Goal: Task Accomplishment & Management: Manage account settings

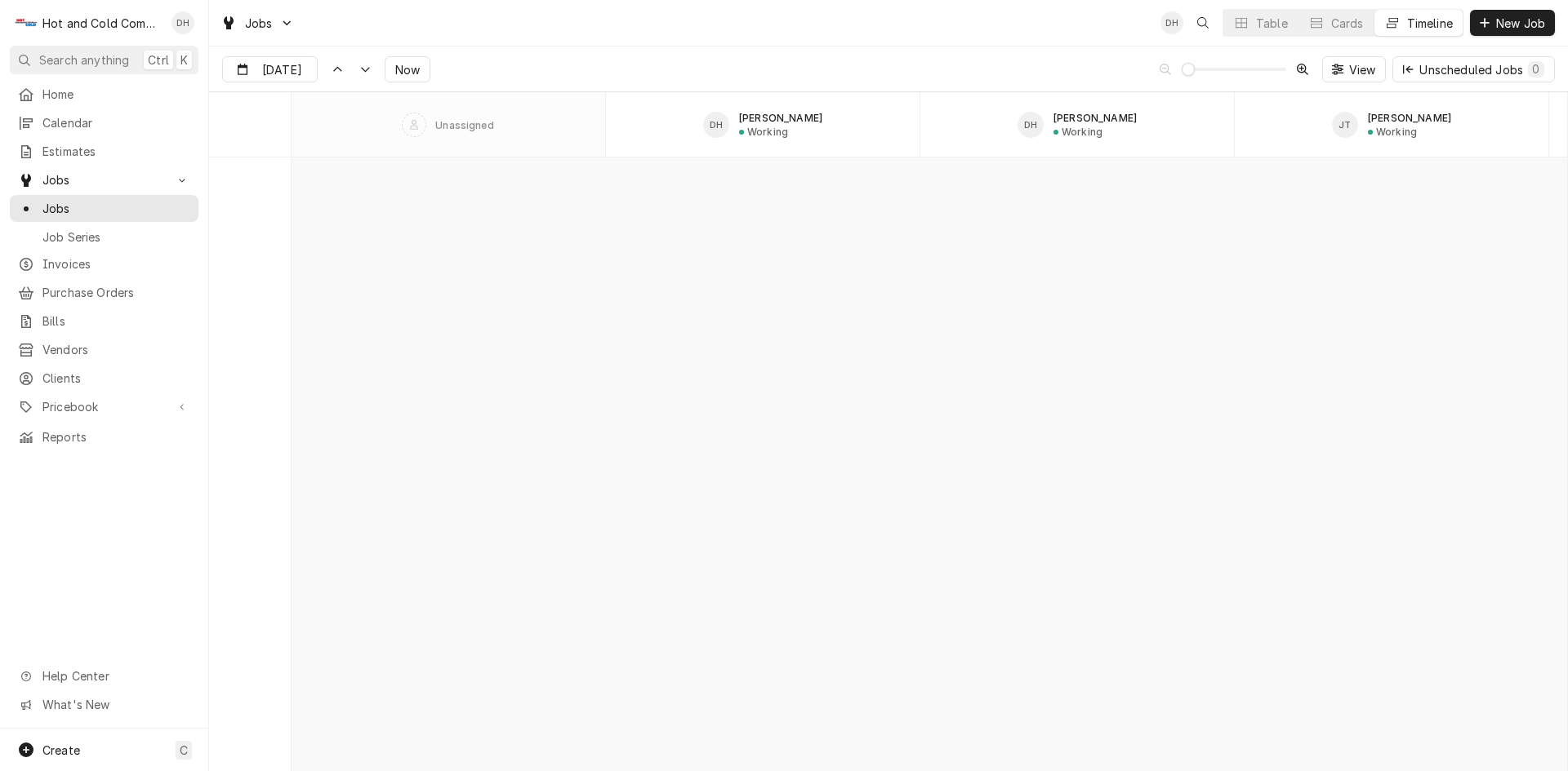
scroll to position [12772, 0]
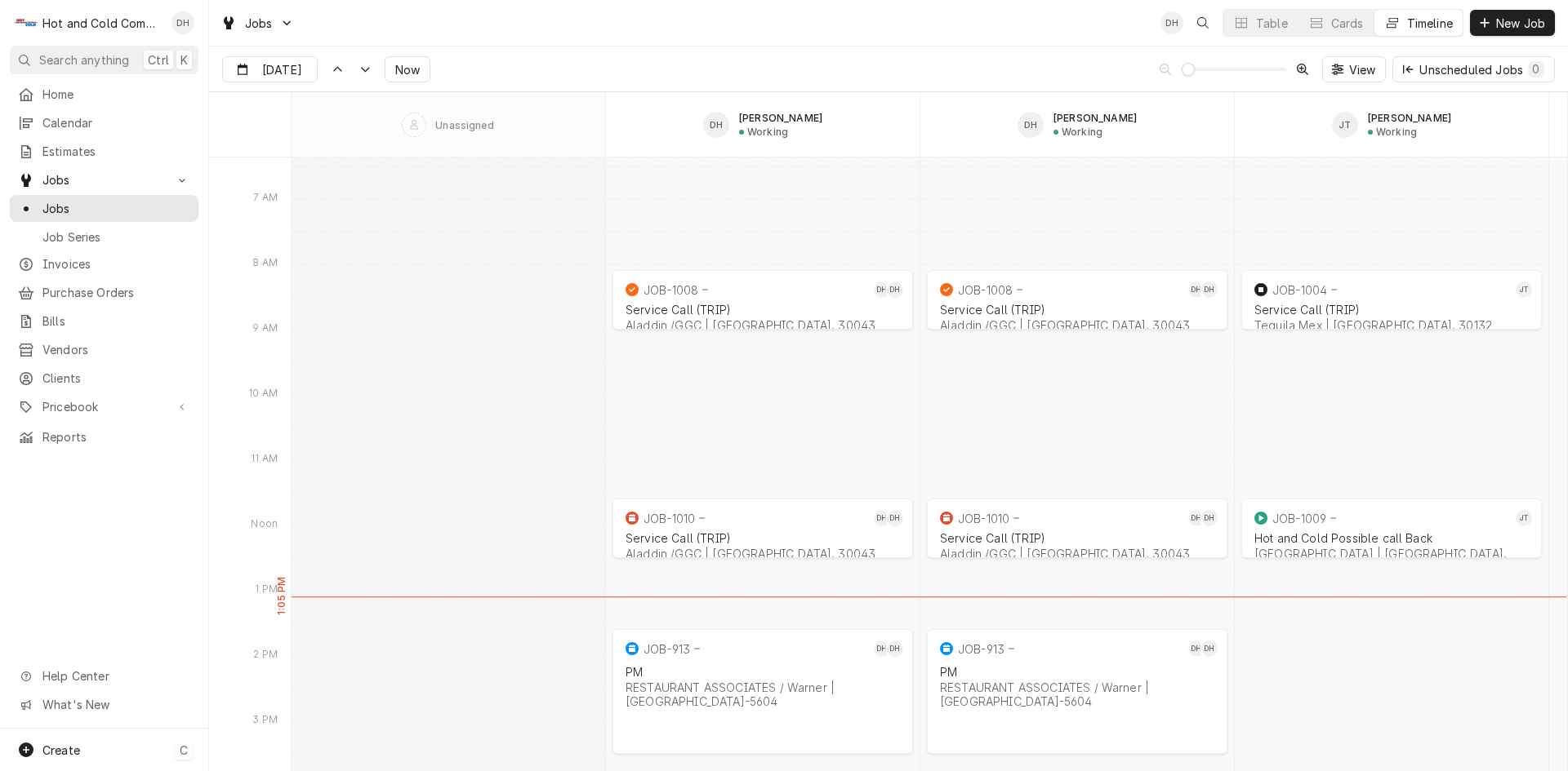
drag, startPoint x: 60, startPoint y: 748, endPoint x: 102, endPoint y: 727, distance: 47.0
click at [61, 747] on span "Create" at bounding box center [61, 751] width 37 height 14
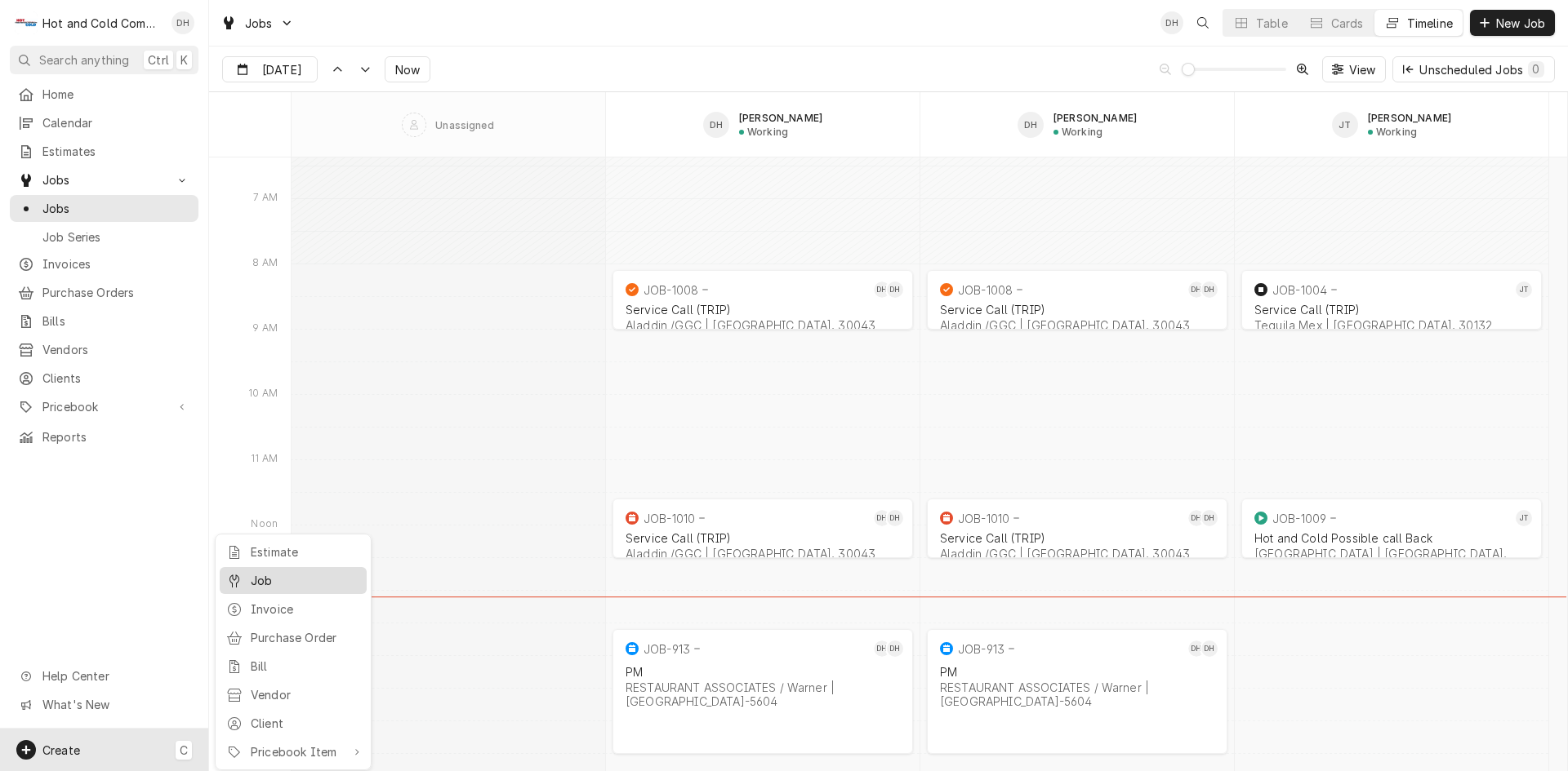
click at [288, 575] on div "Job" at bounding box center [305, 581] width 110 height 17
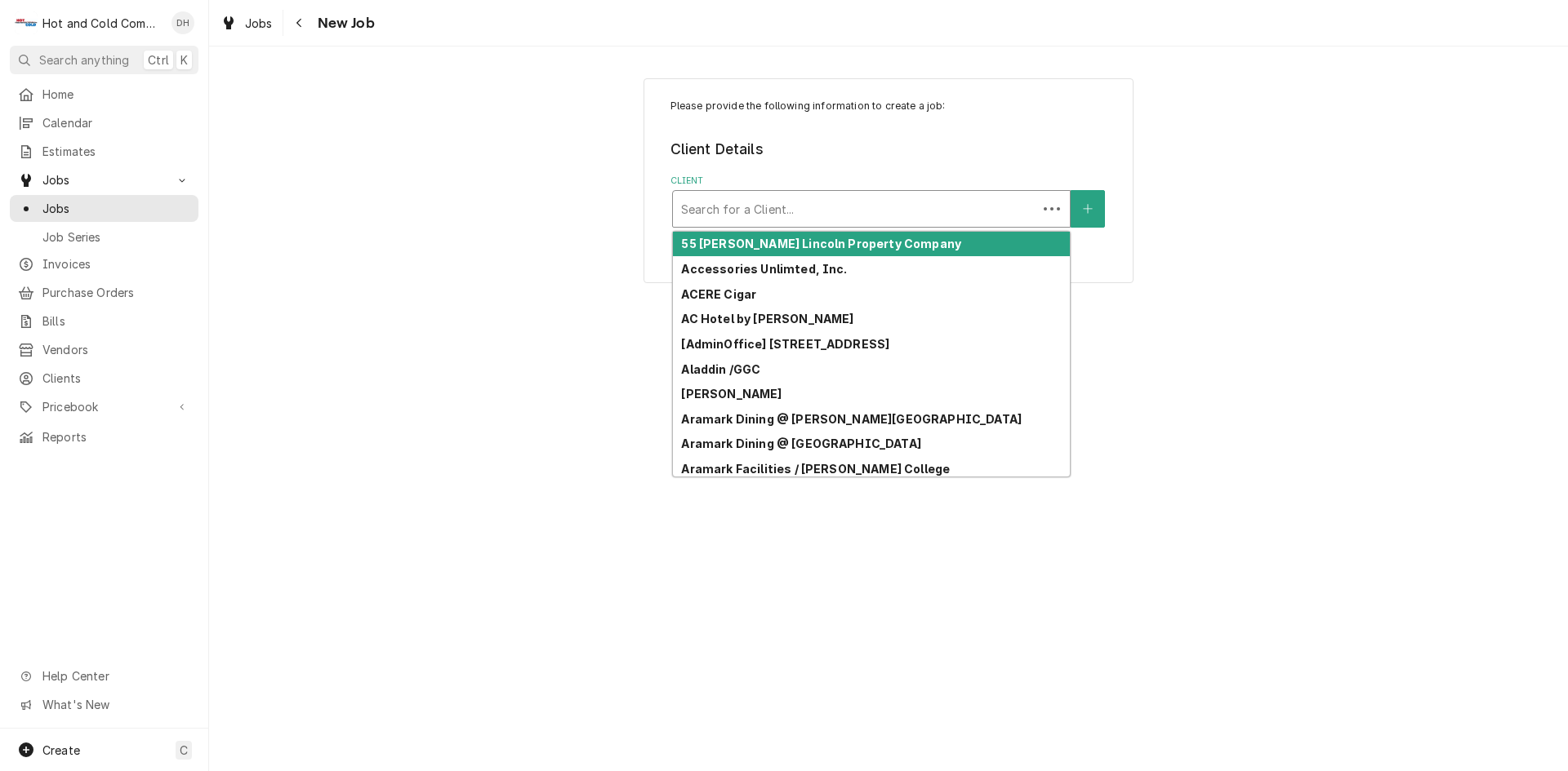
click at [750, 201] on div "Client" at bounding box center [855, 209] width 348 height 30
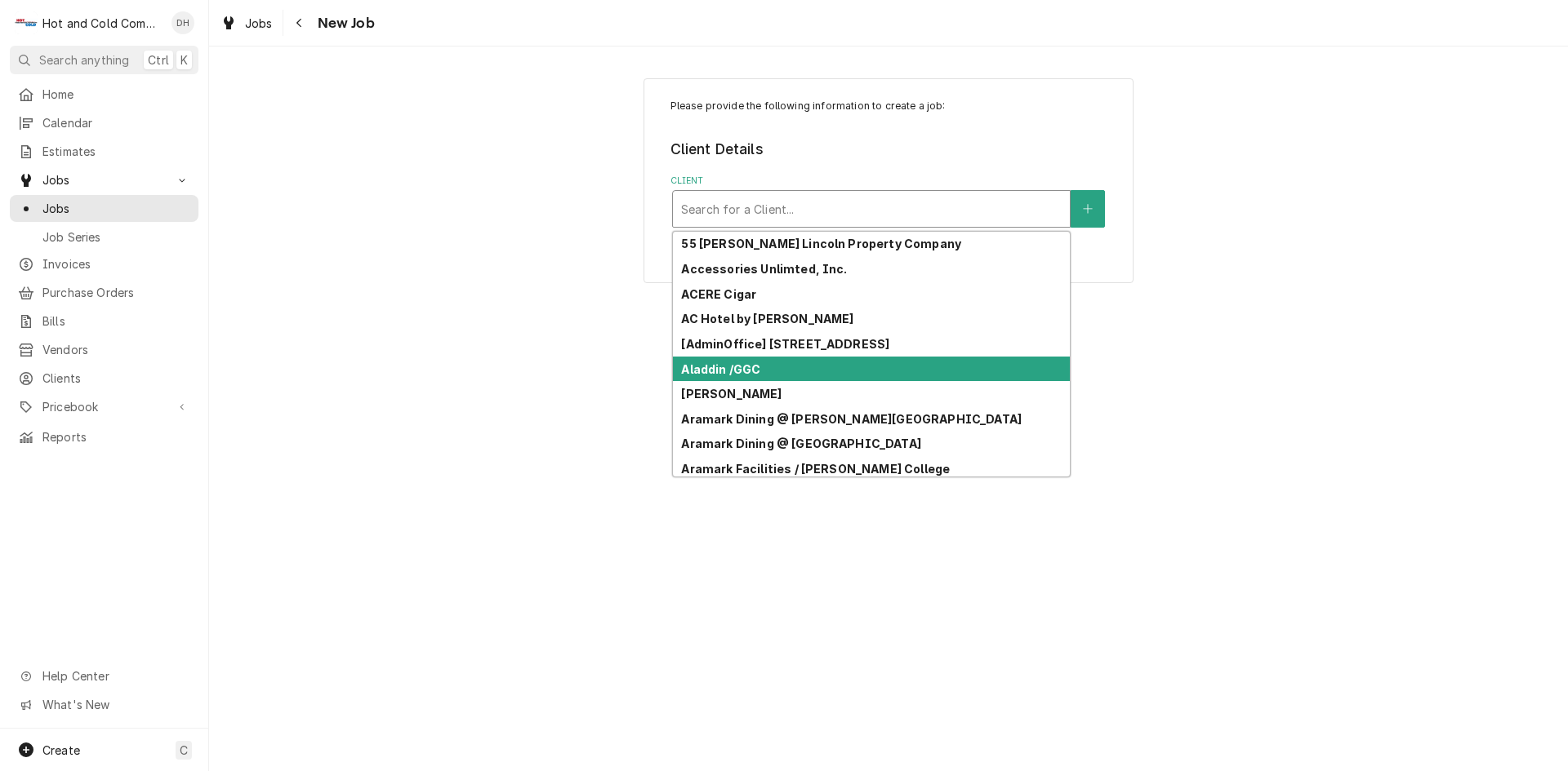
click at [755, 369] on strong "Aladdin /GGC" at bounding box center [720, 369] width 79 height 14
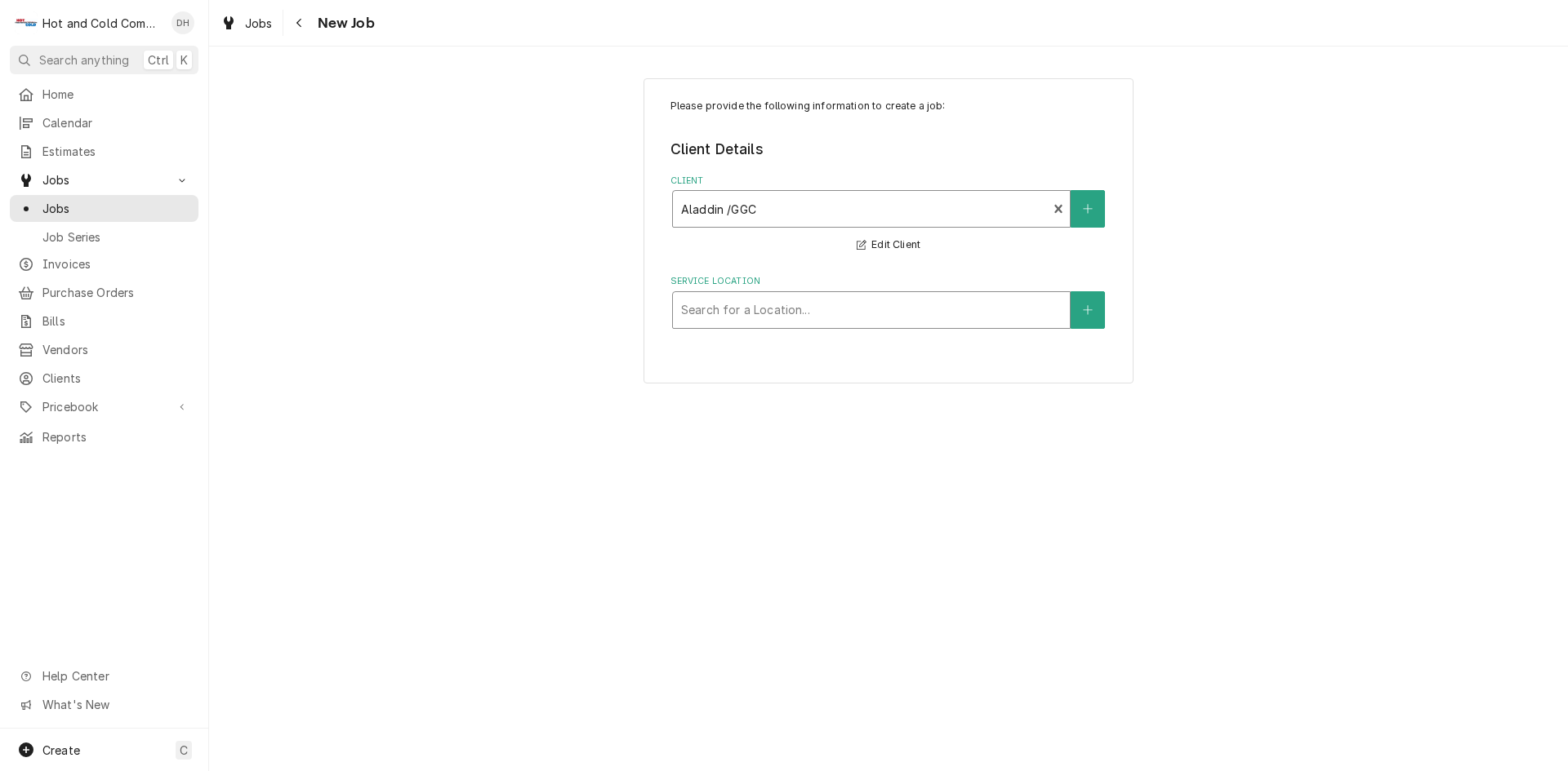
click at [905, 311] on div "Service Location" at bounding box center [871, 310] width 380 height 30
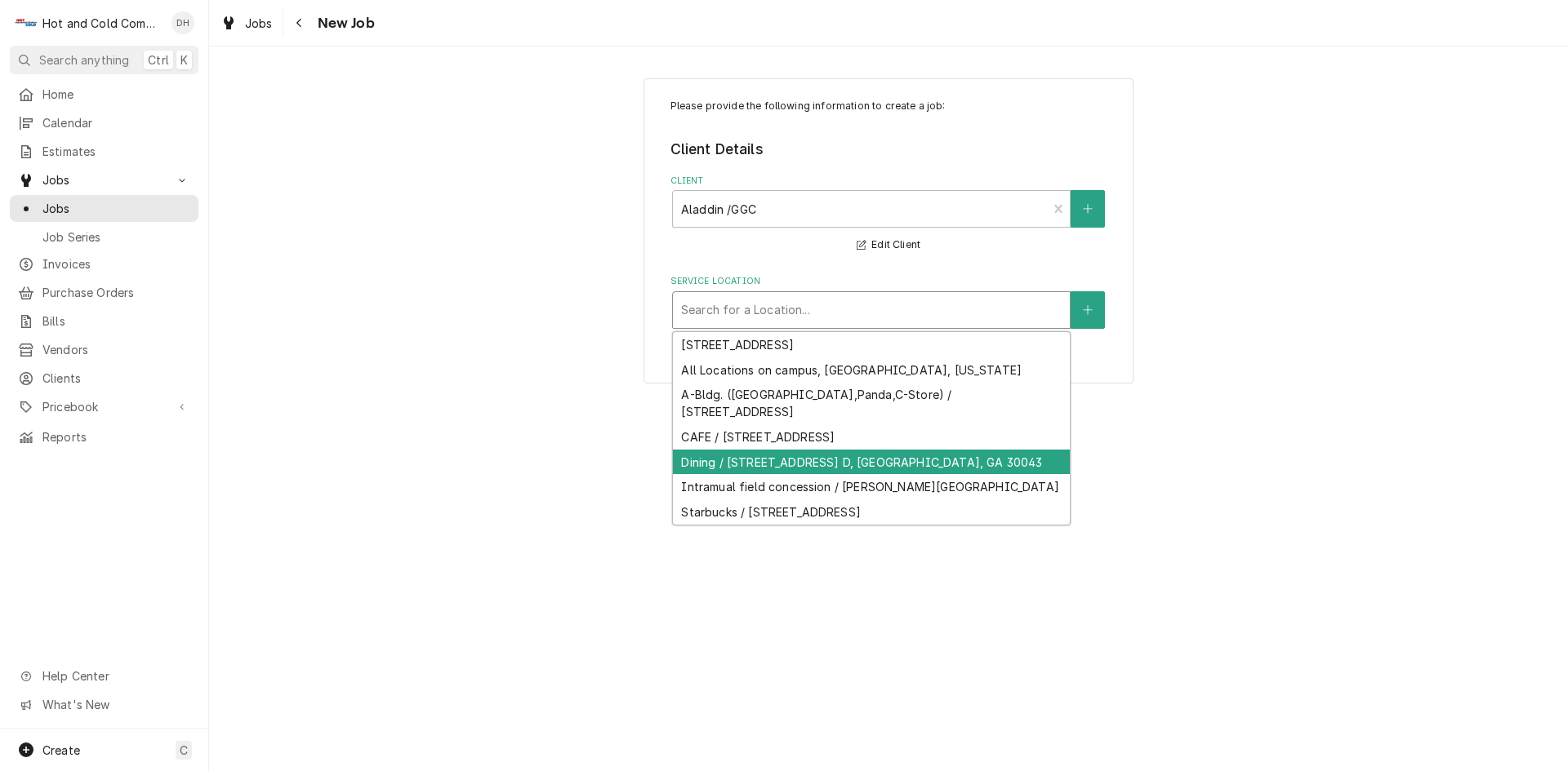
click at [815, 462] on div "Dining / [STREET_ADDRESS] D, [GEOGRAPHIC_DATA], GA 30043" at bounding box center [871, 462] width 397 height 26
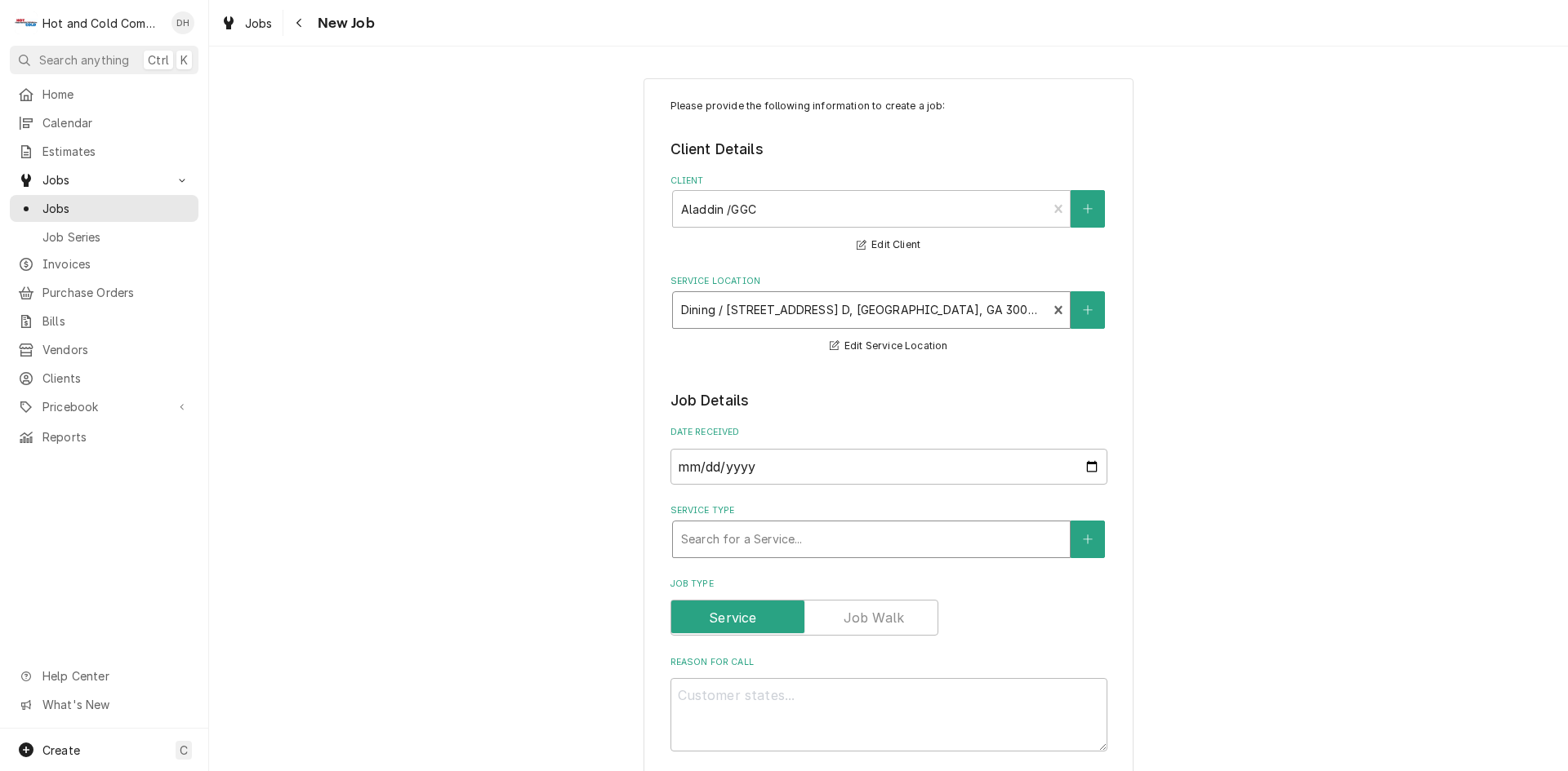
click at [800, 542] on div "Service Type" at bounding box center [871, 539] width 380 height 30
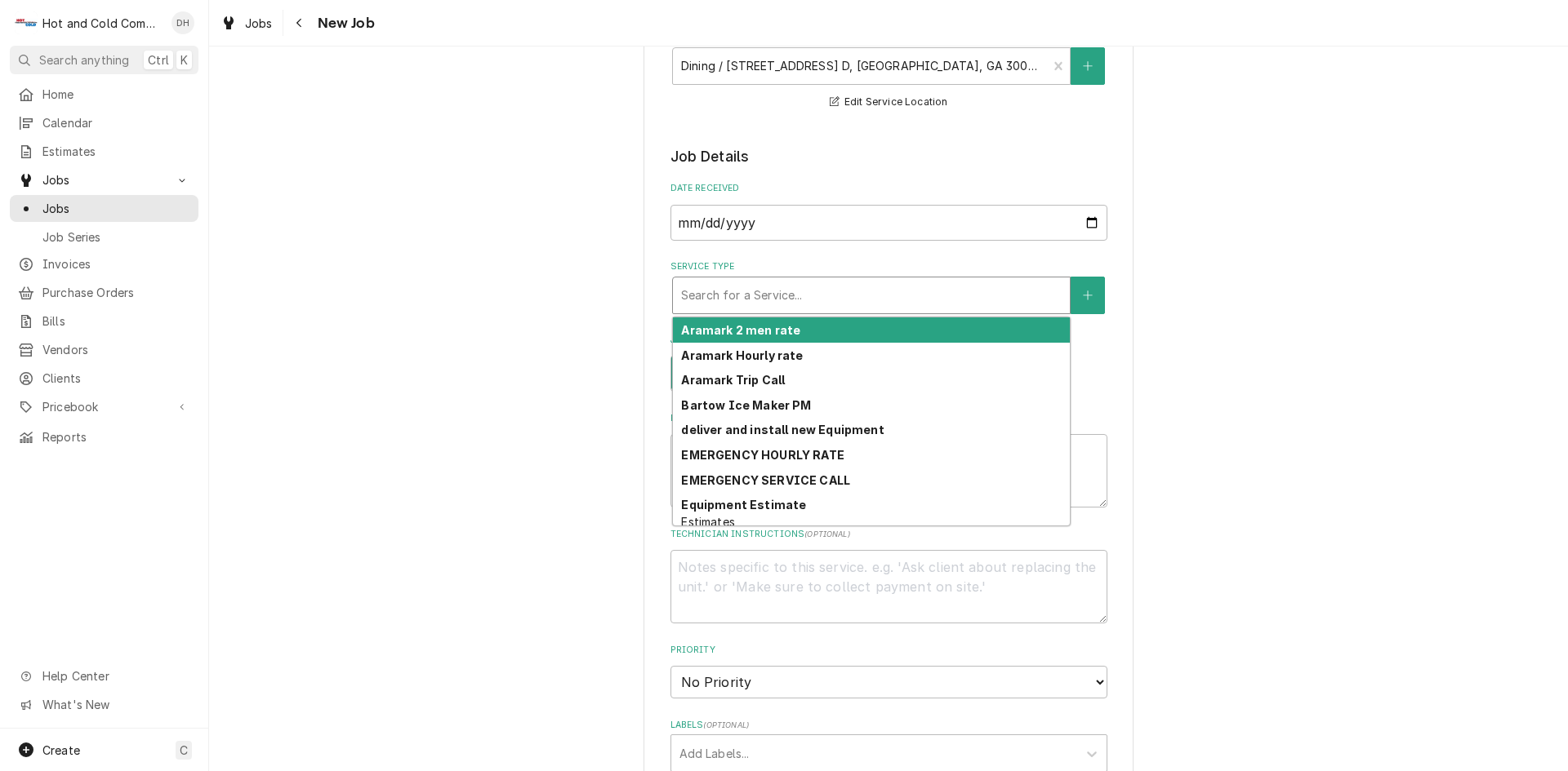
scroll to position [272, 0]
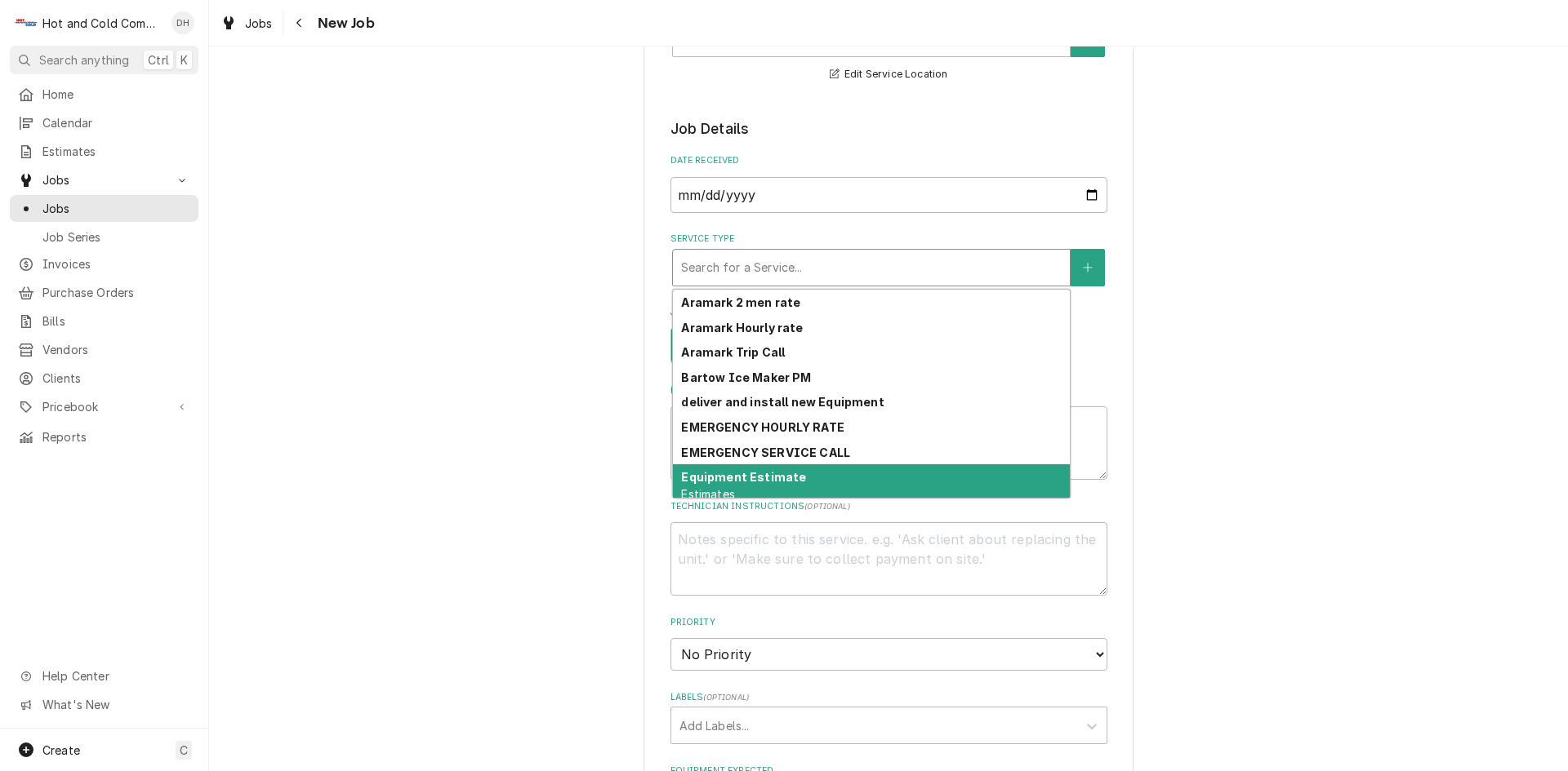
click at [788, 479] on strong "Equipment Estimate" at bounding box center [743, 477] width 125 height 14
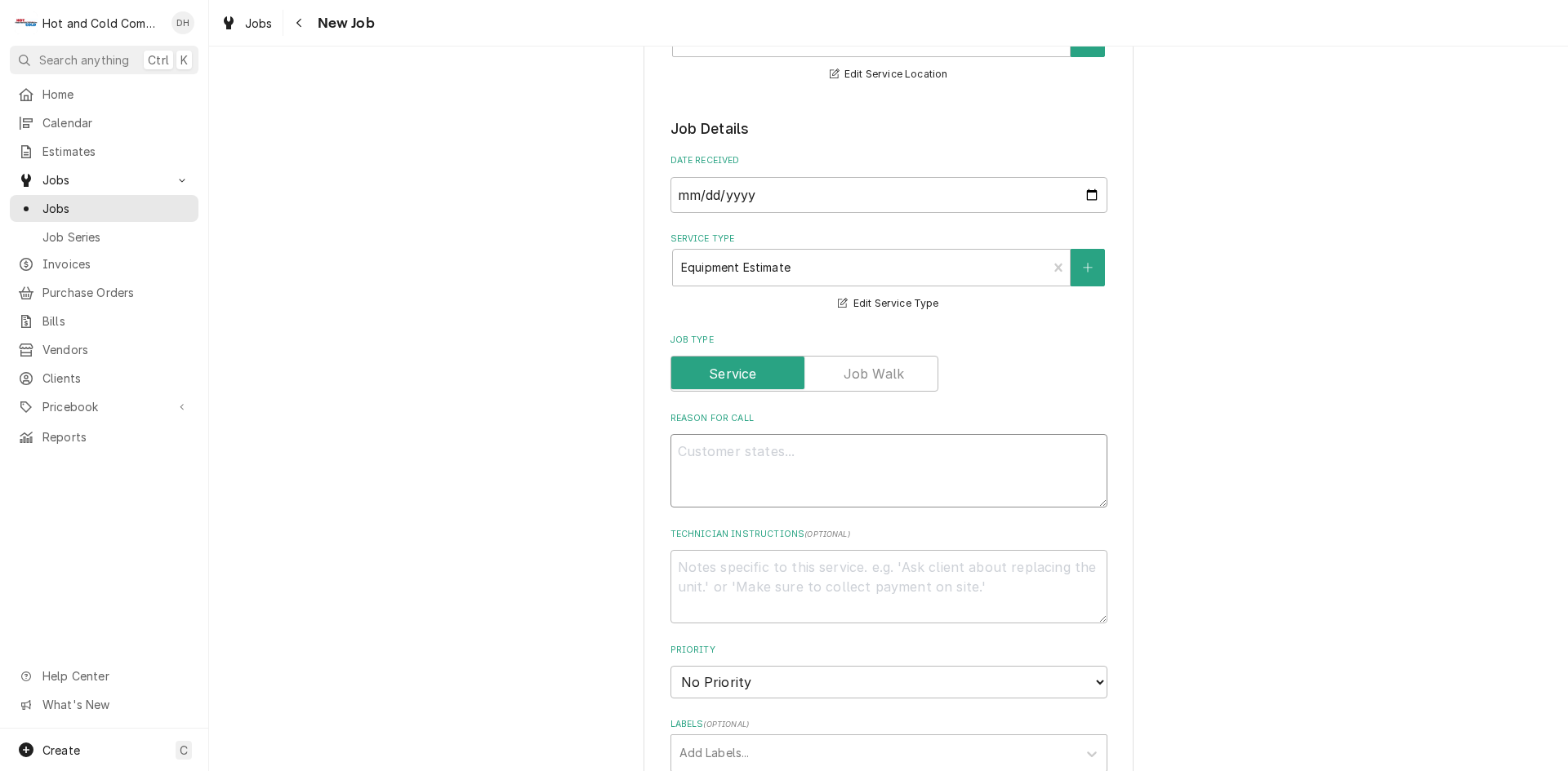
drag, startPoint x: 752, startPoint y: 451, endPoint x: 806, endPoint y: 464, distance: 55.5
click at [752, 452] on textarea "Reason For Call" at bounding box center [889, 471] width 437 height 73
type textarea "x"
type textarea "N"
type textarea "x"
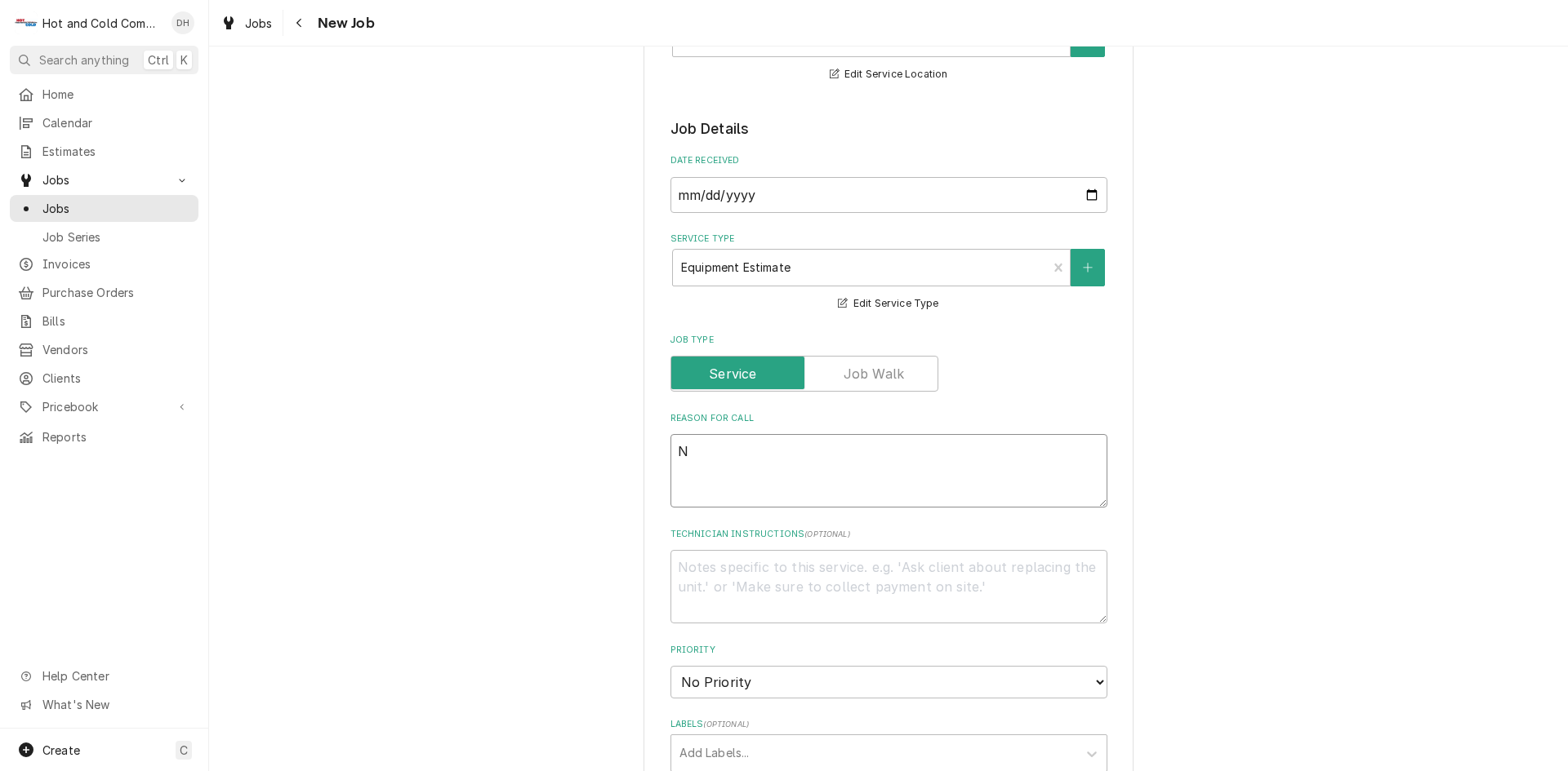
type textarea "Ne"
type textarea "x"
type textarea "Nee"
type textarea "x"
type textarea "Need"
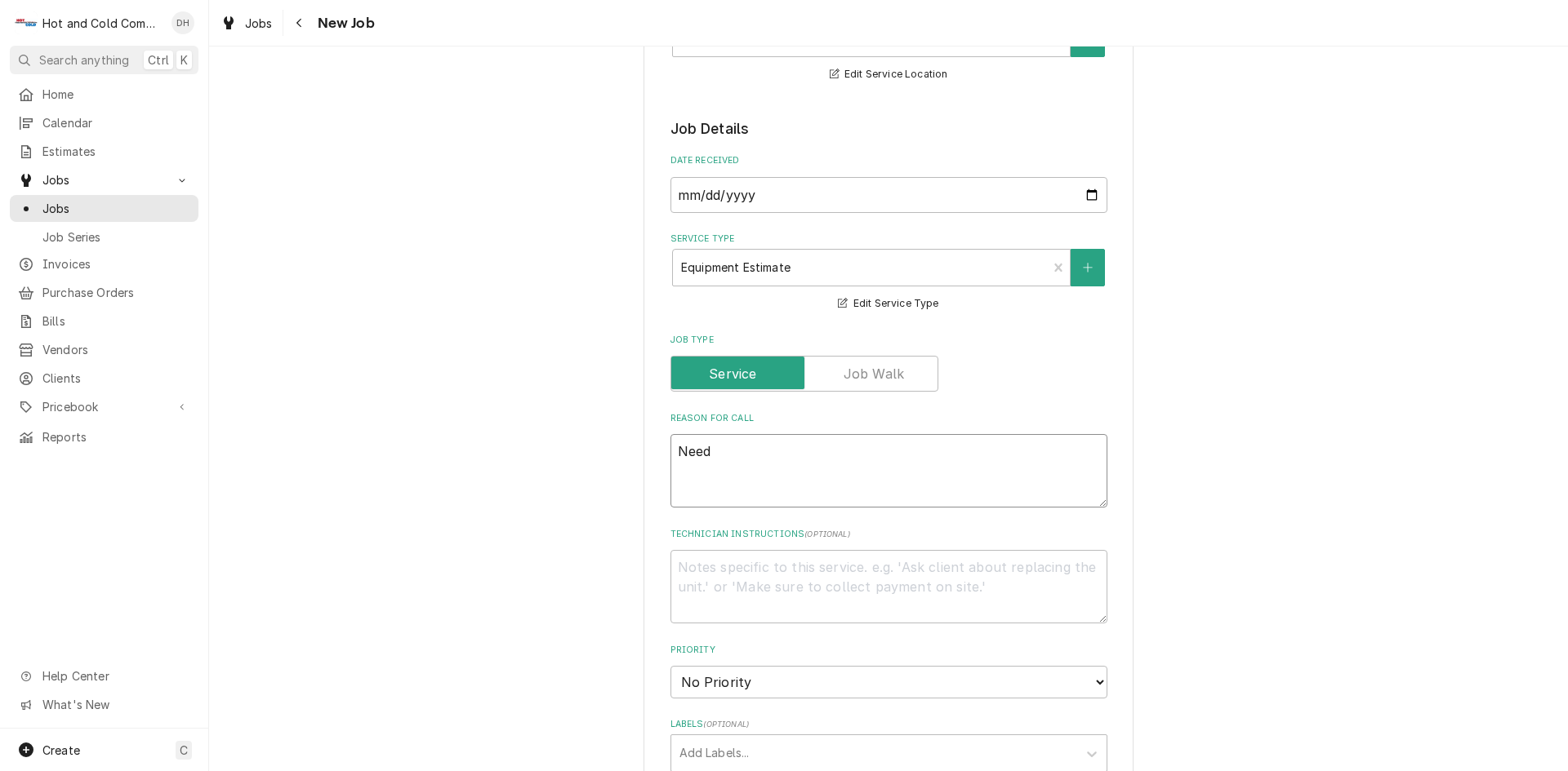
type textarea "x"
type textarea "Need"
type textarea "x"
type textarea "Need p"
type textarea "x"
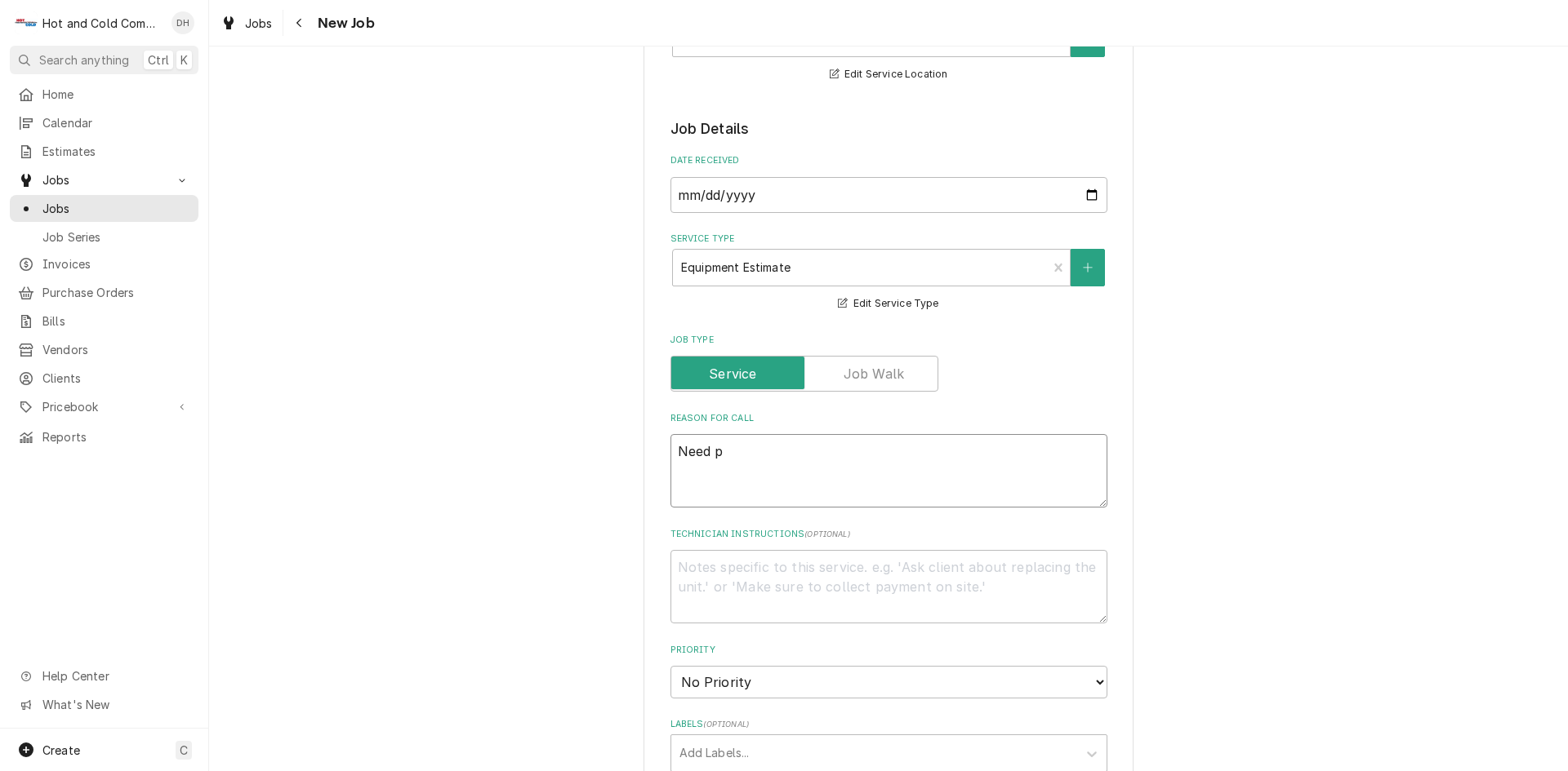
type textarea "Need pr"
type textarea "x"
type textarea "Need pri"
type textarea "x"
type textarea "Need pric"
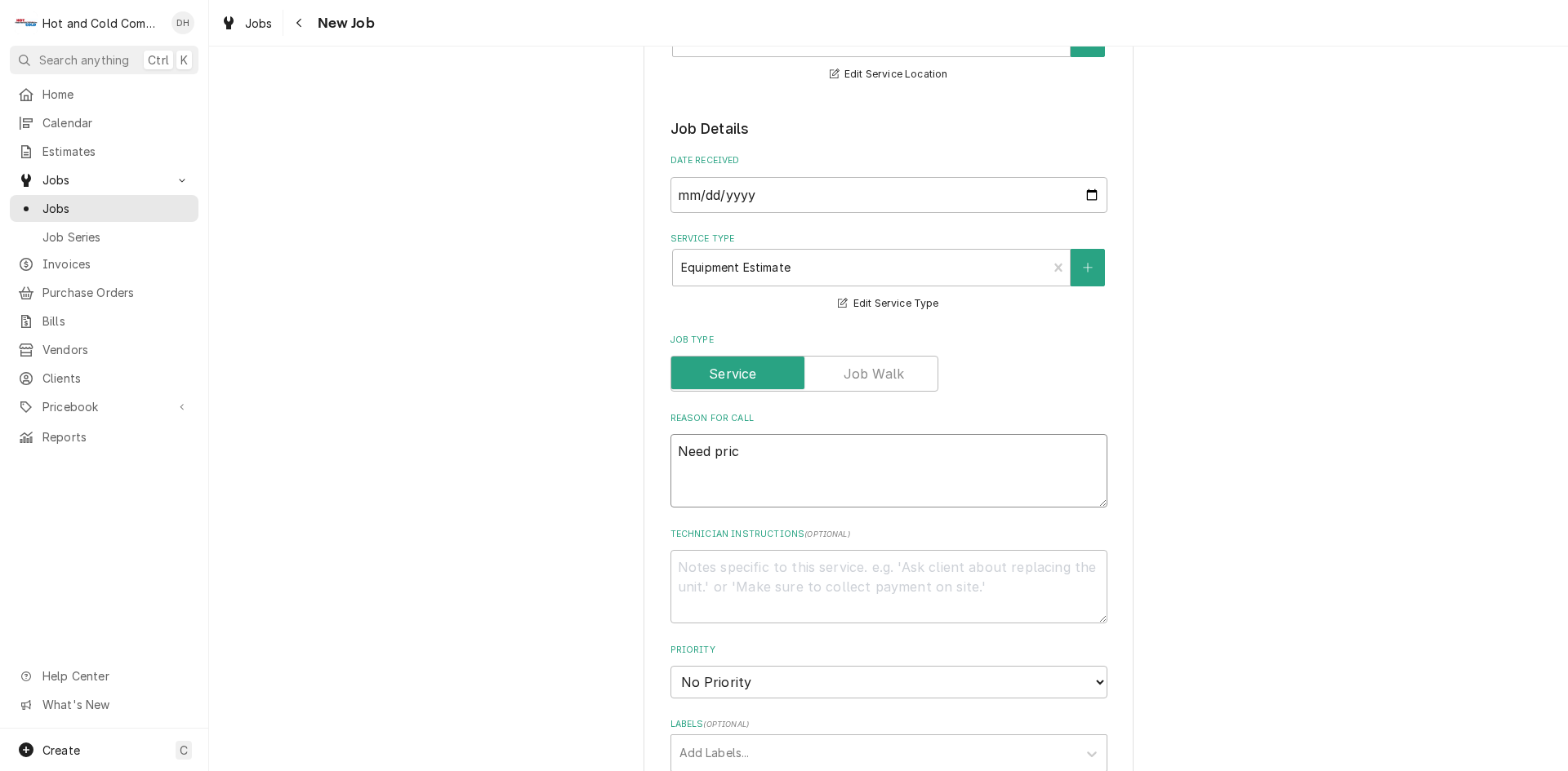
type textarea "x"
type textarea "Need price"
type textarea "x"
type textarea "Need price"
type textarea "x"
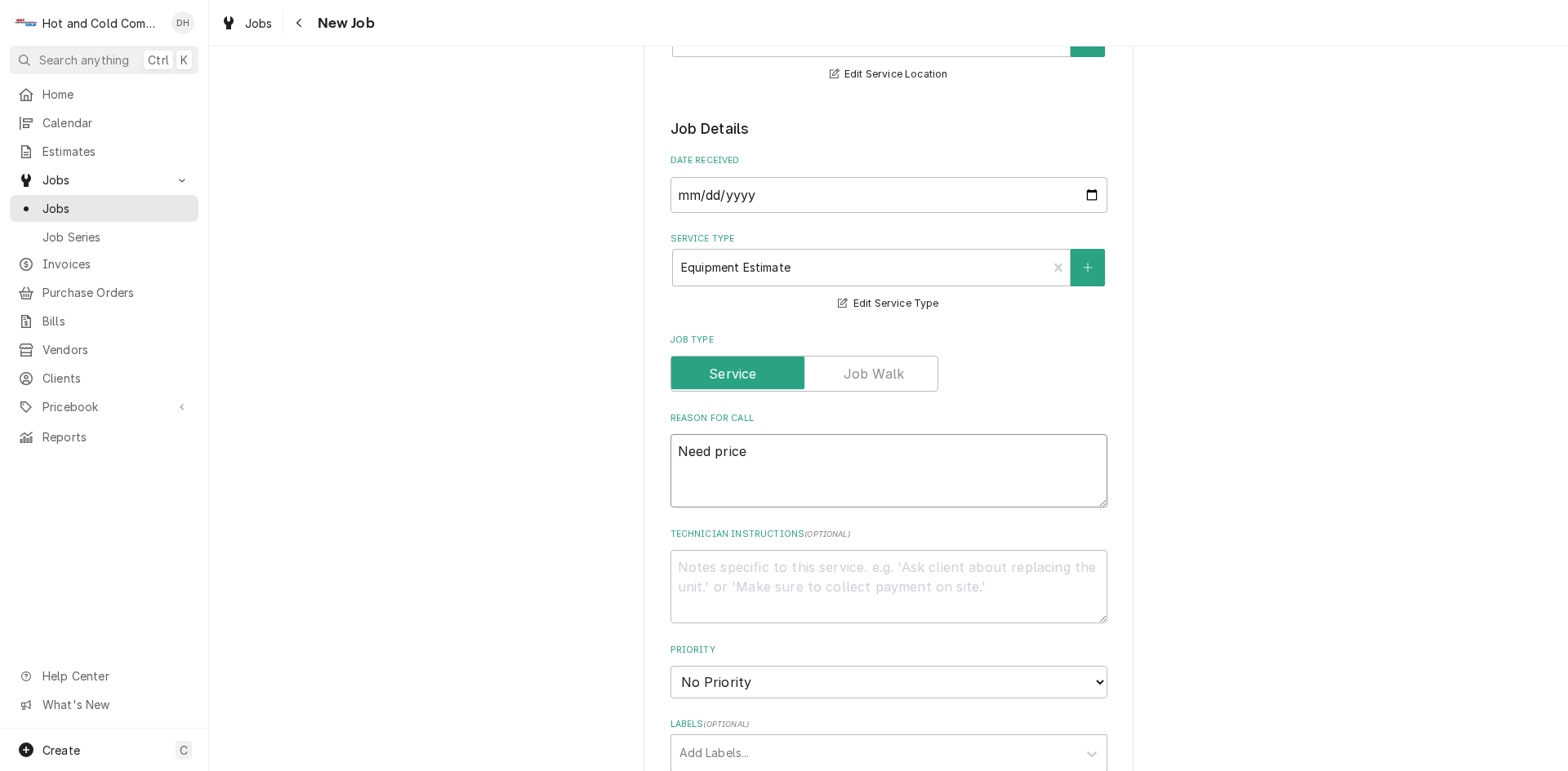
type textarea "Need price o"
type textarea "x"
type textarea "Need price on"
type textarea "x"
type textarea "Need price on"
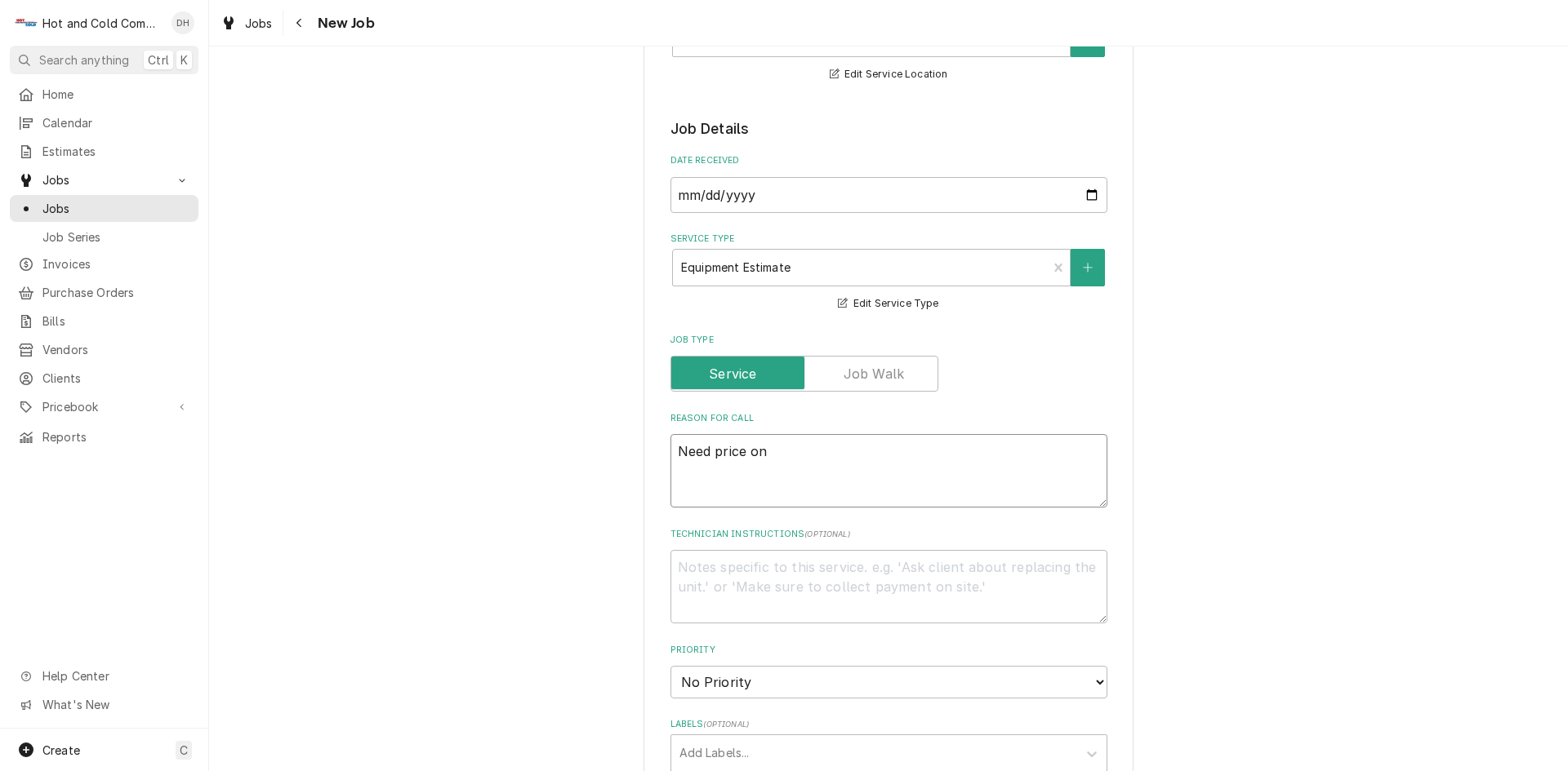
type textarea "x"
type textarea "Need price on 2"
type textarea "x"
type textarea "Need price on 2"
type textarea "x"
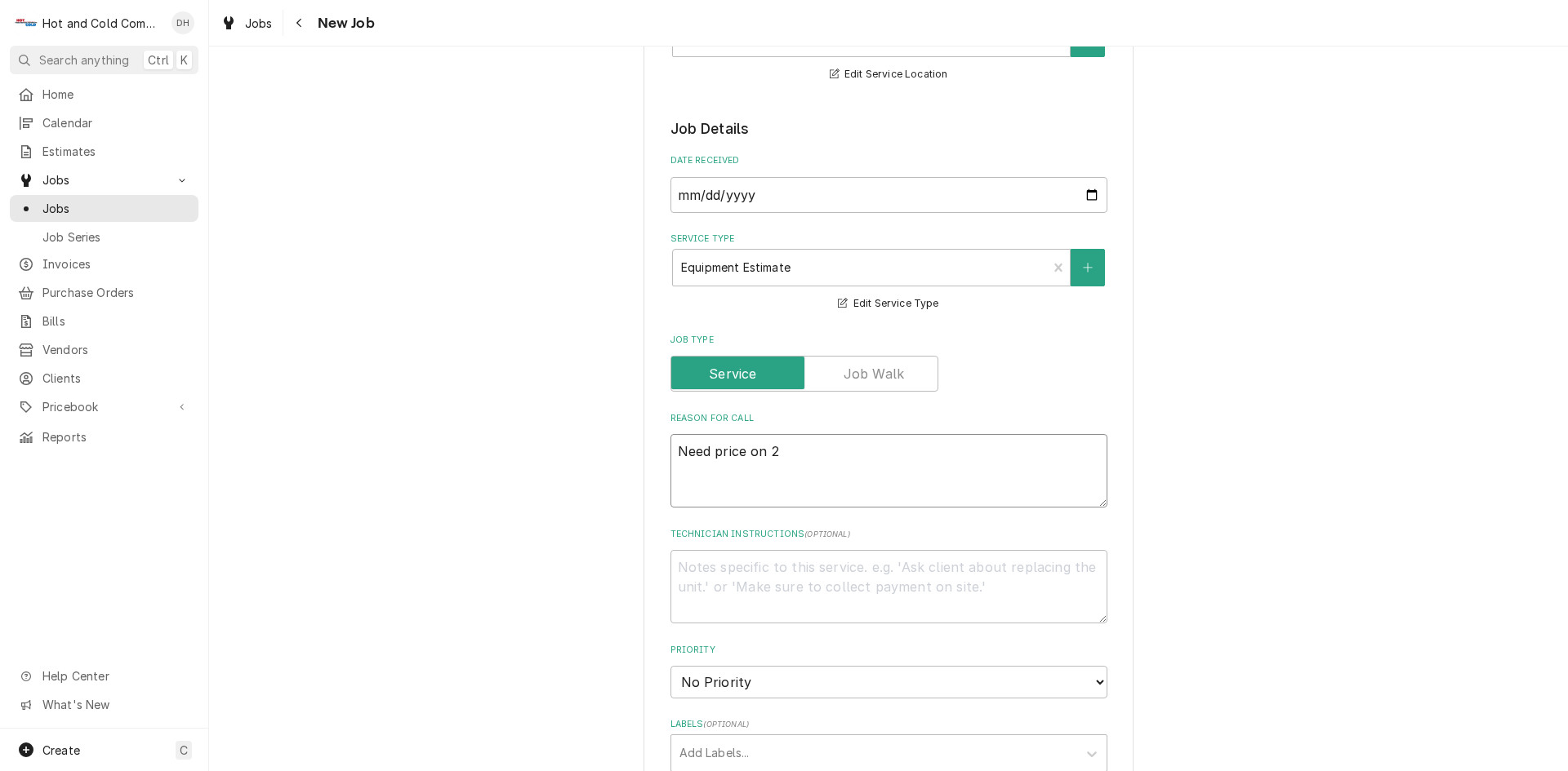
type textarea "Need price on 2 7"
type textarea "x"
type textarea "Need price on 2 70"
type textarea "x"
type textarea "Need price on 2 70l"
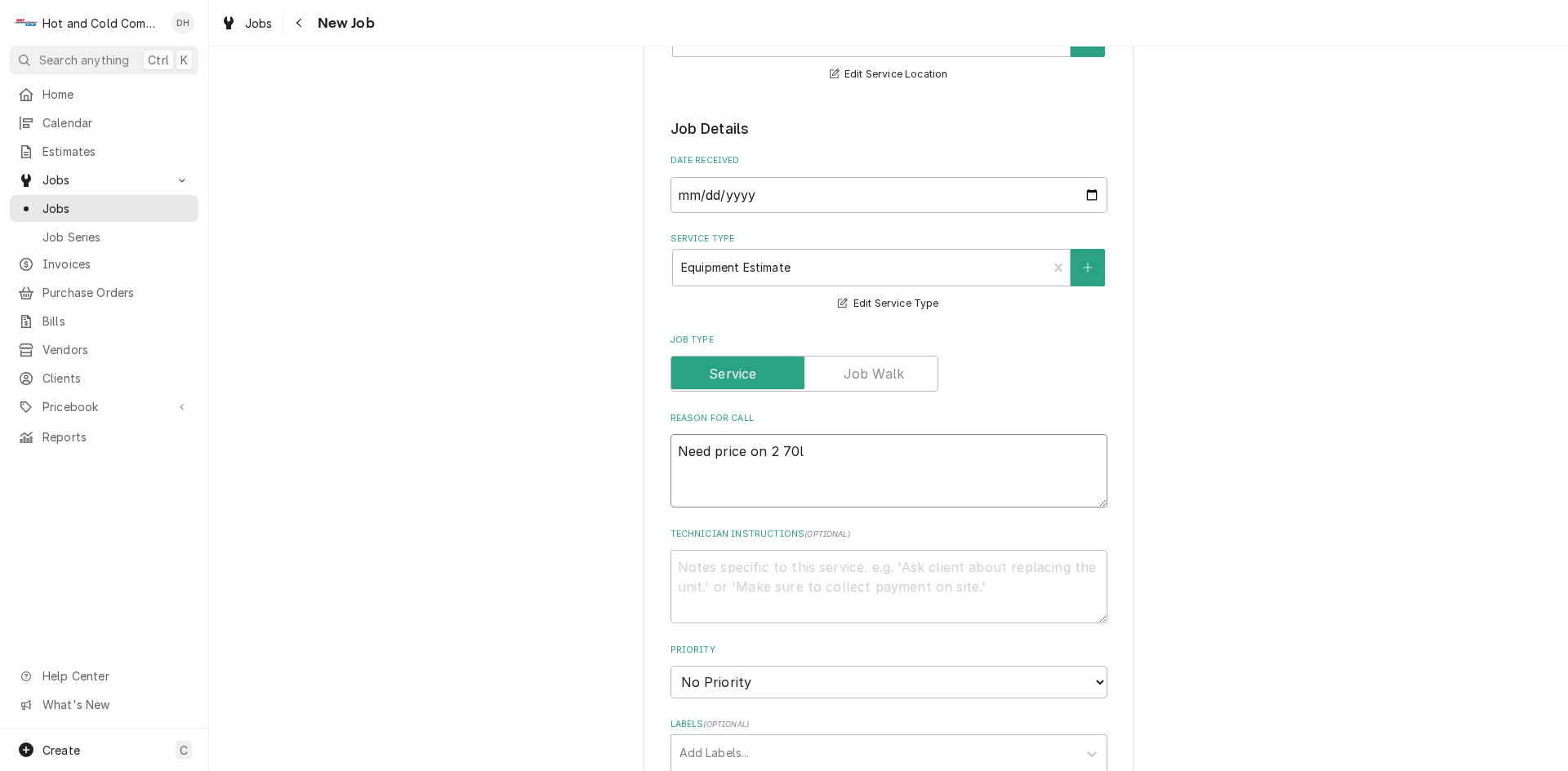
type textarea "x"
type textarea "Need price on 2 70lb"
type textarea "x"
type textarea "Need price on 2 70lb."
type textarea "x"
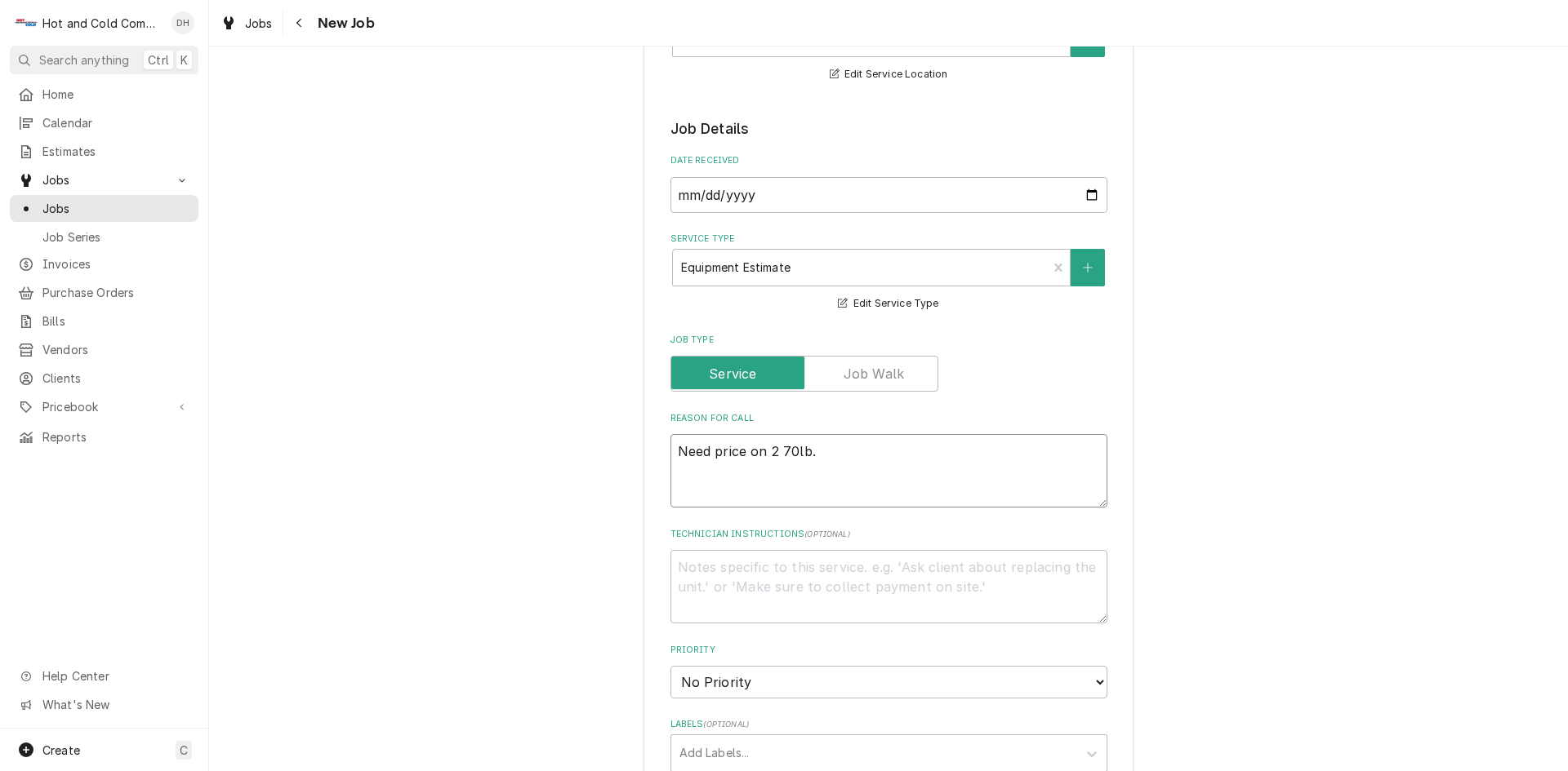
type textarea "Need price on 2 70lb."
type textarea "x"
type textarea "Need price on 2 70lb. F"
type textarea "x"
type textarea "Need price on 2 70lb. Fr"
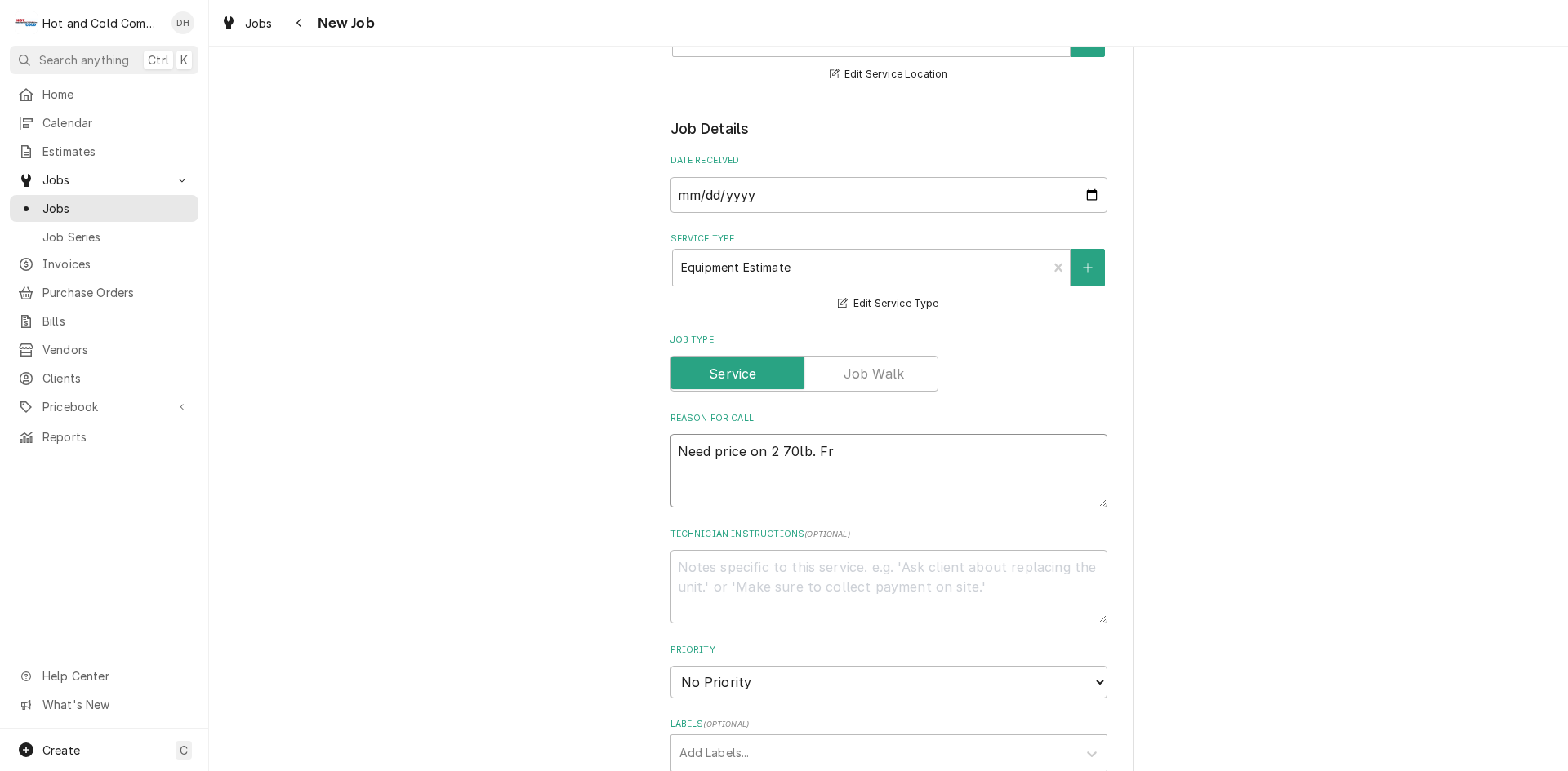
type textarea "x"
type textarea "Need price on 2 70lb. Fry"
type textarea "x"
type textarea "Need price on 2 70lb. Frye"
type textarea "x"
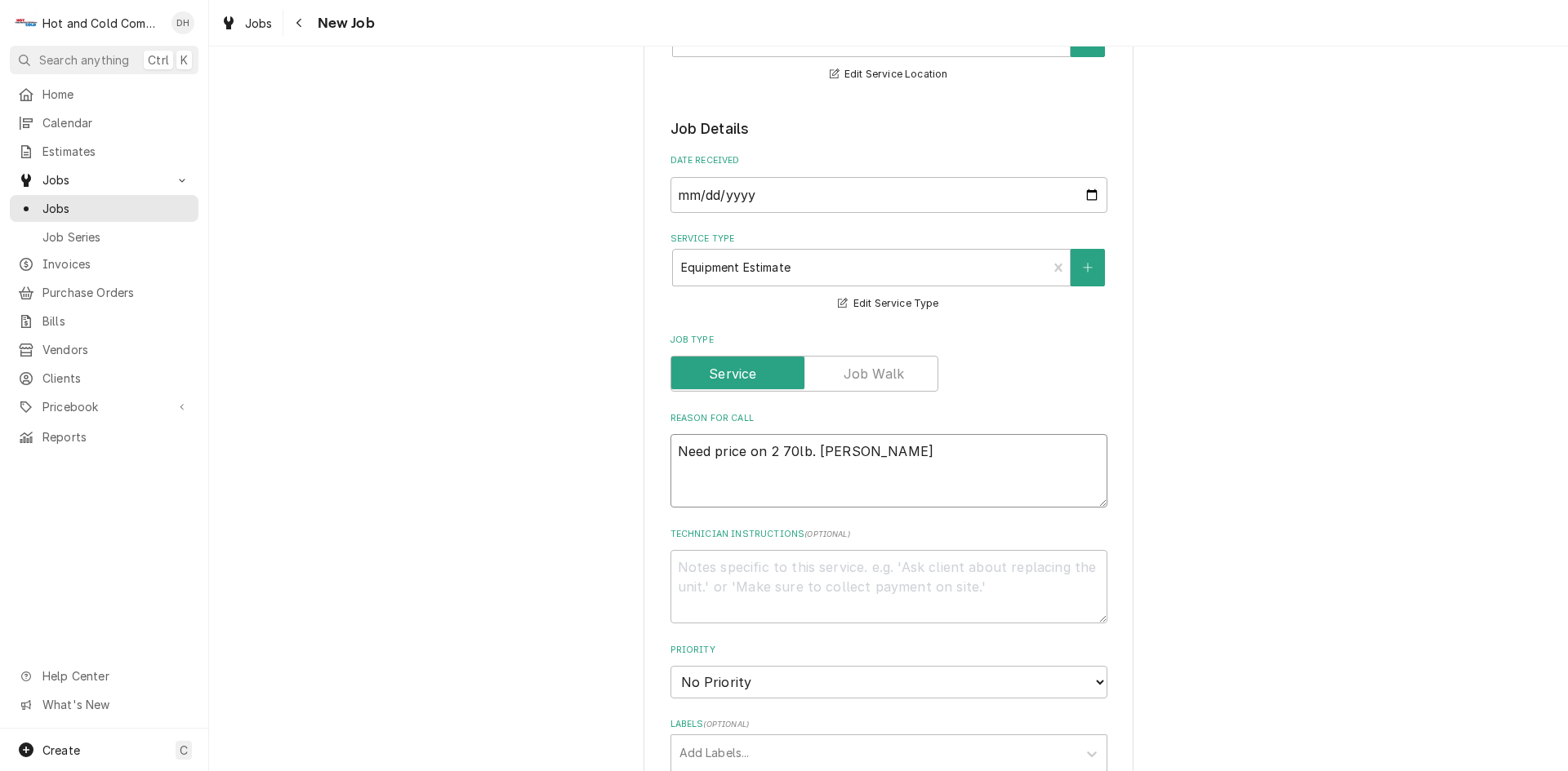
type textarea "Need price on 2 70lb. Fryer"
type textarea "x"
type textarea "Need price on 2 70lb. Fryers"
type textarea "x"
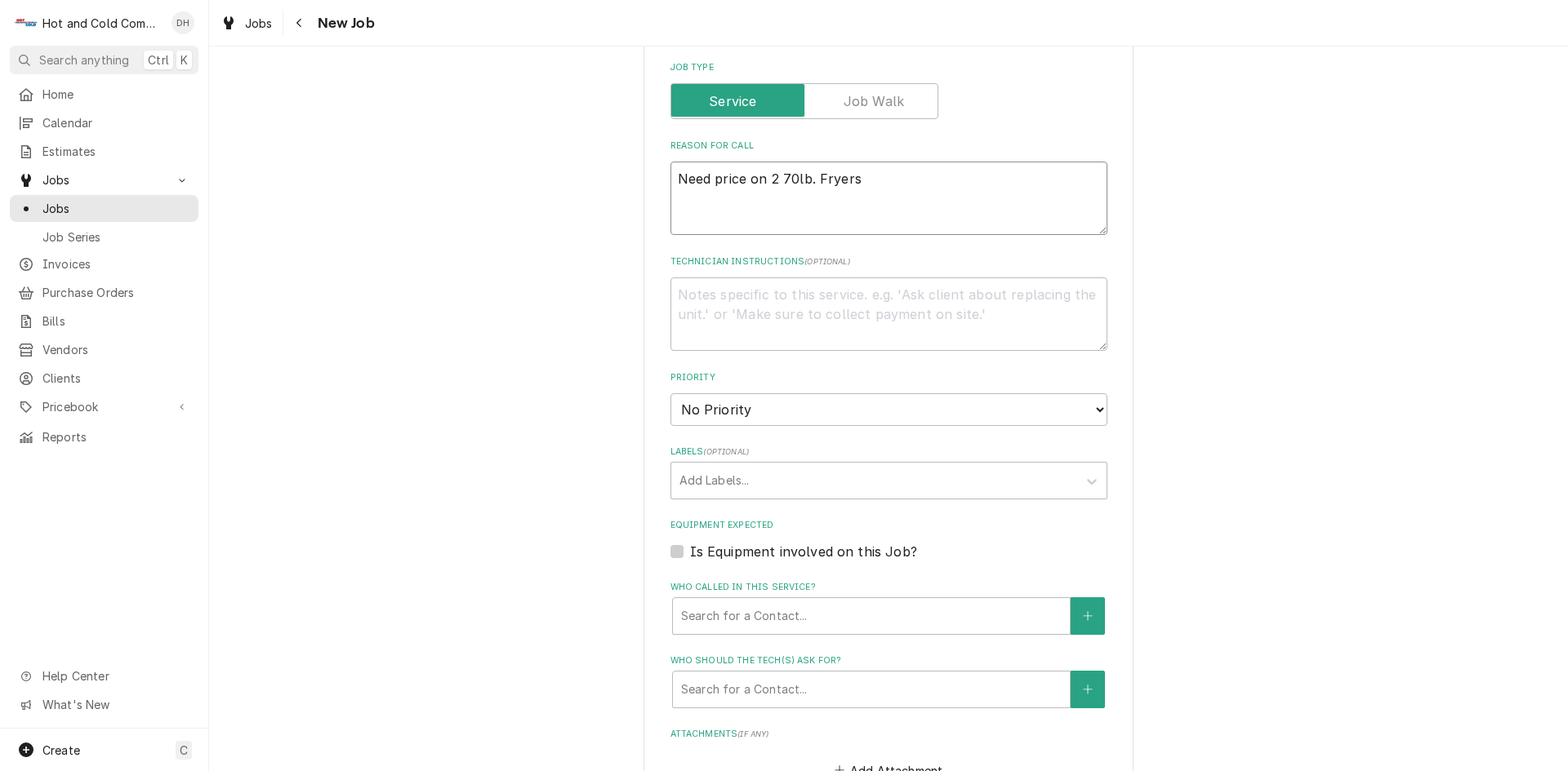
scroll to position [816, 0]
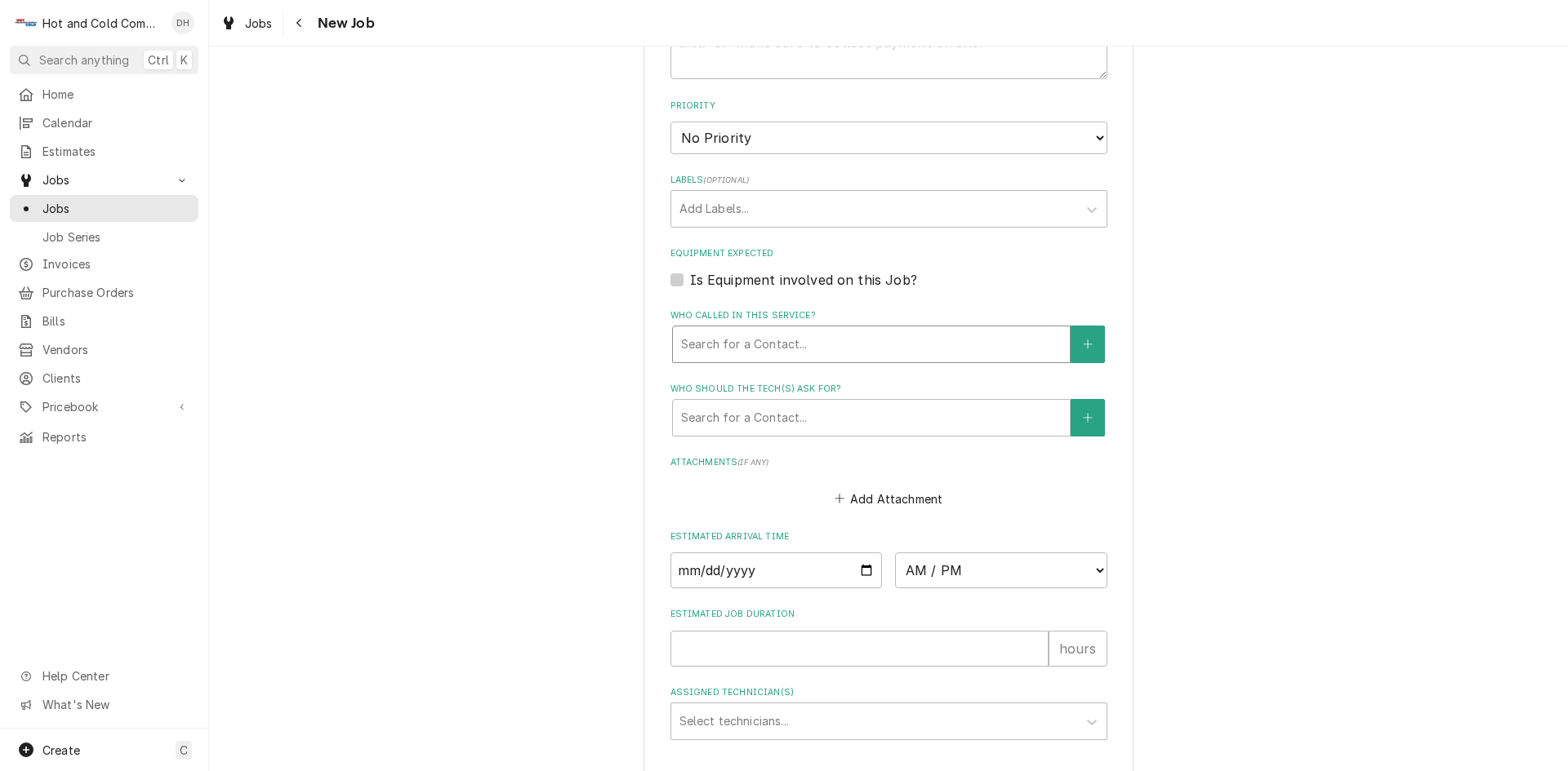
type textarea "Need price on 2 70lb. Fryers"
click at [797, 345] on div "Who called in this service?" at bounding box center [871, 344] width 380 height 30
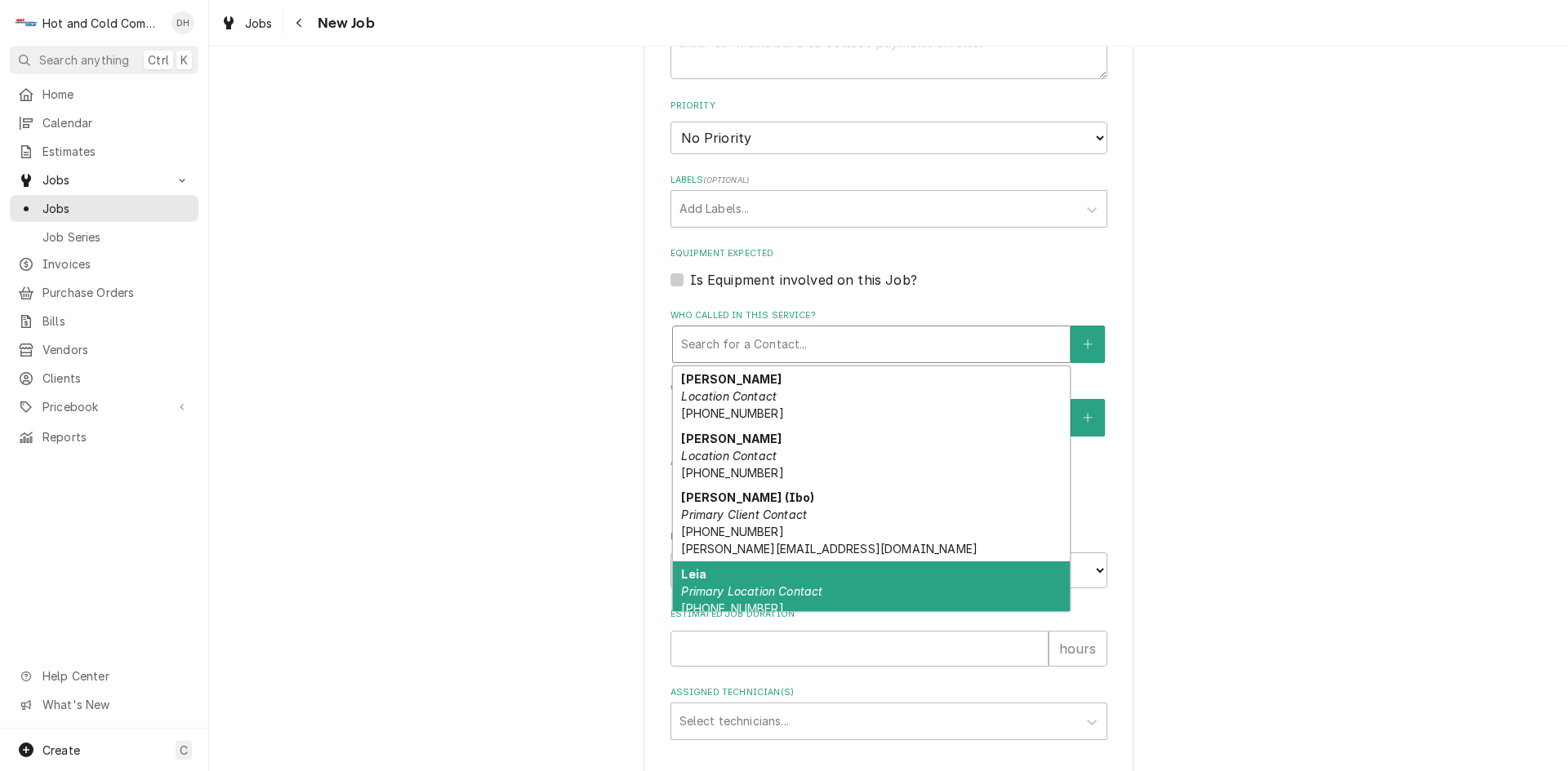
click at [713, 585] on em "Primary Location Contact" at bounding box center [752, 591] width 141 height 14
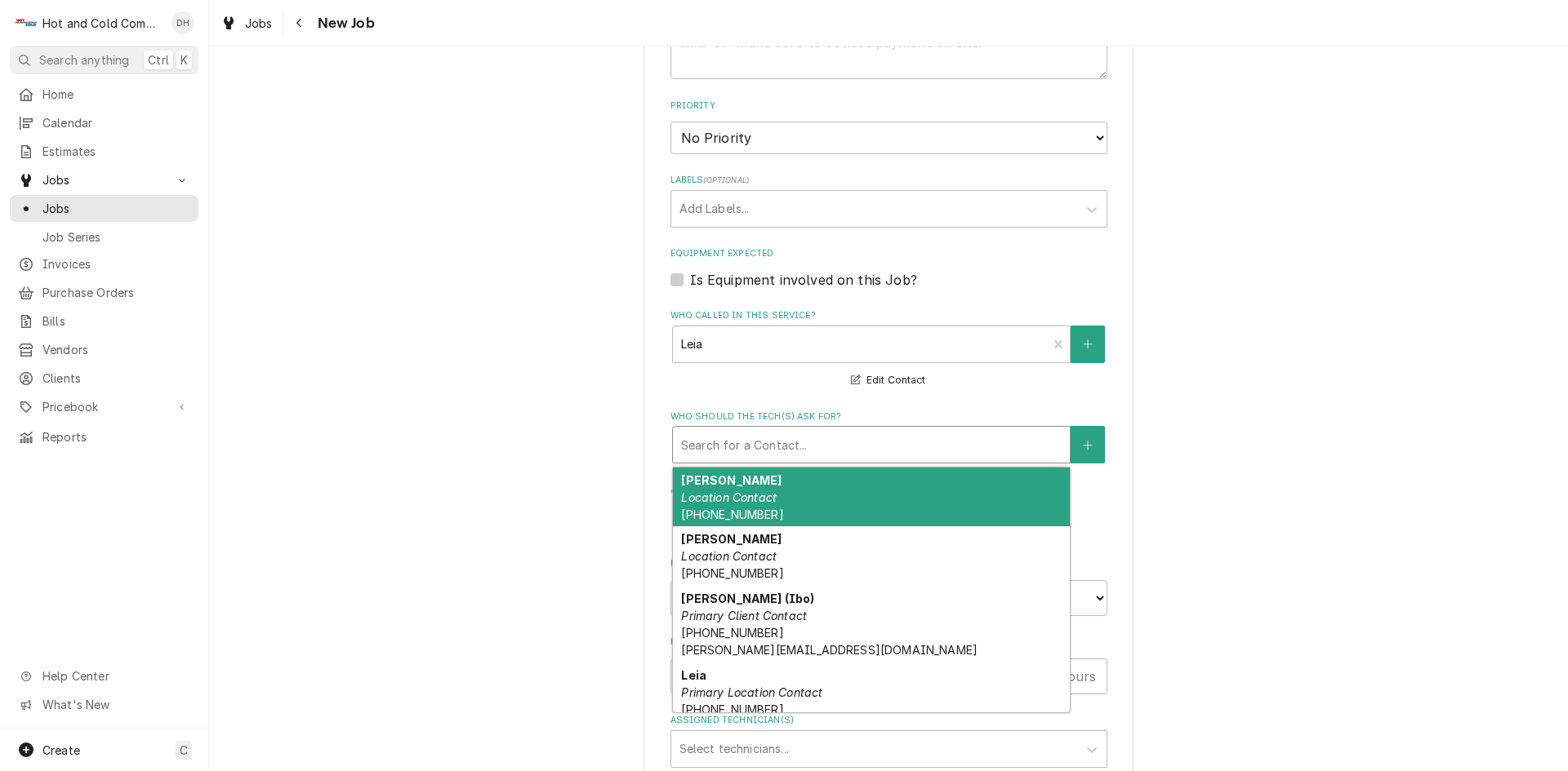
click at [780, 443] on div "Who should the tech(s) ask for?" at bounding box center [871, 445] width 380 height 30
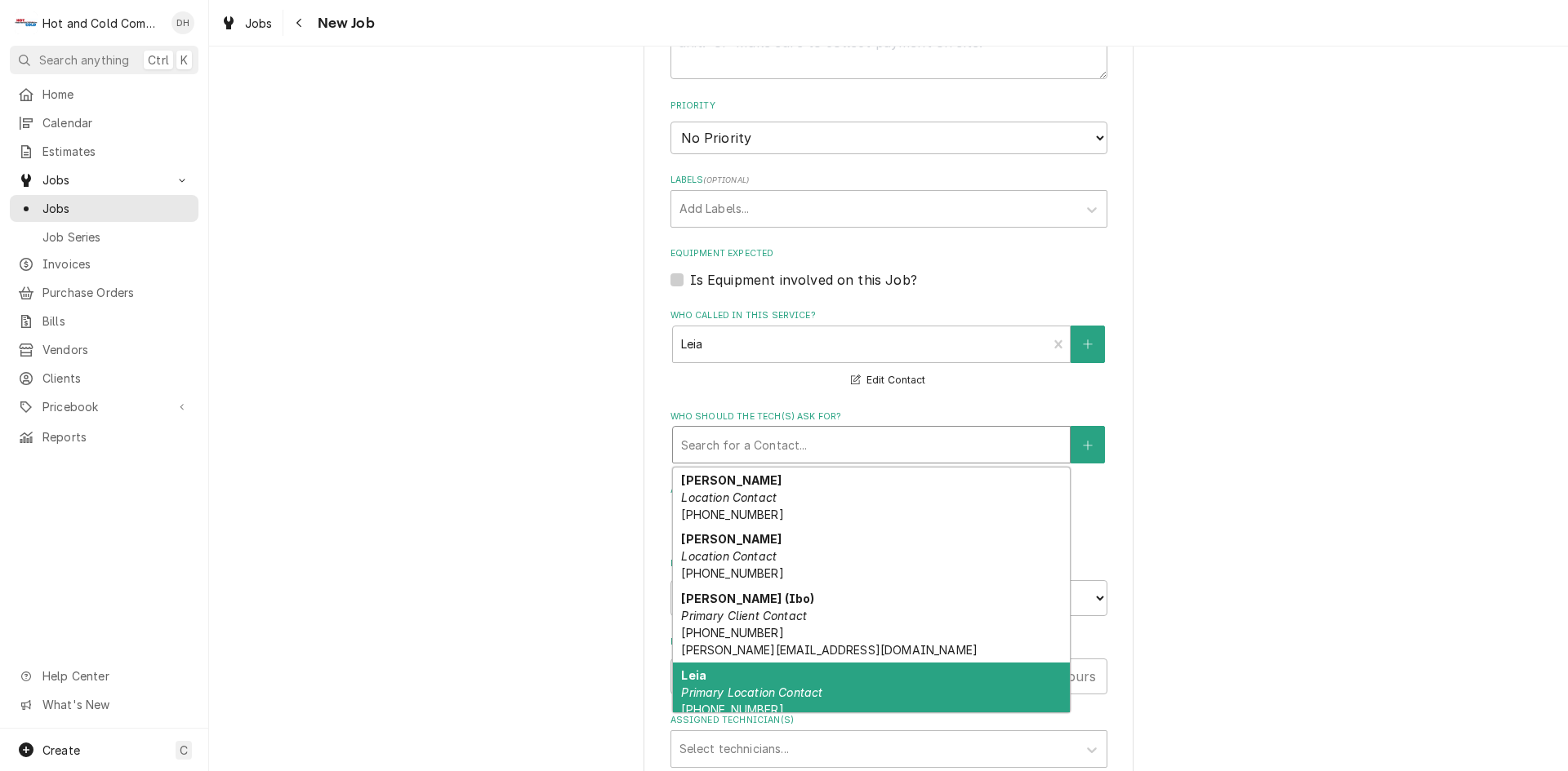
drag, startPoint x: 746, startPoint y: 688, endPoint x: 769, endPoint y: 671, distance: 28.6
click at [749, 686] on em "Primary Location Contact" at bounding box center [752, 693] width 141 height 14
type textarea "x"
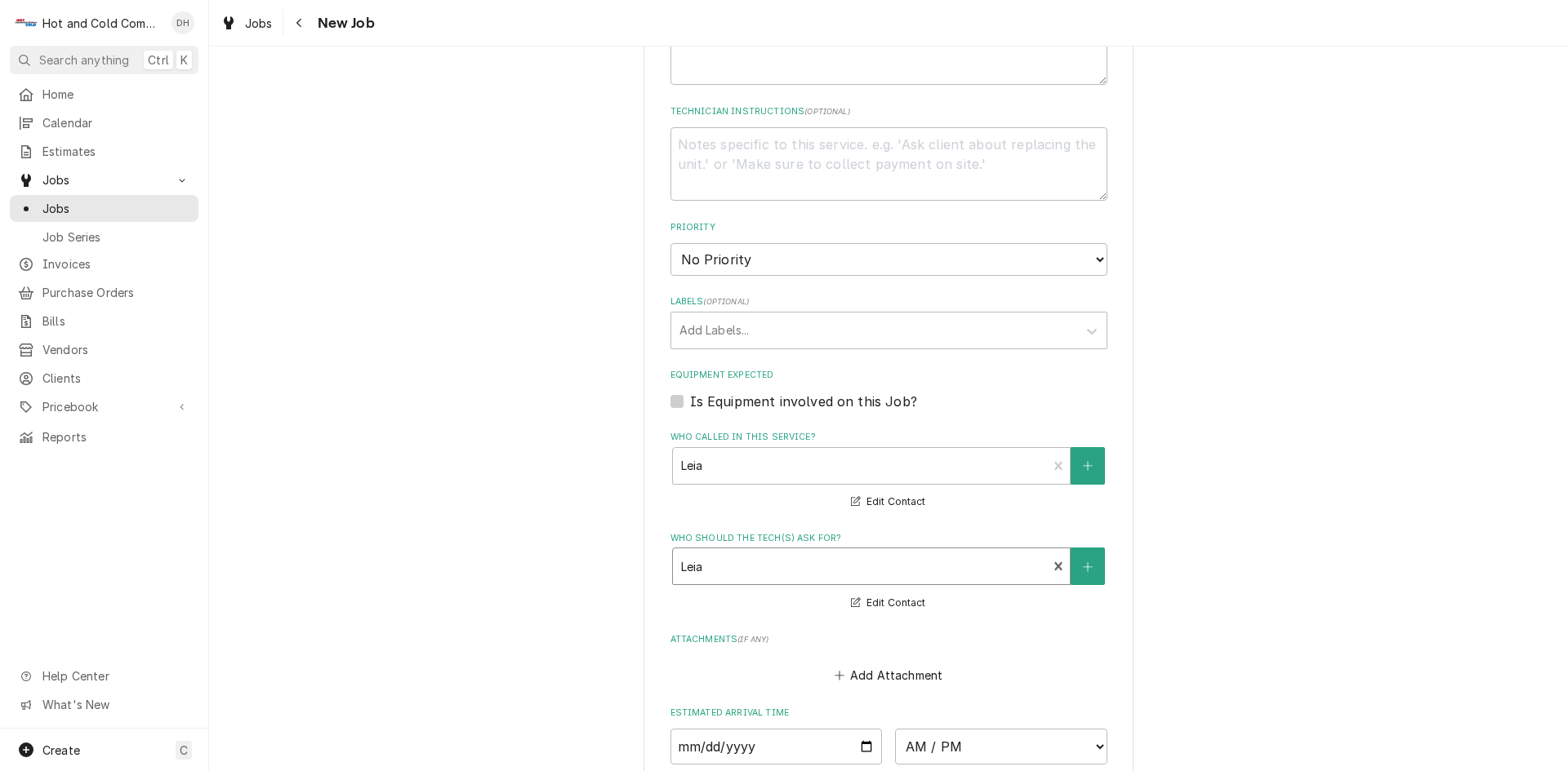
scroll to position [709, 0]
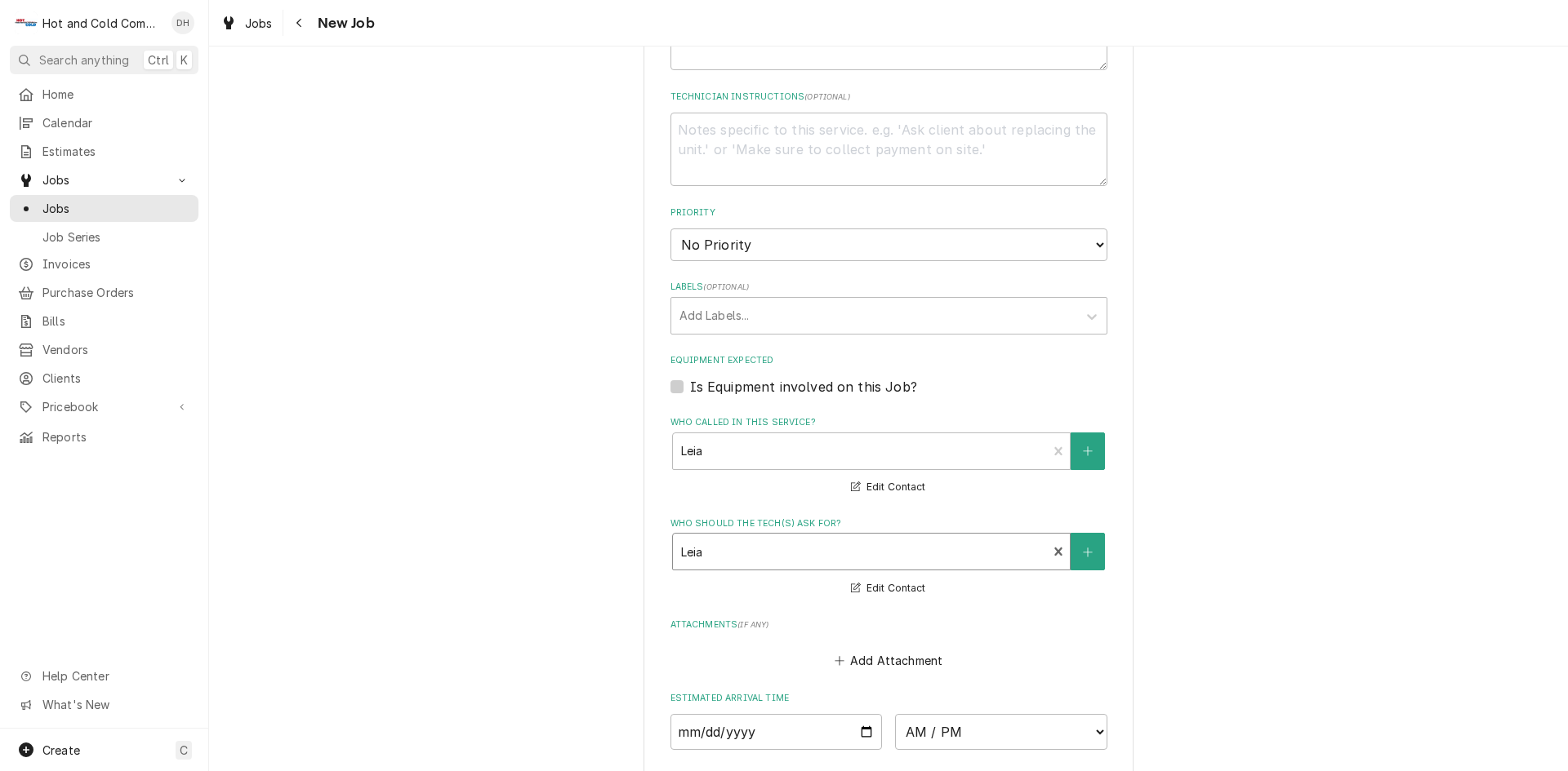
click at [690, 386] on label "Is Equipment involved on this Job?" at bounding box center [803, 387] width 227 height 20
click at [690, 386] on input "Equipment Expected" at bounding box center [908, 395] width 437 height 36
checkbox input "true"
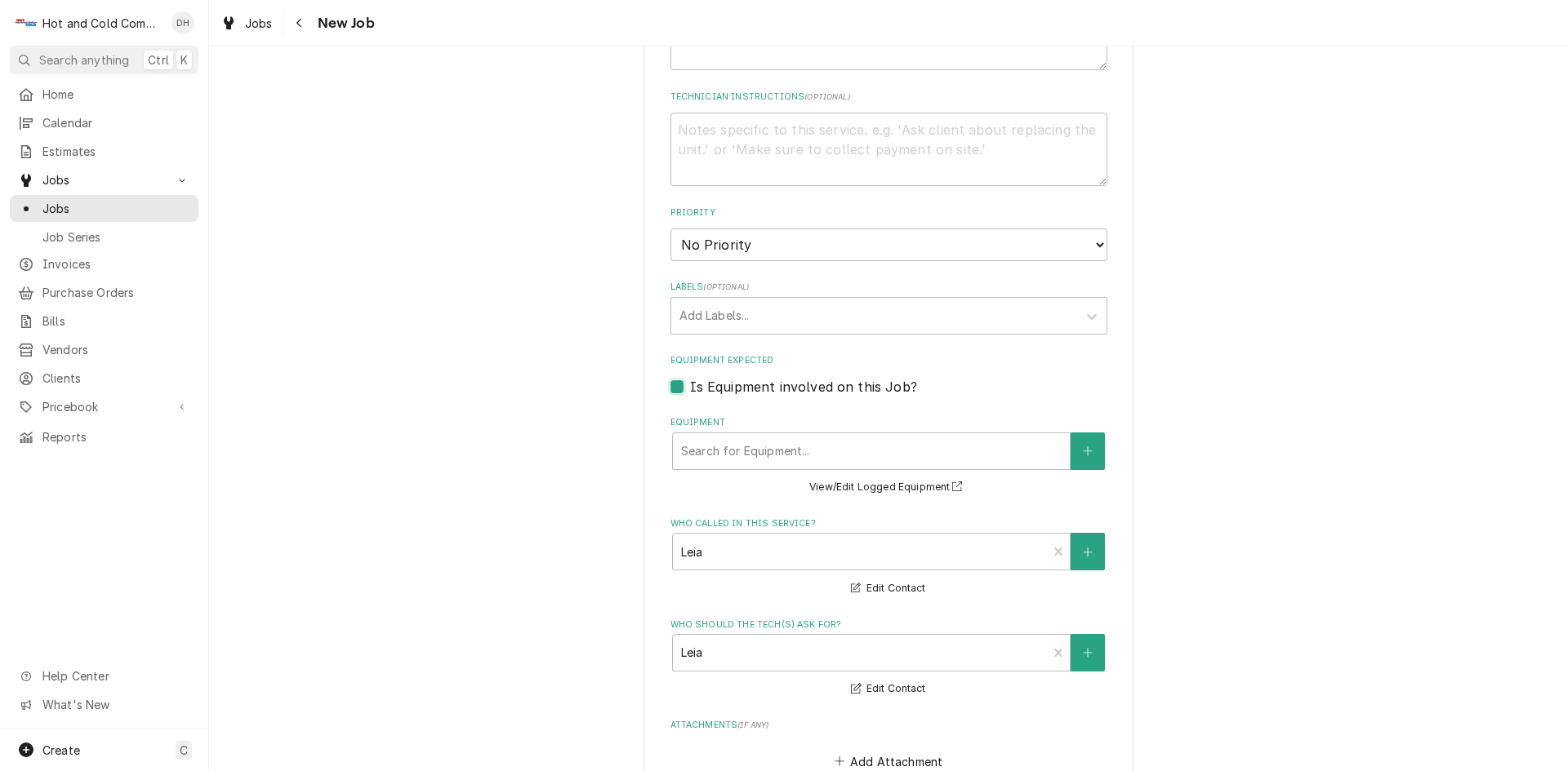
type textarea "x"
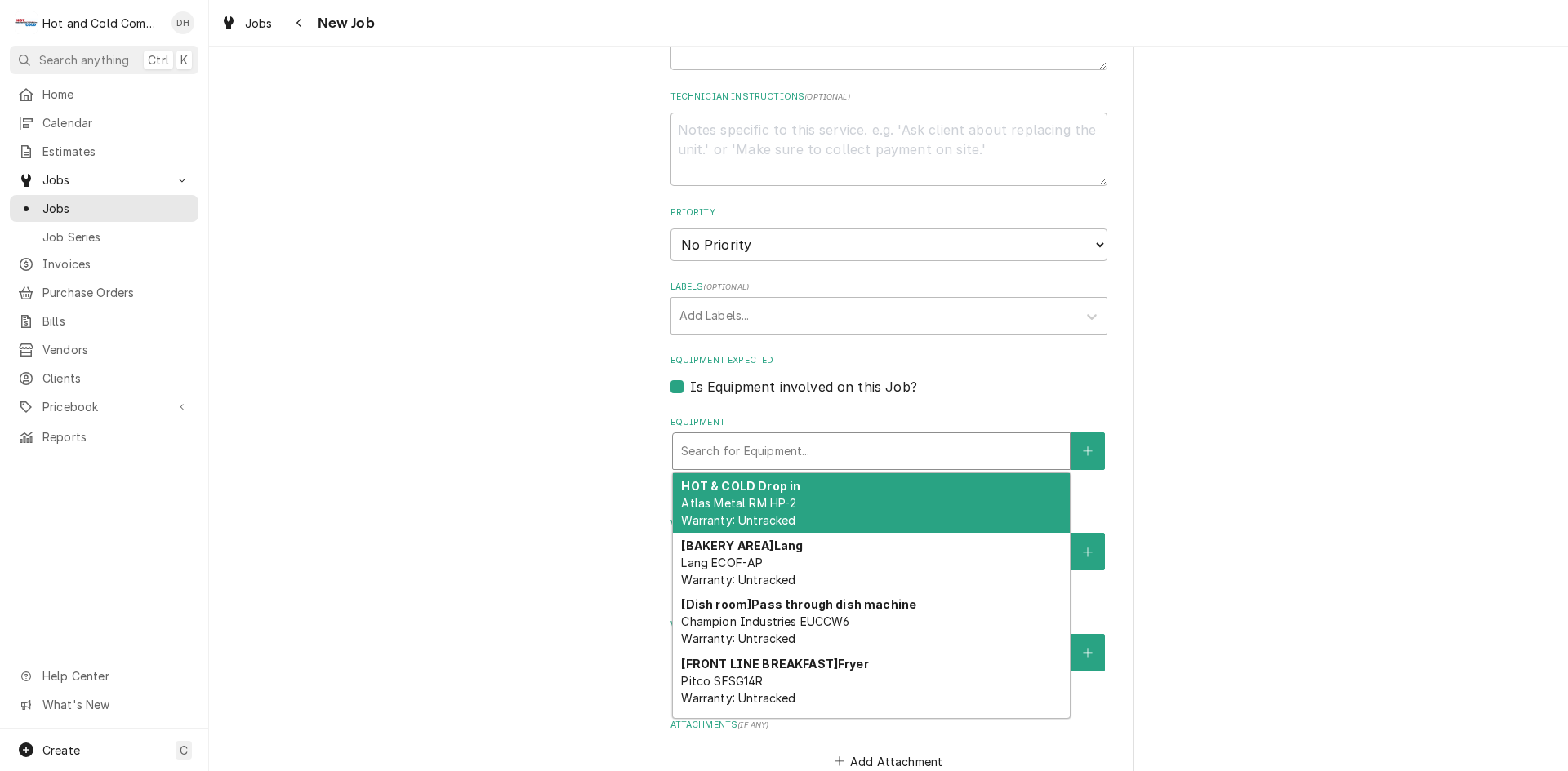
click at [753, 452] on div "Equipment" at bounding box center [871, 451] width 380 height 30
click at [1239, 405] on div "Please provide the following information to create a job: Client Details Client…" at bounding box center [889, 250] width 1359 height 1790
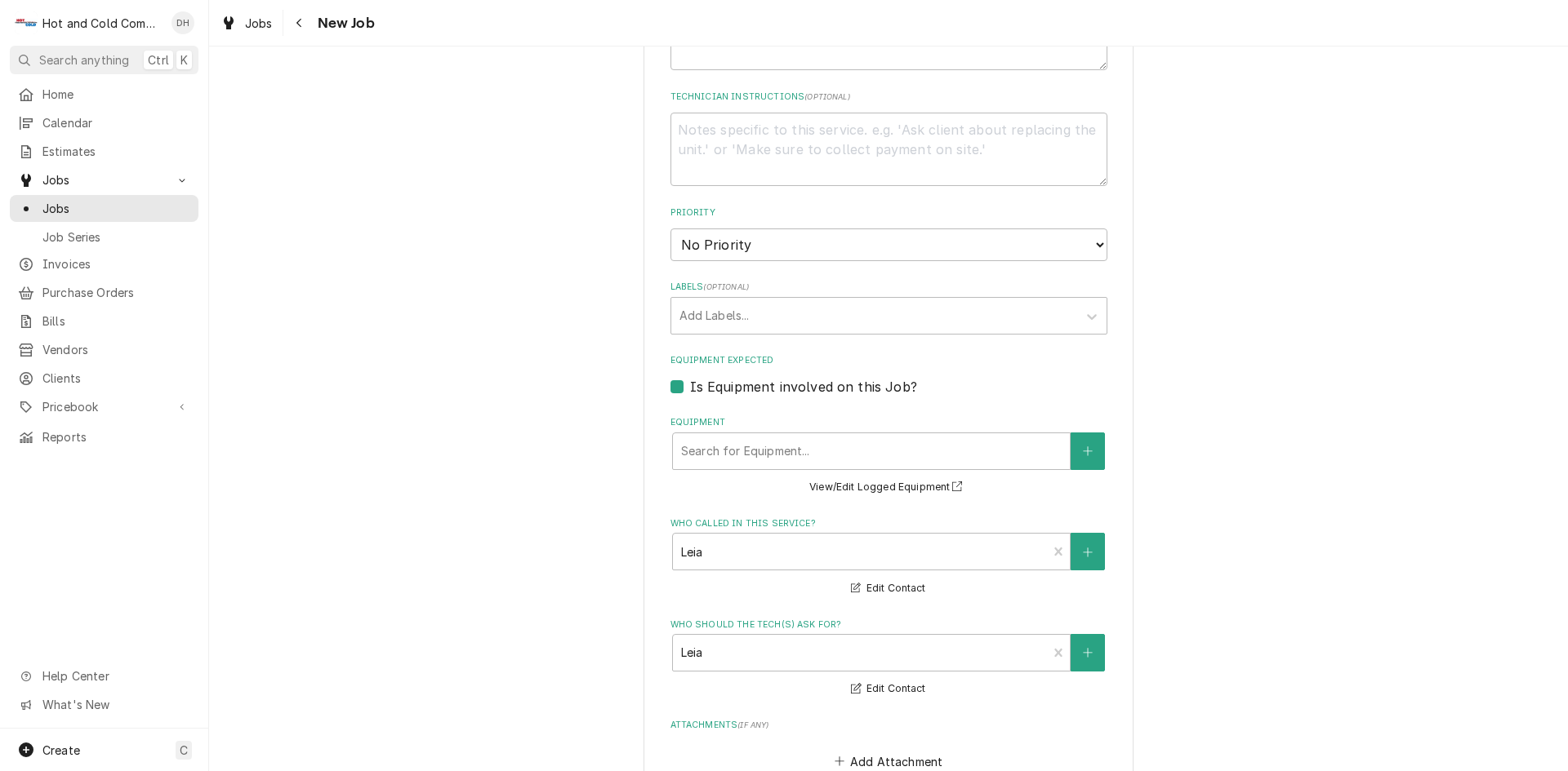
click at [690, 386] on label "Is Equipment involved on this Job?" at bounding box center [803, 387] width 227 height 20
click at [690, 386] on input "Equipment Expected" at bounding box center [908, 395] width 437 height 36
checkbox input "false"
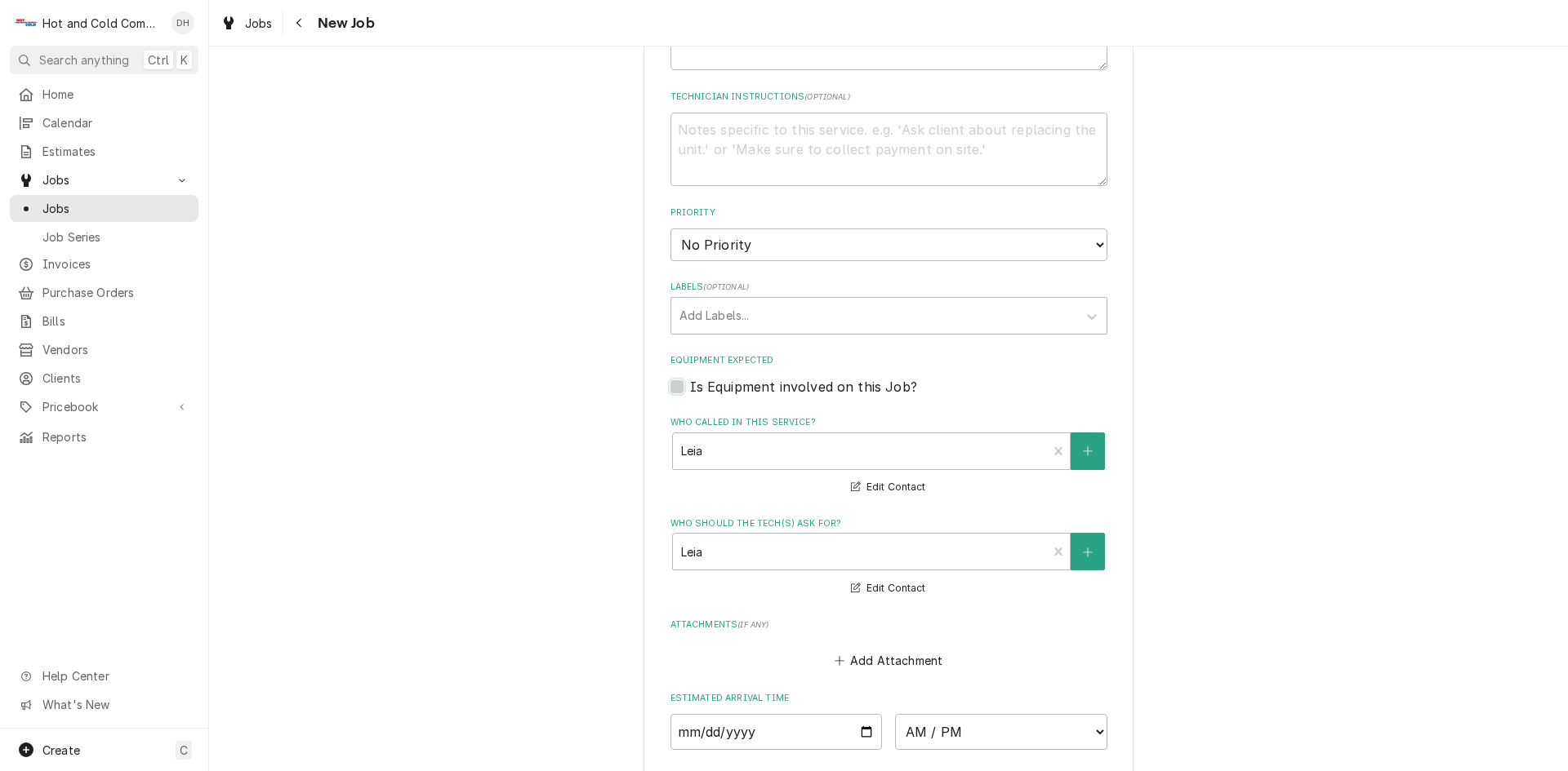
scroll to position [437, 0]
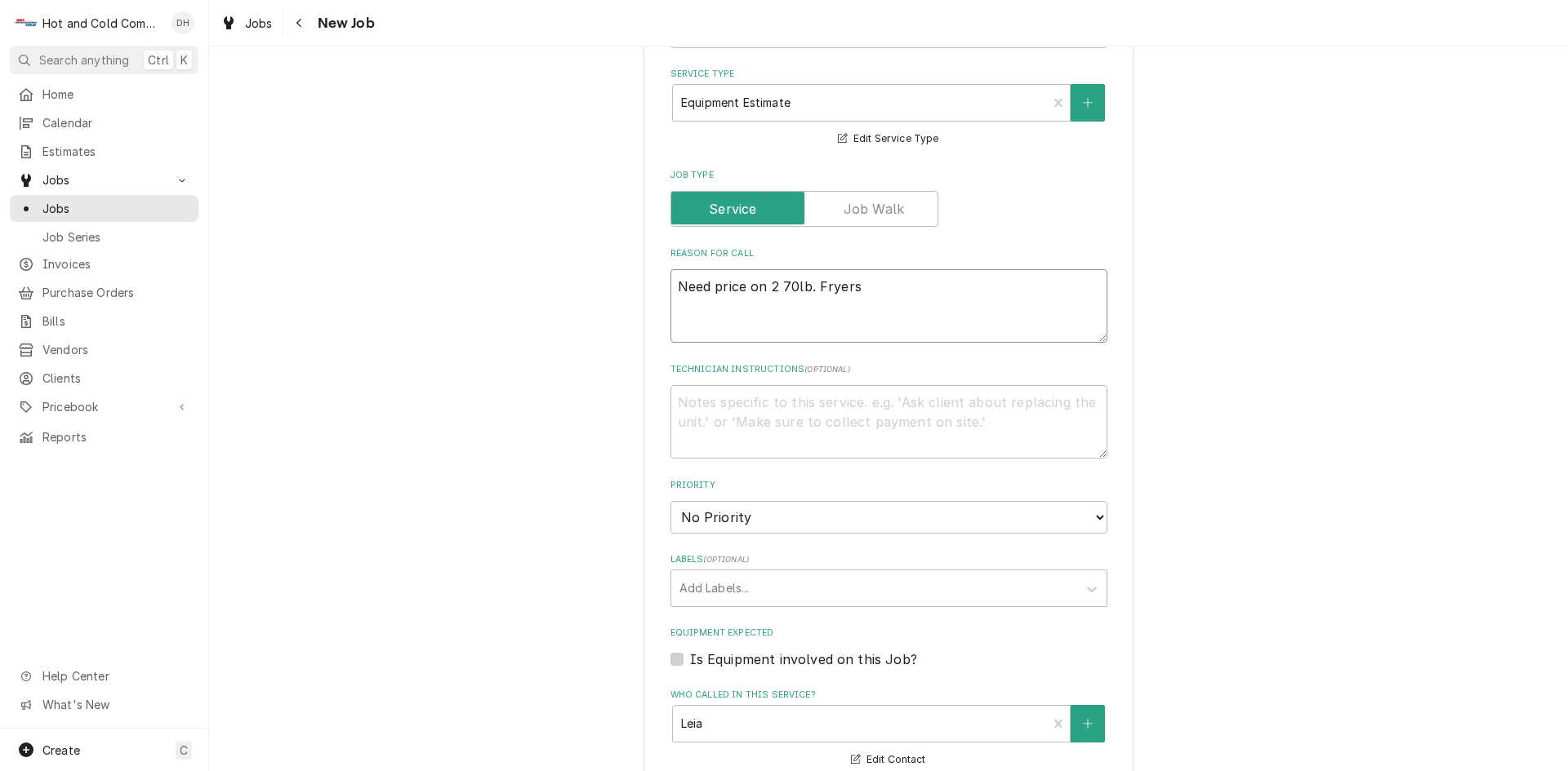
click at [987, 299] on textarea "Need price on 2 70lb. Fryers" at bounding box center [889, 306] width 437 height 73
type textarea "x"
type textarea "Need price on 2 70lb. Fryers"
type textarea "x"
type textarea "Need price on 2 70lb. Fryers V"
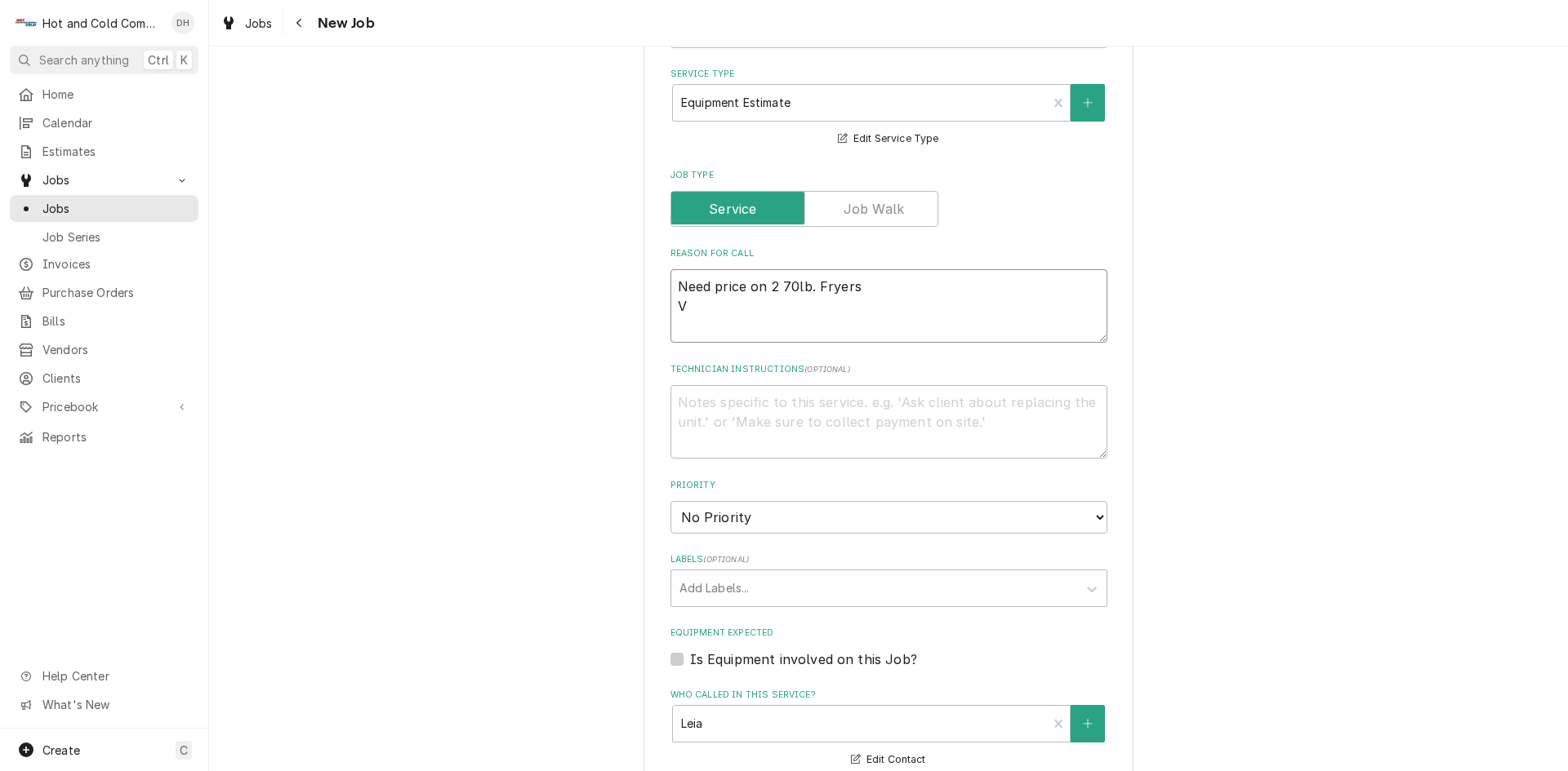
type textarea "x"
type textarea "Need price on 2 70lb. Fryers Vu"
type textarea "x"
type textarea "Need price on 2 70lb. Fryers Vul"
type textarea "x"
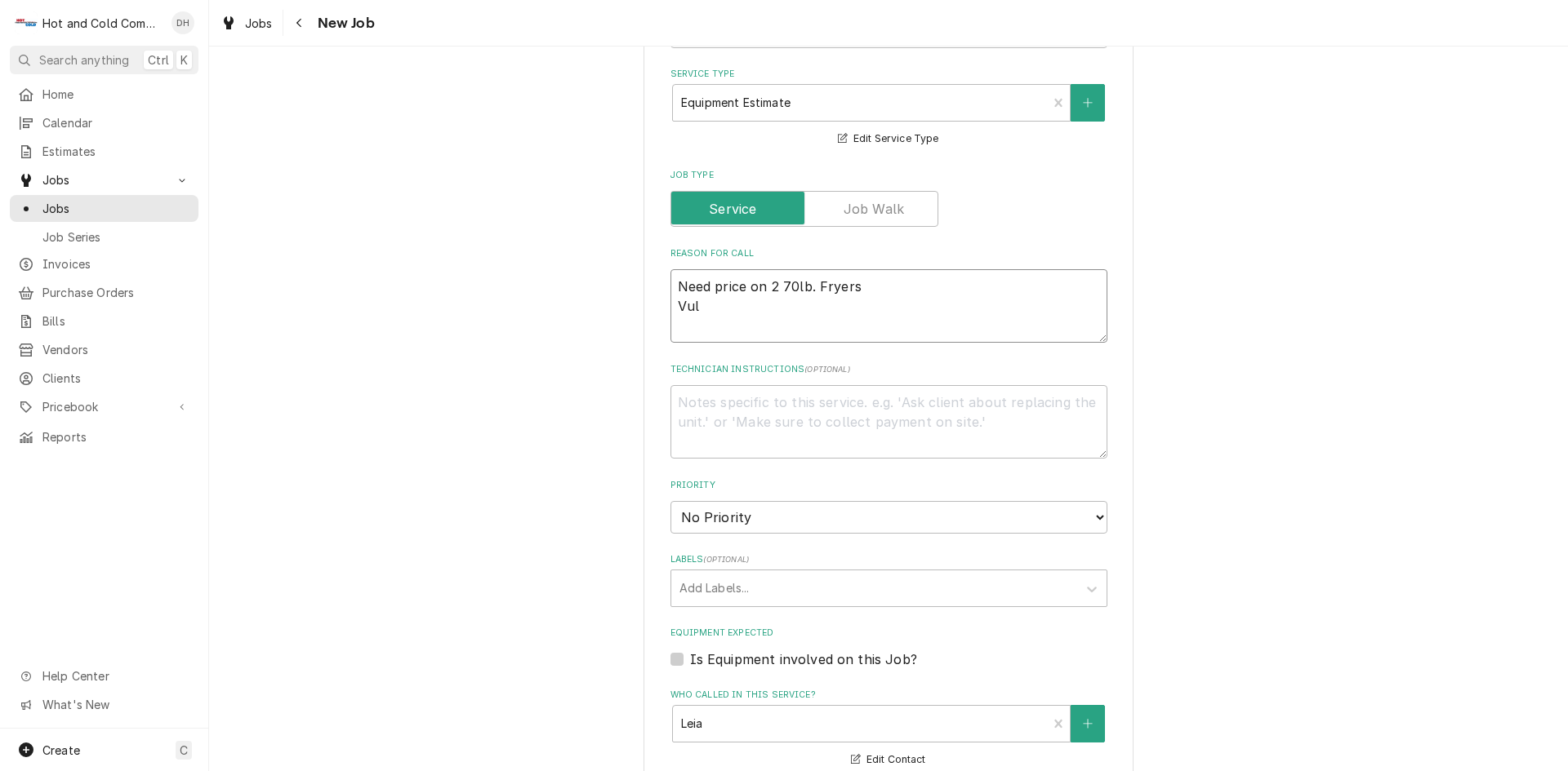
type textarea "Need price on 2 70lb. Fryers Vulc"
type textarea "x"
type textarea "Need price on 2 70lb. Fryers Vulca"
type textarea "x"
type textarea "Need price on 2 70lb. Fryers Vulcan"
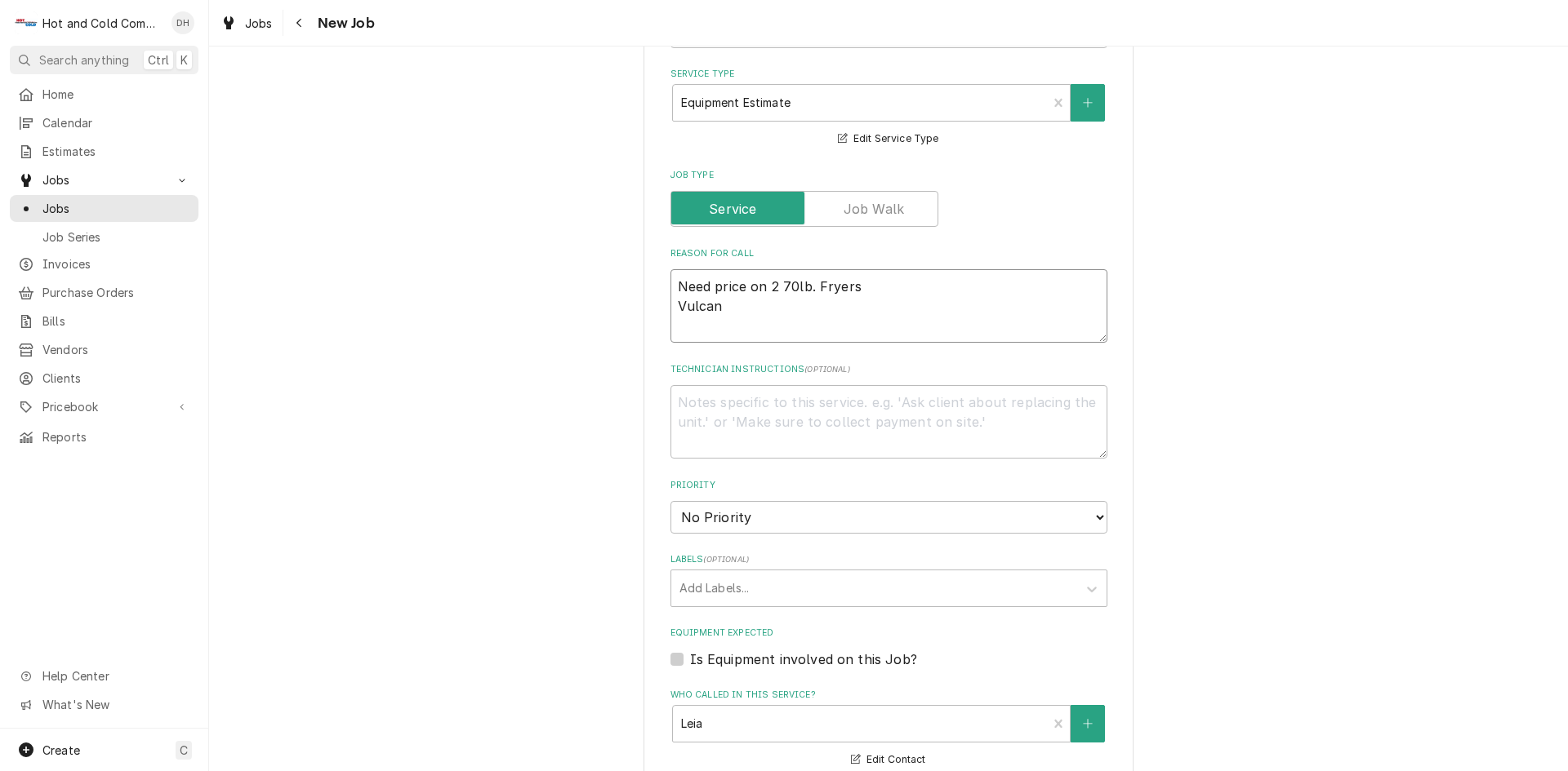
type textarea "x"
type textarea "Need price on 2 70lb. Fryers Vulcan"
type textarea "x"
type textarea "Need price on 2 70lb. Fryers Vulcan L"
type textarea "x"
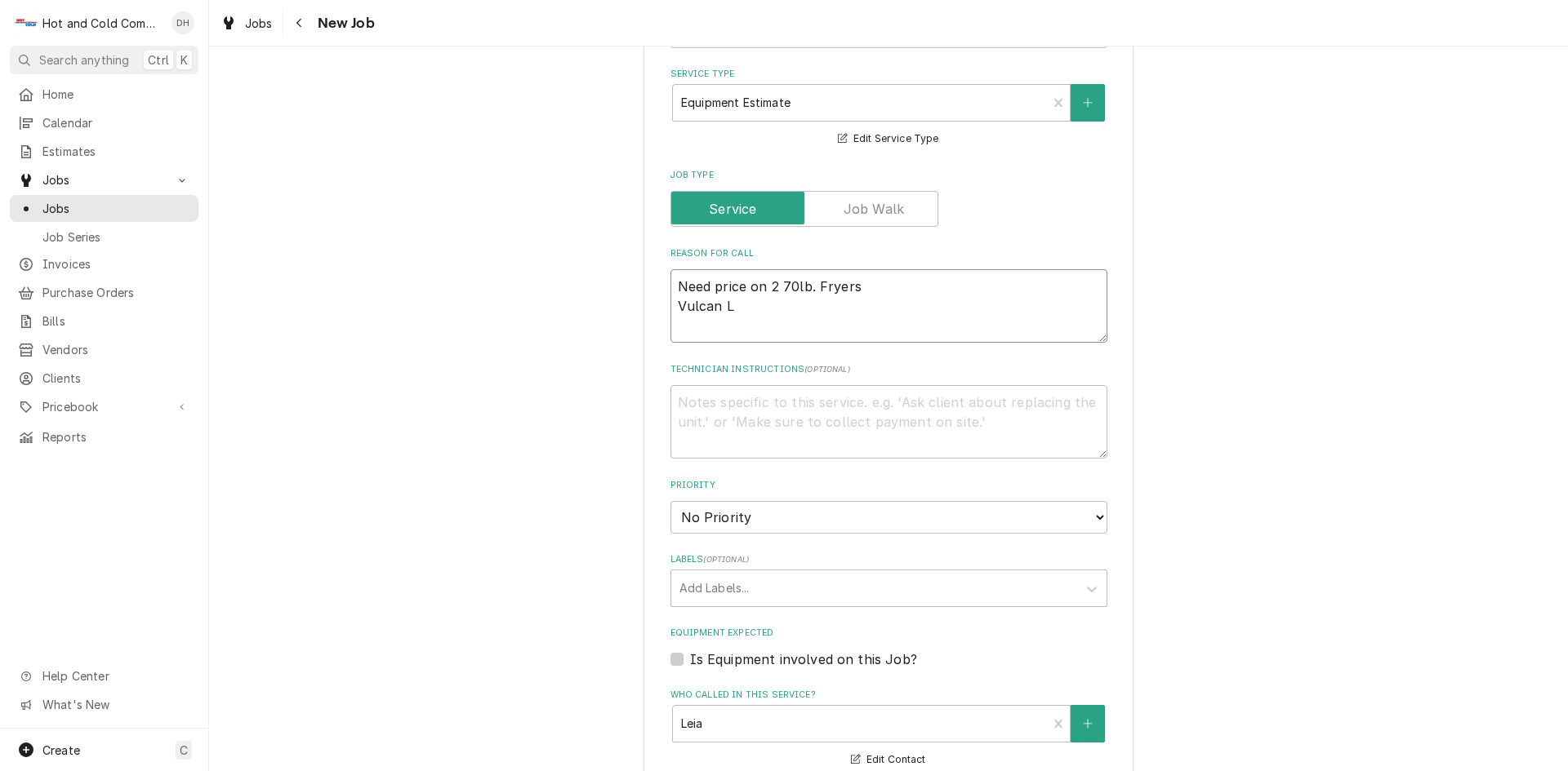
type textarea "Need price on 2 70lb. Fryers Vulcan LG"
type textarea "x"
type textarea "Need price on 2 70lb. Fryers Vulcan LG5"
type textarea "x"
type textarea "Need price on 2 70lb. Fryers Vulcan LG50"
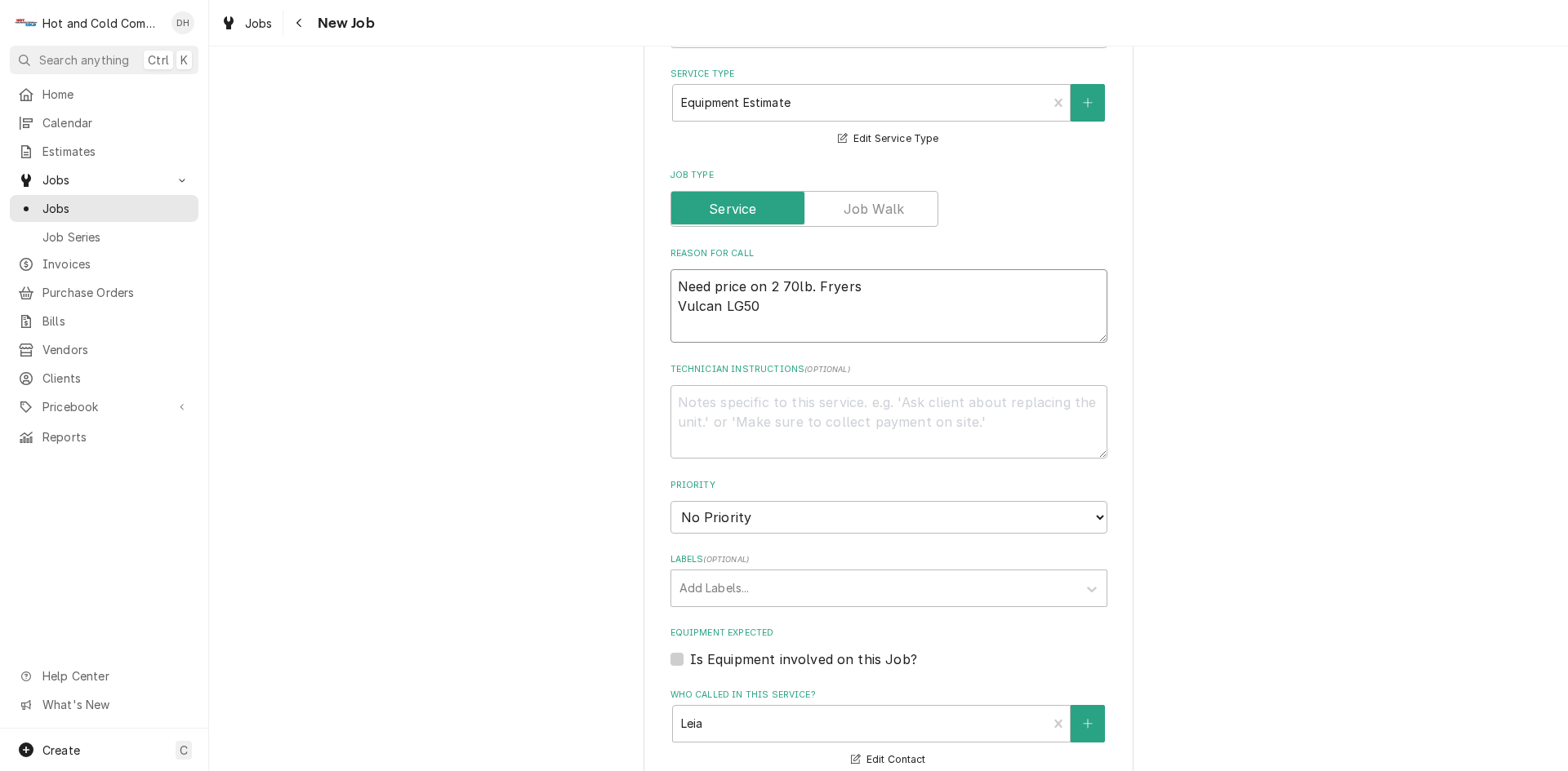
type textarea "x"
type textarea "Need price on 2 70lb. Fryers Vulcan LG500"
type textarea "x"
type textarea "Need price on 2 70lb. Fryers Vulcan LG500-"
type textarea "x"
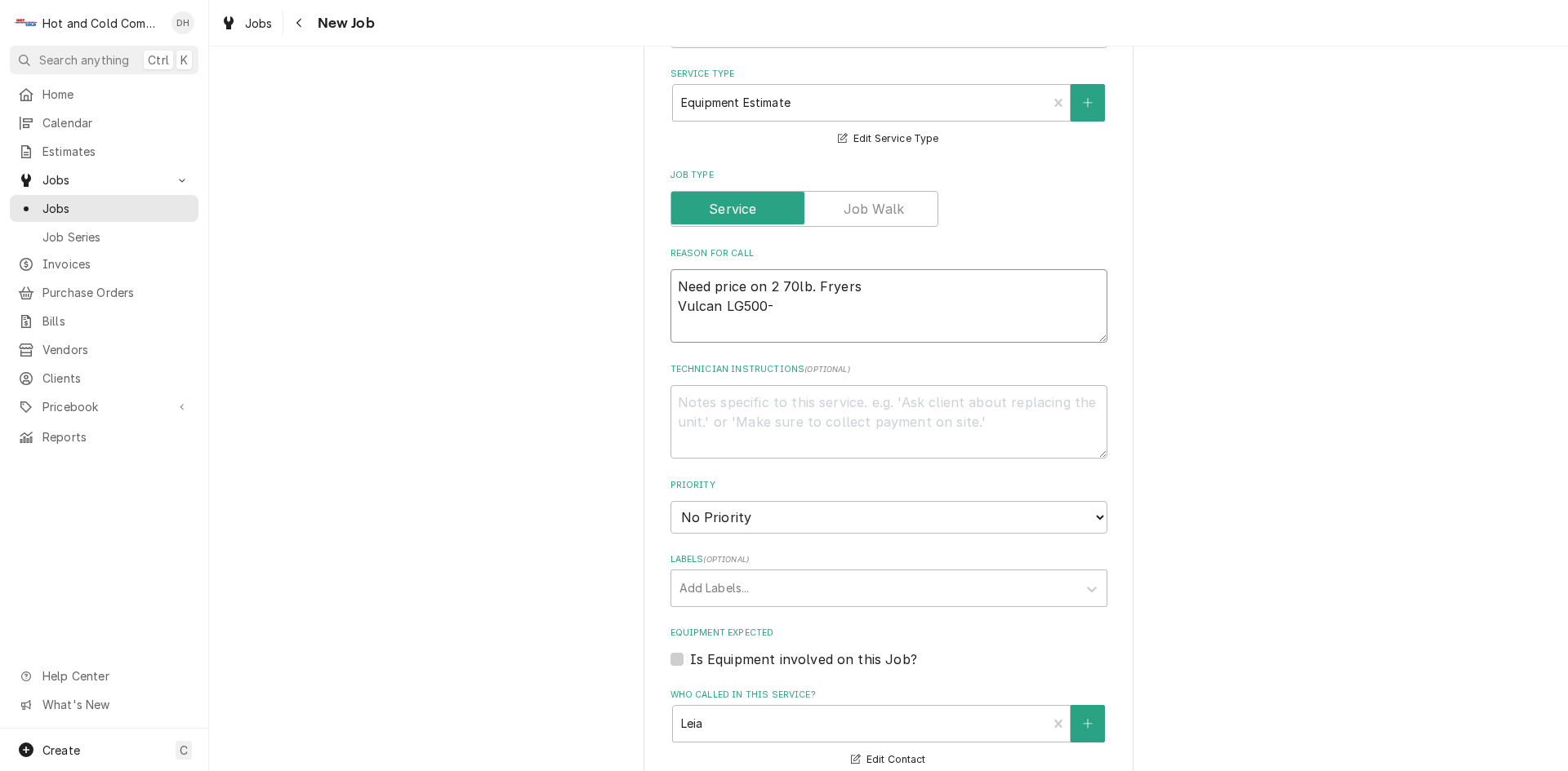
type textarea "Need price on 2 70lb. Fryers Vulcan LG500-1"
type textarea "x"
type textarea "Need price on 2 70lb. Fryers Vulcan LG500-1"
drag, startPoint x: 901, startPoint y: 213, endPoint x: 912, endPoint y: 211, distance: 11.2
click at [903, 213] on input "Job Type" at bounding box center [804, 209] width 253 height 36
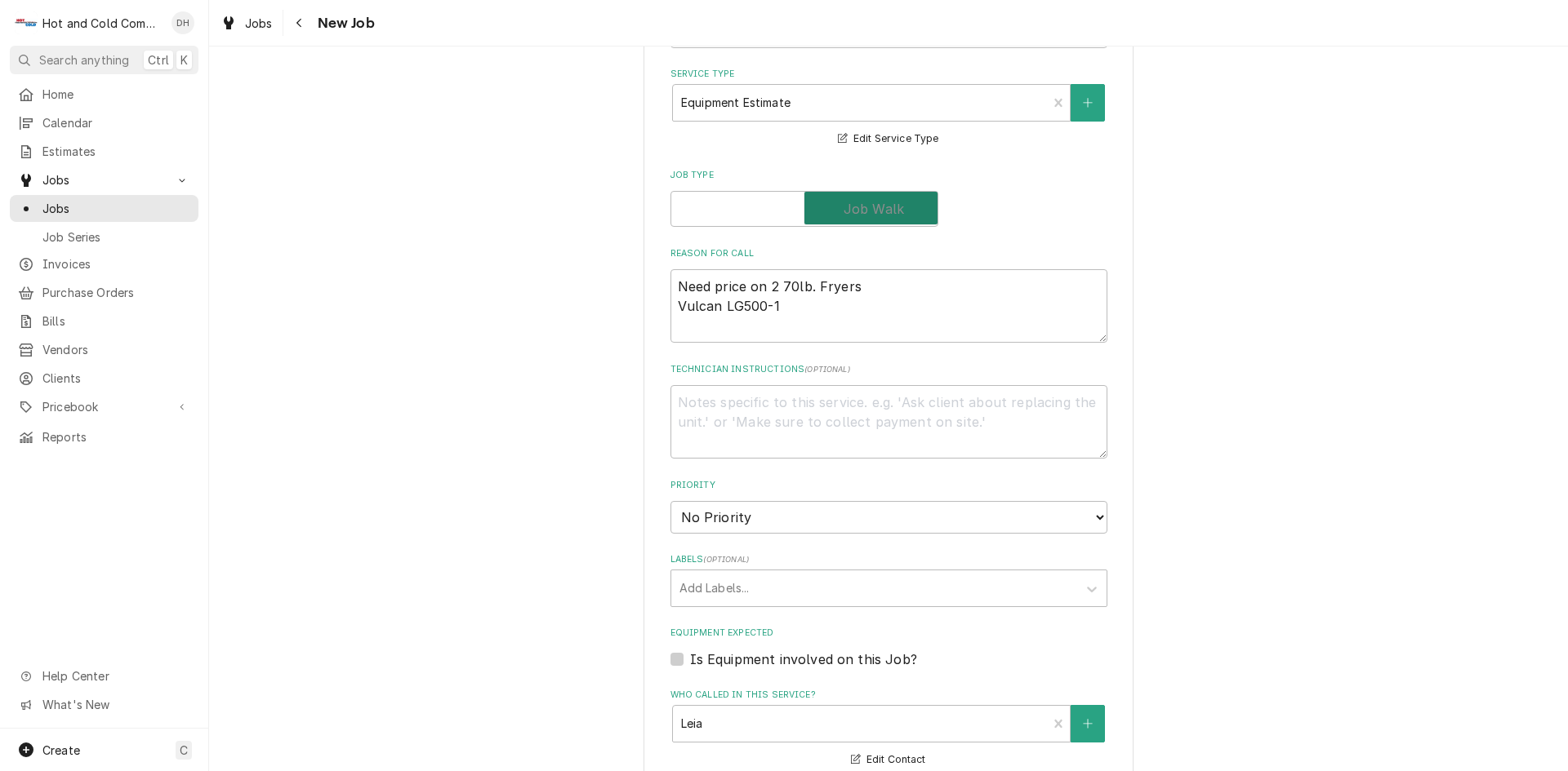
checkbox input "true"
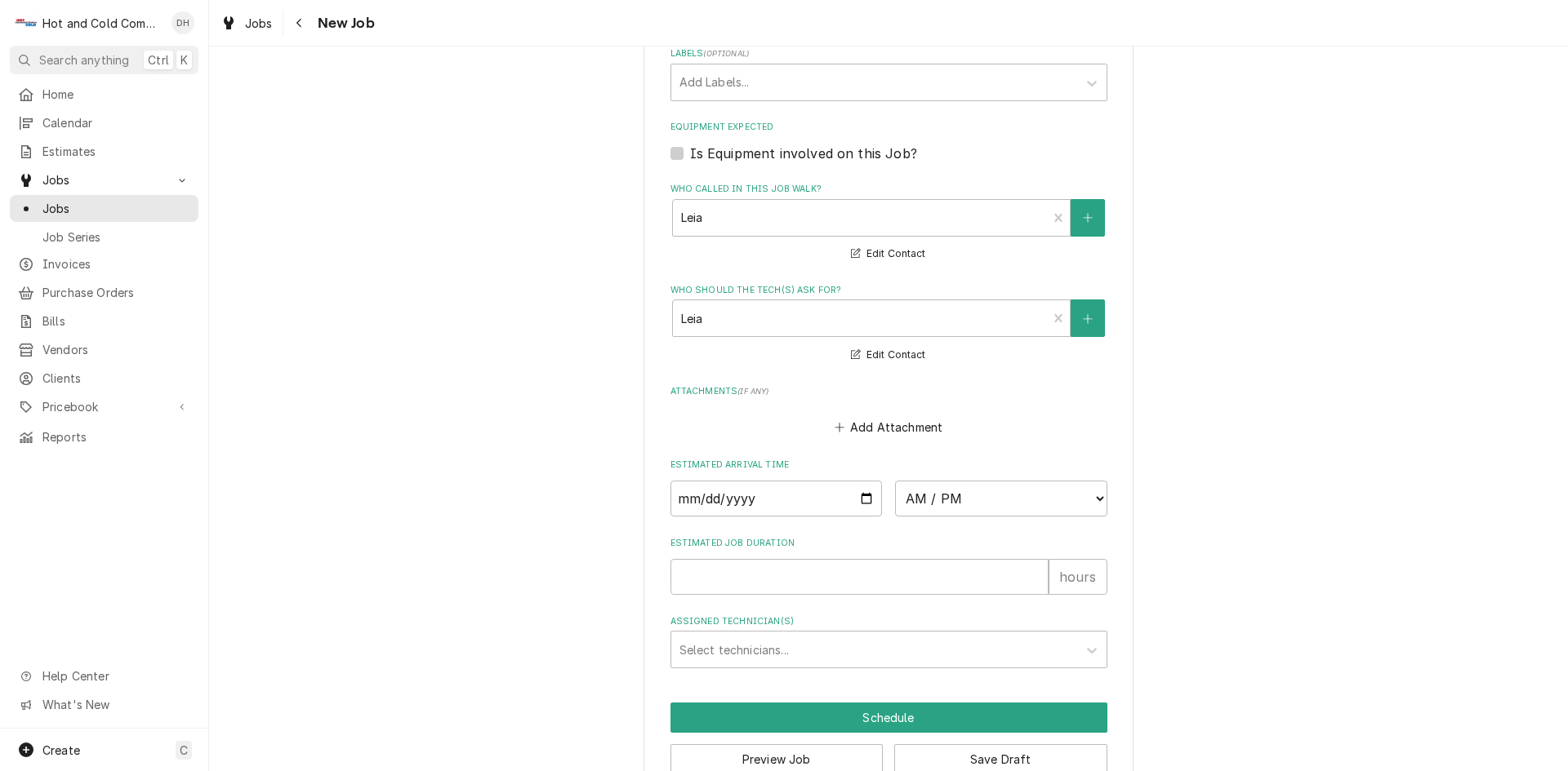
scroll to position [981, 0]
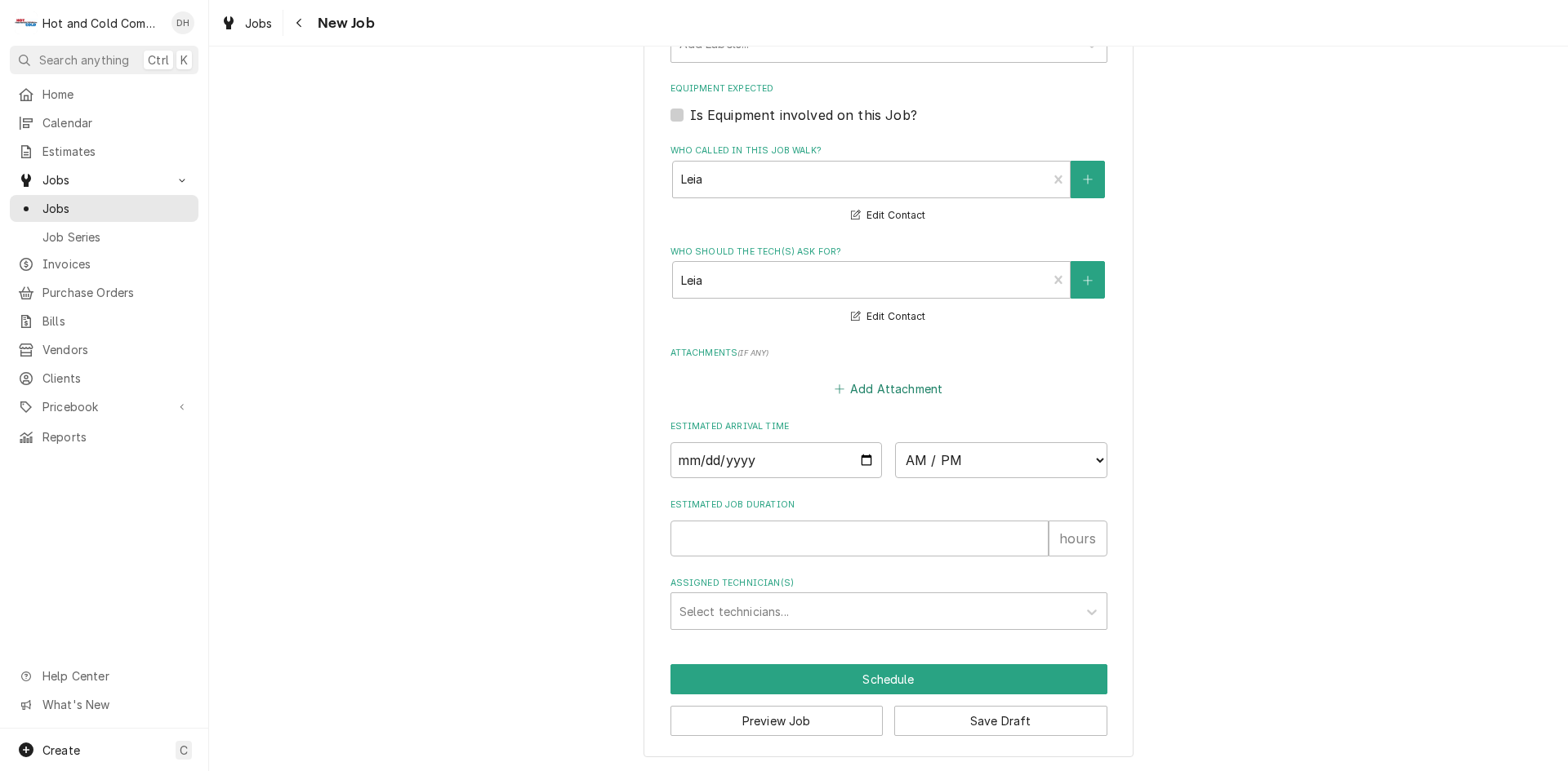
click at [884, 388] on button "Add Attachment" at bounding box center [888, 388] width 114 height 23
type textarea "x"
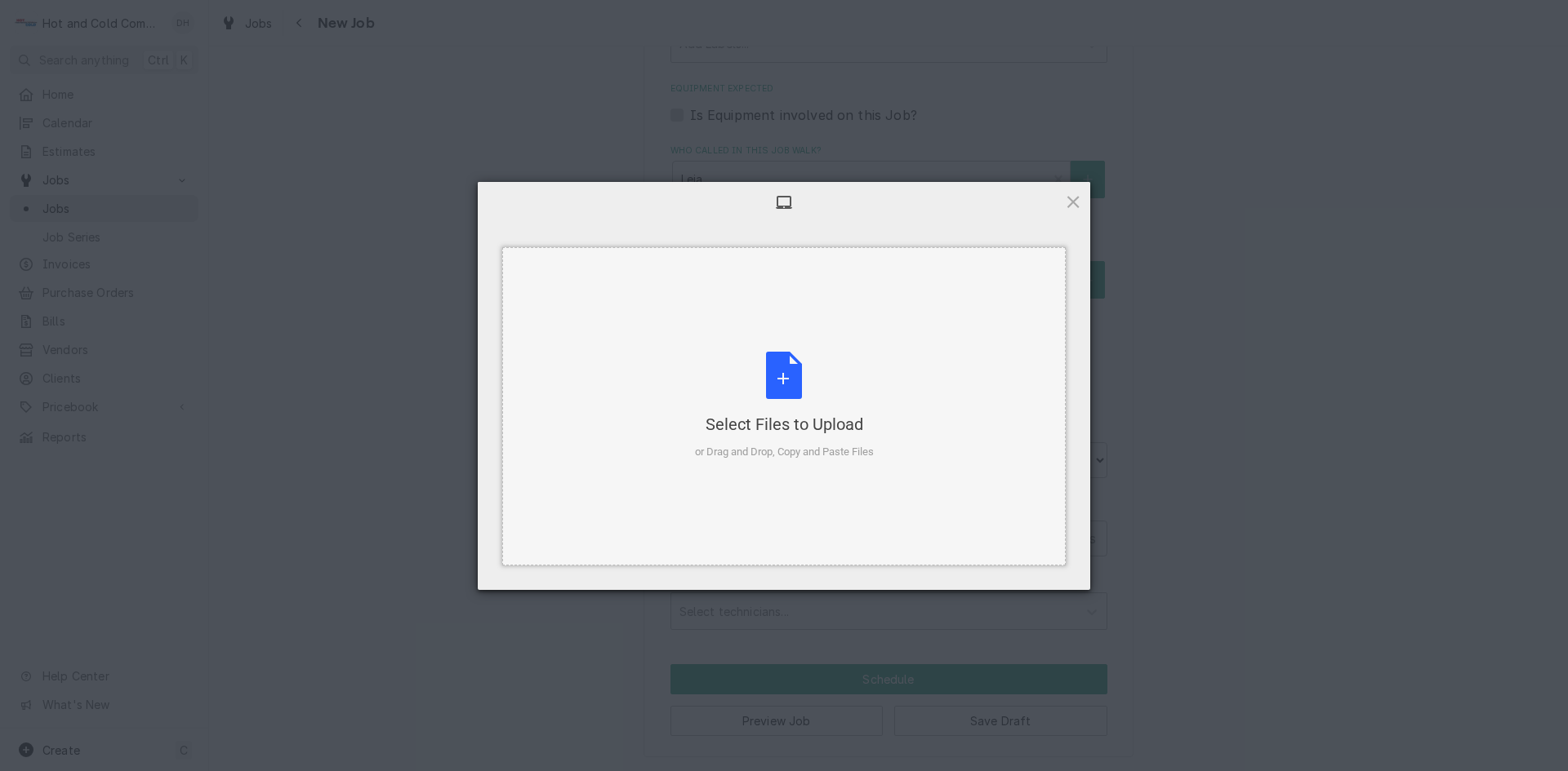
click at [800, 379] on div "Select Files to Upload or Drag and Drop, Copy and Paste Files" at bounding box center [784, 406] width 179 height 109
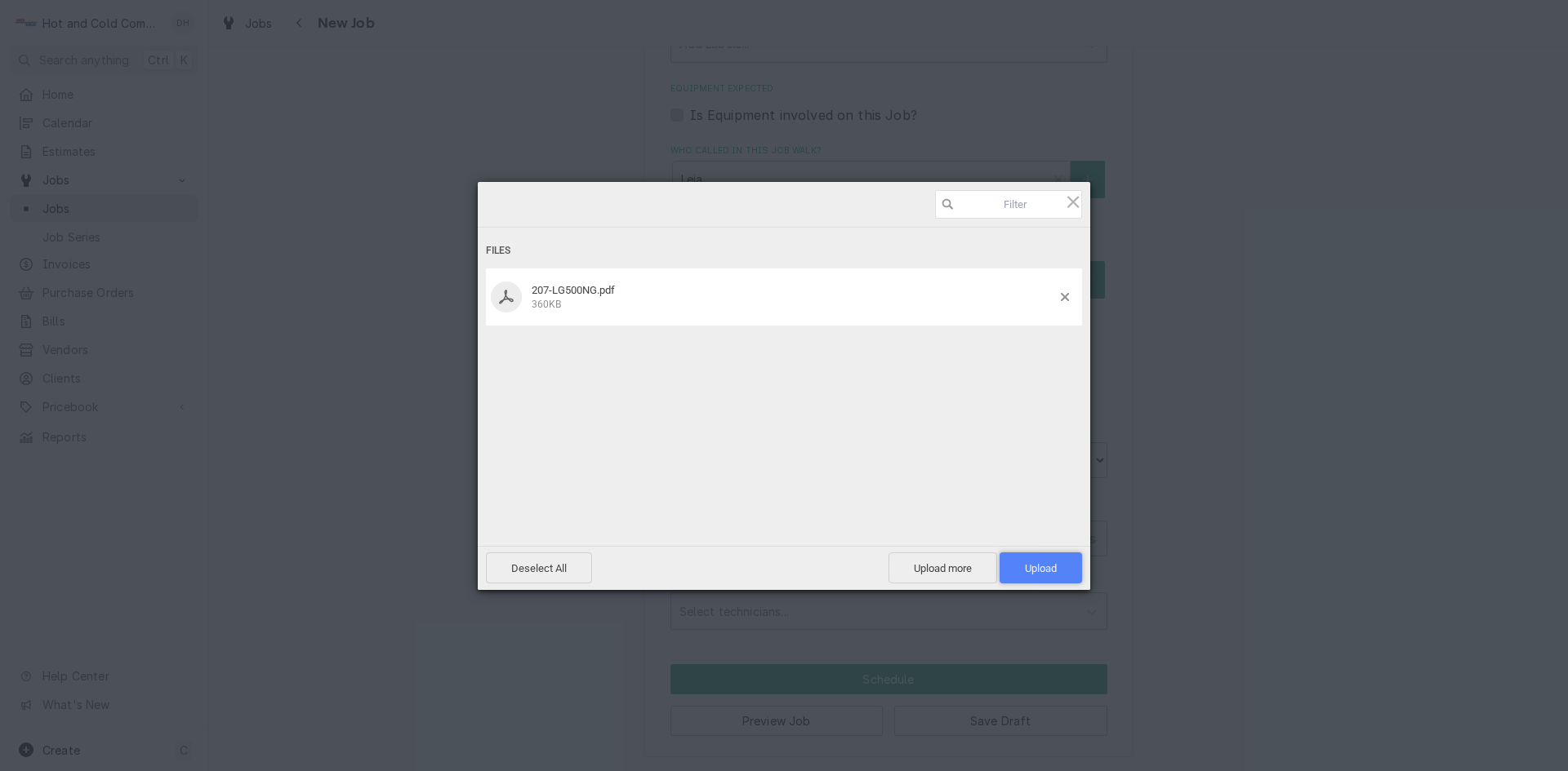
click at [1062, 571] on span "Upload 1" at bounding box center [1040, 568] width 82 height 31
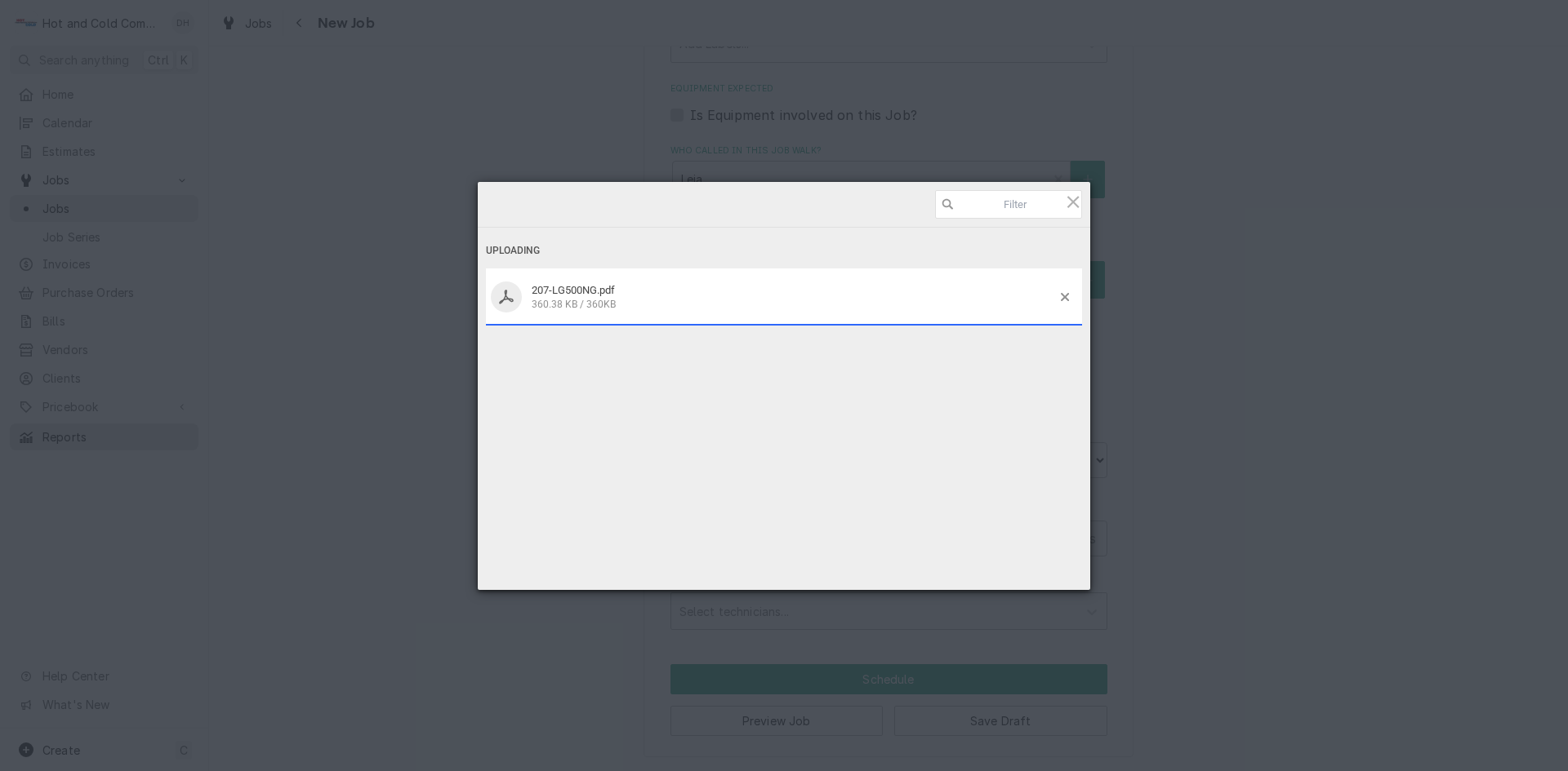
type textarea "x"
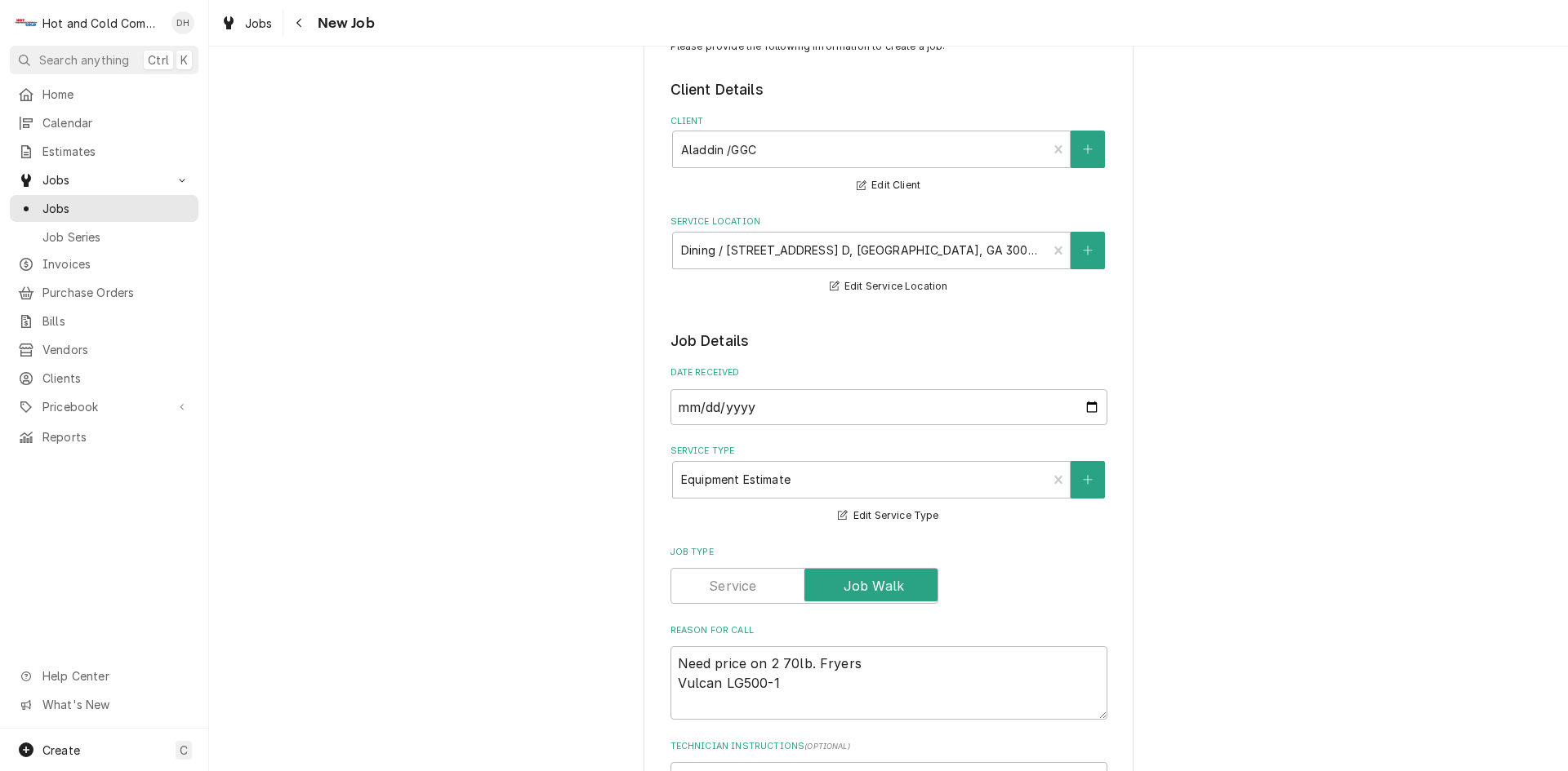
scroll to position [0, 0]
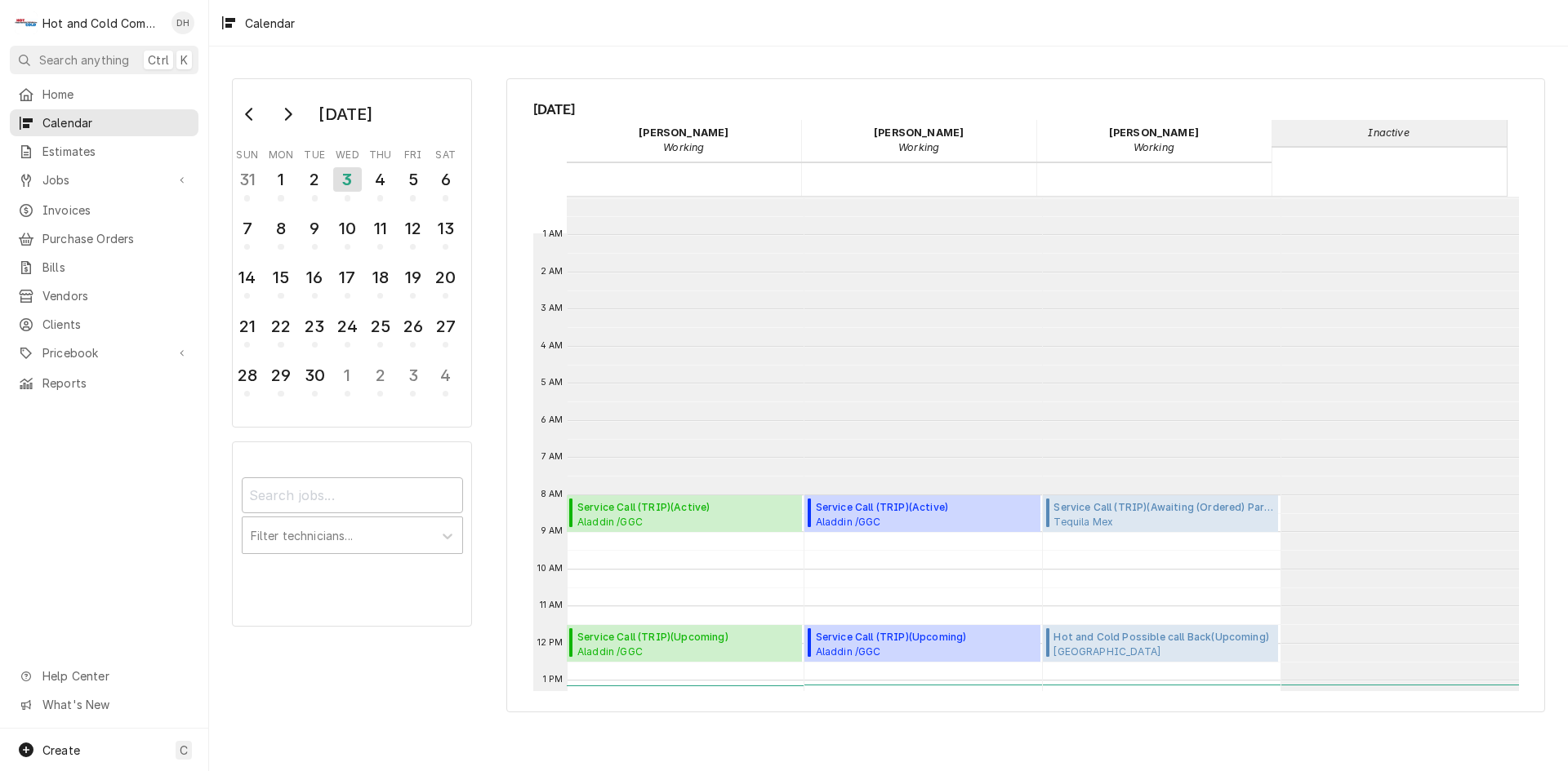
scroll to position [298, 0]
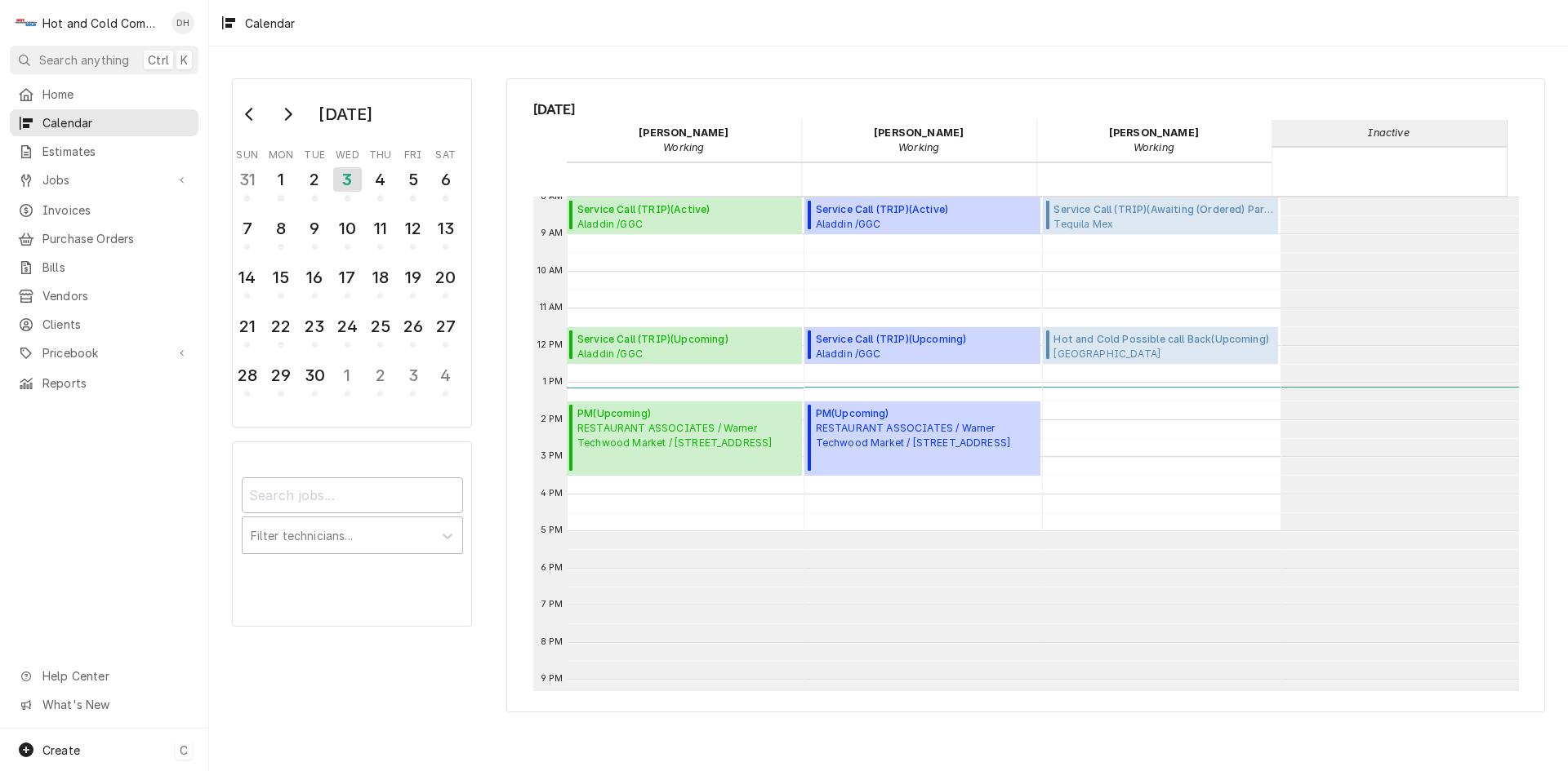
click at [49, 744] on span "Create" at bounding box center [61, 751] width 37 height 14
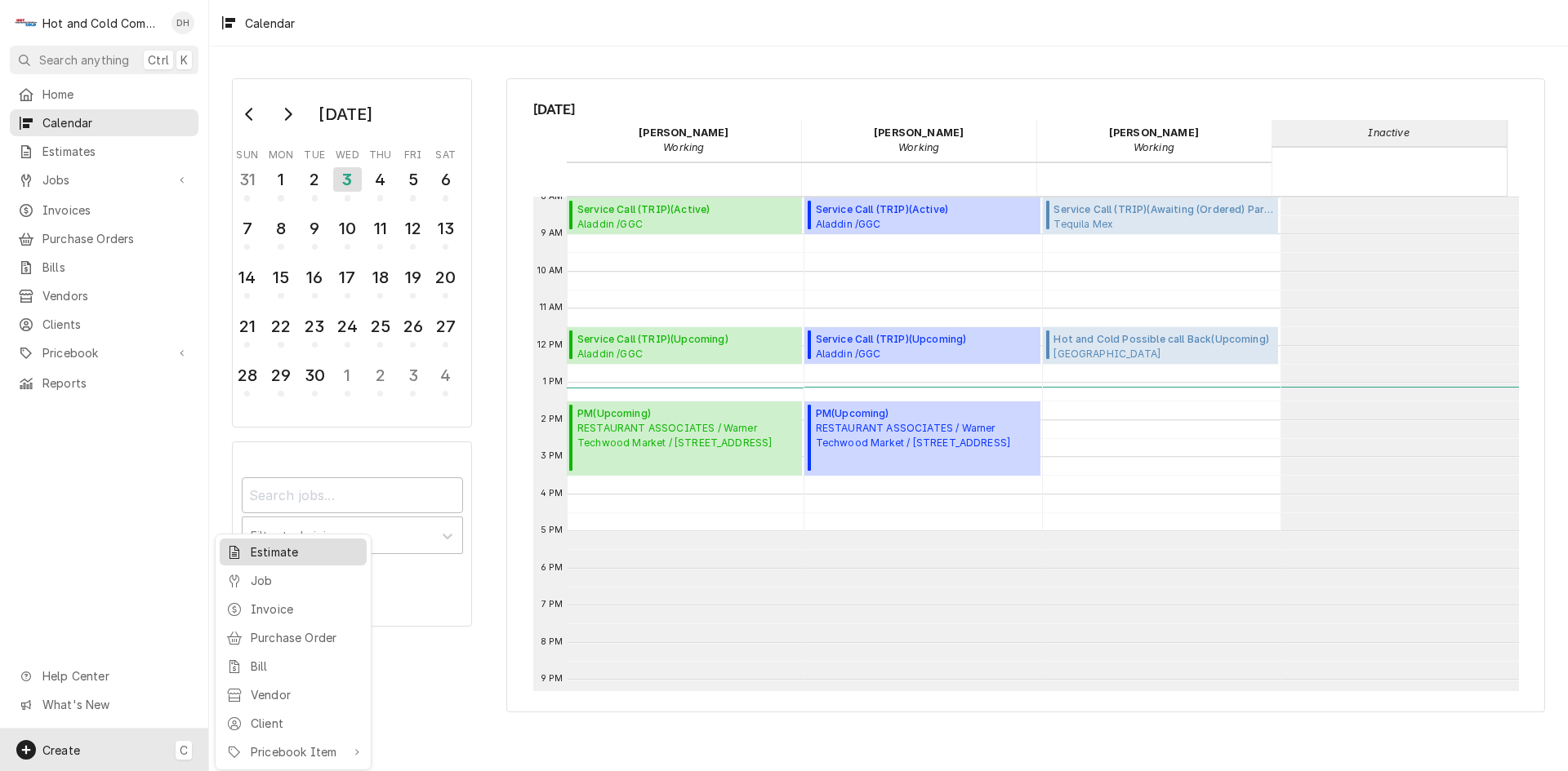
click at [286, 553] on div "Estimate" at bounding box center [305, 552] width 110 height 17
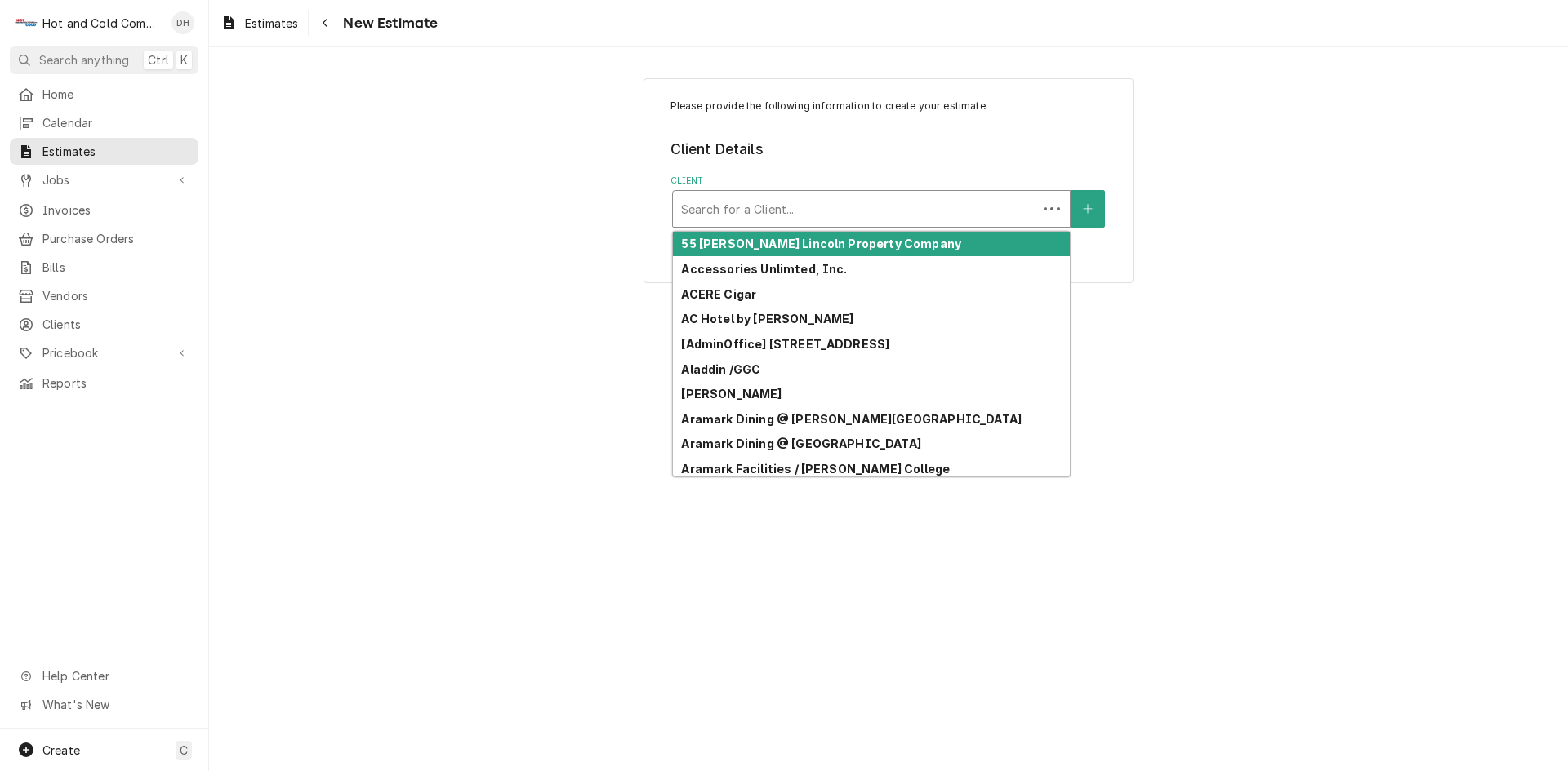
click at [685, 196] on div "Client" at bounding box center [855, 209] width 348 height 30
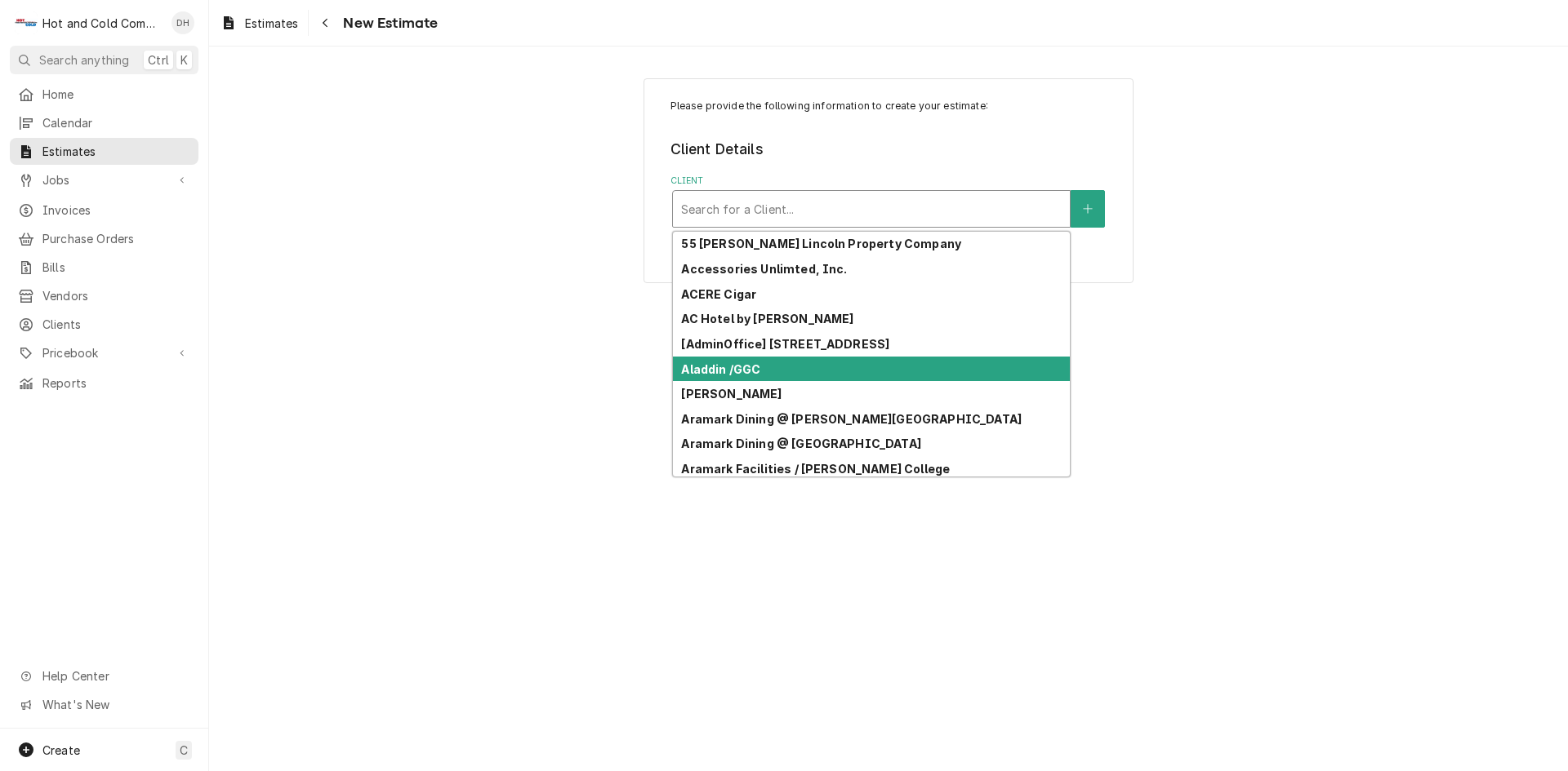
click at [681, 372] on strong "Aladdin /GGC" at bounding box center [720, 369] width 79 height 14
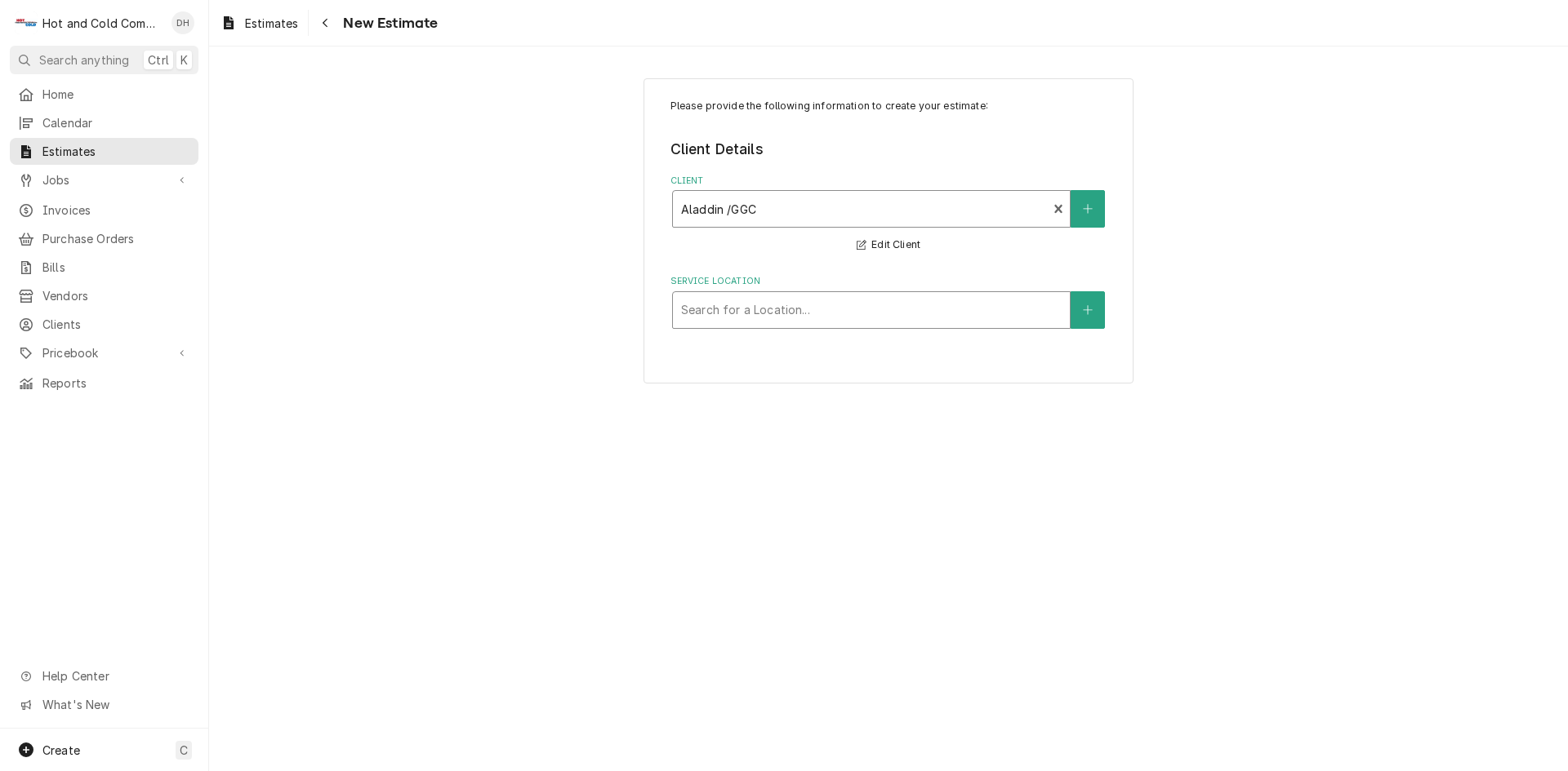
click at [832, 311] on div "Service Location" at bounding box center [871, 310] width 380 height 30
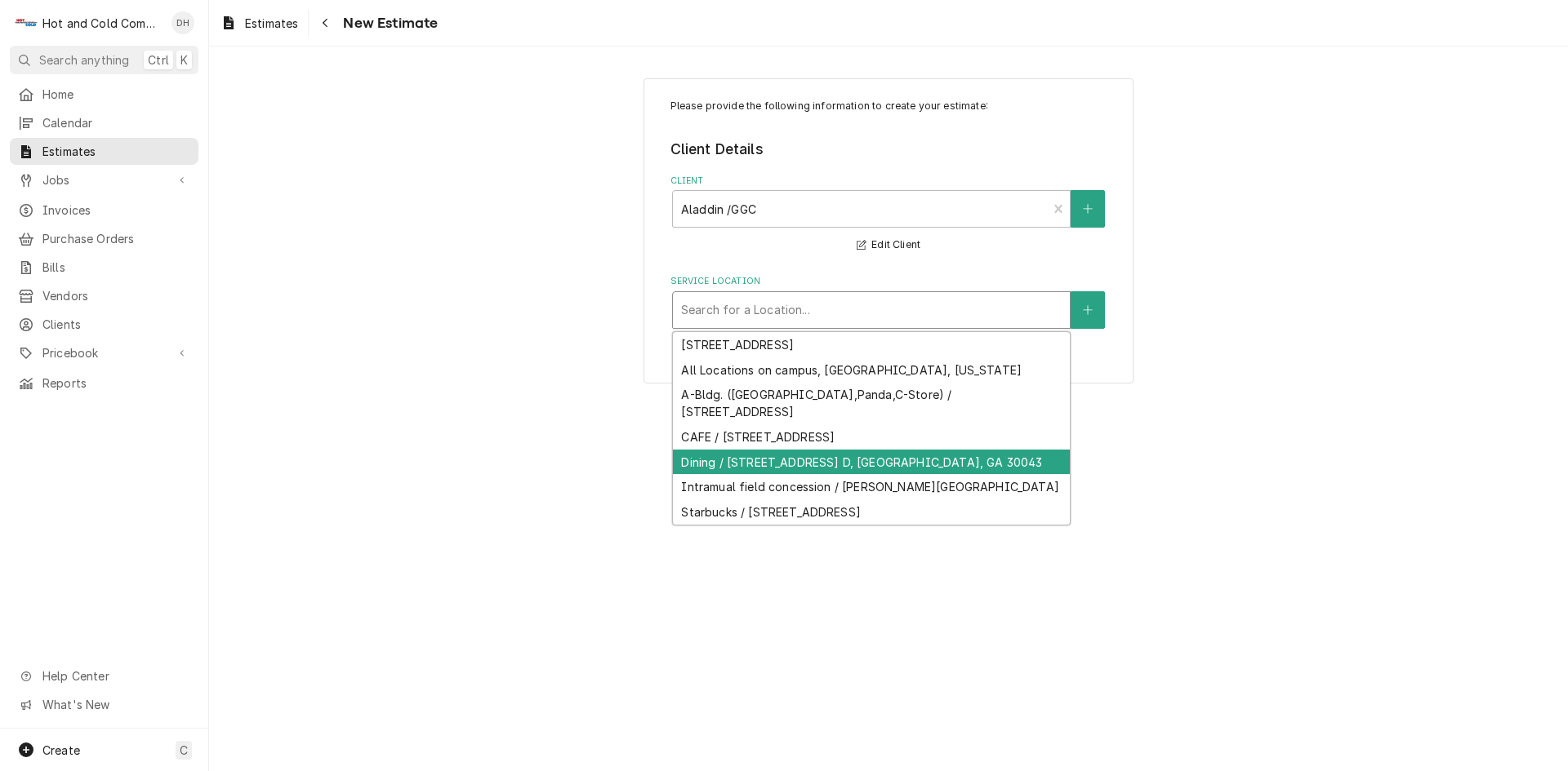
drag, startPoint x: 726, startPoint y: 459, endPoint x: 1035, endPoint y: 397, distance: 315.2
click at [729, 459] on div "Dining / [STREET_ADDRESS] D, [GEOGRAPHIC_DATA], GA 30043" at bounding box center [871, 462] width 397 height 26
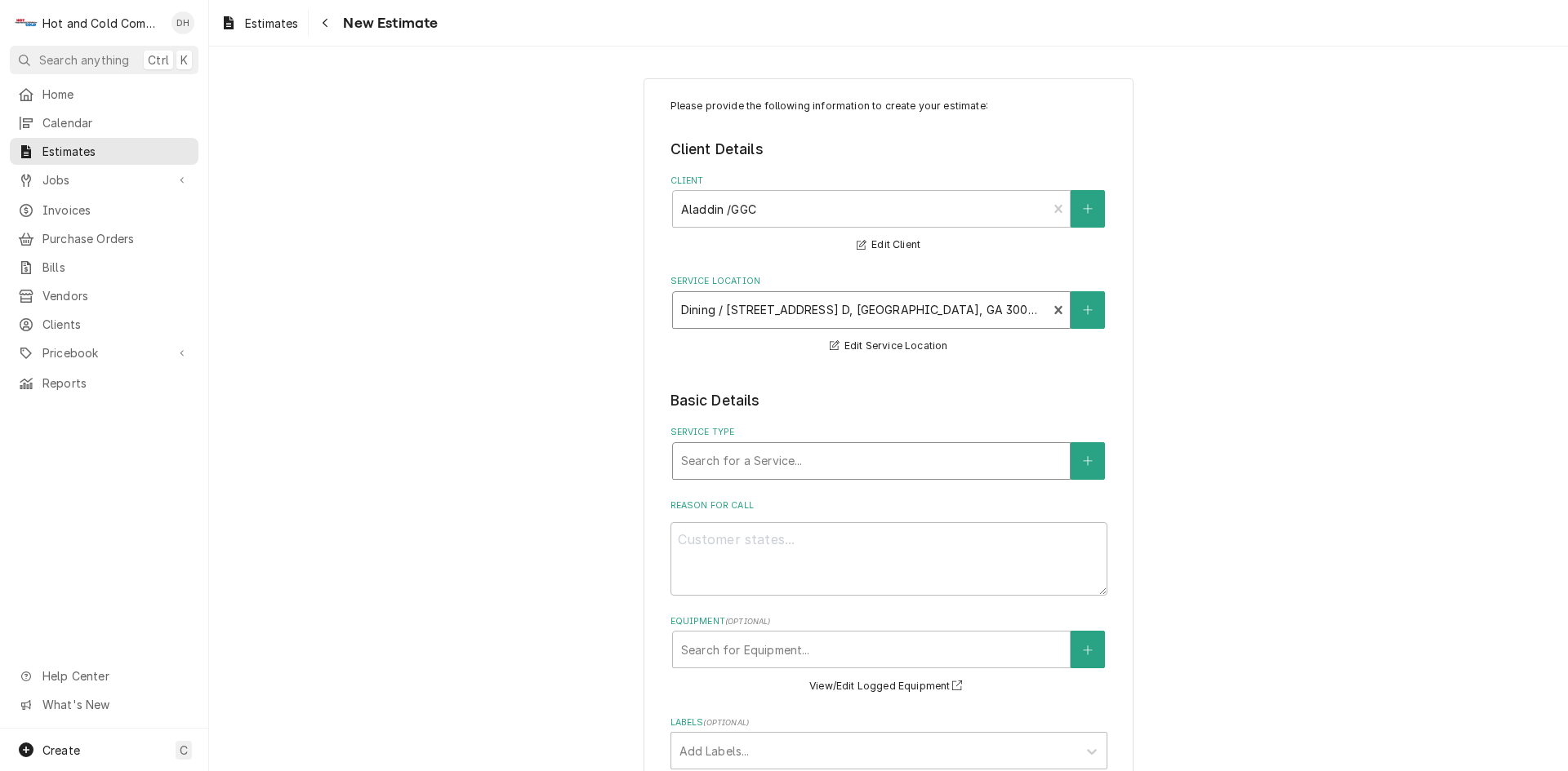
click at [747, 459] on div "Service Type" at bounding box center [871, 461] width 380 height 30
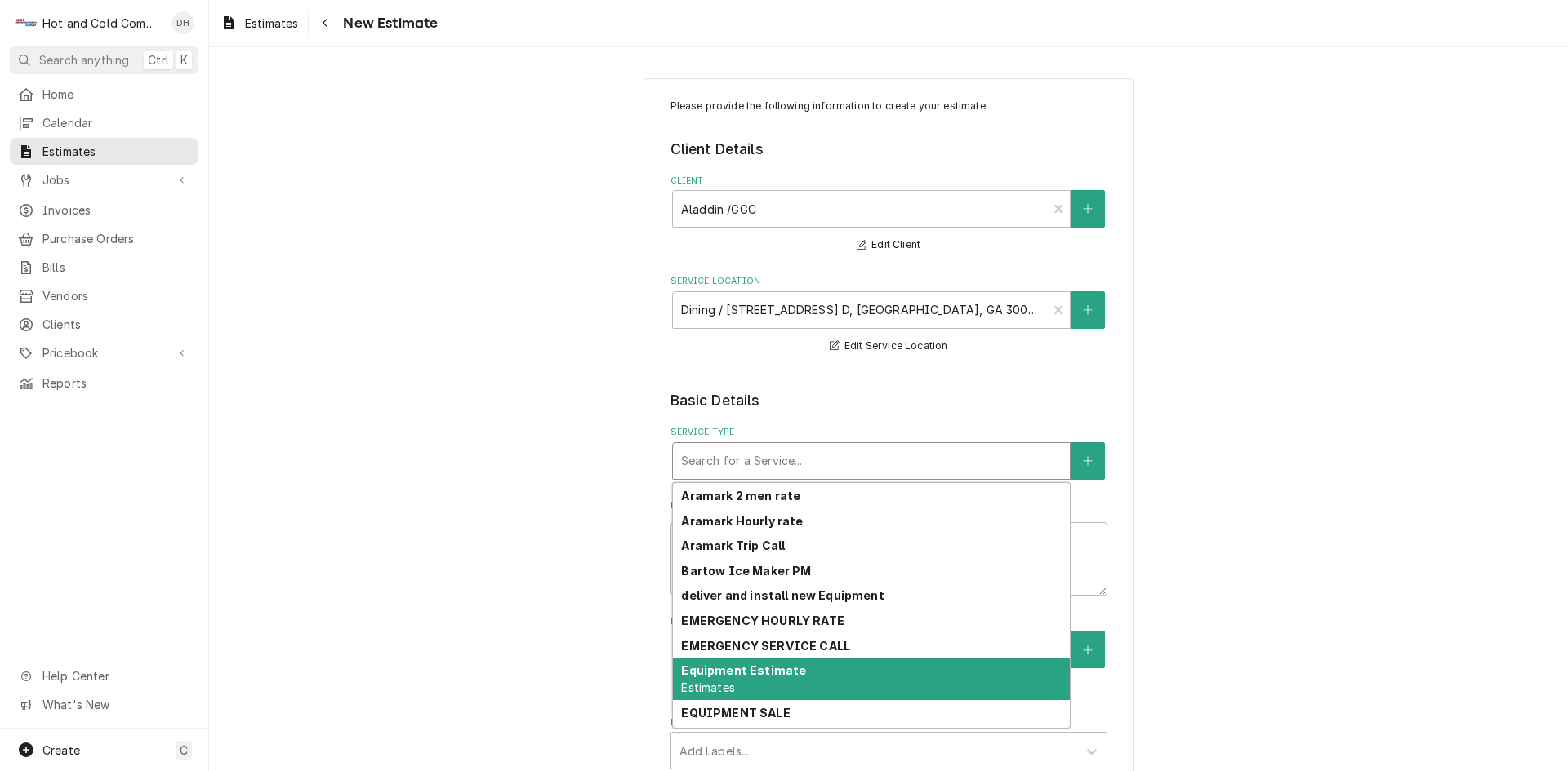
click at [681, 677] on strong "Equipment Estimate" at bounding box center [743, 671] width 125 height 14
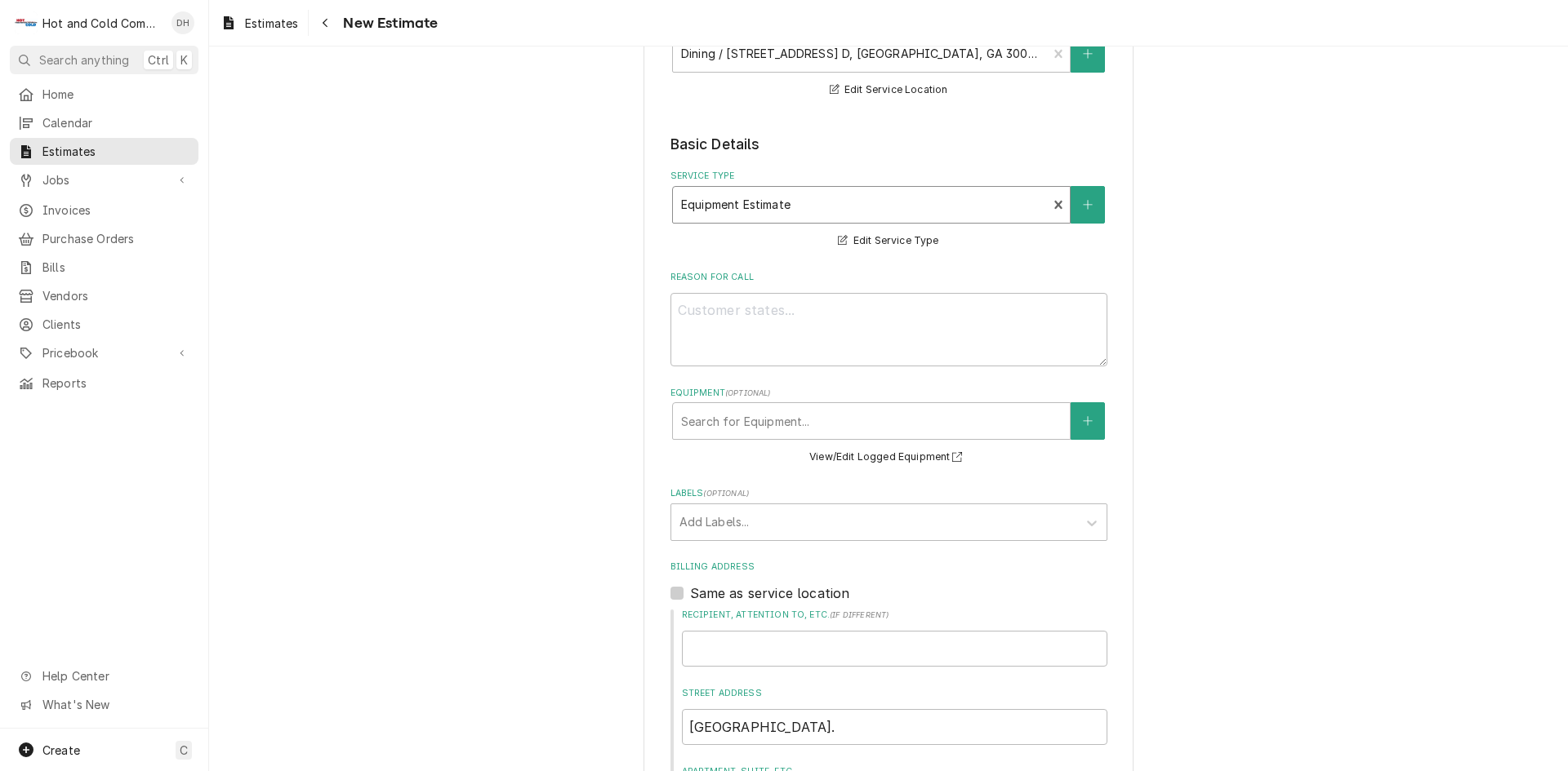
scroll to position [272, 0]
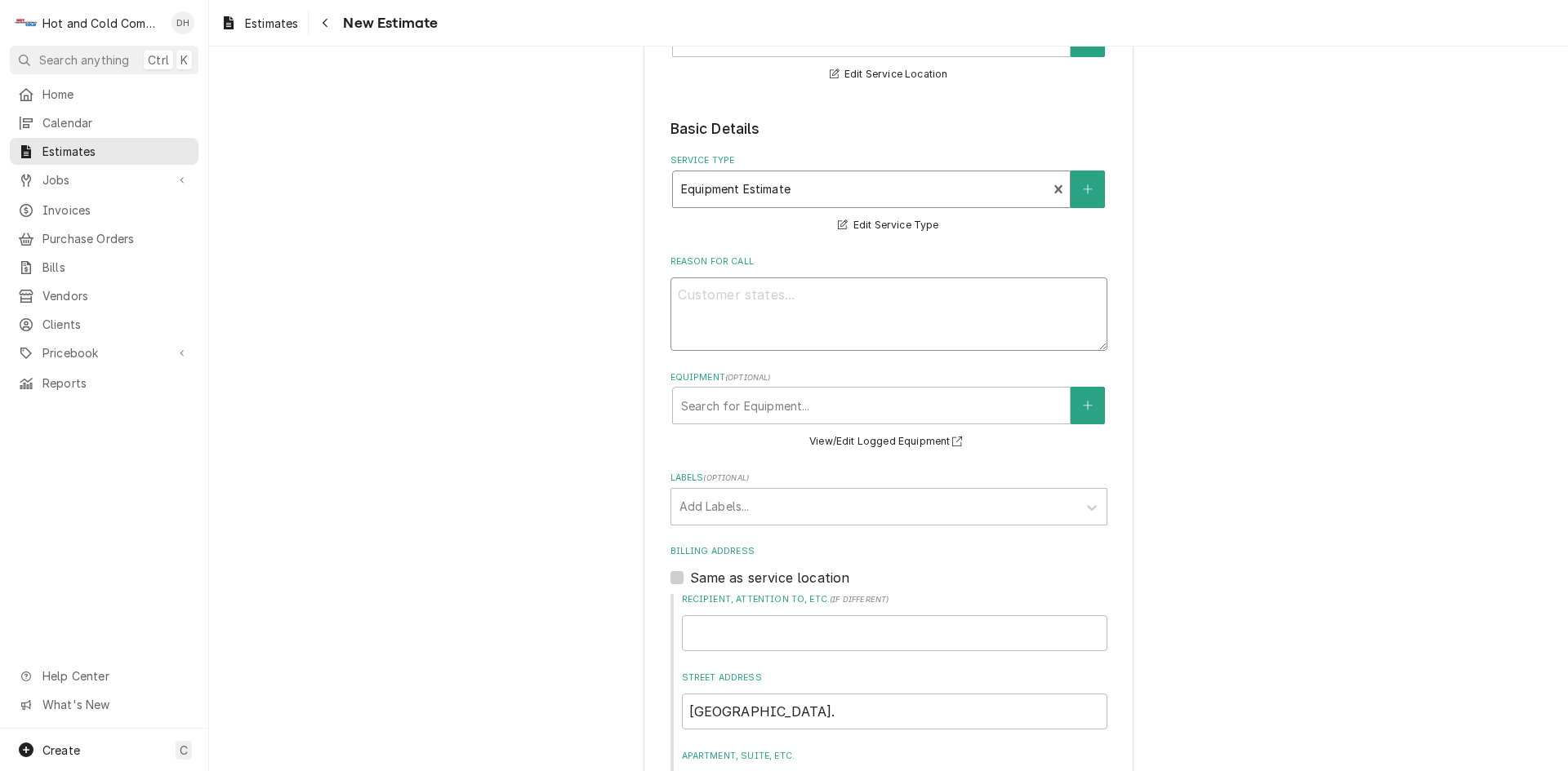
click at [705, 306] on textarea "Reason For Call" at bounding box center [889, 314] width 437 height 73
type textarea "x"
type textarea "T"
type textarea "x"
type textarea "To"
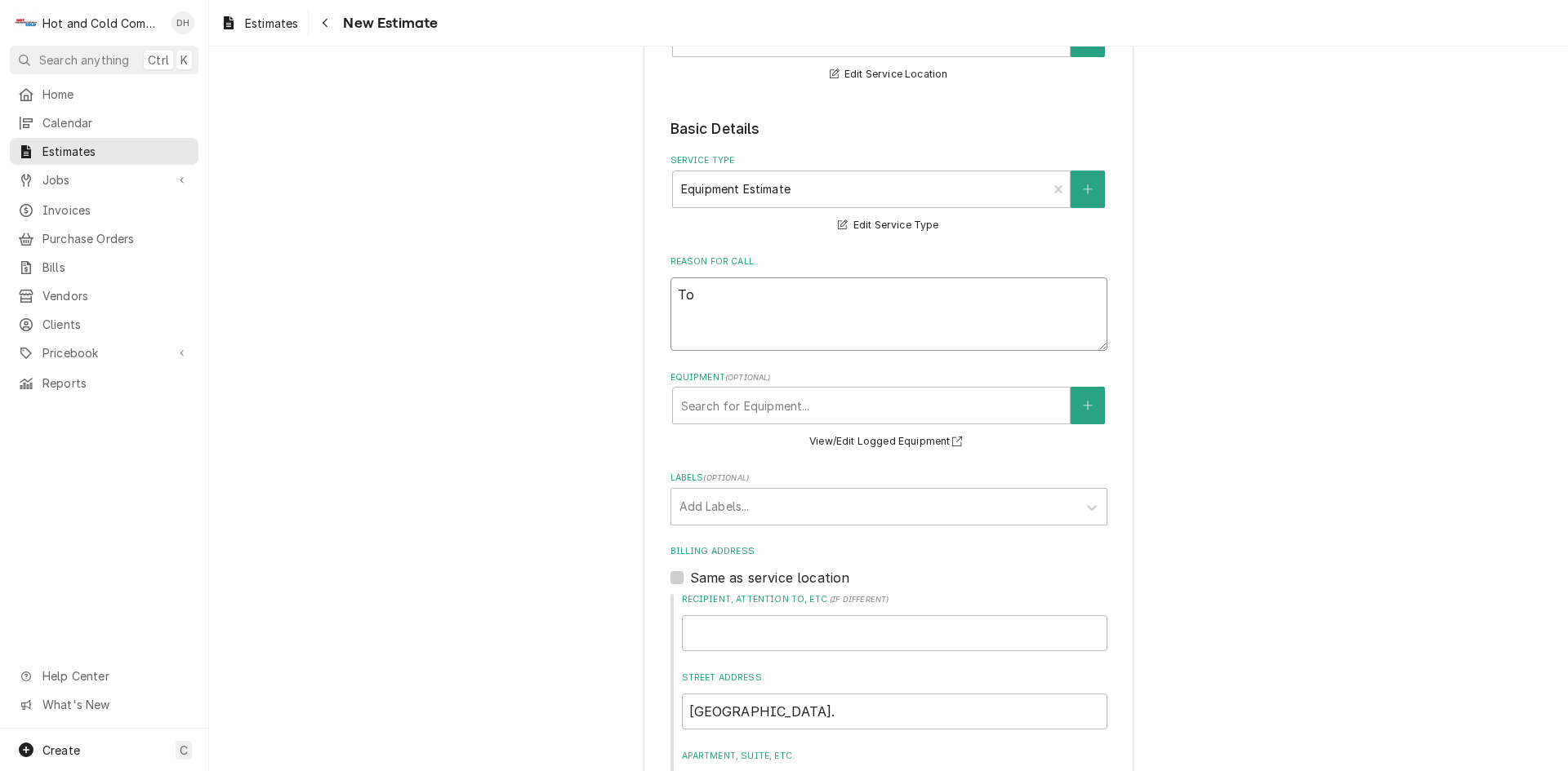
type textarea "x"
type textarea "To"
type textarea "x"
type textarea "To q"
type textarea "x"
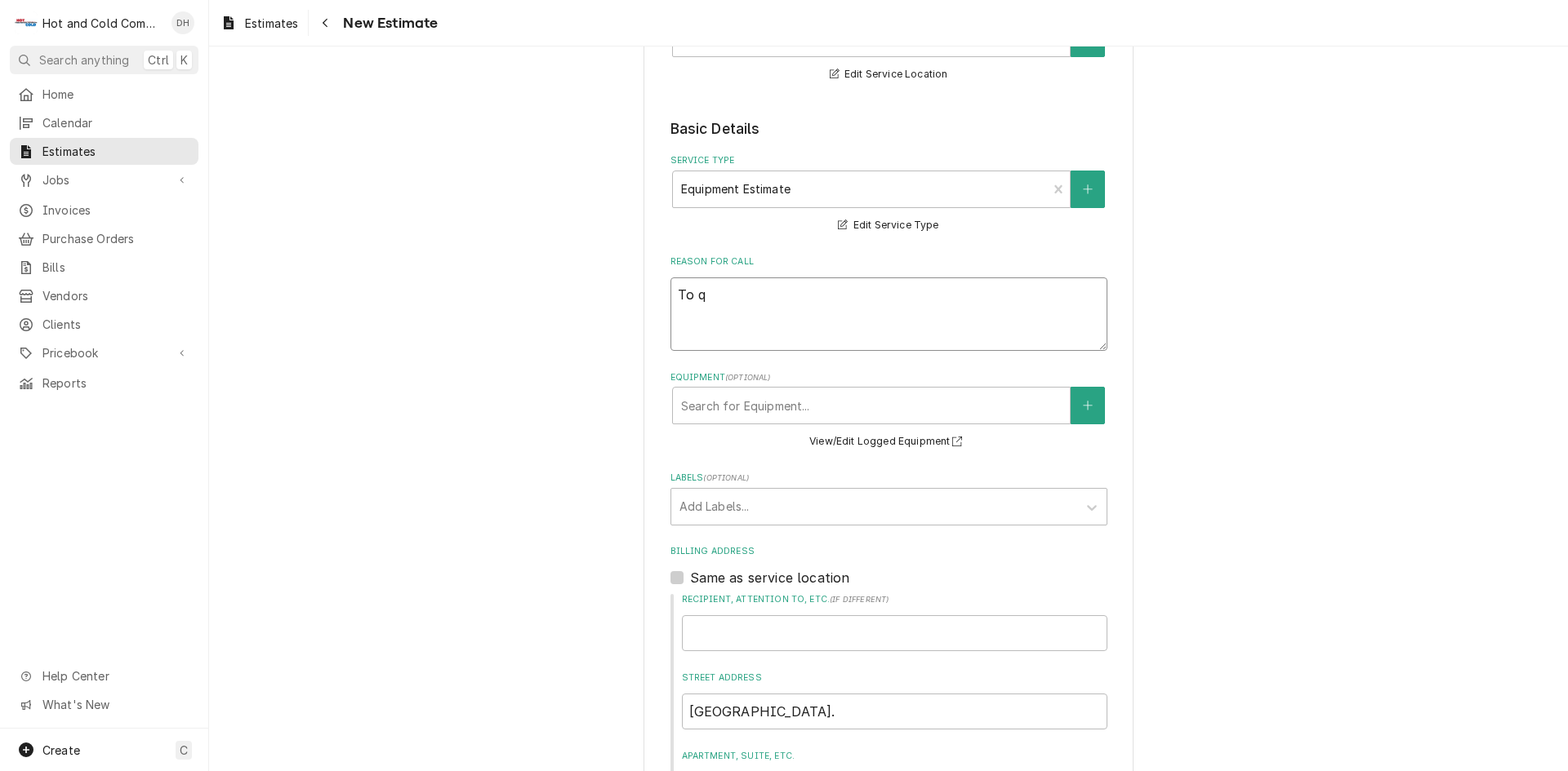
type textarea "To qu"
type textarea "x"
type textarea "To quo"
type textarea "x"
type textarea "To quot"
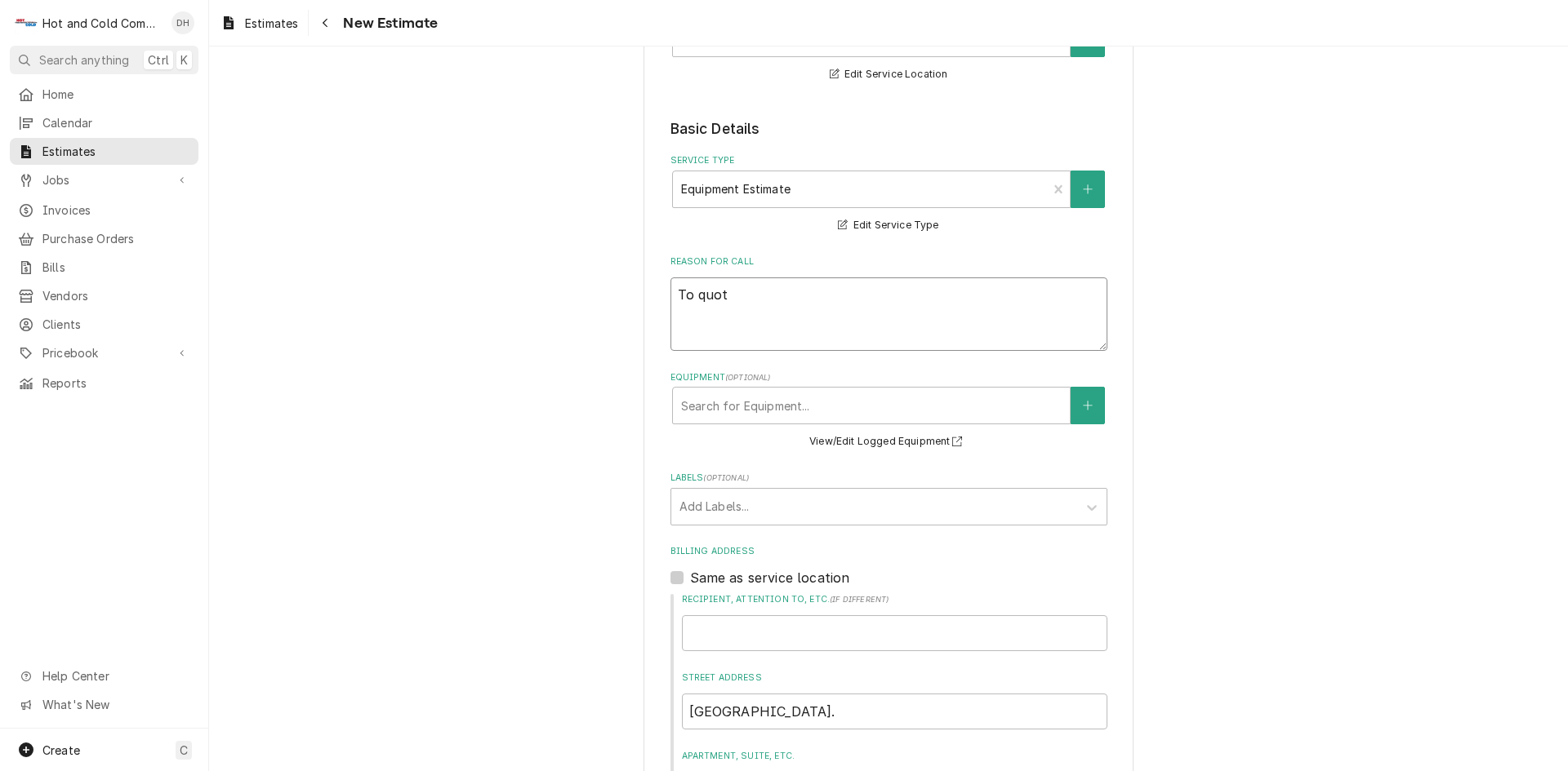
type textarea "x"
type textarea "To quote"
type textarea "x"
type textarea "To quote"
type textarea "x"
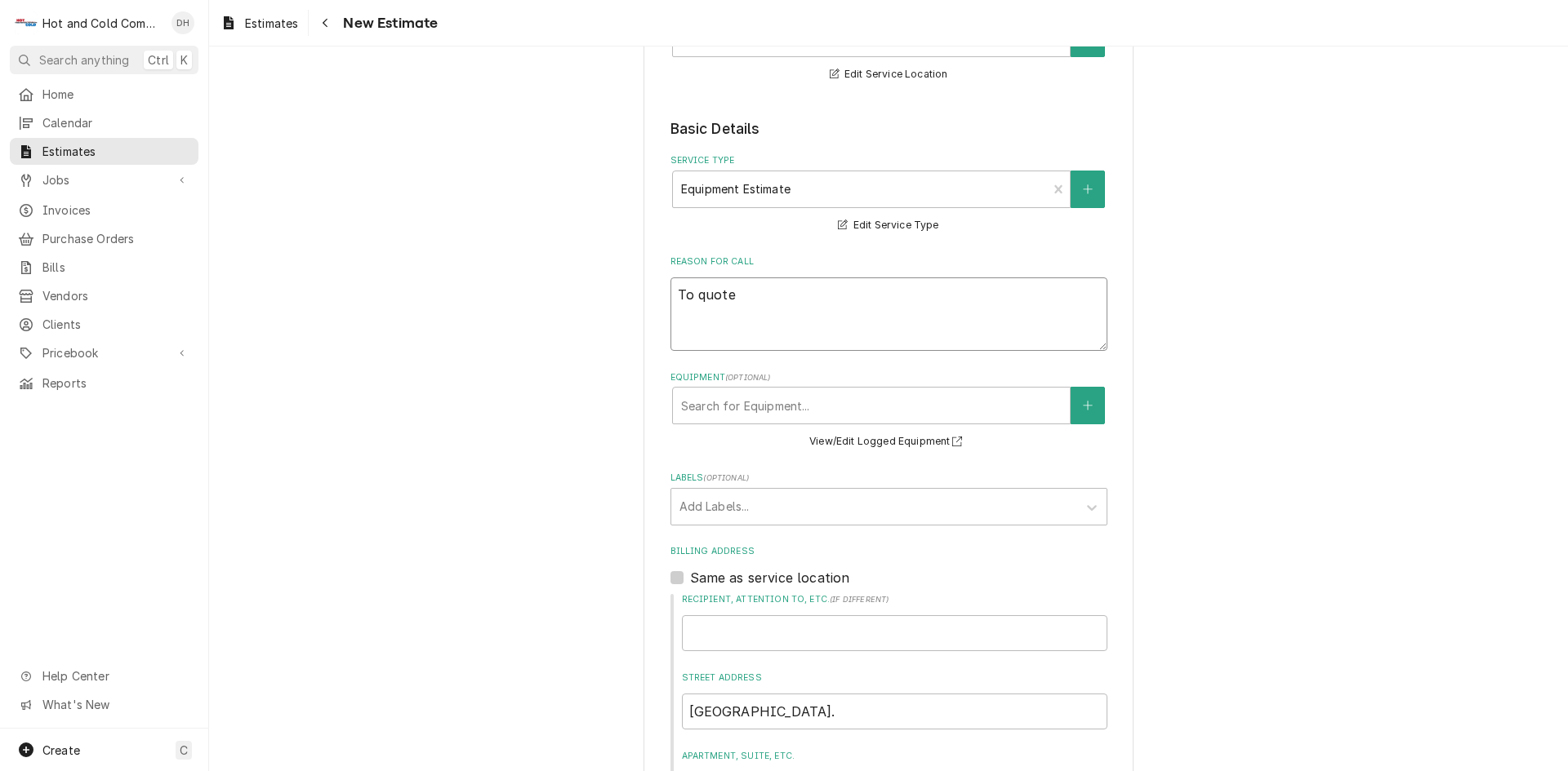
type textarea "To quote 2"
type textarea "x"
type textarea "To quote 2"
type textarea "x"
type textarea "To quote 2 n"
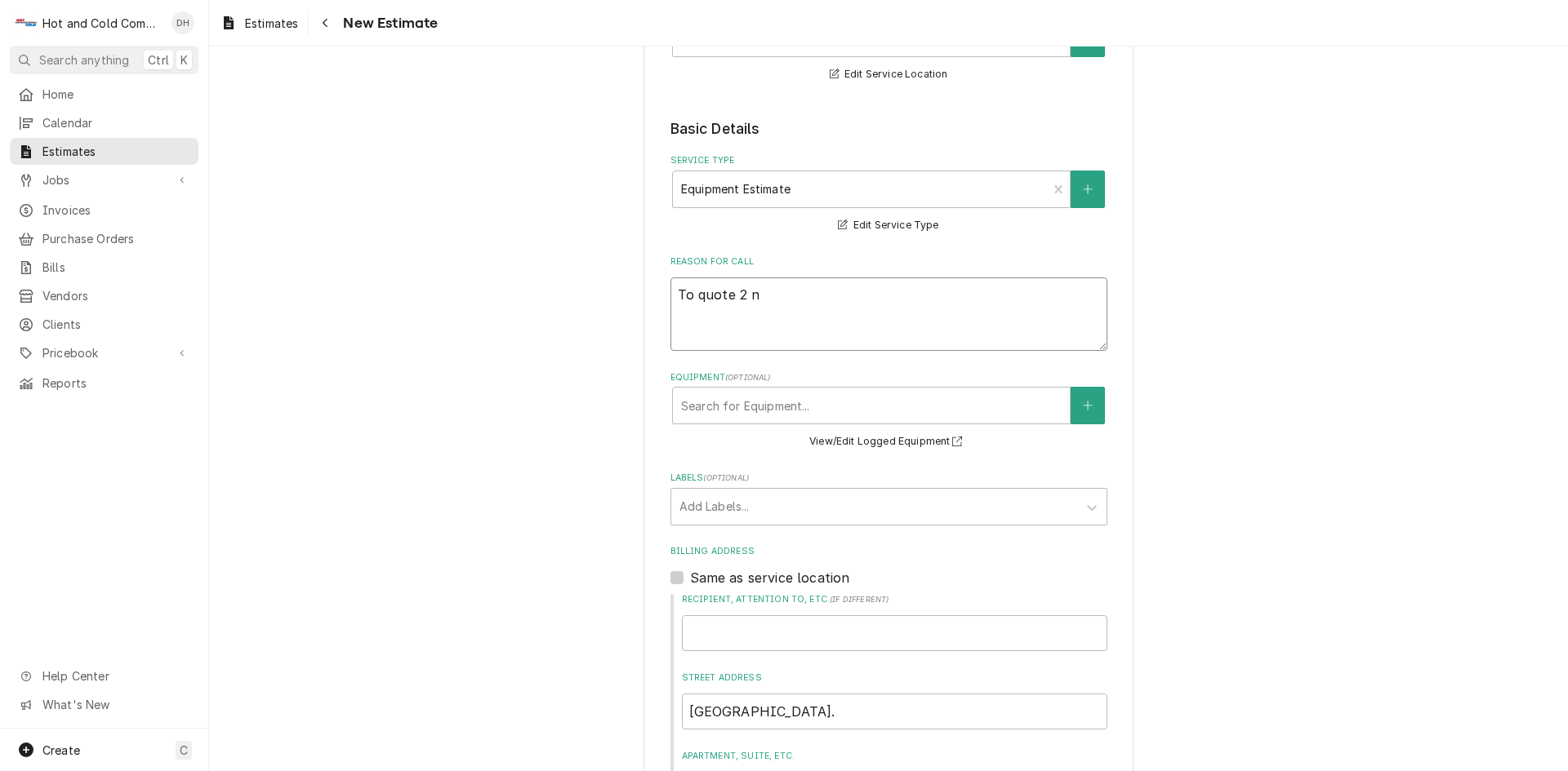
type textarea "x"
type textarea "To quote 2 ne"
type textarea "x"
type textarea "To quote 2 new"
type textarea "x"
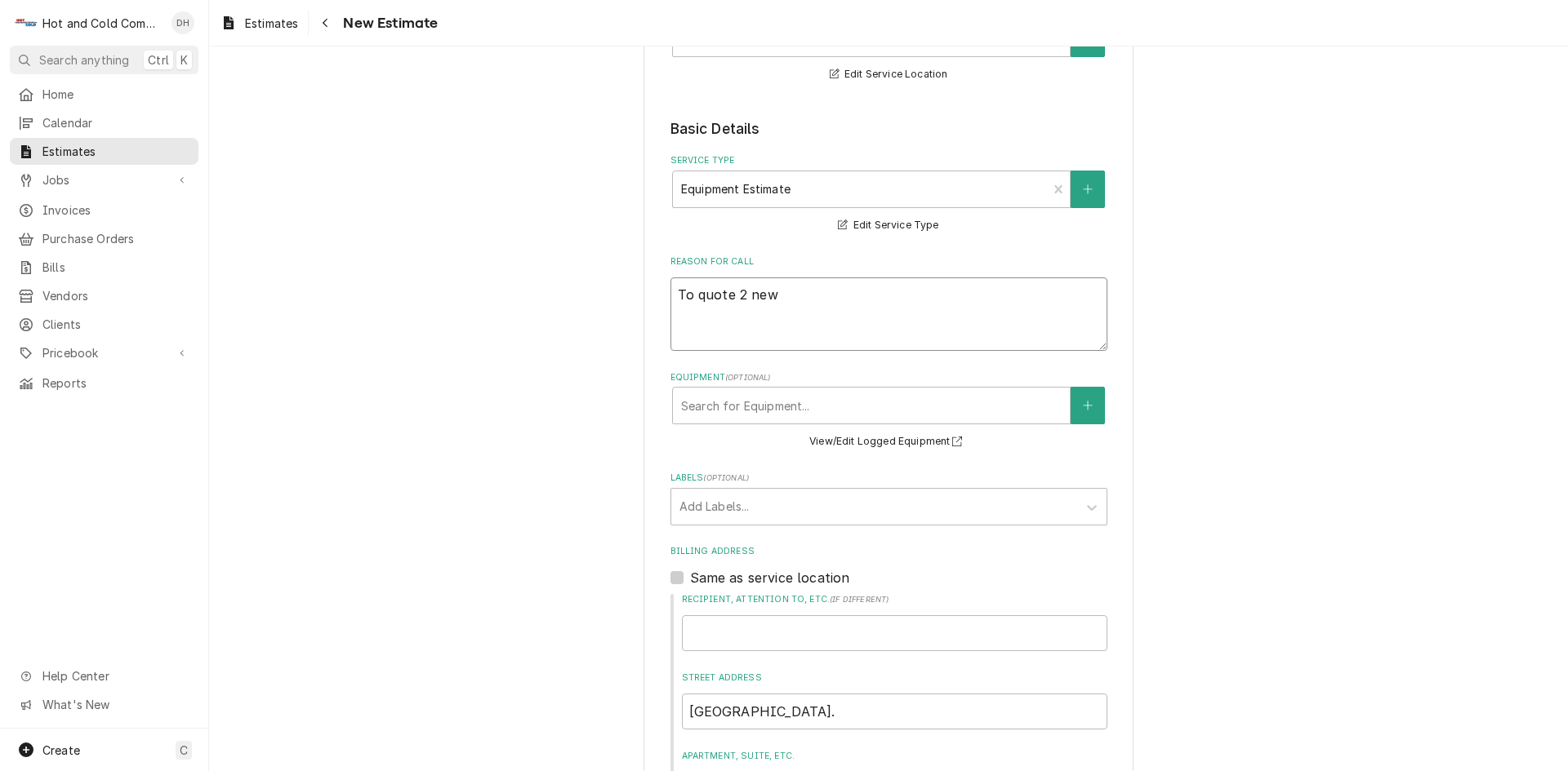
type textarea "To quote 2 new"
type textarea "x"
type textarea "To quote 2 new 7"
type textarea "x"
type textarea "To quote 2 new 70"
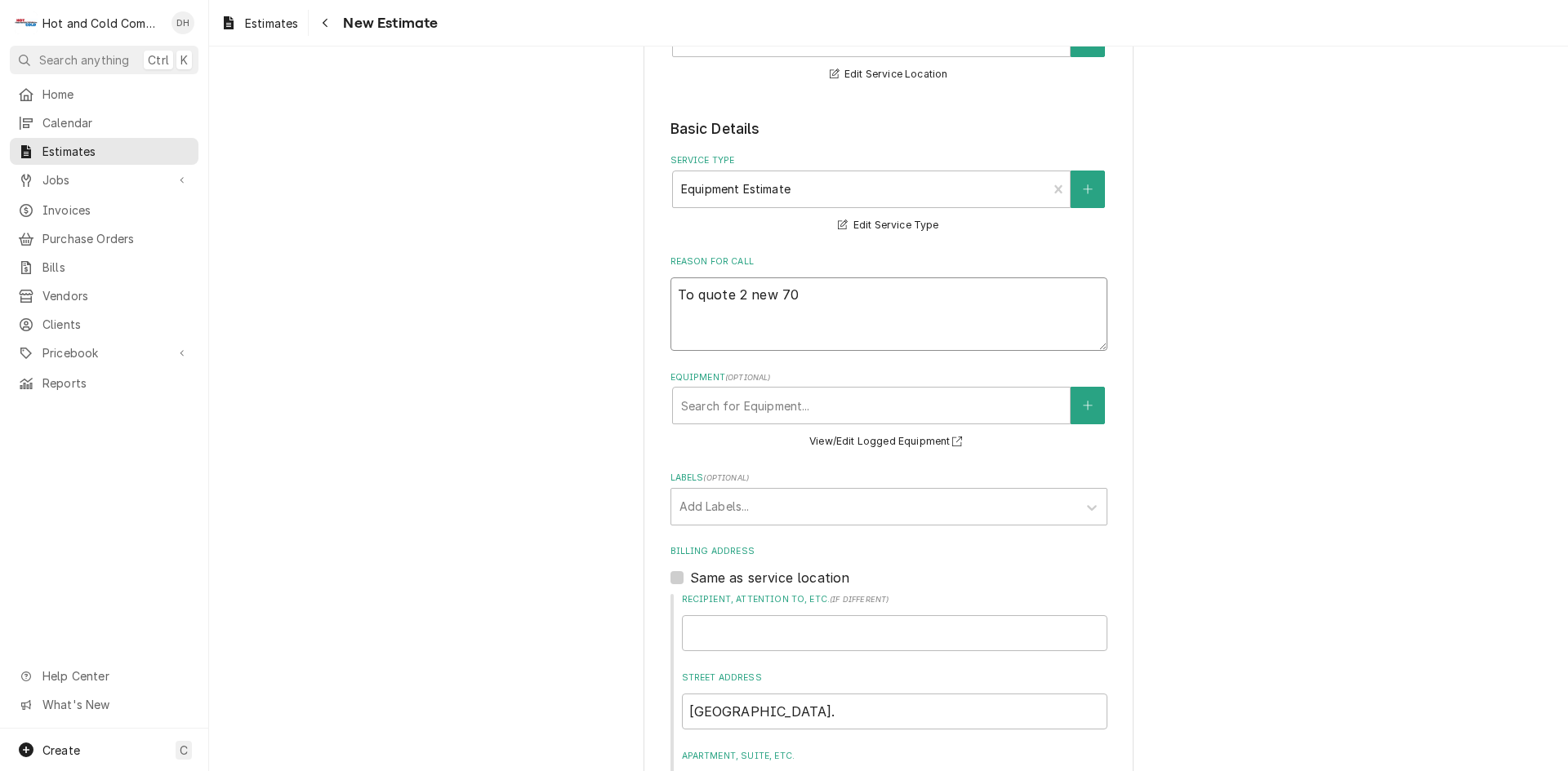
type textarea "x"
type textarea "To quote 2 new 70L"
type textarea "x"
type textarea "To quote 2 new 70LB"
type textarea "x"
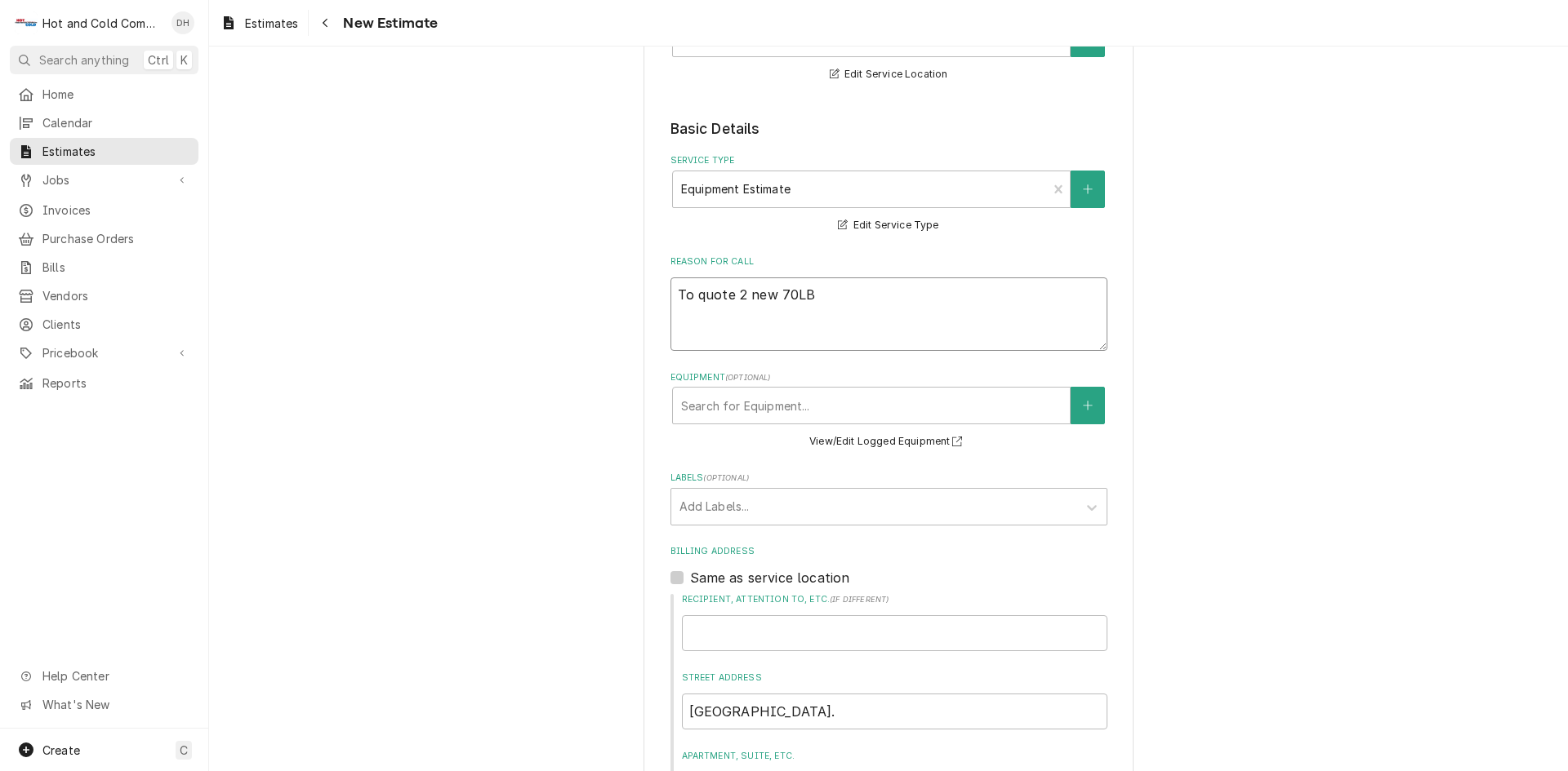
type textarea "To quote 2 new 70LB."
type textarea "x"
type textarea "To quote 2 new 70LB."
type textarea "x"
type textarea "To quote 2 new 70LB. v"
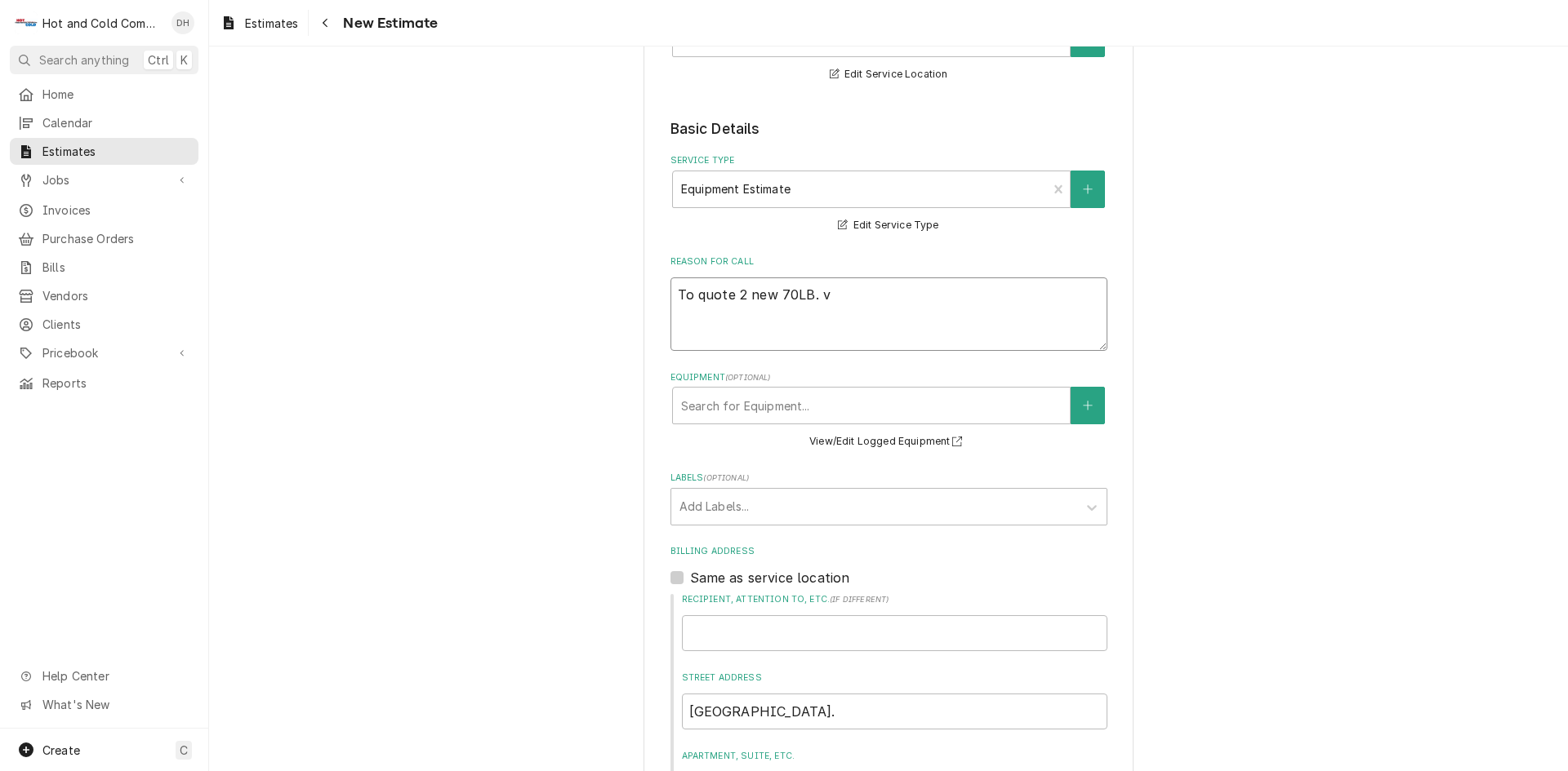
type textarea "x"
type textarea "To quote 2 new 70LB. vu"
type textarea "x"
type textarea "To quote 2 new 70LB. vul"
type textarea "x"
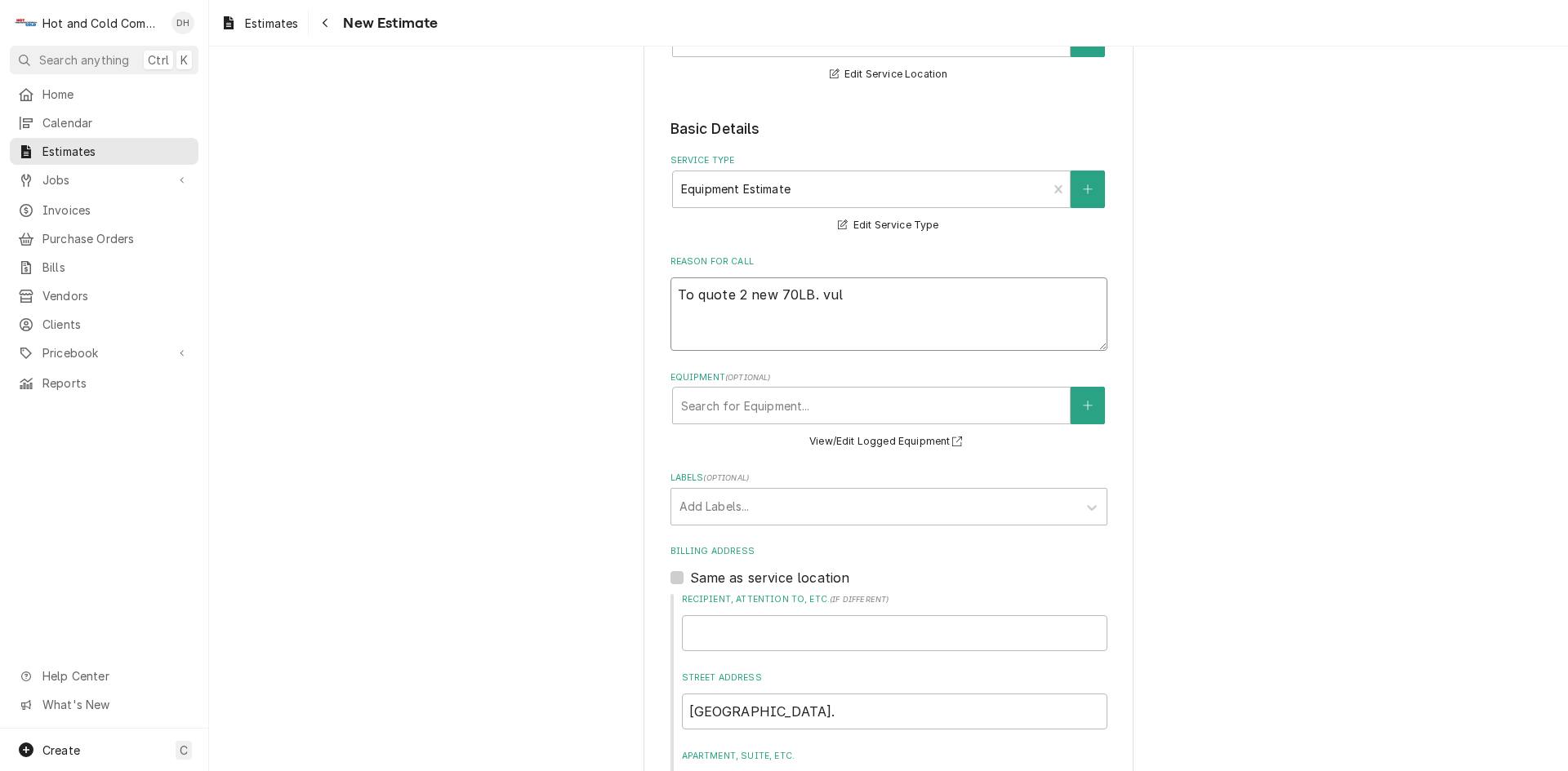
type textarea "To quote 2 new 70LB. vulc"
type textarea "x"
type textarea "To quote 2 new 70LB. vulca"
type textarea "x"
type textarea "To quote 2 new 70LB. vulcan"
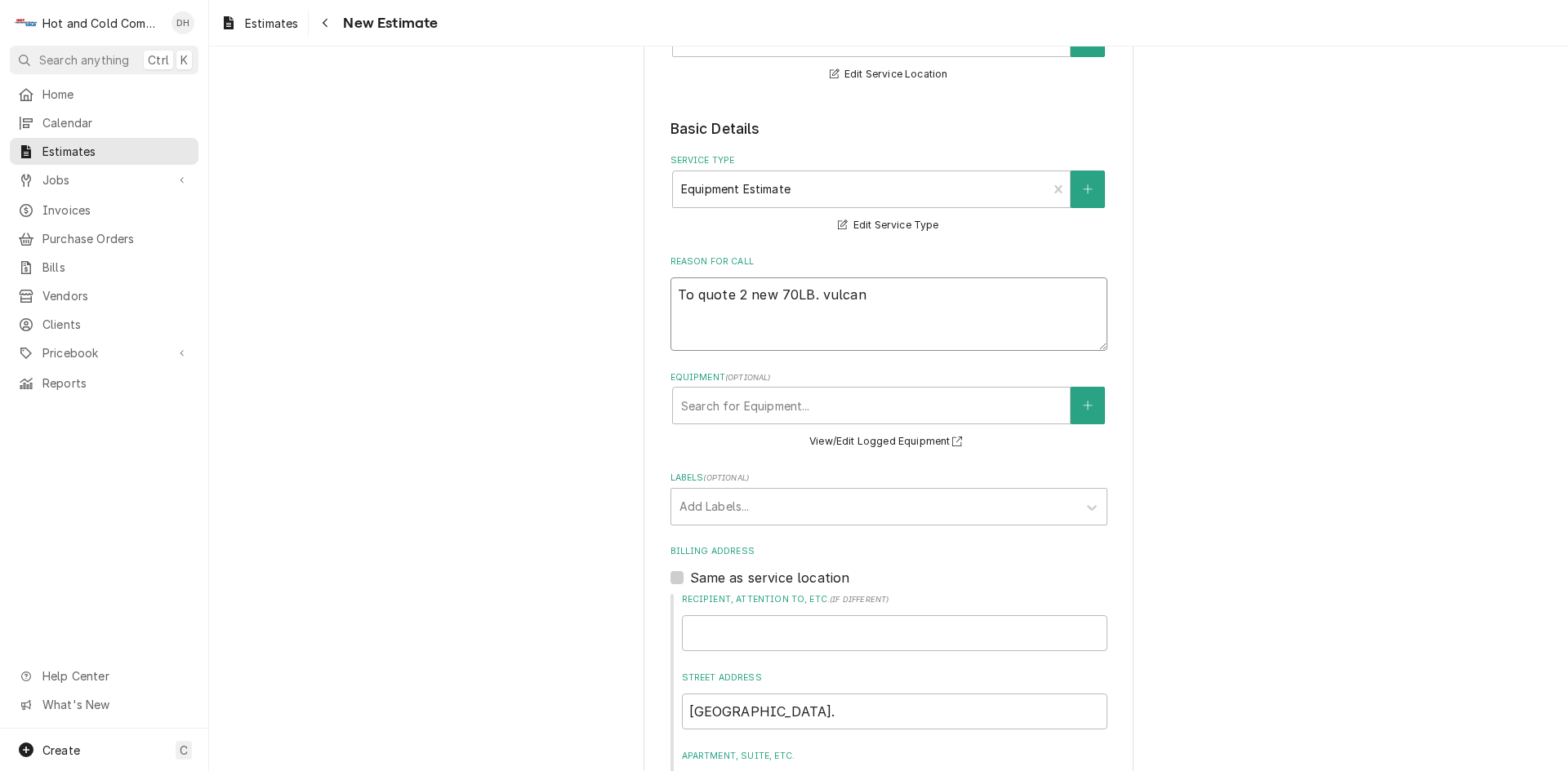
type textarea "x"
type textarea "To quote 2 new 70LB. vulcan"
type textarea "x"
type textarea "To quote 2 new 70LB. vulcan L"
type textarea "x"
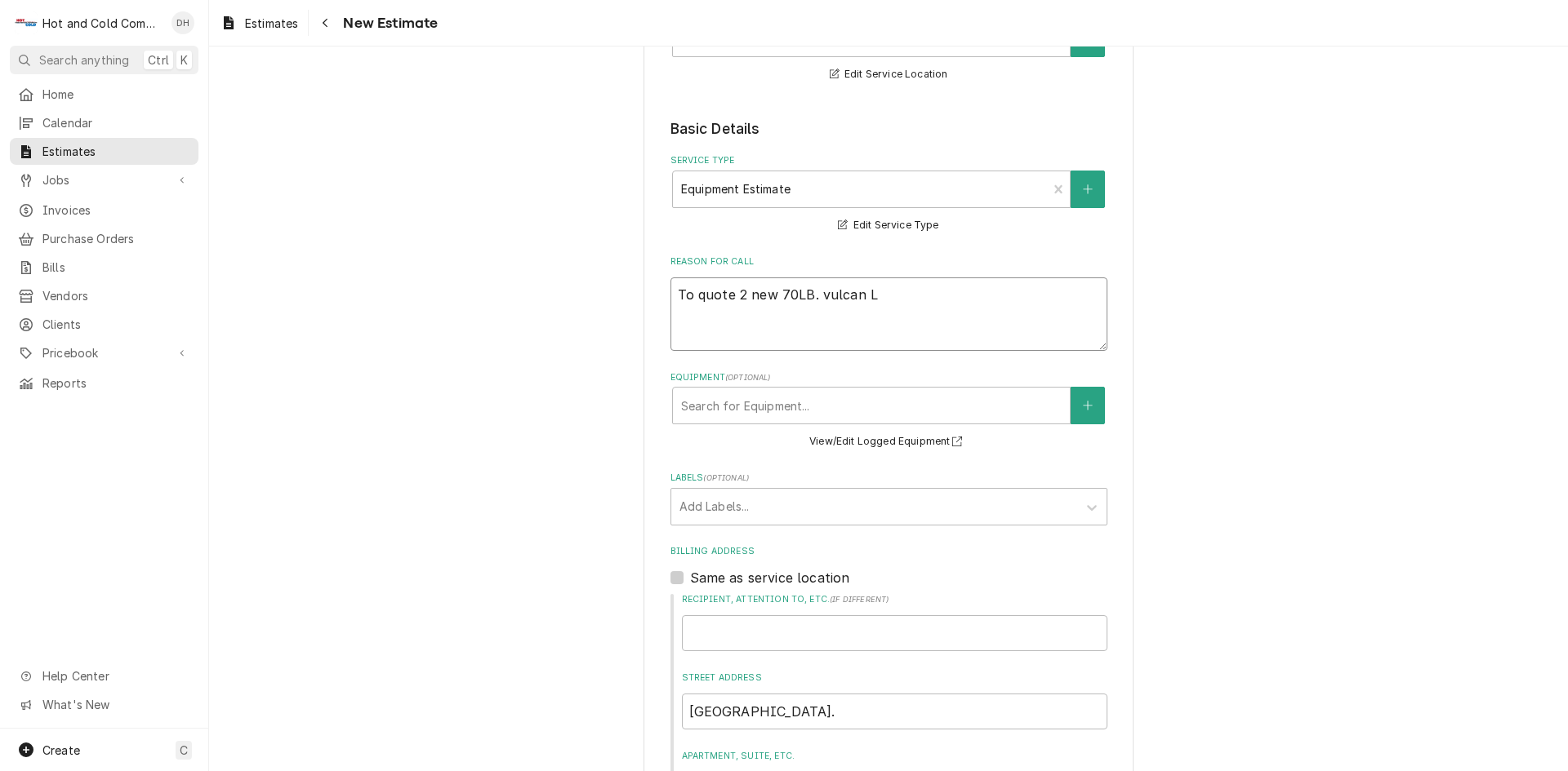
type textarea "To quote 2 new 70LB. vulcan LG"
type textarea "x"
type textarea "To quote 2 new 70LB. vulcan LG"
type textarea "x"
type textarea "To quote 2 new 70LB. vulcan LG 5"
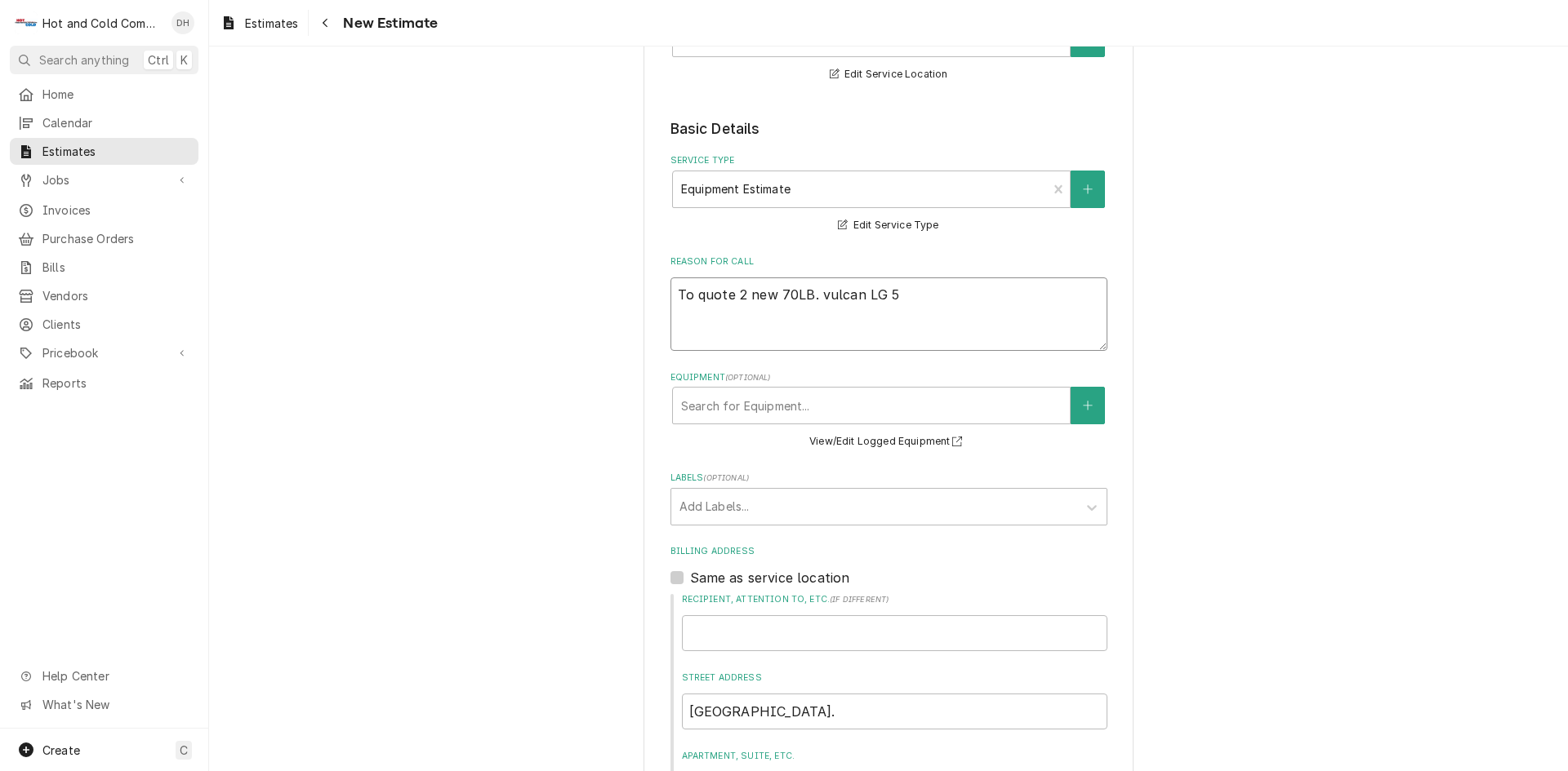
type textarea "x"
type textarea "To quote 2 new 70LB. vulcan LG 50"
type textarea "x"
type textarea "To quote 2 new 70LB. vulcan LG 500"
type textarea "x"
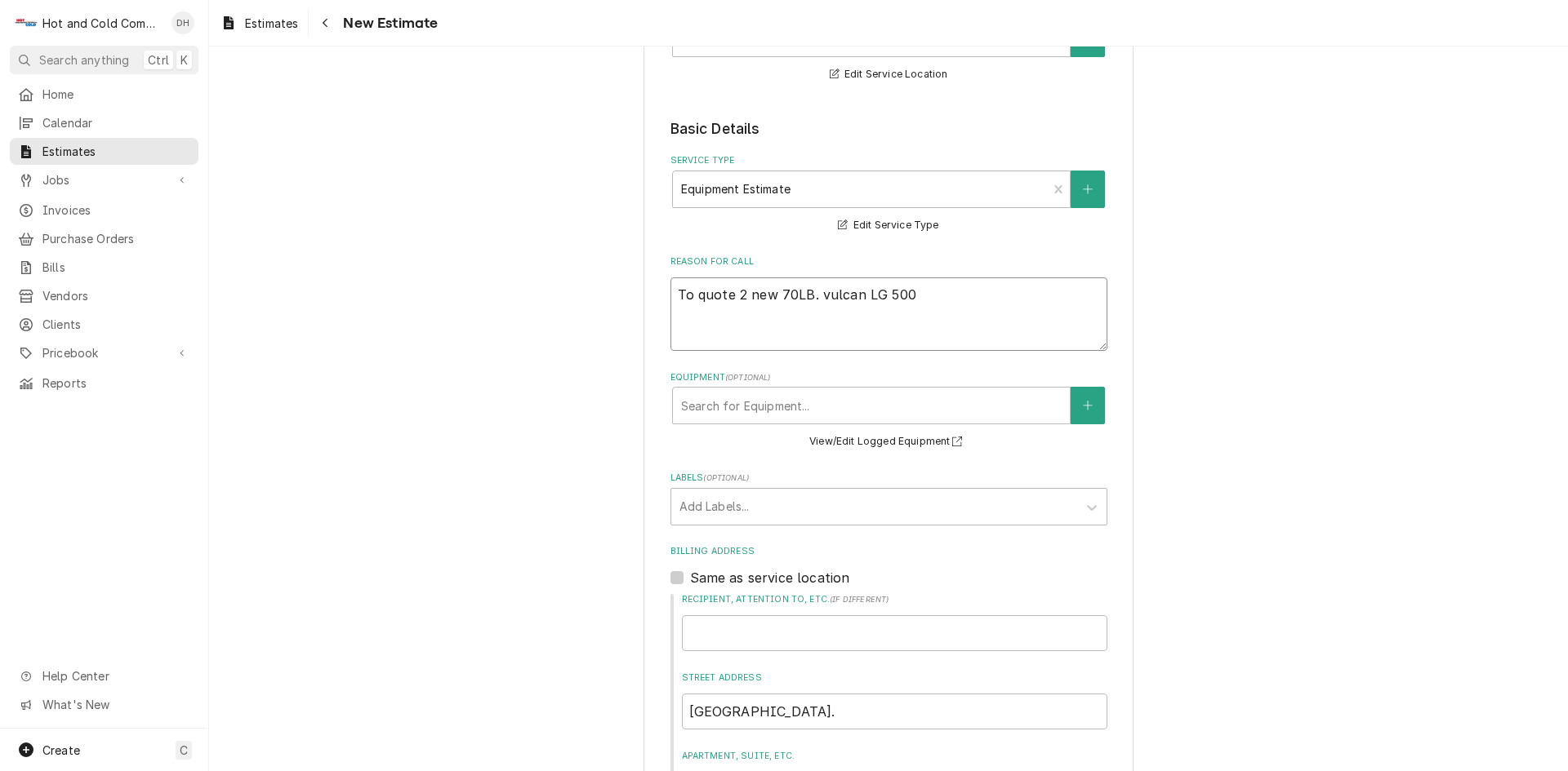
type textarea "To quote 2 new 70LB. vulcan LG 500-"
type textarea "x"
type textarea "To quote 2 new 70LB. vulcan LG 500-1"
type textarea "x"
type textarea "To quote 2 new 70LB. vulcan LG 500-1N"
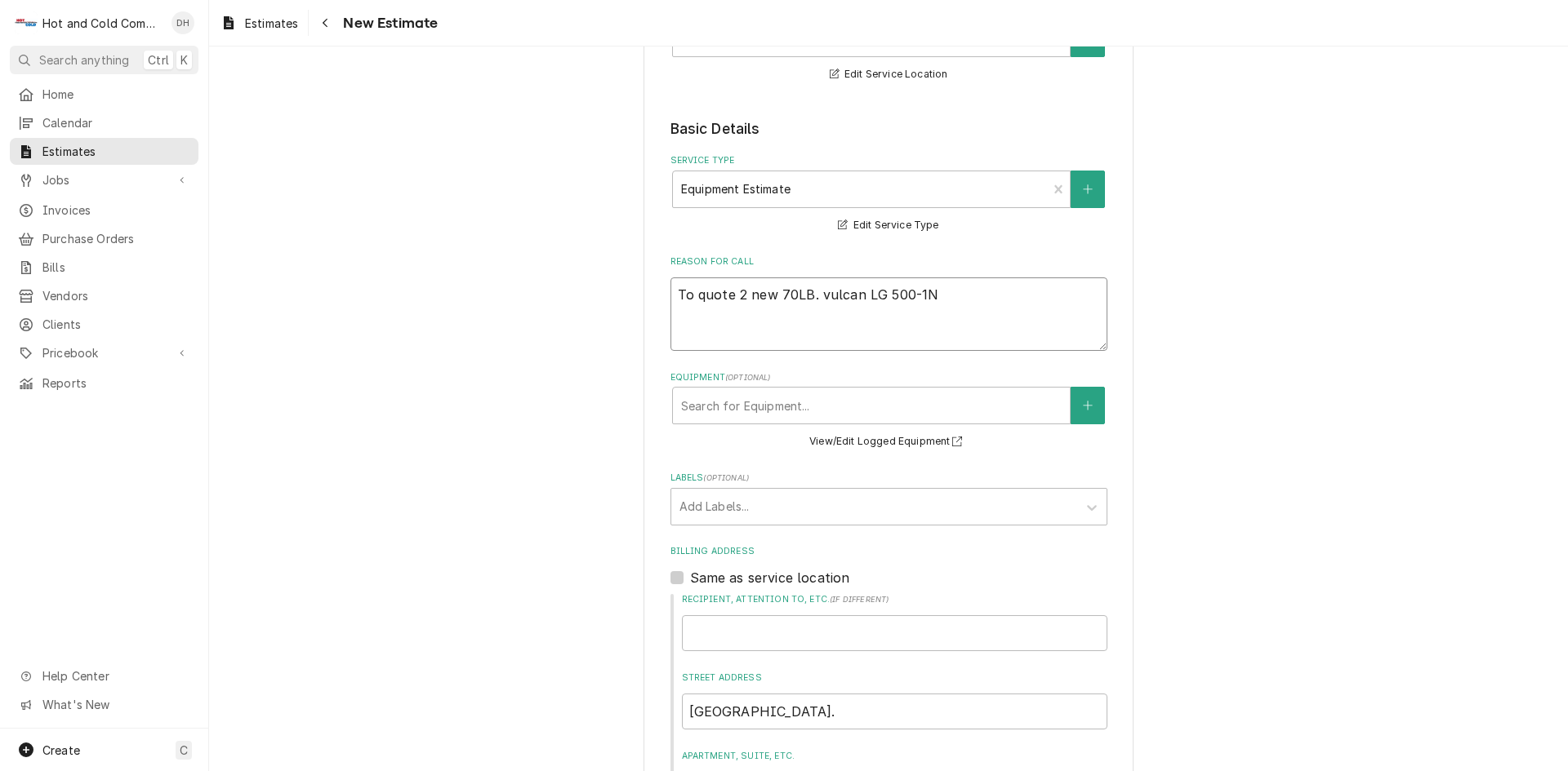
type textarea "x"
type textarea "To quote 2 new 70LB. vulcan LG 500-1NG"
type textarea "x"
type textarea "To quote 2 new 70LB. vulcan LG 500-1NG"
type textarea "x"
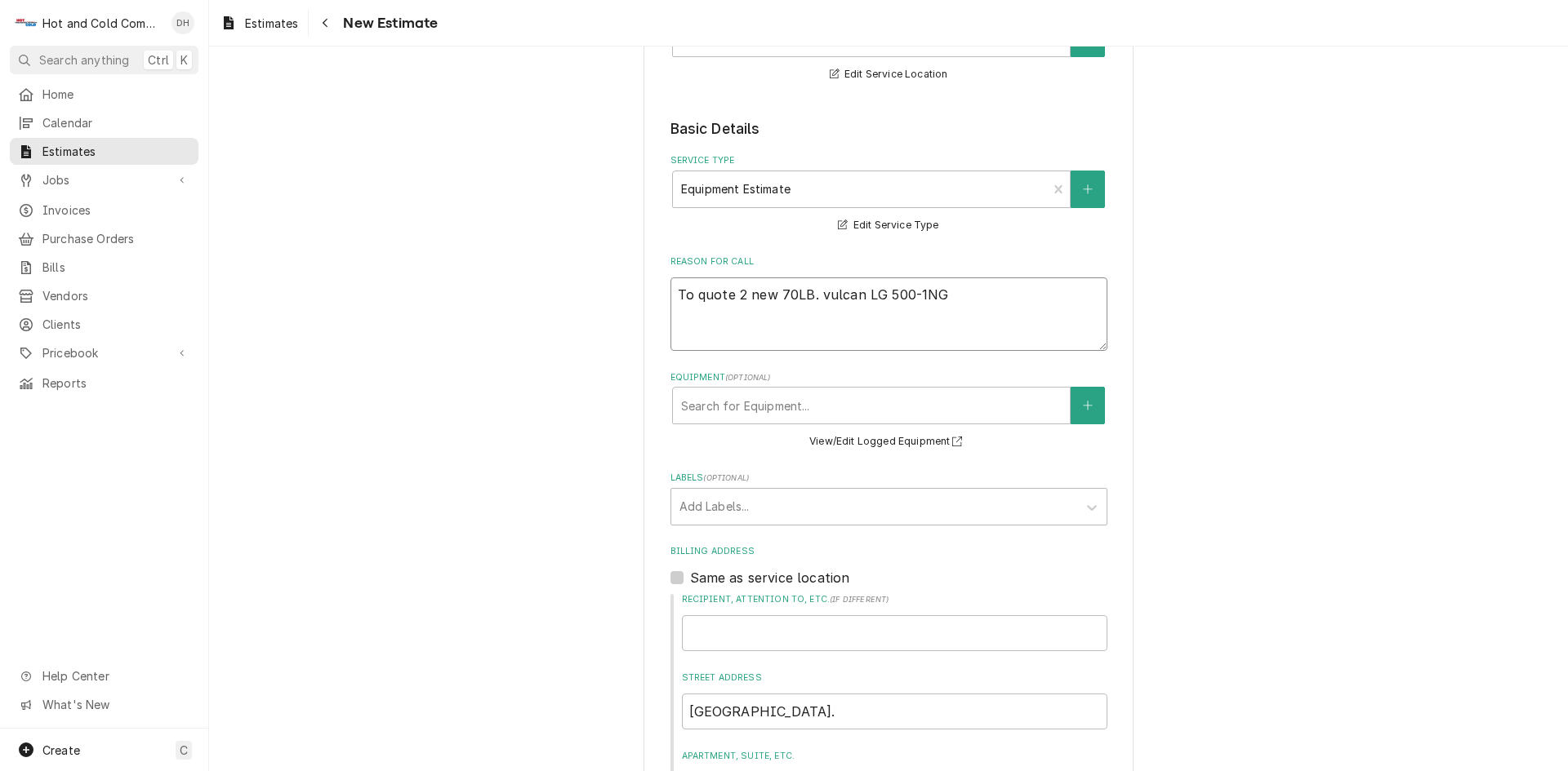
type textarea "To quote 2 new 70LB. vulcan LG 500-1NG f"
type textarea "x"
type textarea "To quote 2 new 70LB. vulcan LG 500-1NG fr"
type textarea "x"
type textarea "To quote 2 new 70LB. vulcan LG 500-1NG fry"
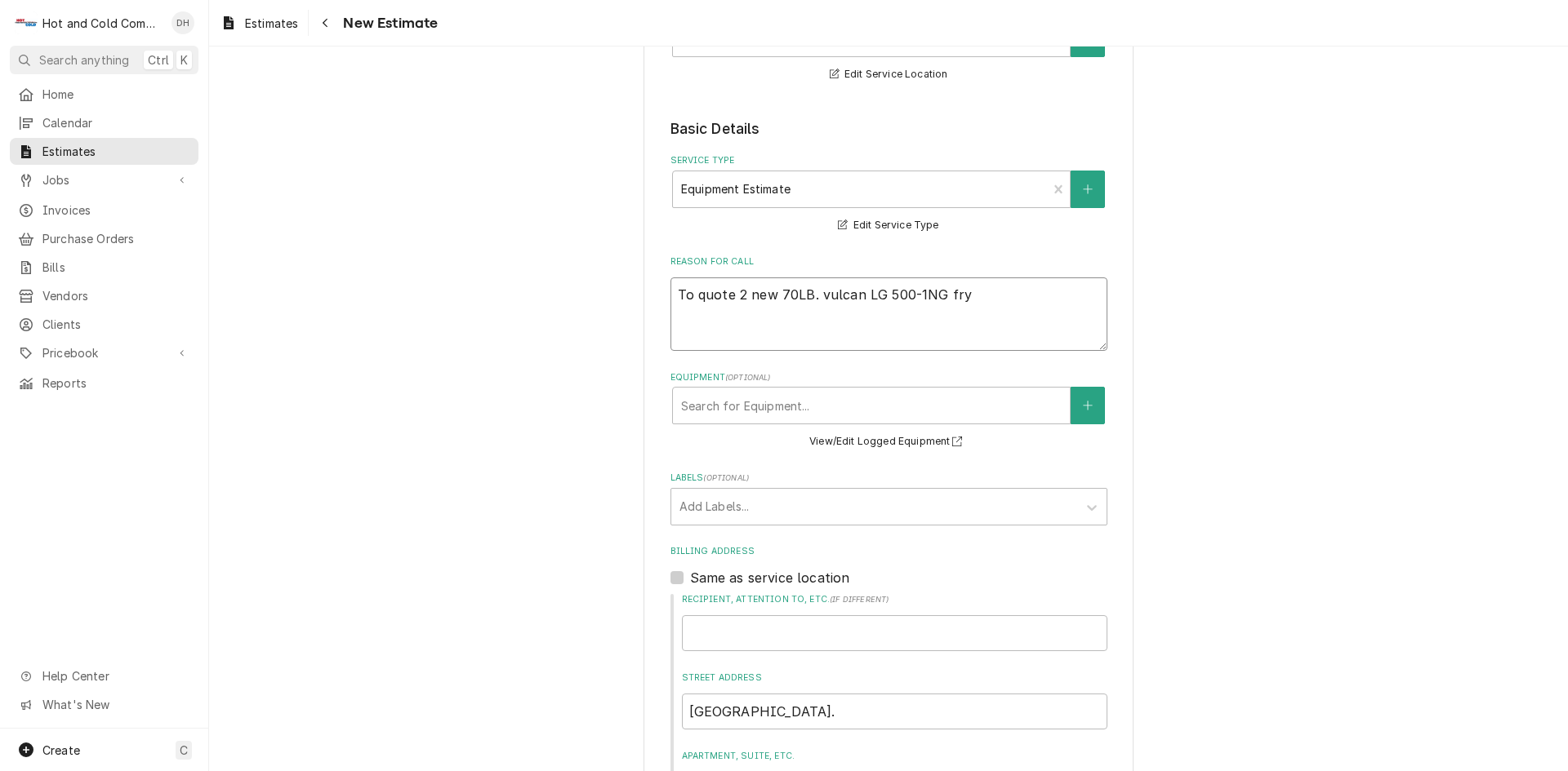
type textarea "x"
type textarea "To quote 2 new 70LB. vulcan LG 500-1NG frye"
type textarea "x"
type textarea "To quote 2 new 70LB. vulcan LG 500-1NG fryer"
type textarea "x"
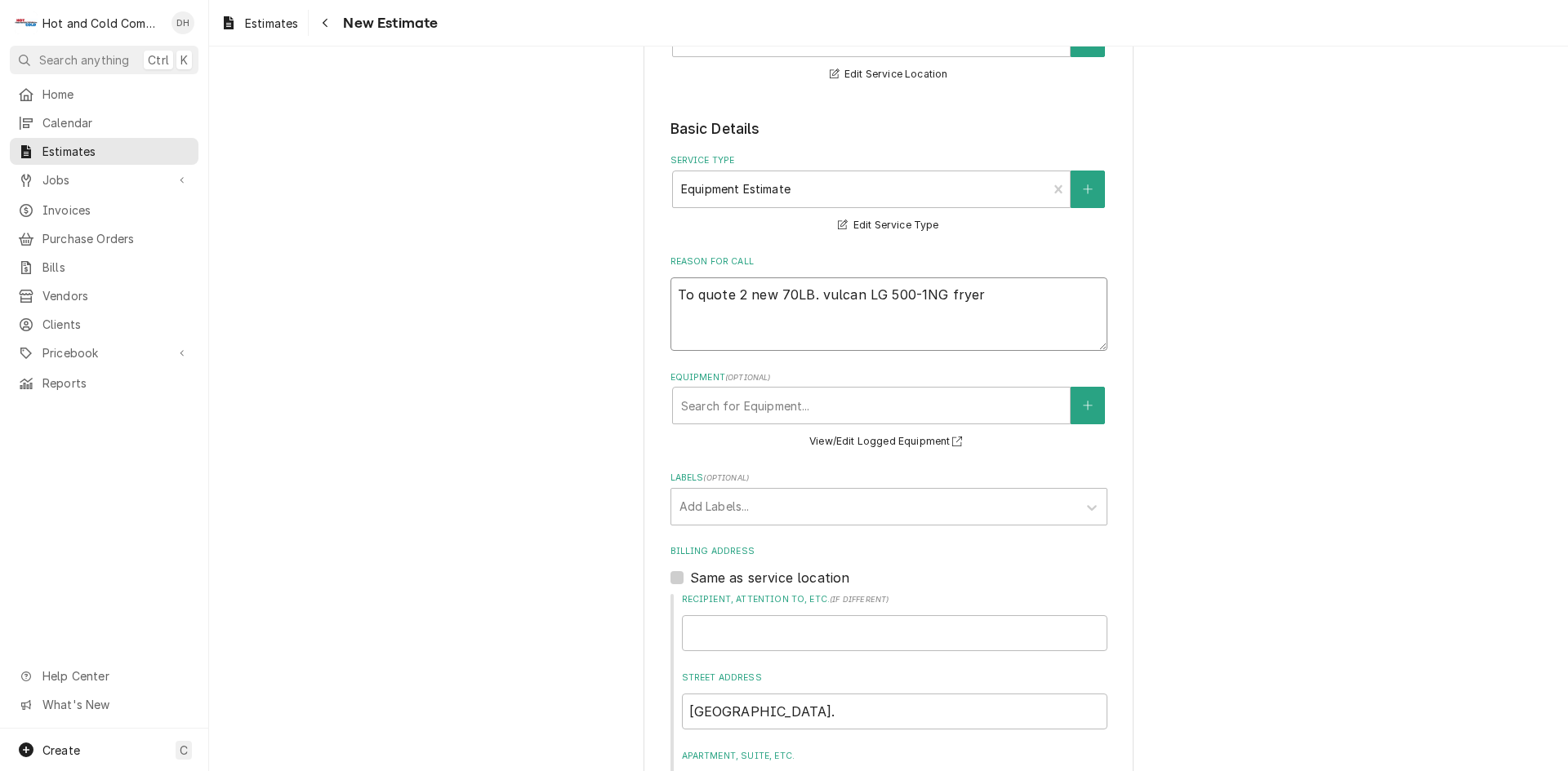
type textarea "To quote 2 new 70LB. vulcan LG 500-1NG fryers"
click at [822, 298] on textarea "To quote 2 new 70LB. vulcan LG 500-1NG fryers" at bounding box center [889, 314] width 437 height 73
type textarea "x"
type textarea "To quote 2 new 70LB. ulcan LG 500-1NG fryers"
type textarea "x"
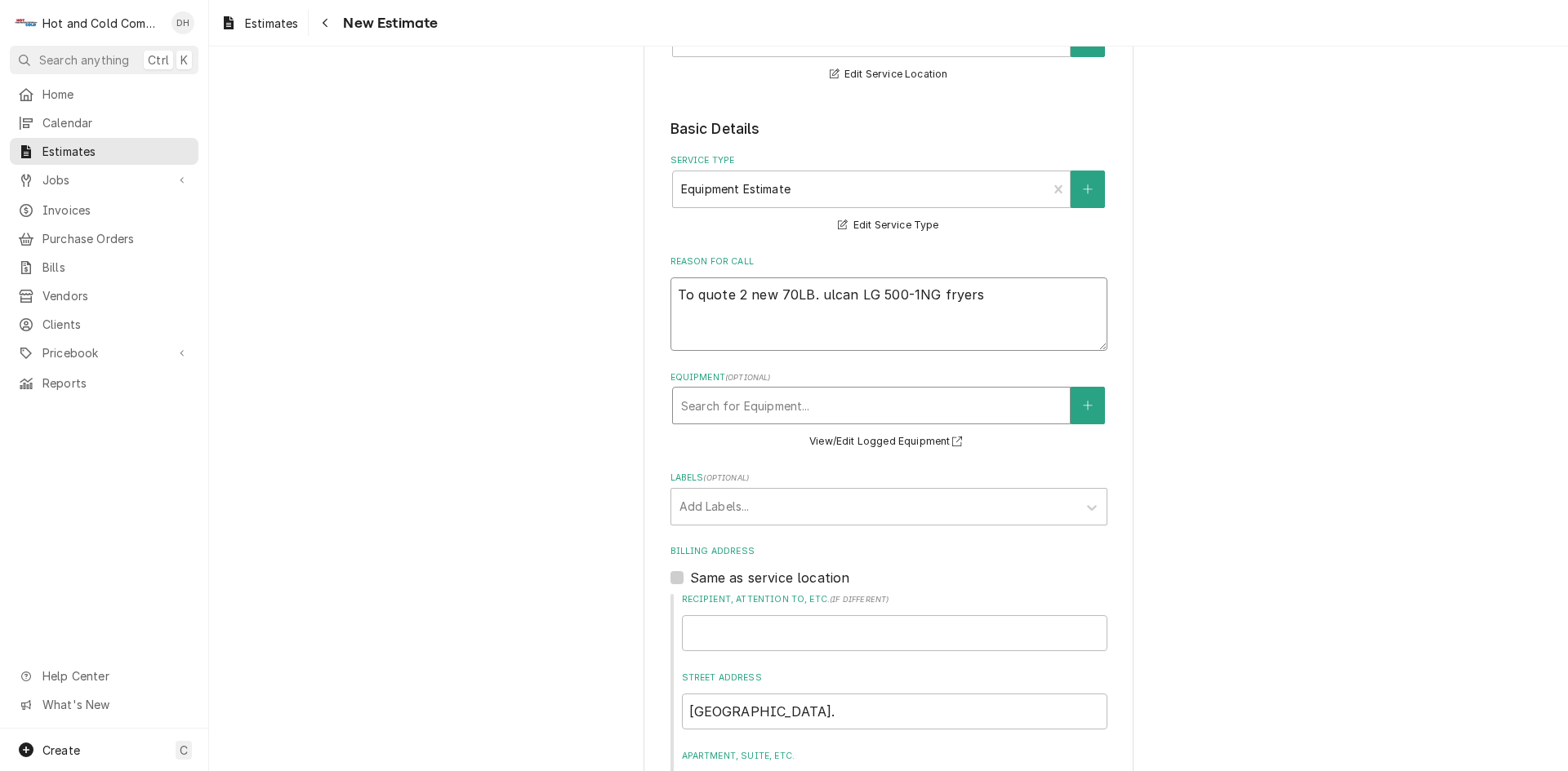
type textarea "To quote 2 new 70LB. Vulcan LG 500-1NG fryers"
type textarea "x"
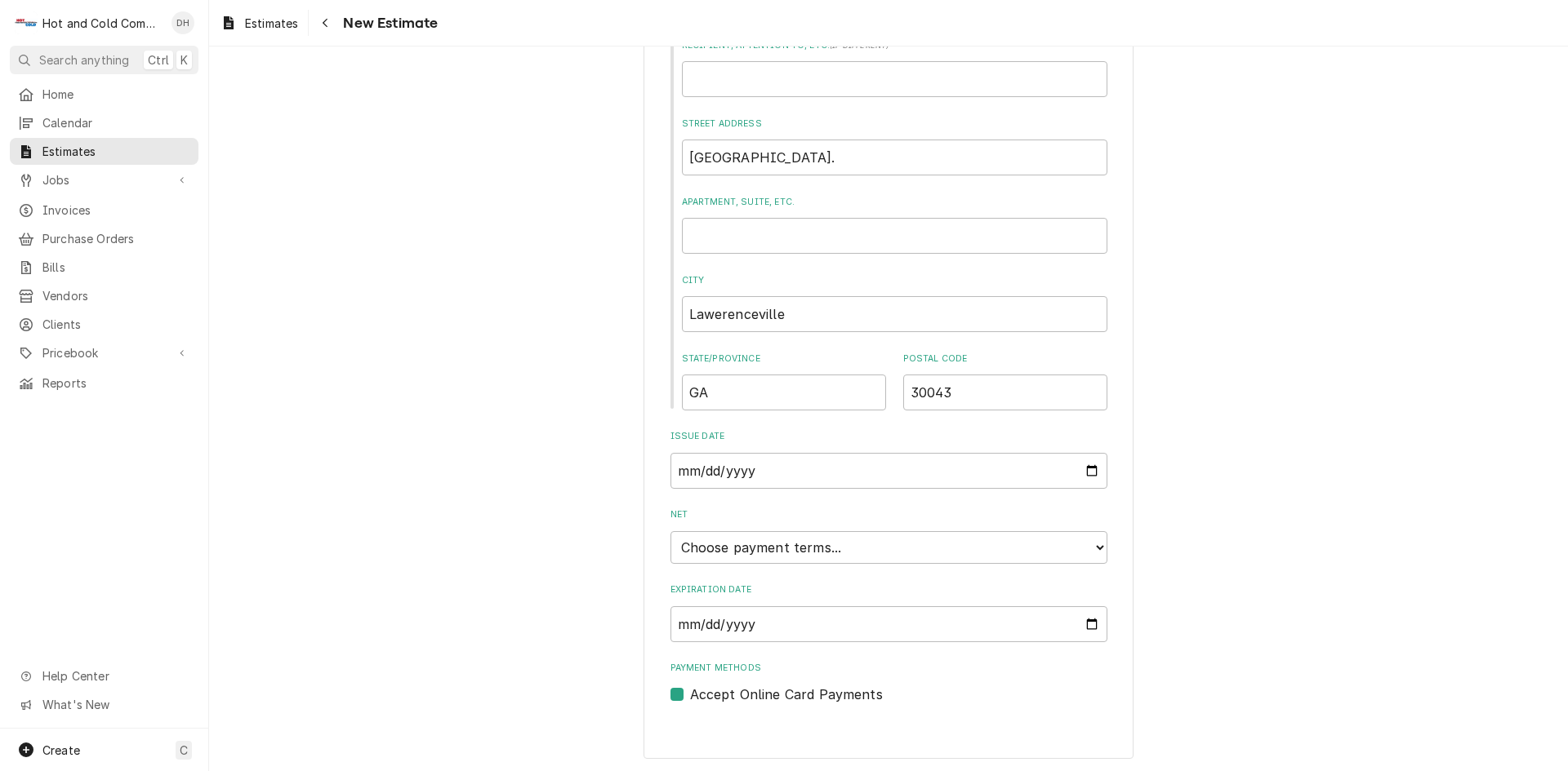
scroll to position [829, 0]
type textarea "To quote 2 new 70LB. Vulcan LG 500-1NG fryers"
click at [1082, 540] on select "Choose payment terms... Same Day Net 7 Net 14 Net 21 Net 30 Net 45 Net 60 Net 90" at bounding box center [889, 545] width 437 height 32
click at [1357, 482] on div "Please provide the following information to create your estimate: Client Detail…" at bounding box center [889, 3] width 1359 height 1536
click at [1087, 620] on input "Expiration Date" at bounding box center [889, 622] width 437 height 36
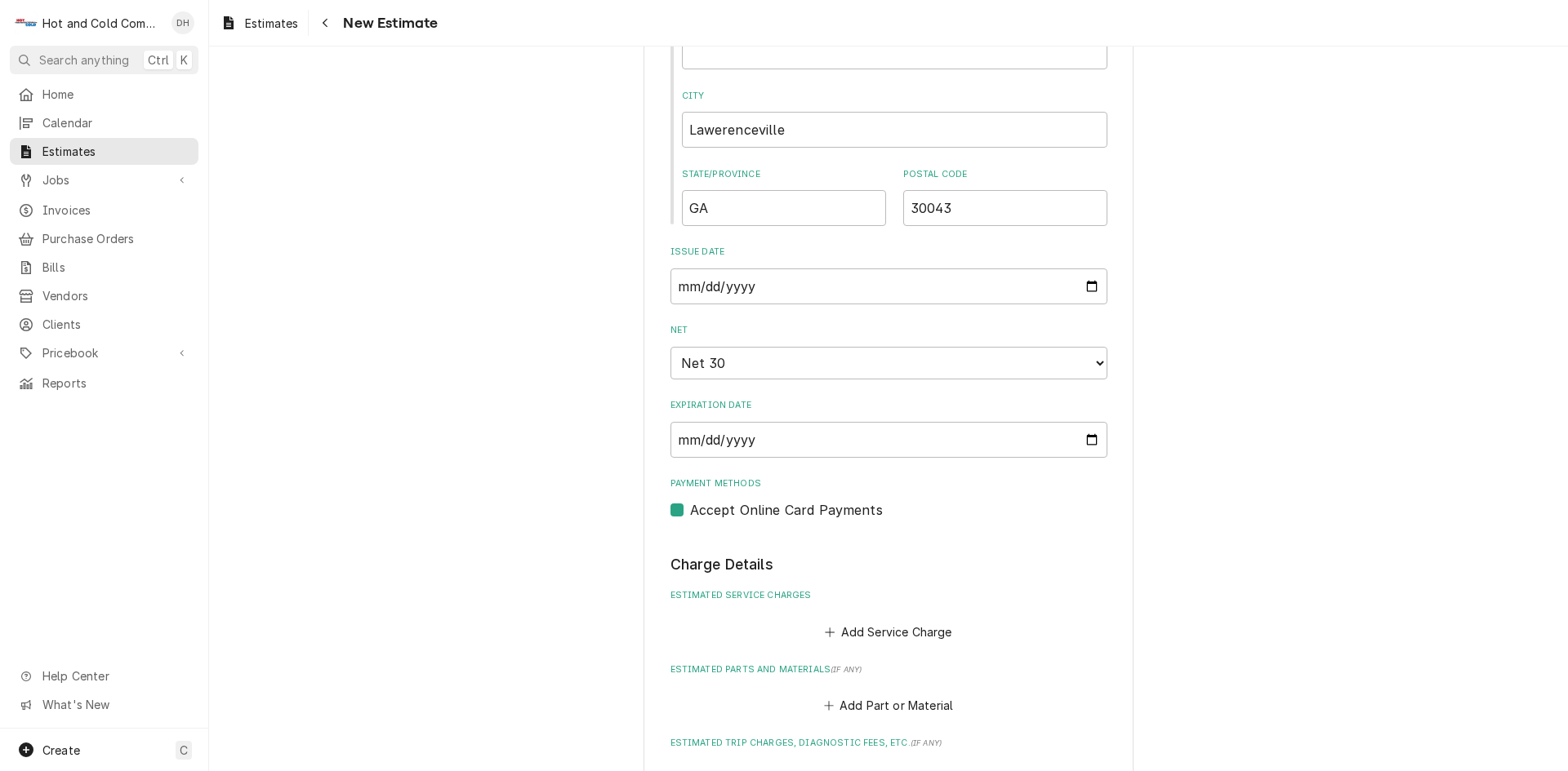
scroll to position [1025, 0]
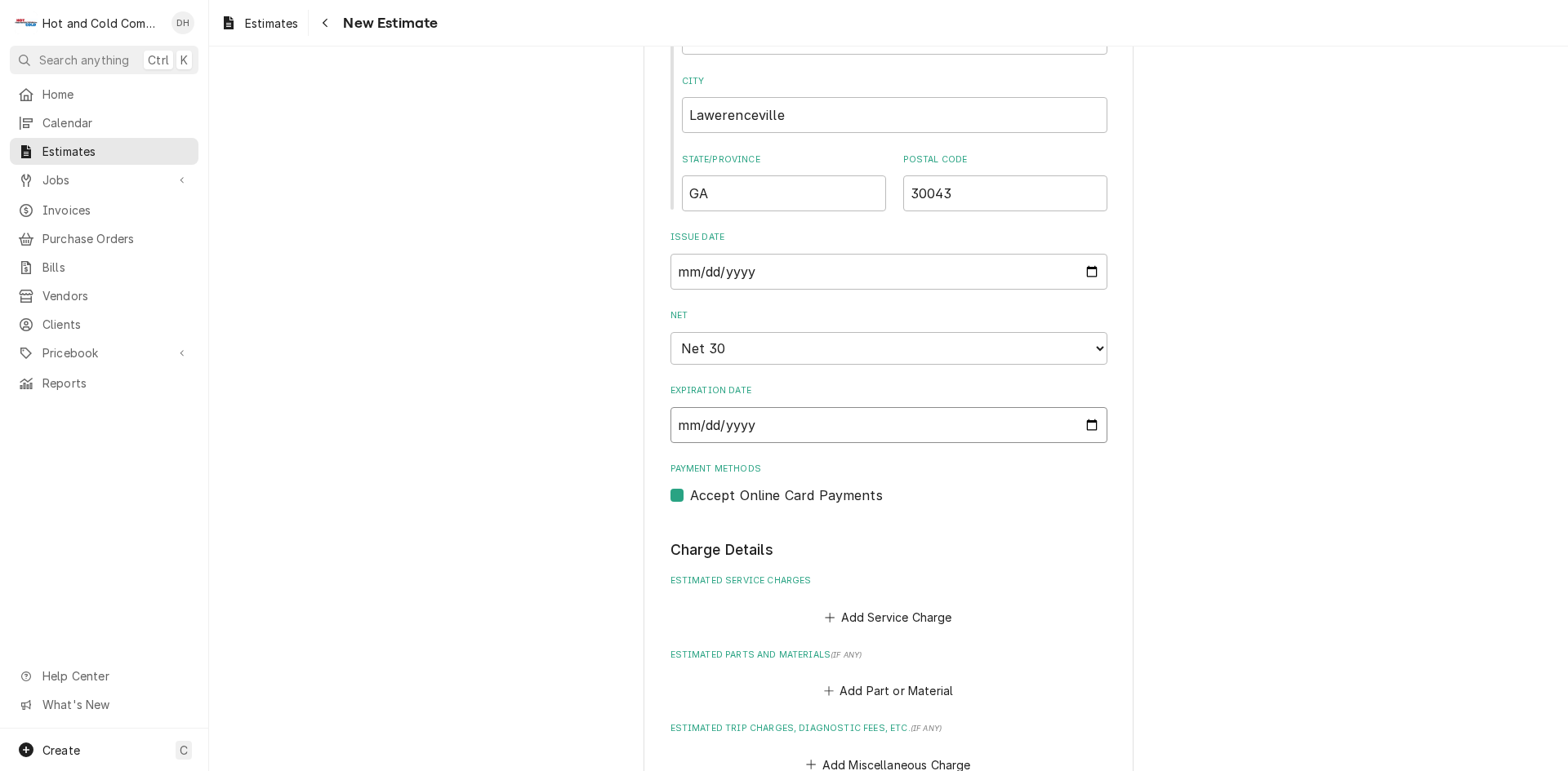
click at [1083, 424] on input "2025-10-03" at bounding box center [889, 425] width 437 height 36
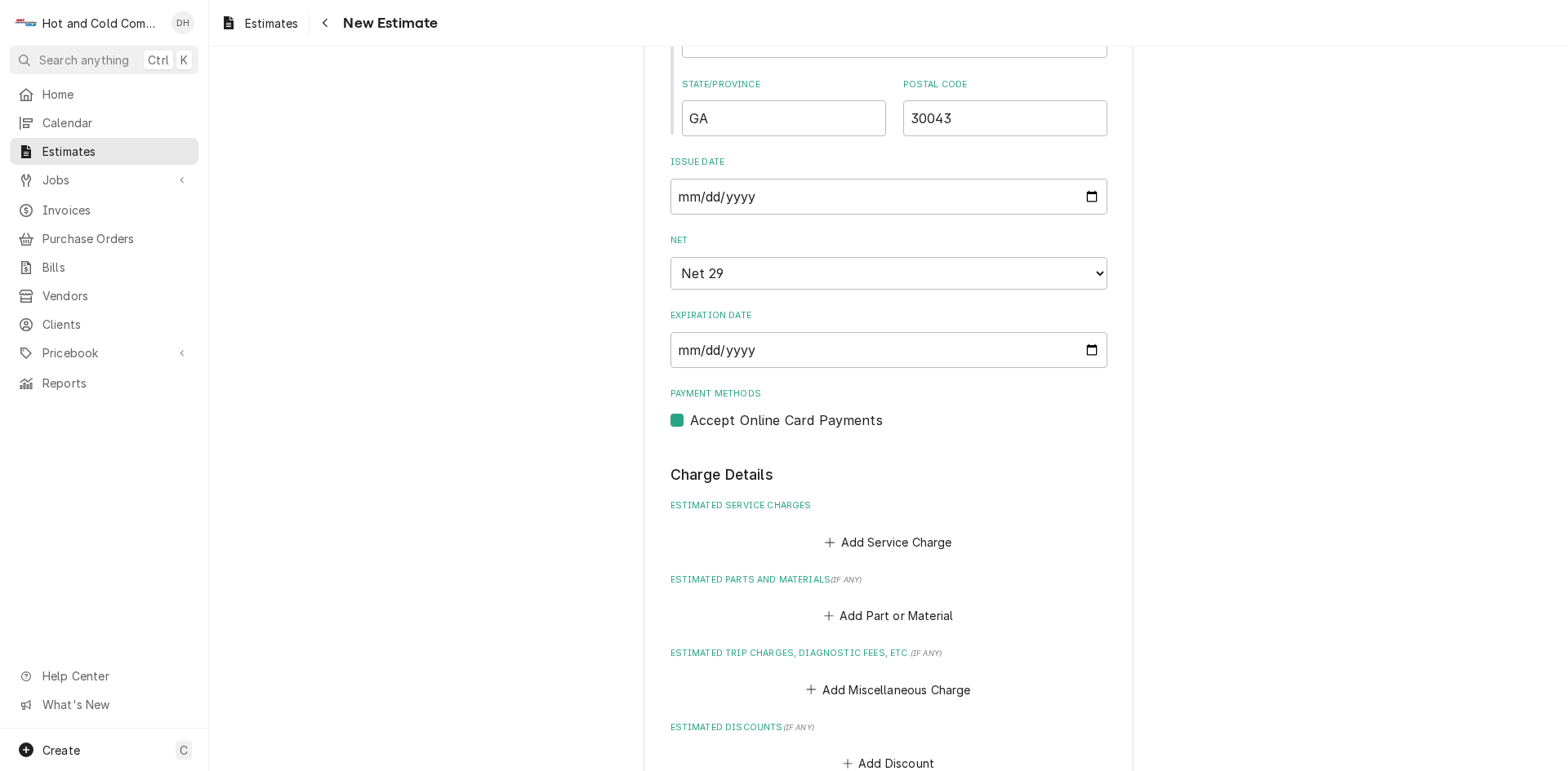
type textarea "x"
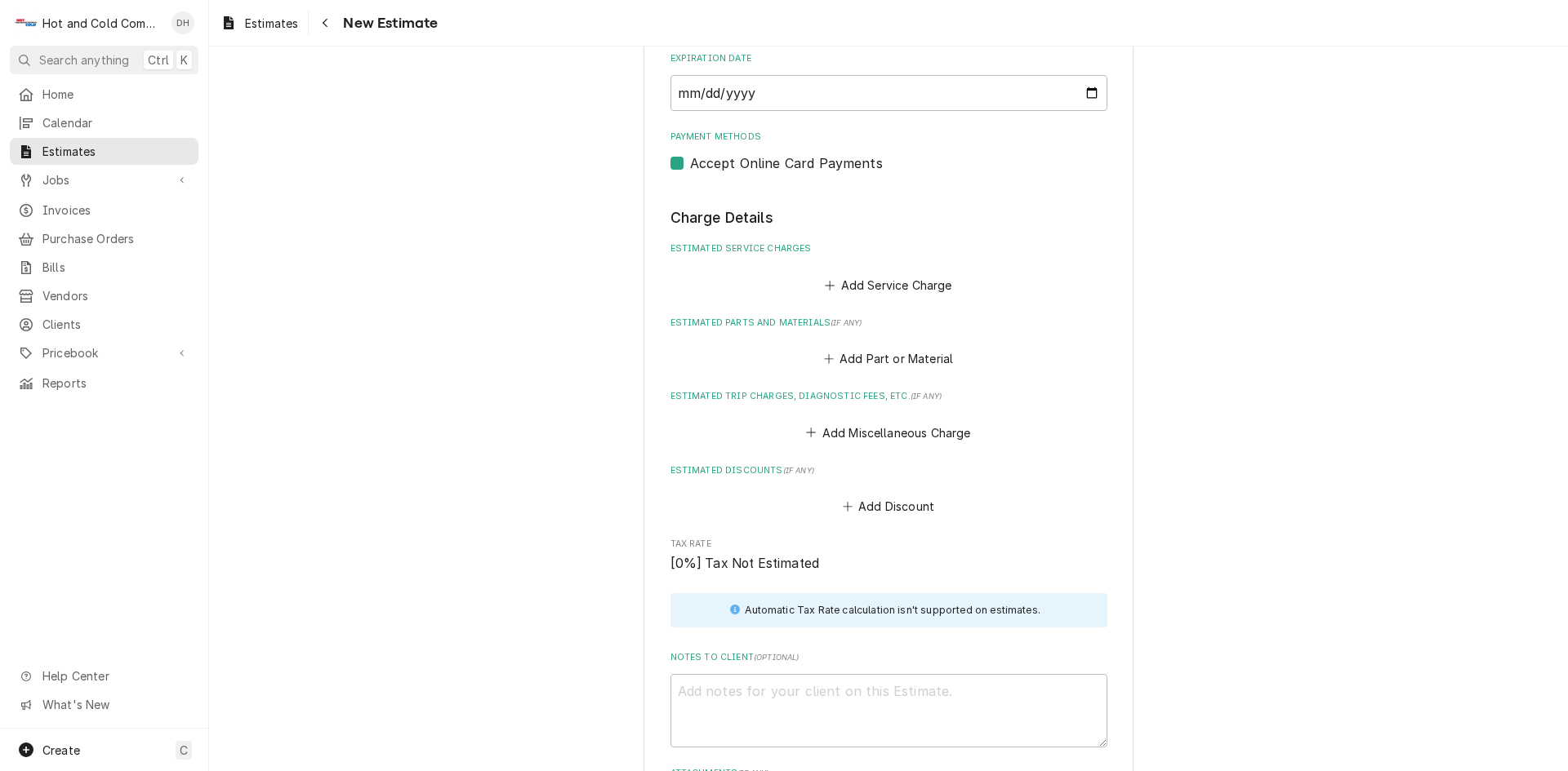
scroll to position [1373, 0]
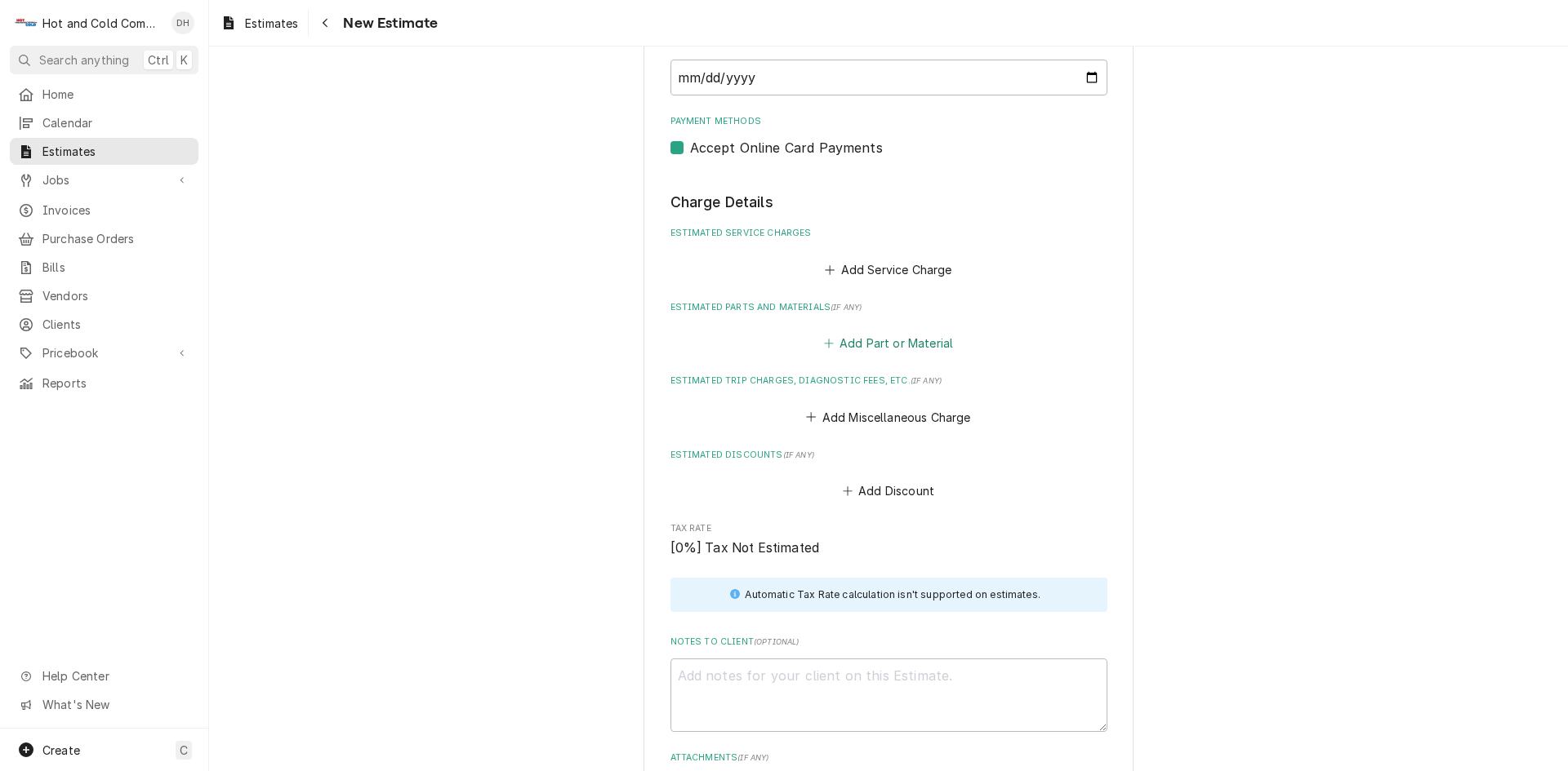
click at [909, 340] on button "Add Part or Material" at bounding box center [888, 343] width 134 height 23
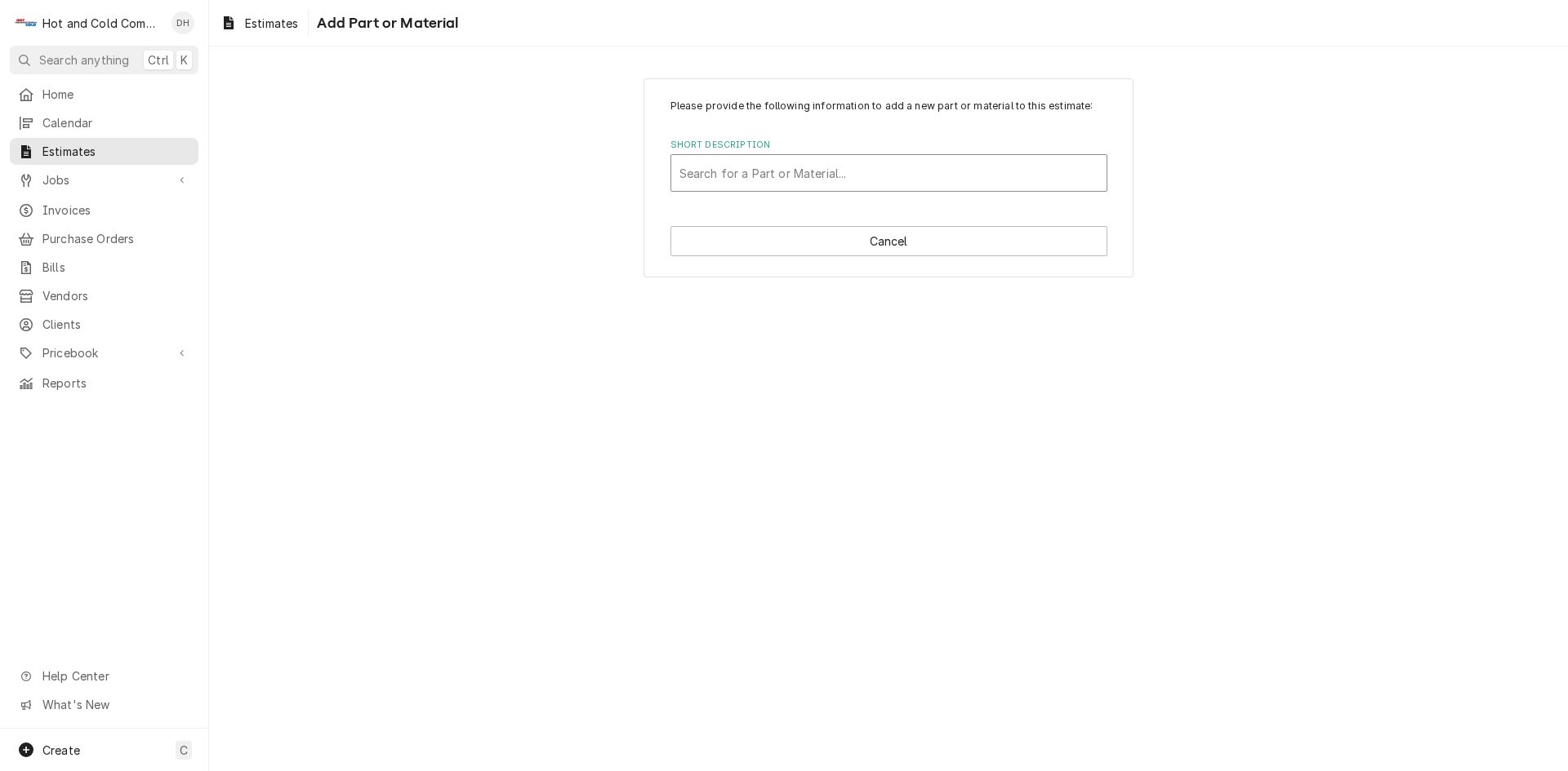
click at [723, 174] on div "Short Description" at bounding box center [889, 173] width 419 height 30
type input "Vulcan LG 500-1 70lb. fryer"
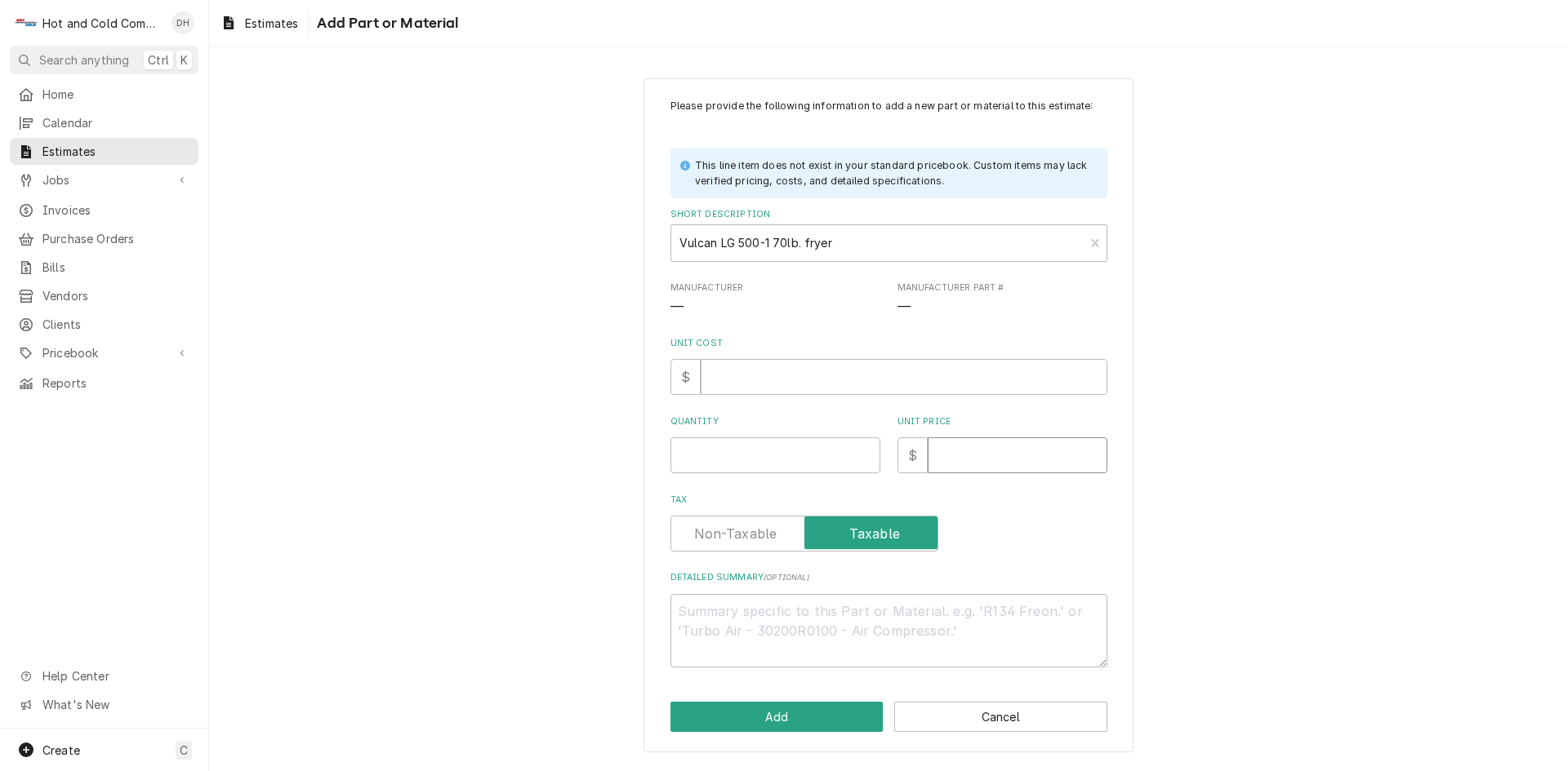
click at [976, 463] on input "Unit Price" at bounding box center [1017, 456] width 179 height 36
type textarea "x"
type input "2"
type textarea "x"
type input "20"
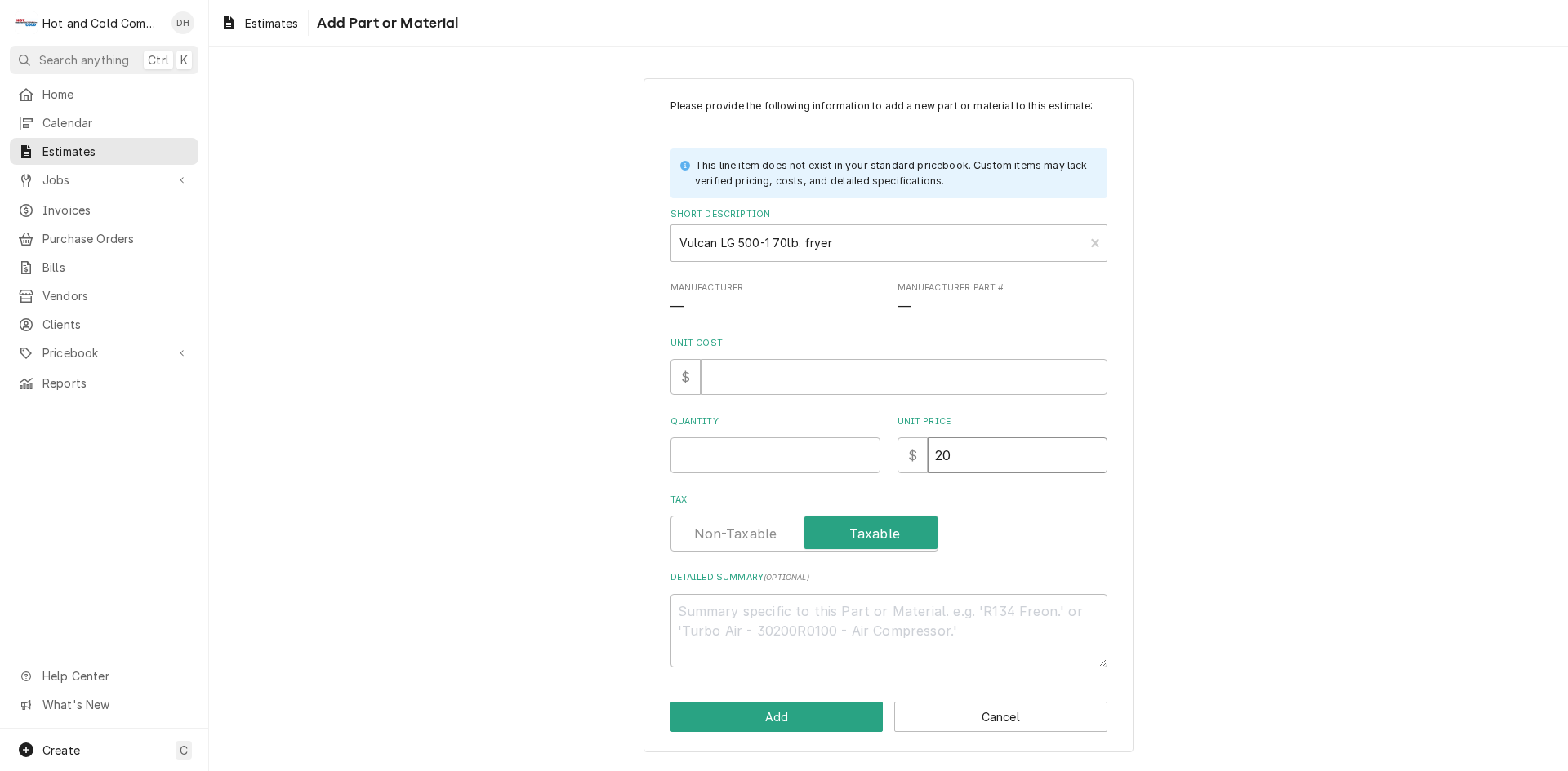
type textarea "x"
type input "201"
type textarea "x"
type input "2012"
type textarea "x"
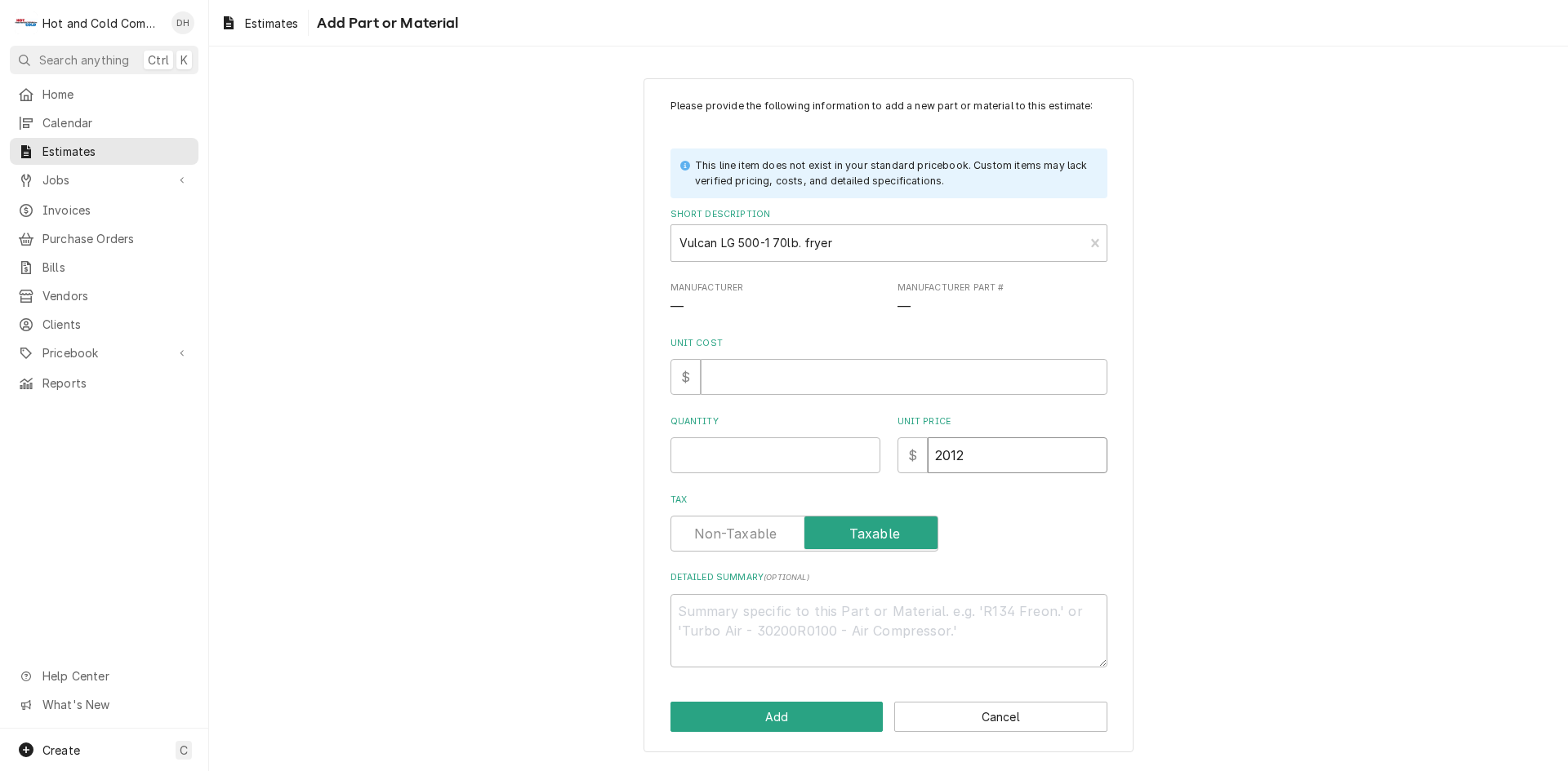
type input "2012.0"
type textarea "x"
type input "2012.00"
type textarea "x"
type input "2012.00"
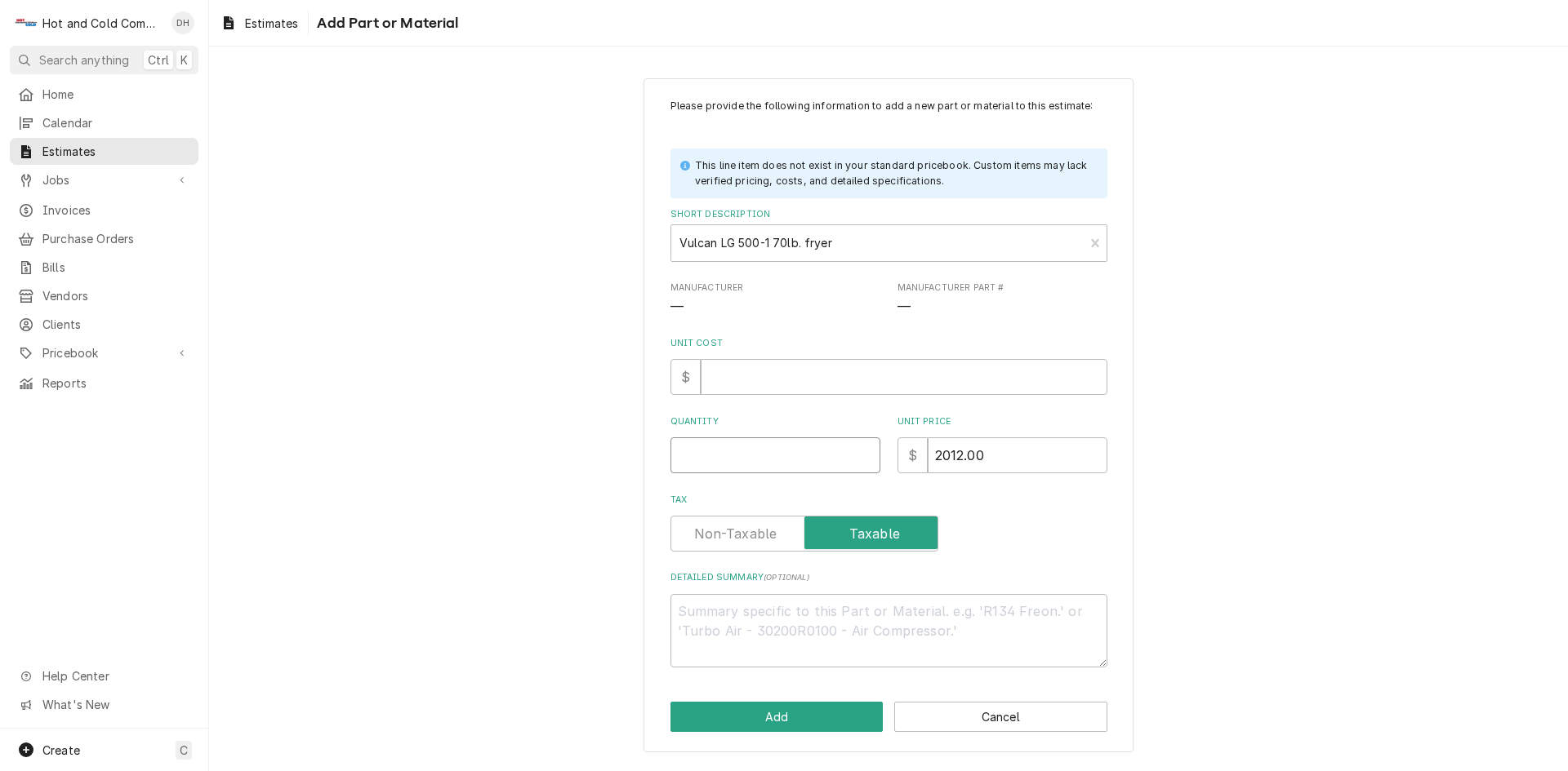
click at [689, 462] on input "Quantity" at bounding box center [775, 456] width 210 height 36
type textarea "x"
type input "2"
type textarea "x"
type input "2"
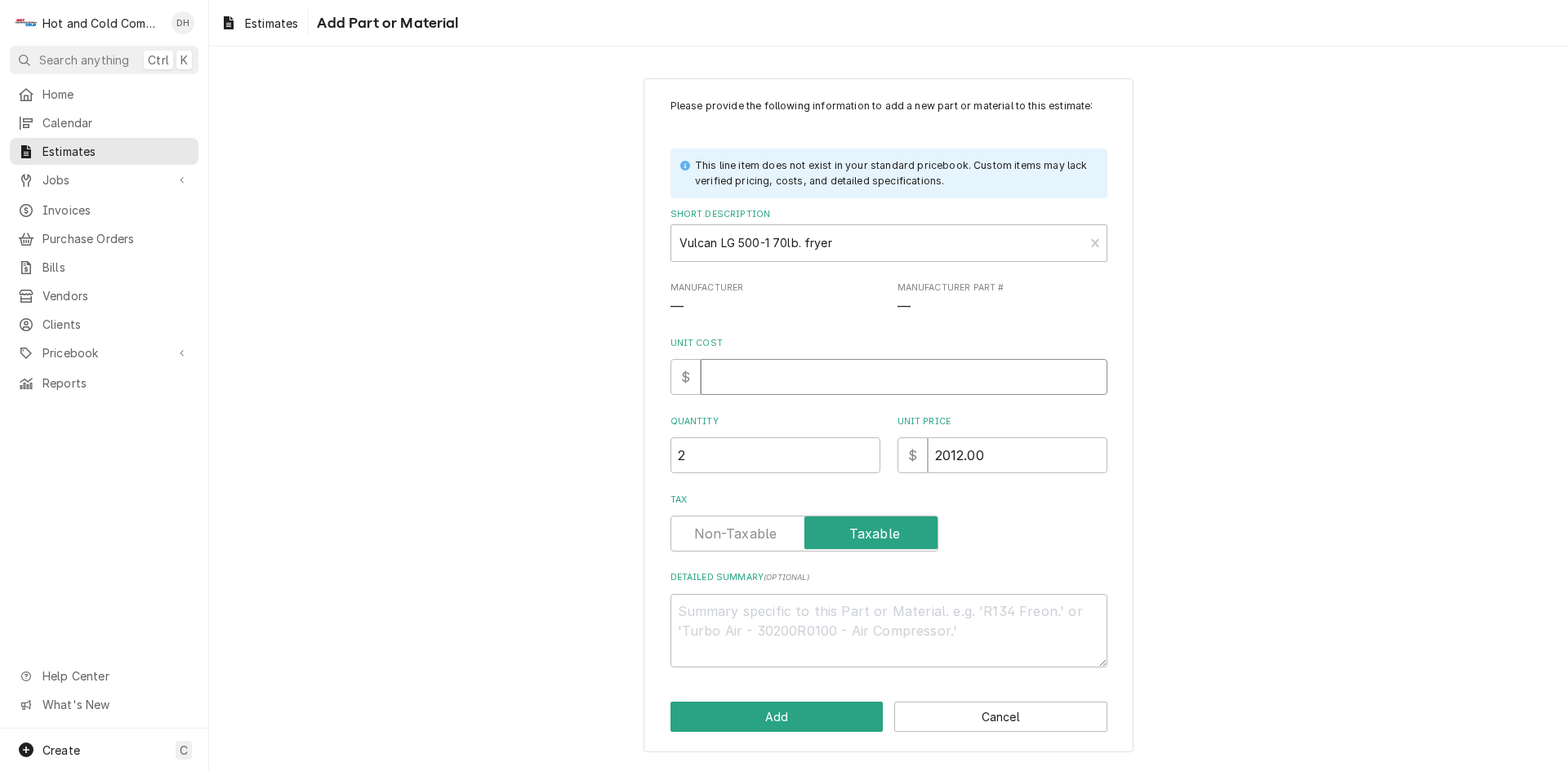
click at [753, 376] on input "Unit Cost" at bounding box center [904, 377] width 406 height 36
type textarea "x"
type input "1"
type textarea "x"
type input "15"
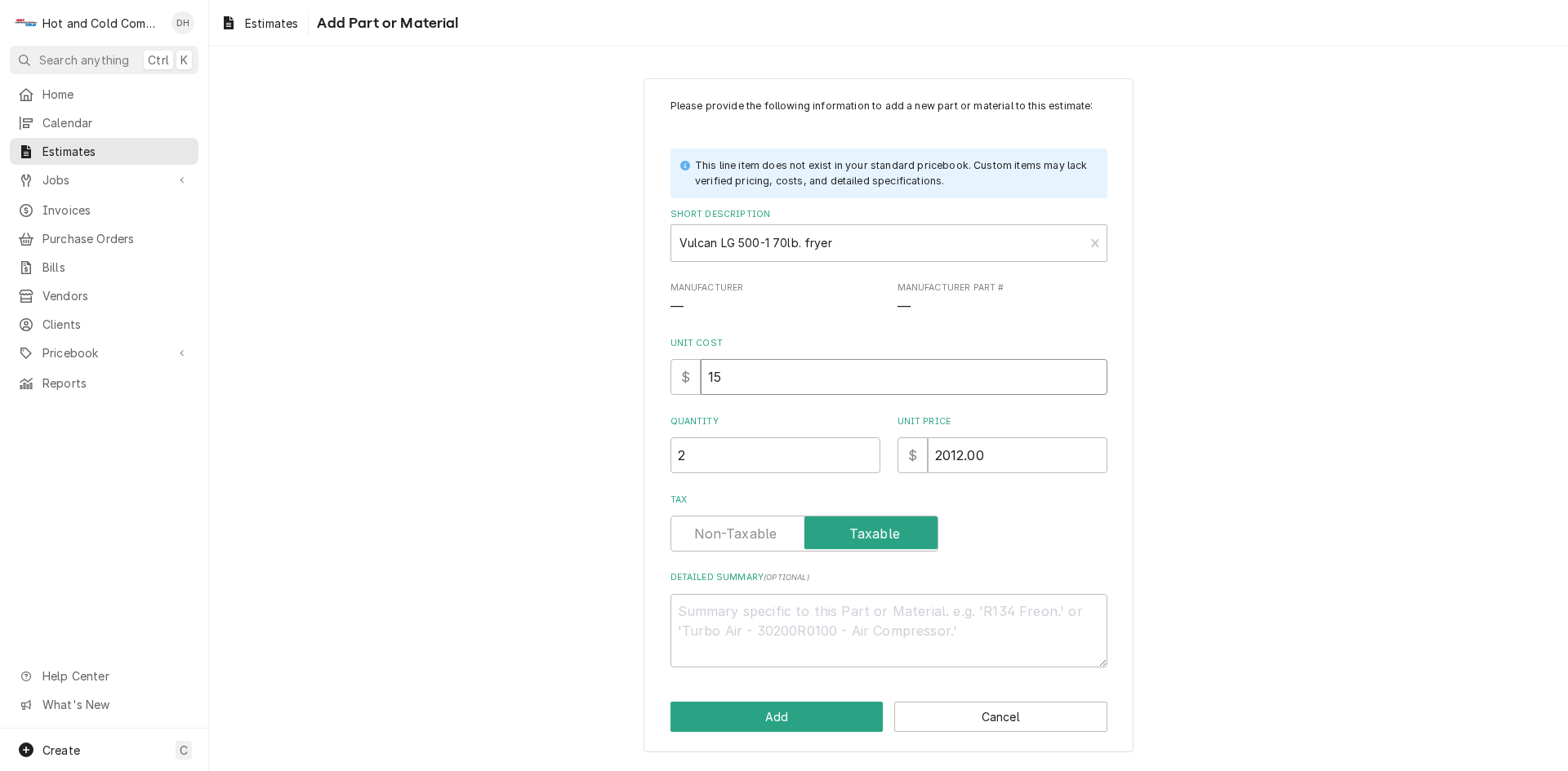
type textarea "x"
type input "150"
type textarea "x"
type input "1509"
type textarea "x"
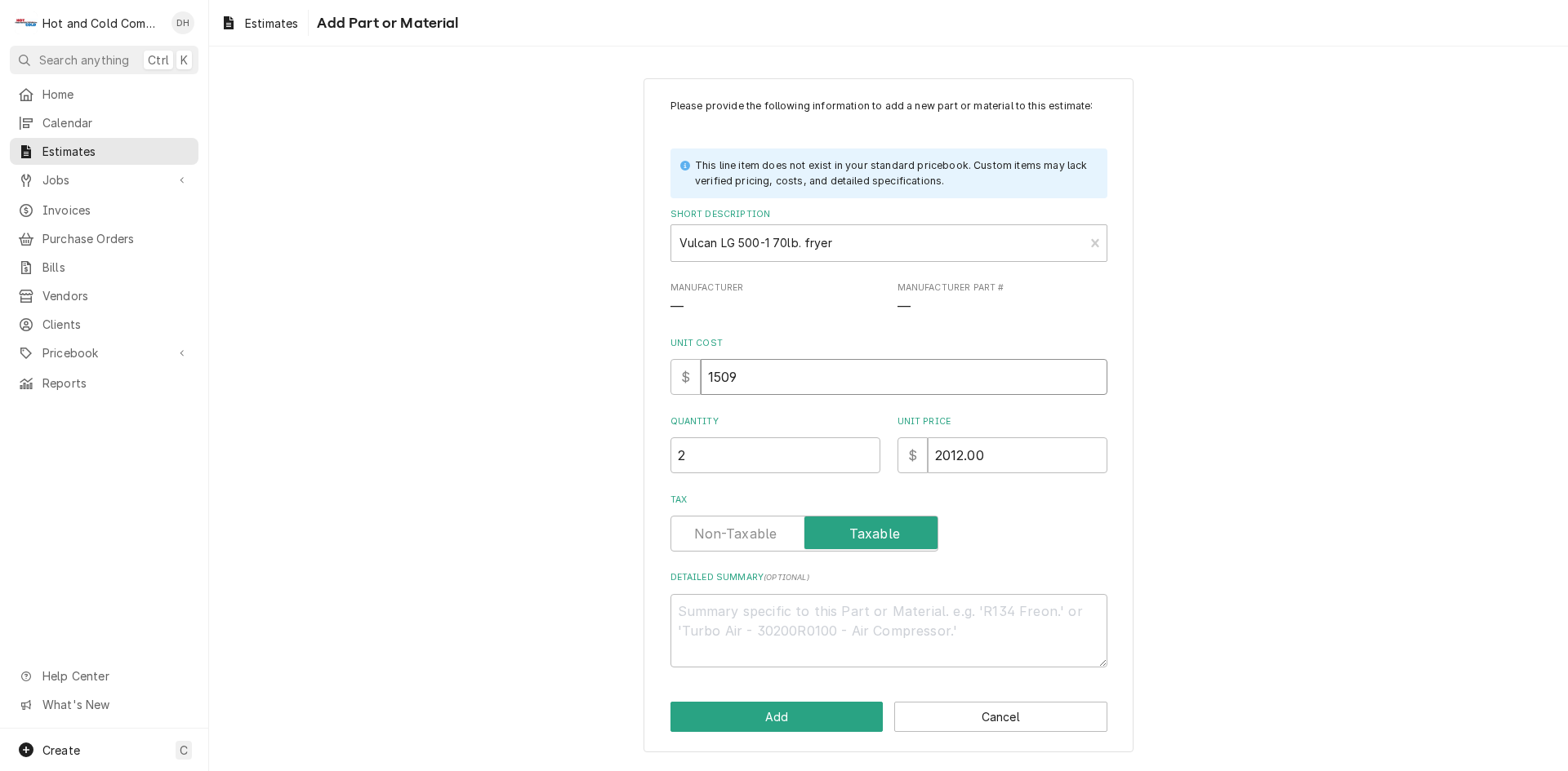
type input "1509.0"
type textarea "x"
type input "1509.00"
type textarea "x"
type input "1509.00"
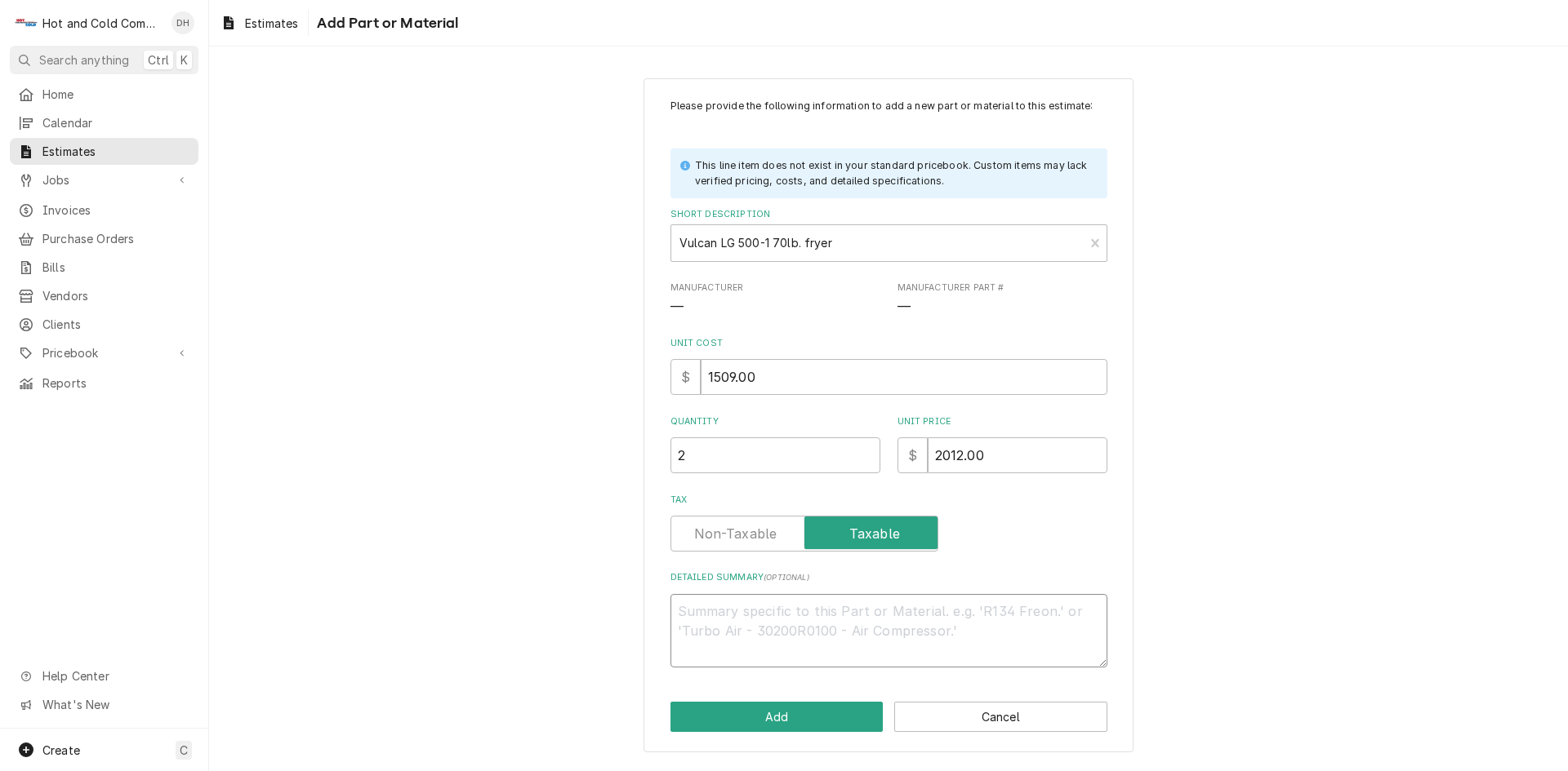
click at [799, 616] on textarea "Detailed Summary ( optional )" at bounding box center [889, 631] width 437 height 73
type textarea "x"
type textarea "F"
type textarea "x"
type textarea "Fr"
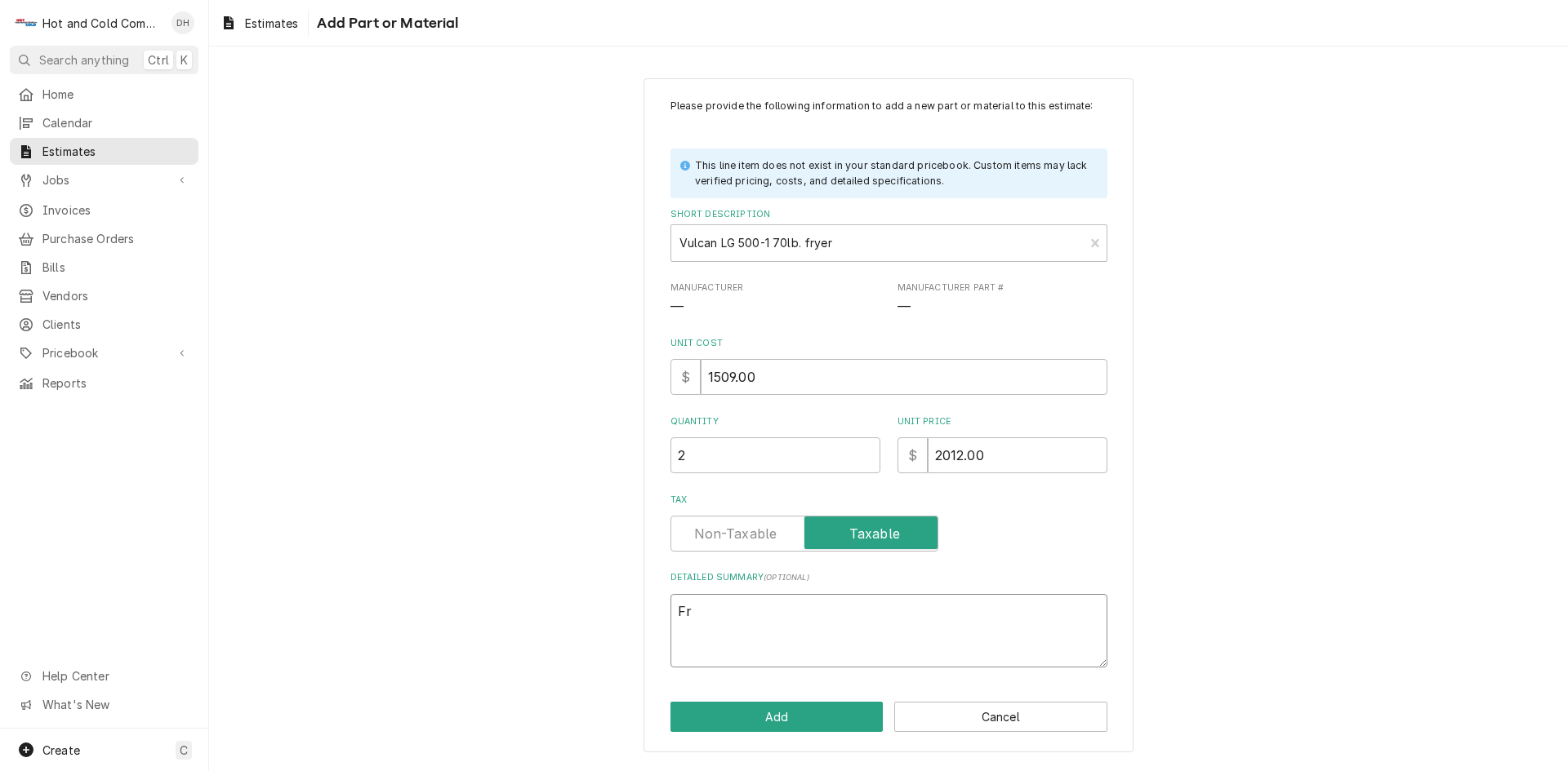
type textarea "x"
type textarea "Fry"
type textarea "x"
type textarea "Frye"
type textarea "x"
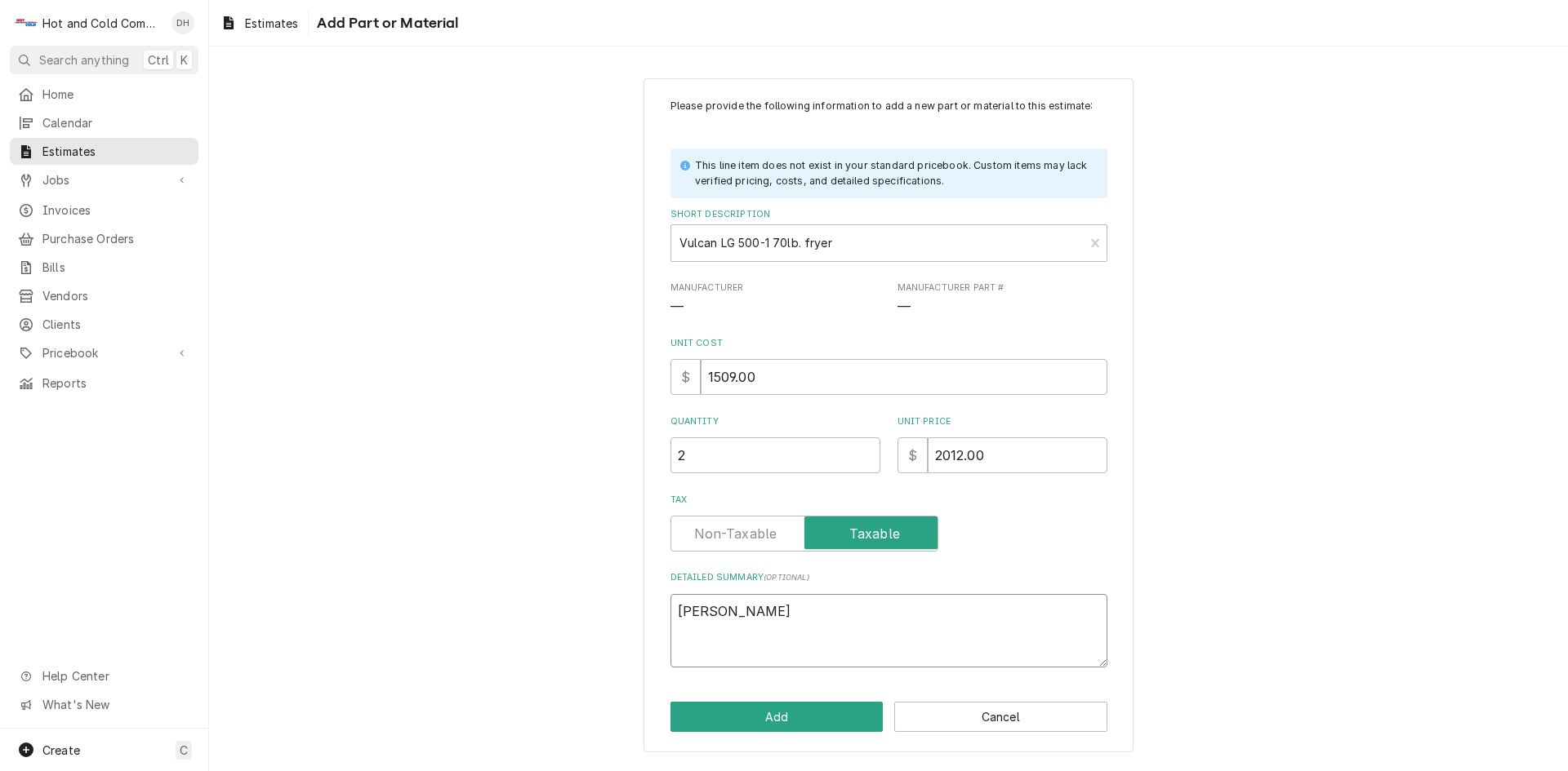
type textarea "Fryer"
type textarea "x"
type textarea "Fryers"
type textarea "x"
type textarea "Fryers"
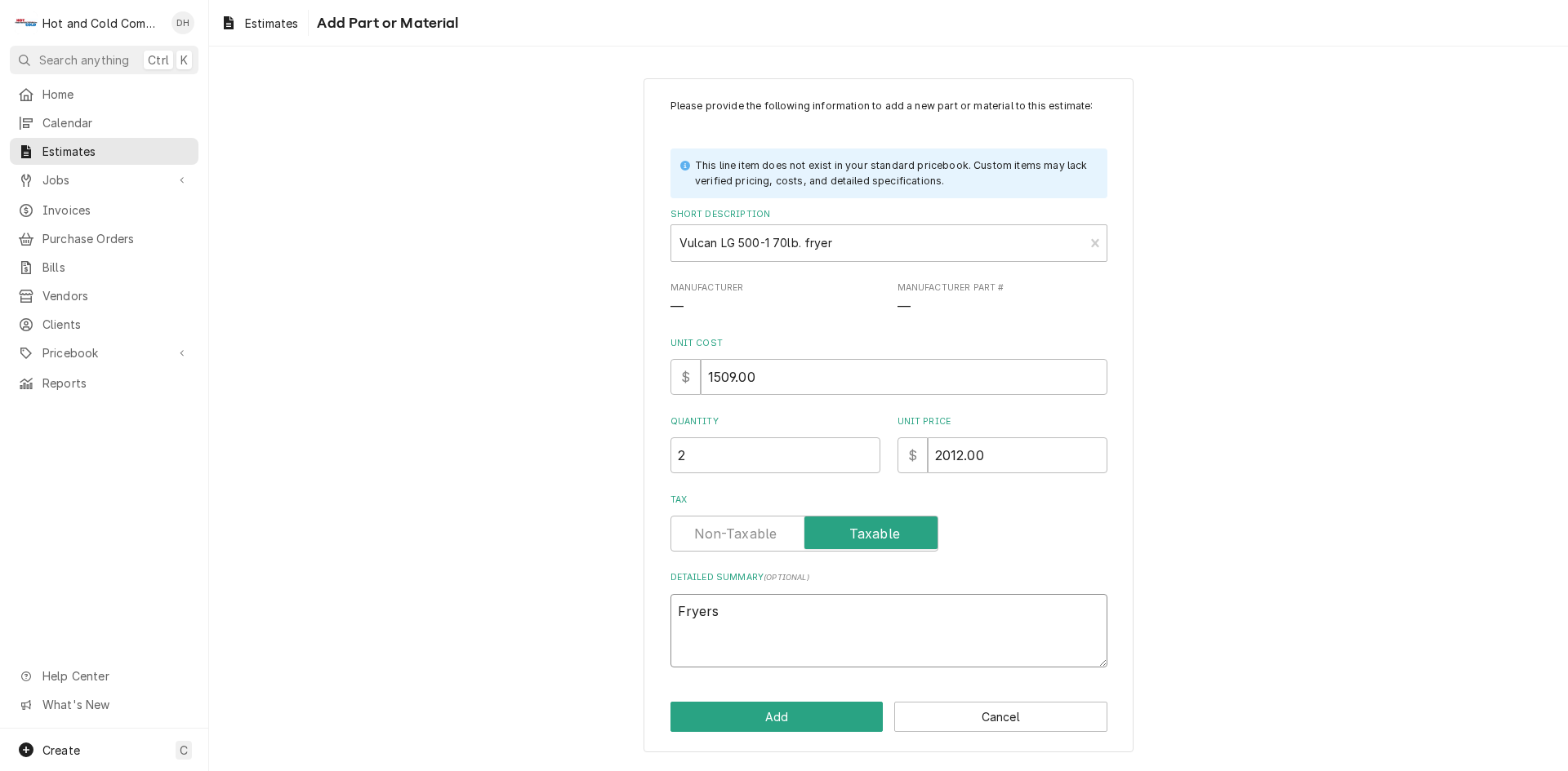
type textarea "x"
type textarea "Fryers o"
type textarea "x"
type textarea "Fryers on"
type textarea "x"
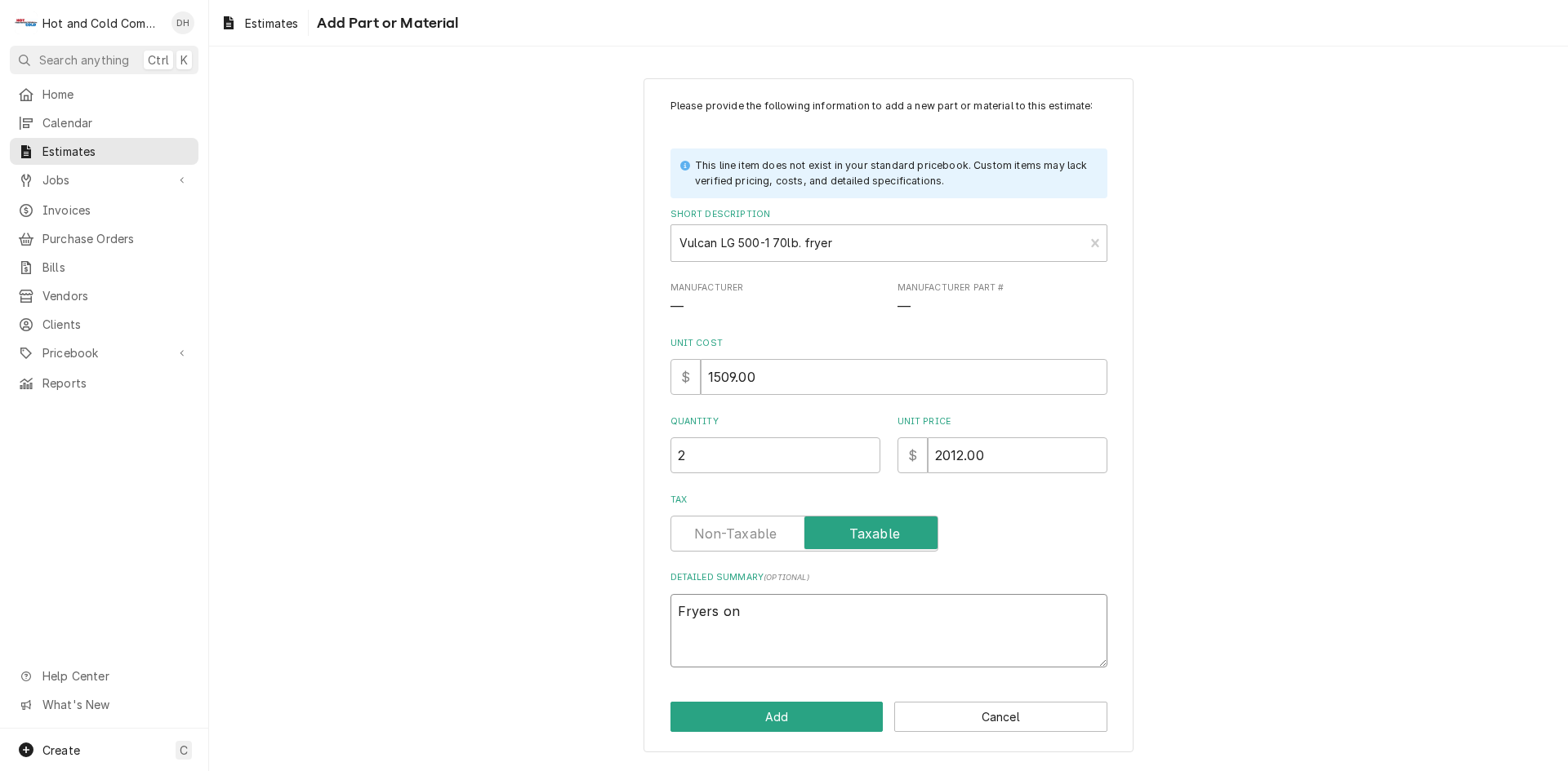
type textarea "Fryers onl"
type textarea "x"
type textarea "Fryers only"
type textarea "x"
type textarea "Fryers only"
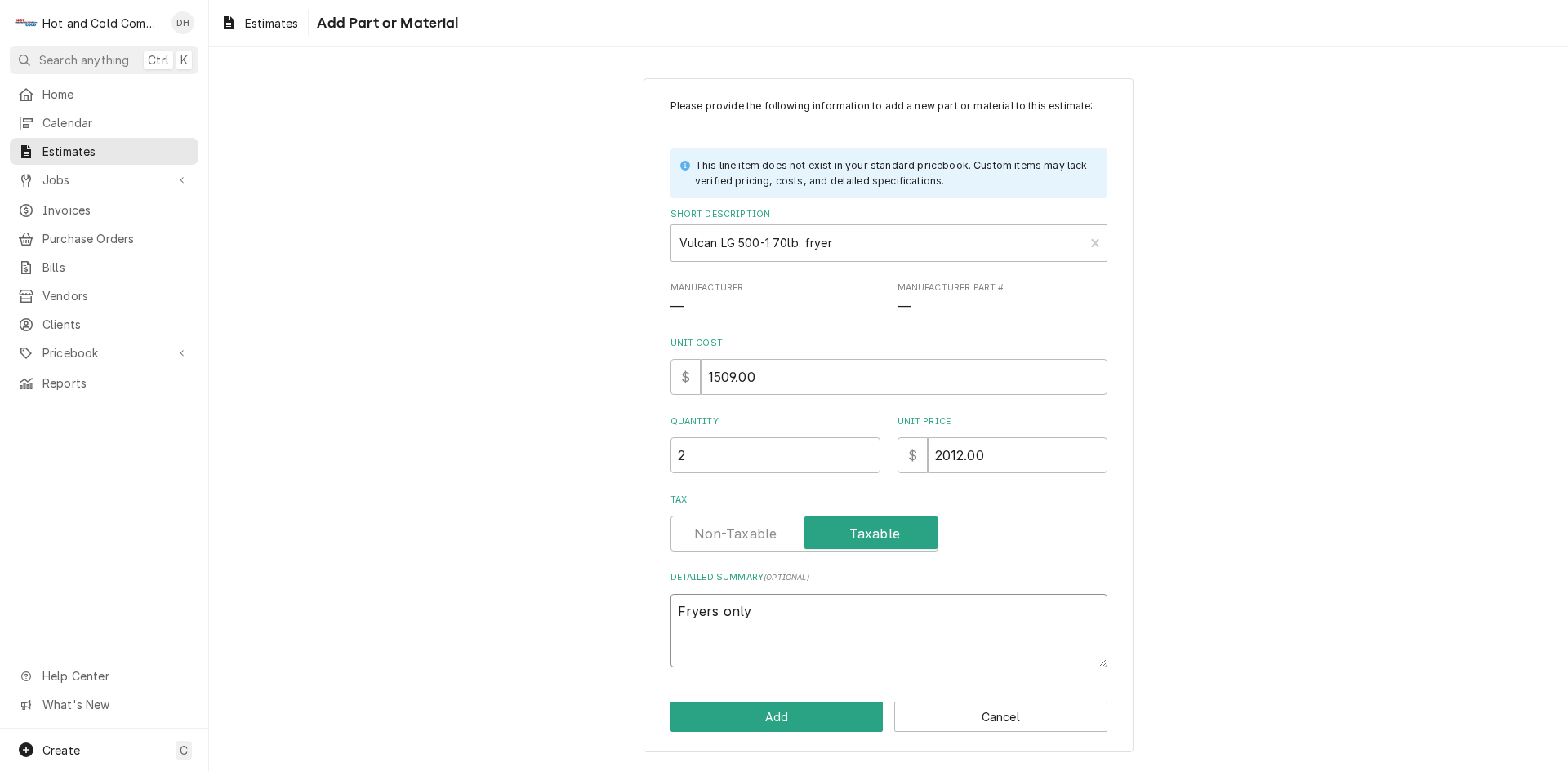
type textarea "x"
type textarea "Fryers only d"
type textarea "x"
type textarea "Fryers only do"
type textarea "x"
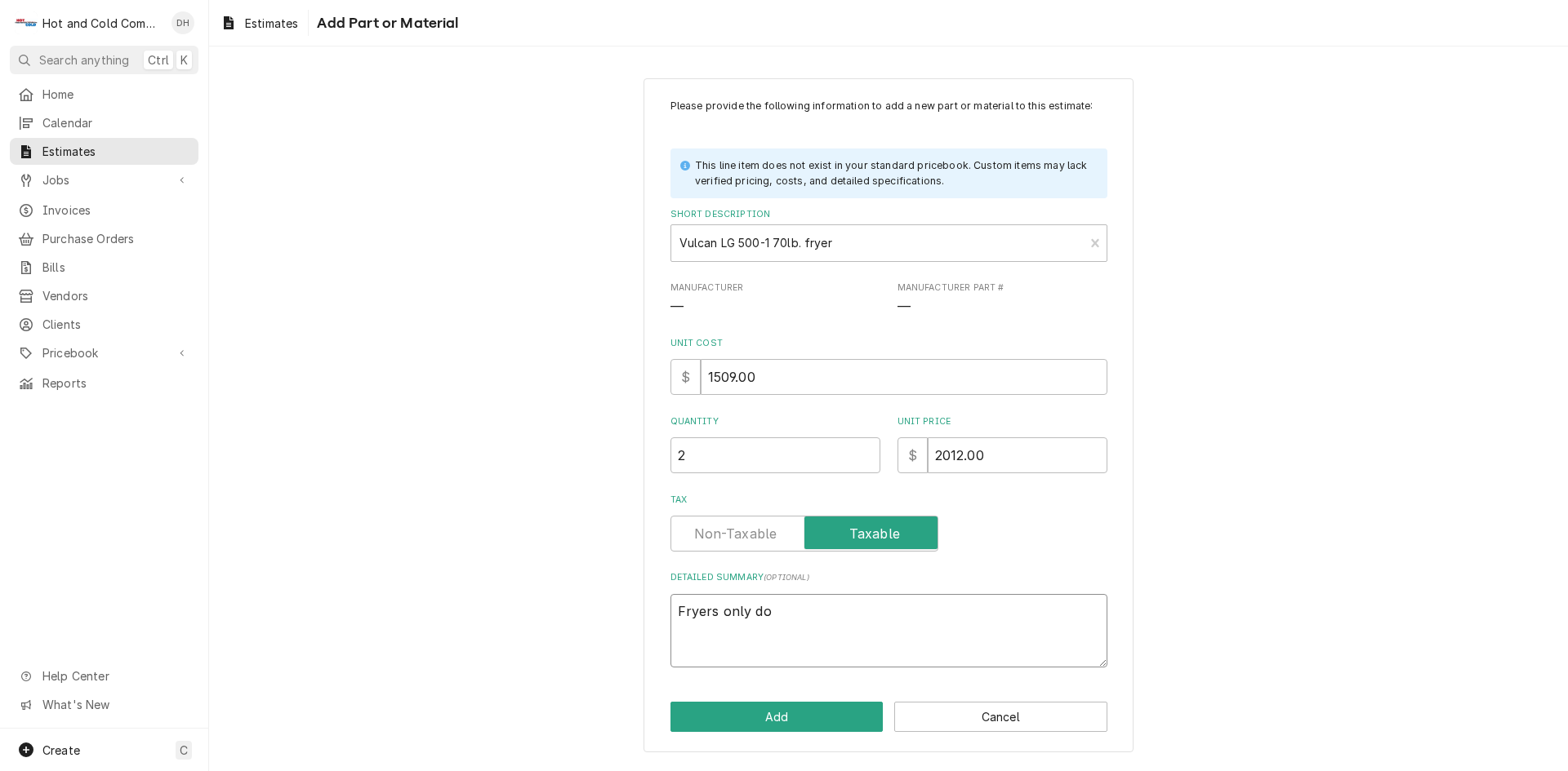
type textarea "Fryers only doe"
type textarea "x"
type textarea "Fryers only does"
type textarea "x"
type textarea "Fryers only does"
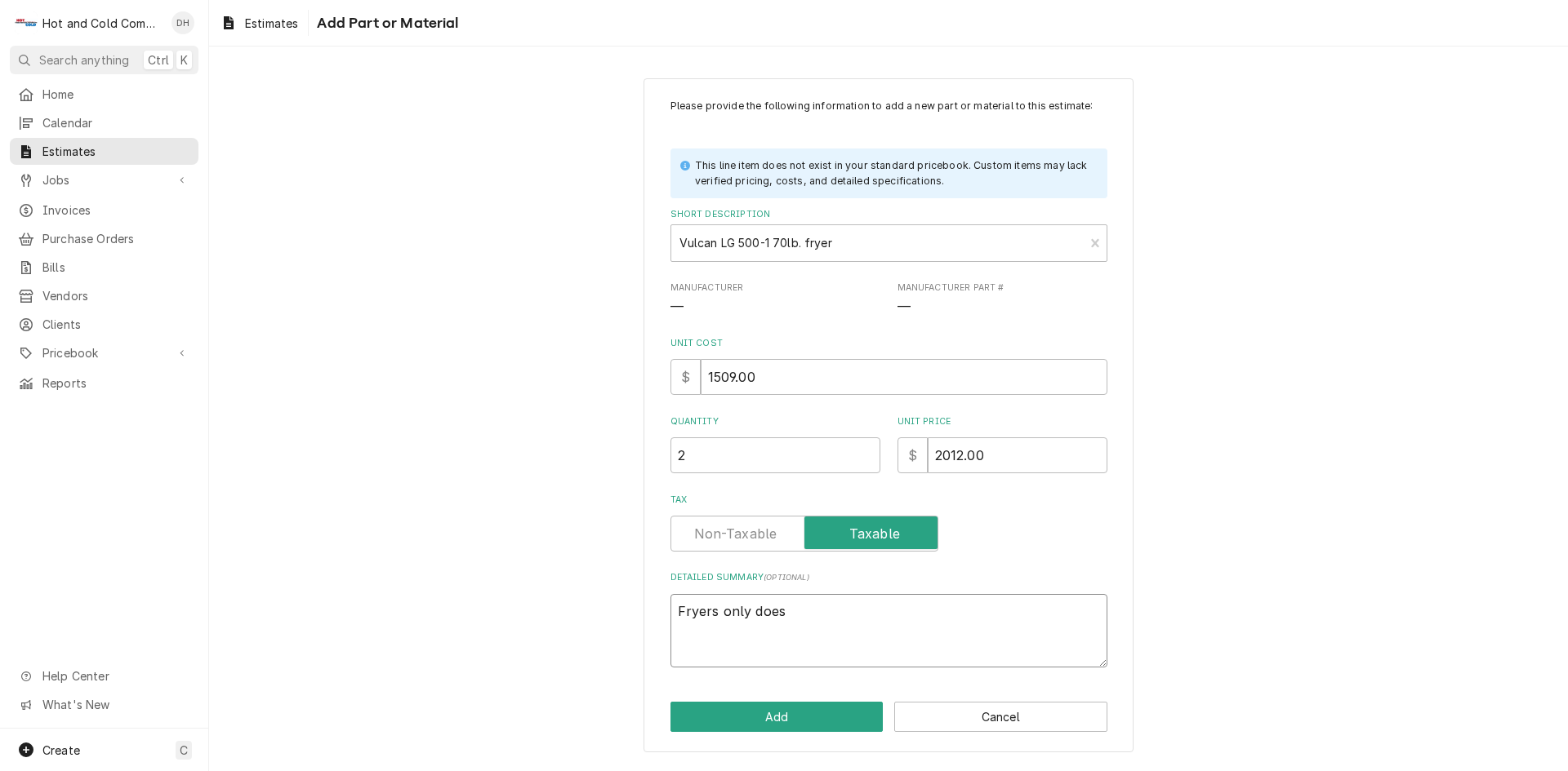
type textarea "x"
type textarea "Fryers only does n"
type textarea "x"
type textarea "Fryers only does no"
type textarea "x"
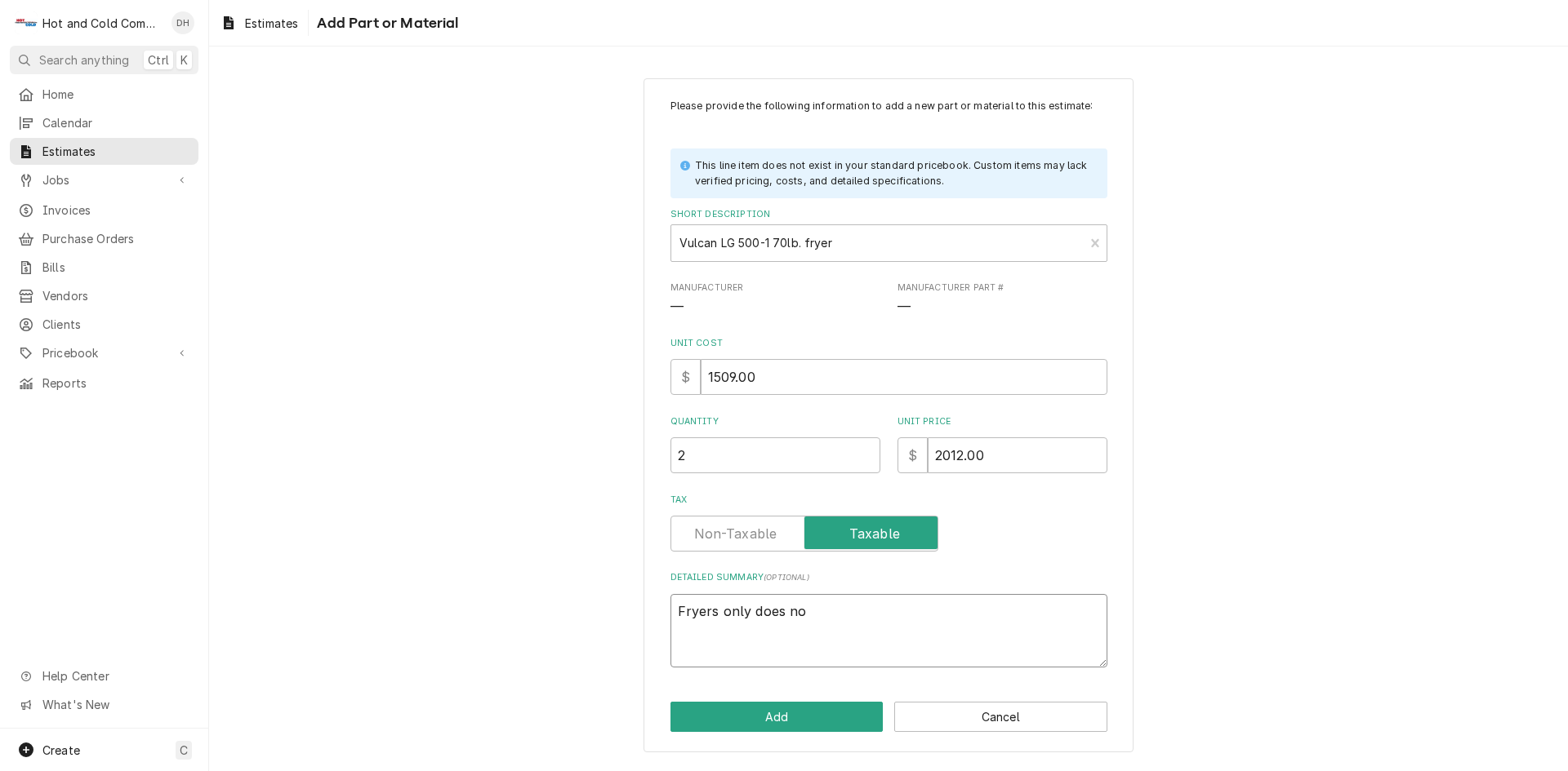
type textarea "Fryers only does not"
type textarea "x"
type textarea "Fryers only does not"
type textarea "x"
type textarea "Fryers only does not i"
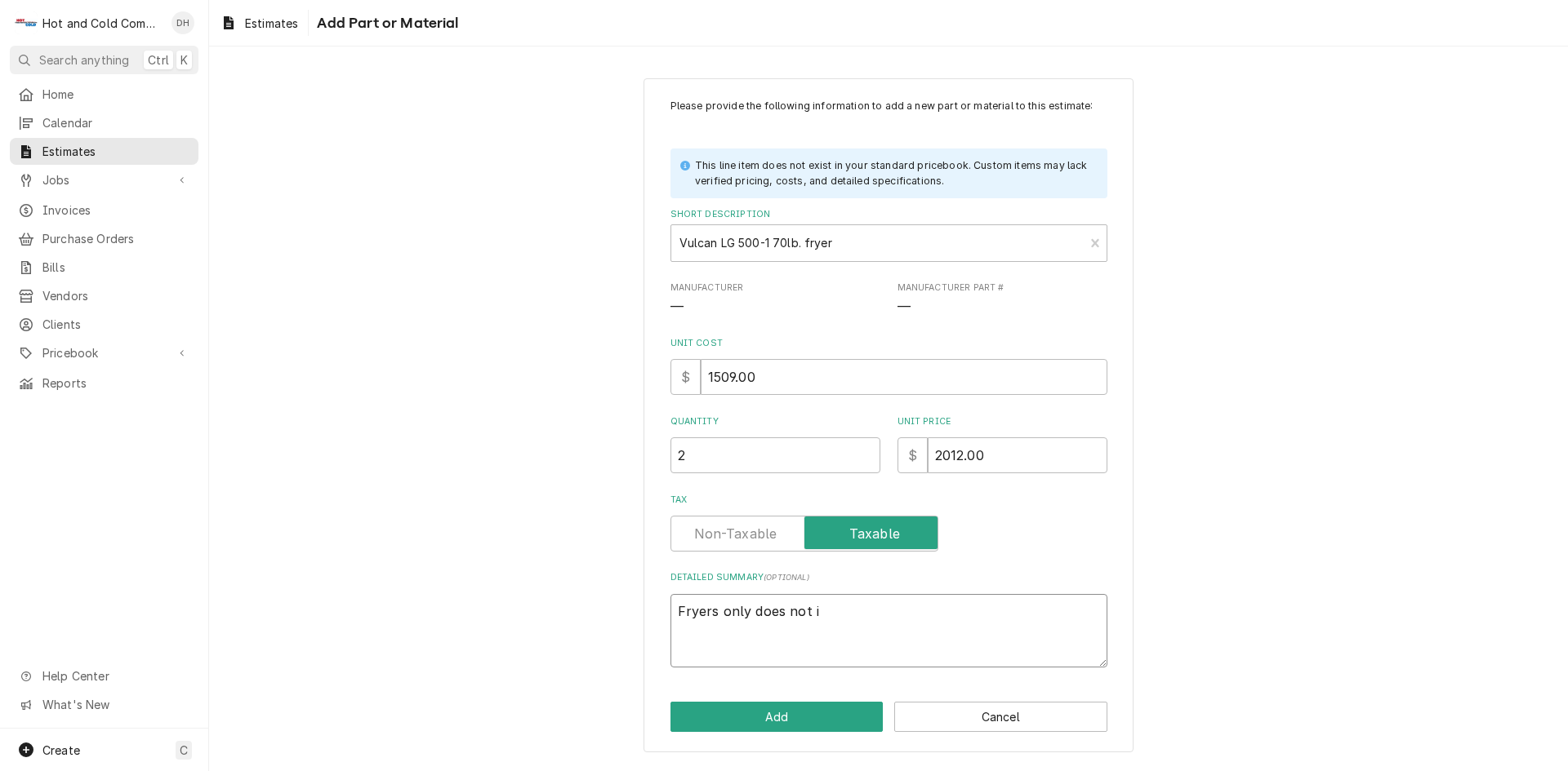
type textarea "x"
type textarea "Fryers only does not in"
type textarea "x"
type textarea "Fryers only does not inc"
type textarea "x"
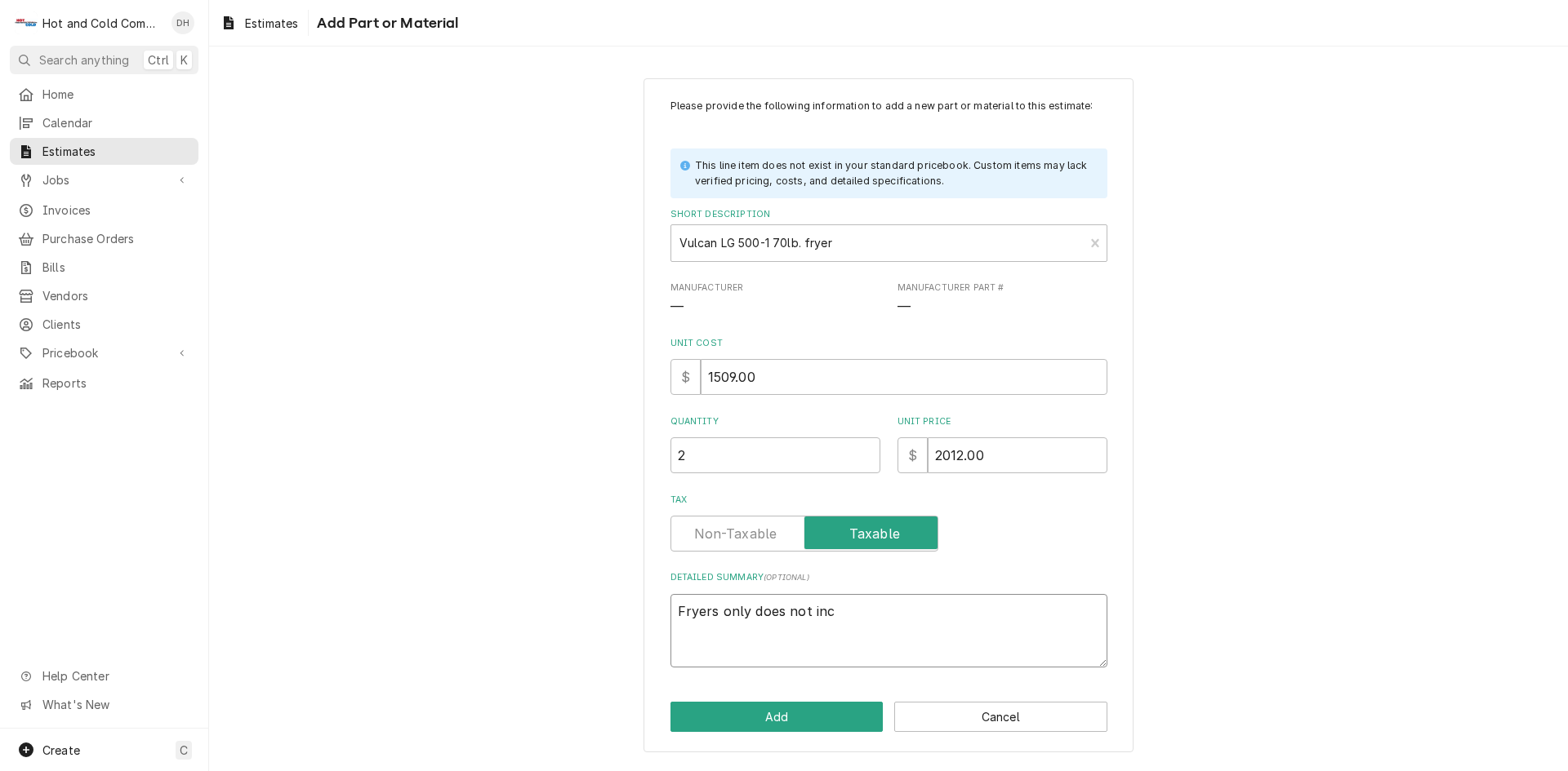
type textarea "Fryers only does not incl"
type textarea "x"
type textarea "Fryers only does not inclu"
type textarea "x"
type textarea "Fryers only does not includ"
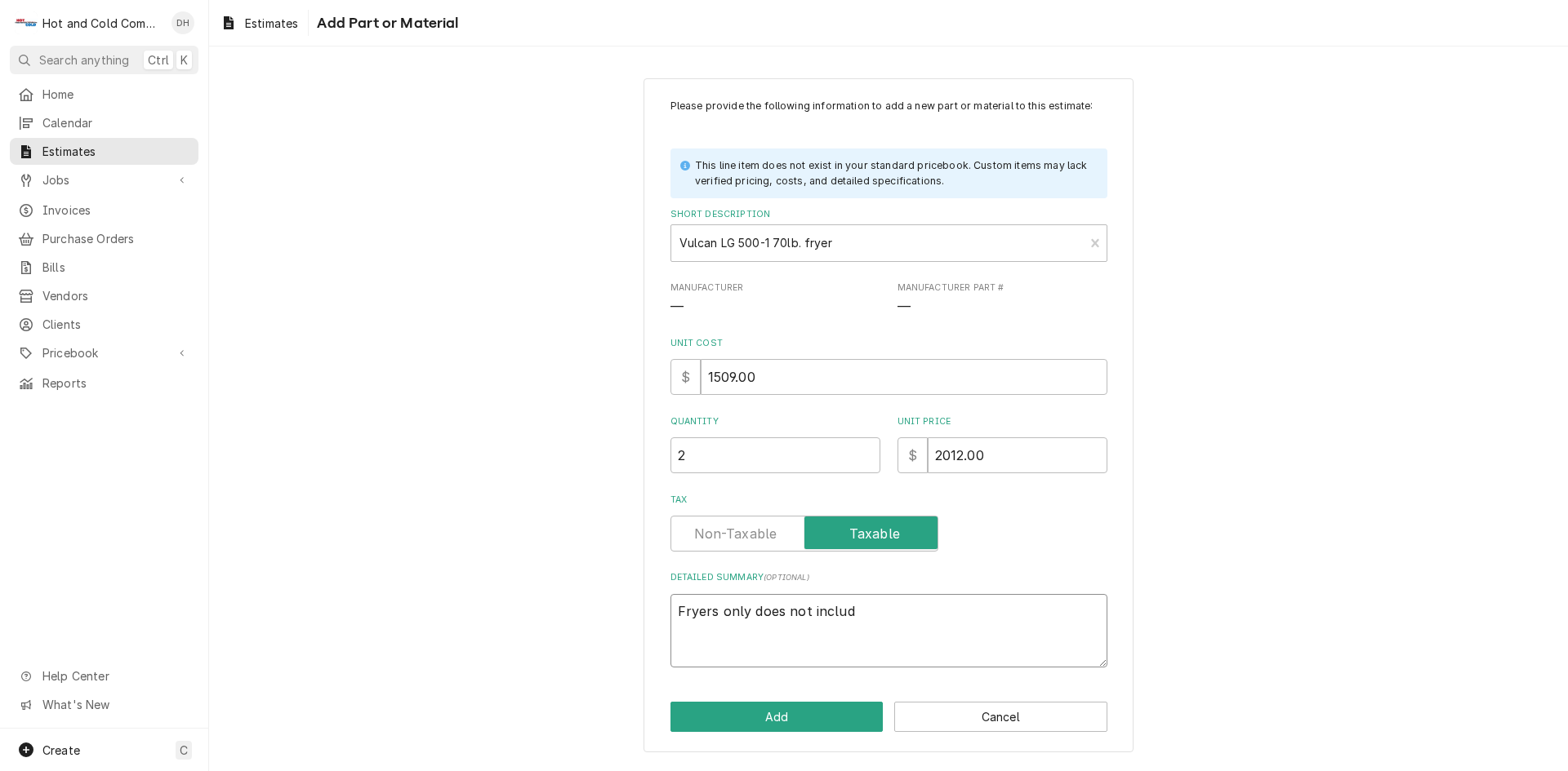
type textarea "x"
type textarea "Fryers only does not include"
type textarea "x"
type textarea "Fryers only does not include"
type textarea "x"
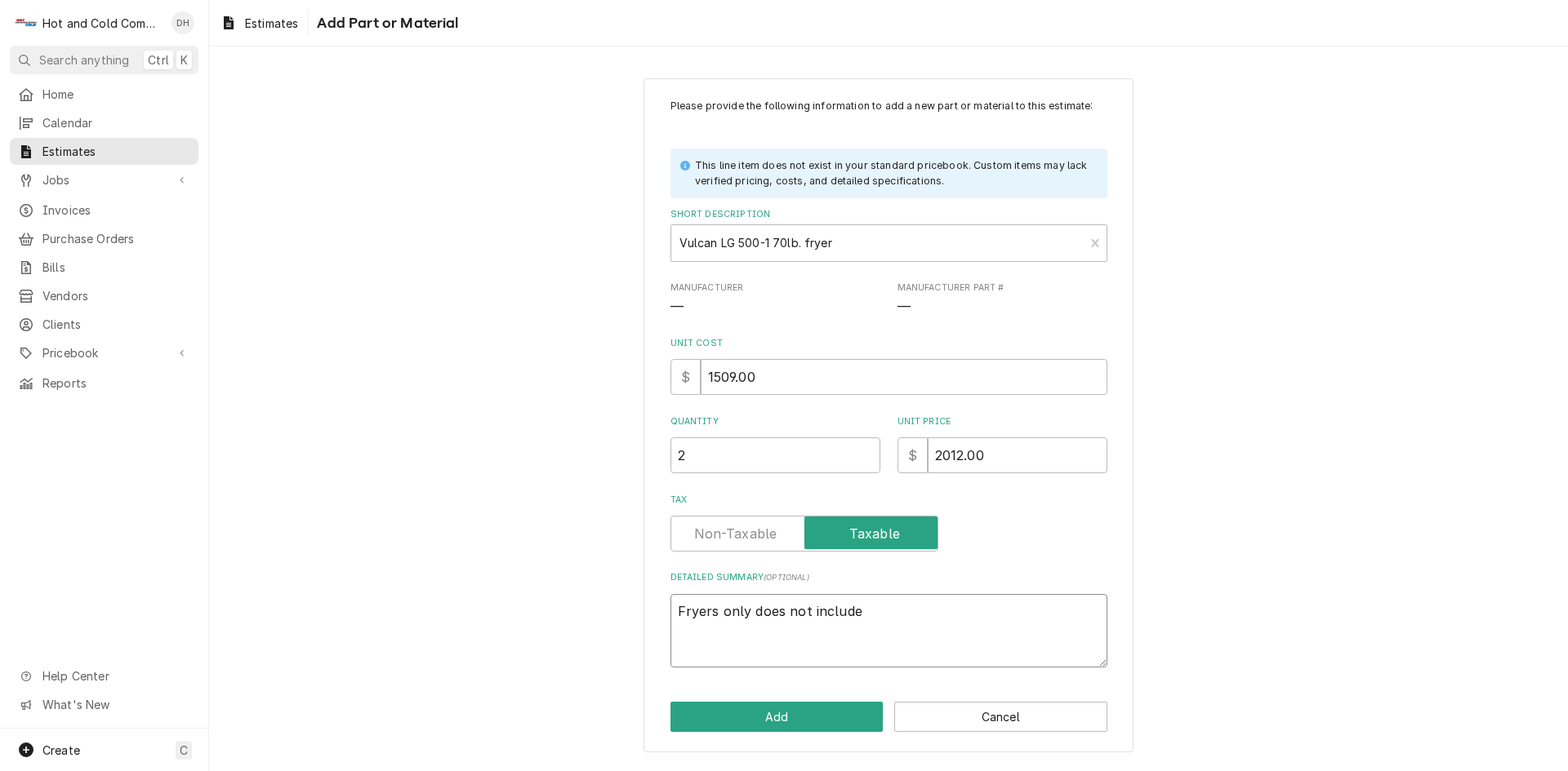
type textarea "Fryers only does not include i"
type textarea "x"
type textarea "Fryers only does not include in"
type textarea "x"
type textarea "Fryers only does not include ins"
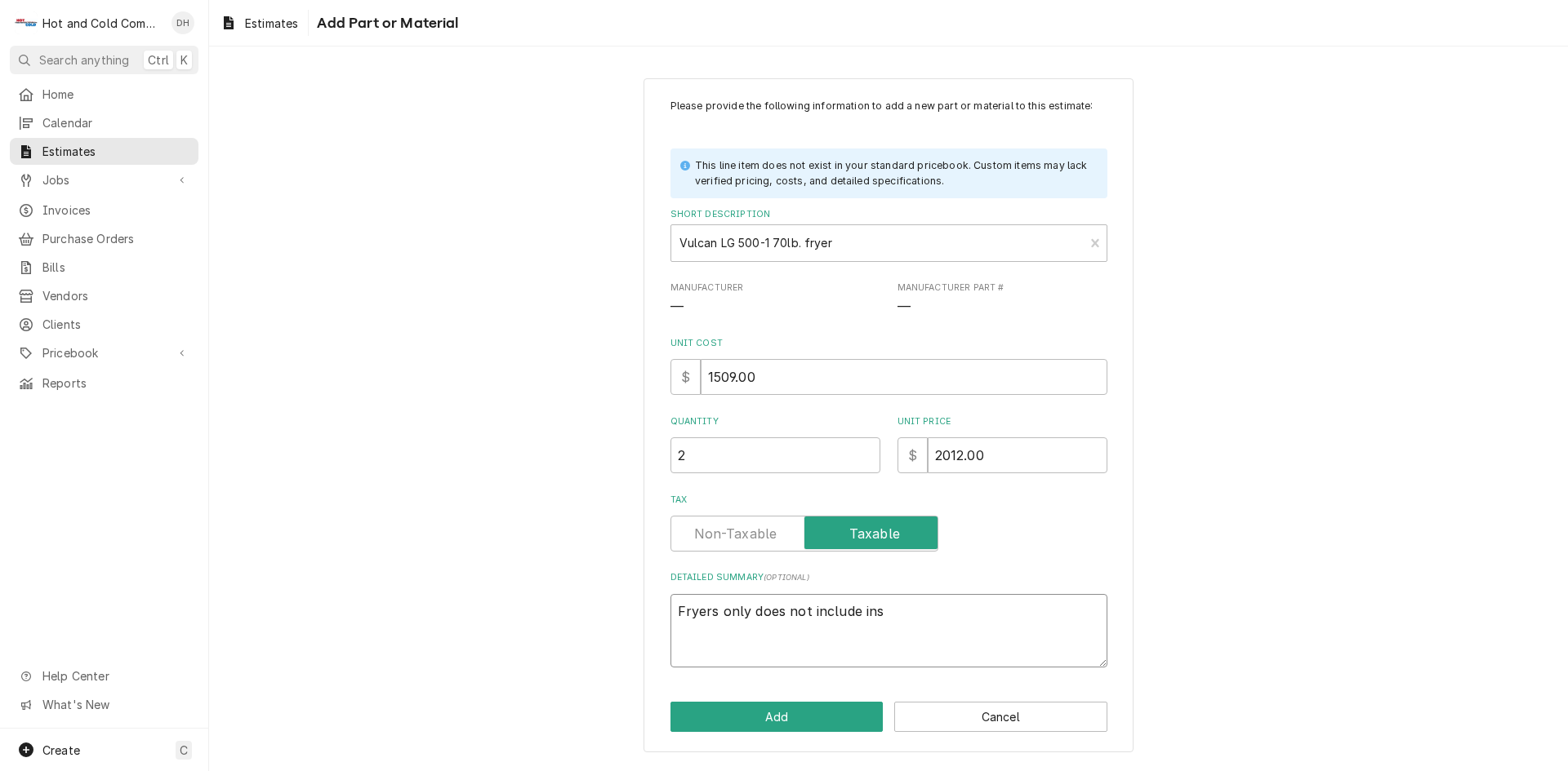
type textarea "x"
type textarea "Fryers only does not include inst"
type textarea "x"
type textarea "Fryers only does not include insta"
type textarea "x"
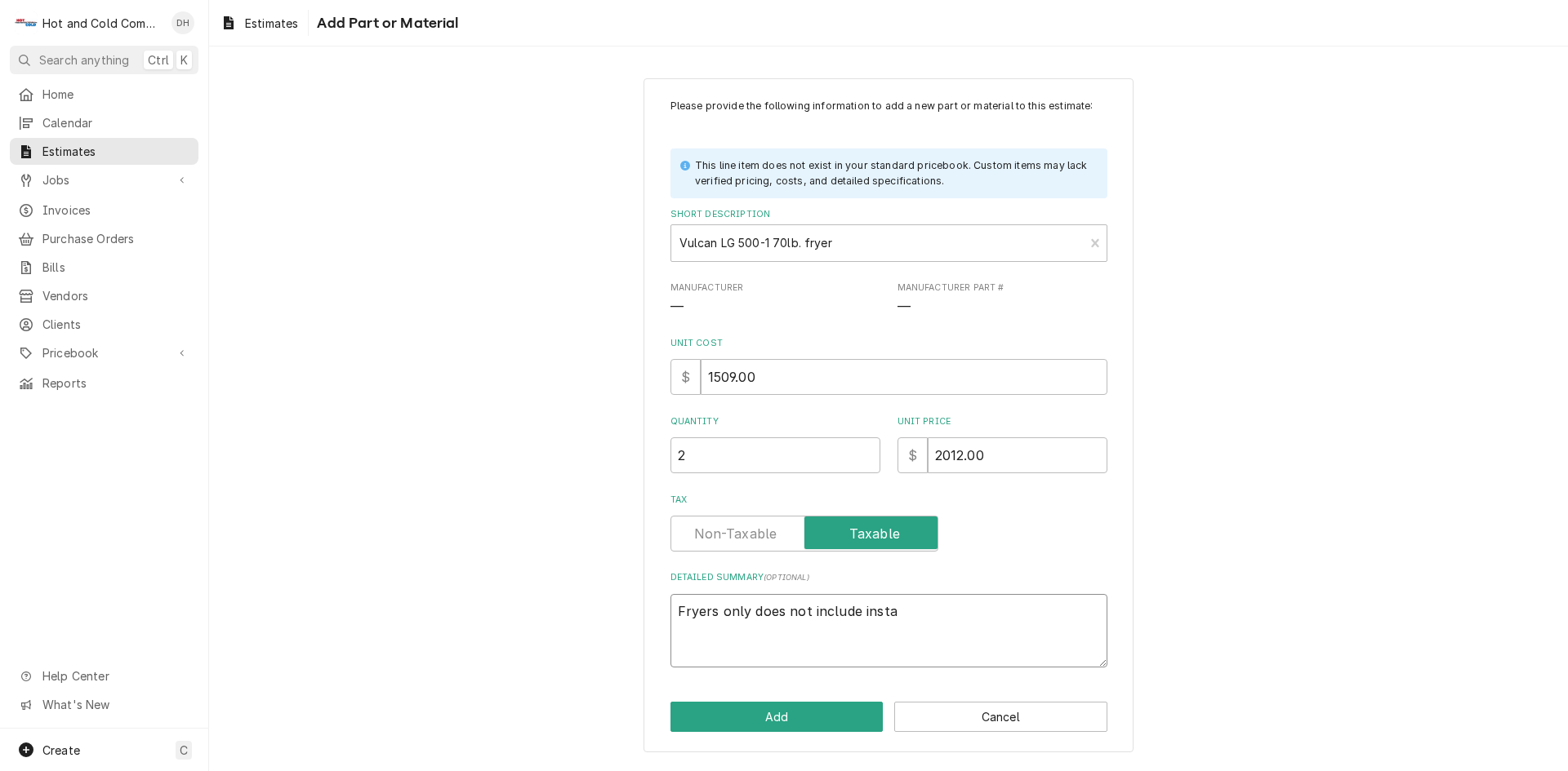
type textarea "Fryers only does not include instal"
drag, startPoint x: 857, startPoint y: 609, endPoint x: 1008, endPoint y: 694, distance: 173.3
click at [857, 609] on textarea "Fryers only does not include installation" at bounding box center [889, 631] width 437 height 73
click at [823, 718] on button "Add" at bounding box center [776, 717] width 213 height 31
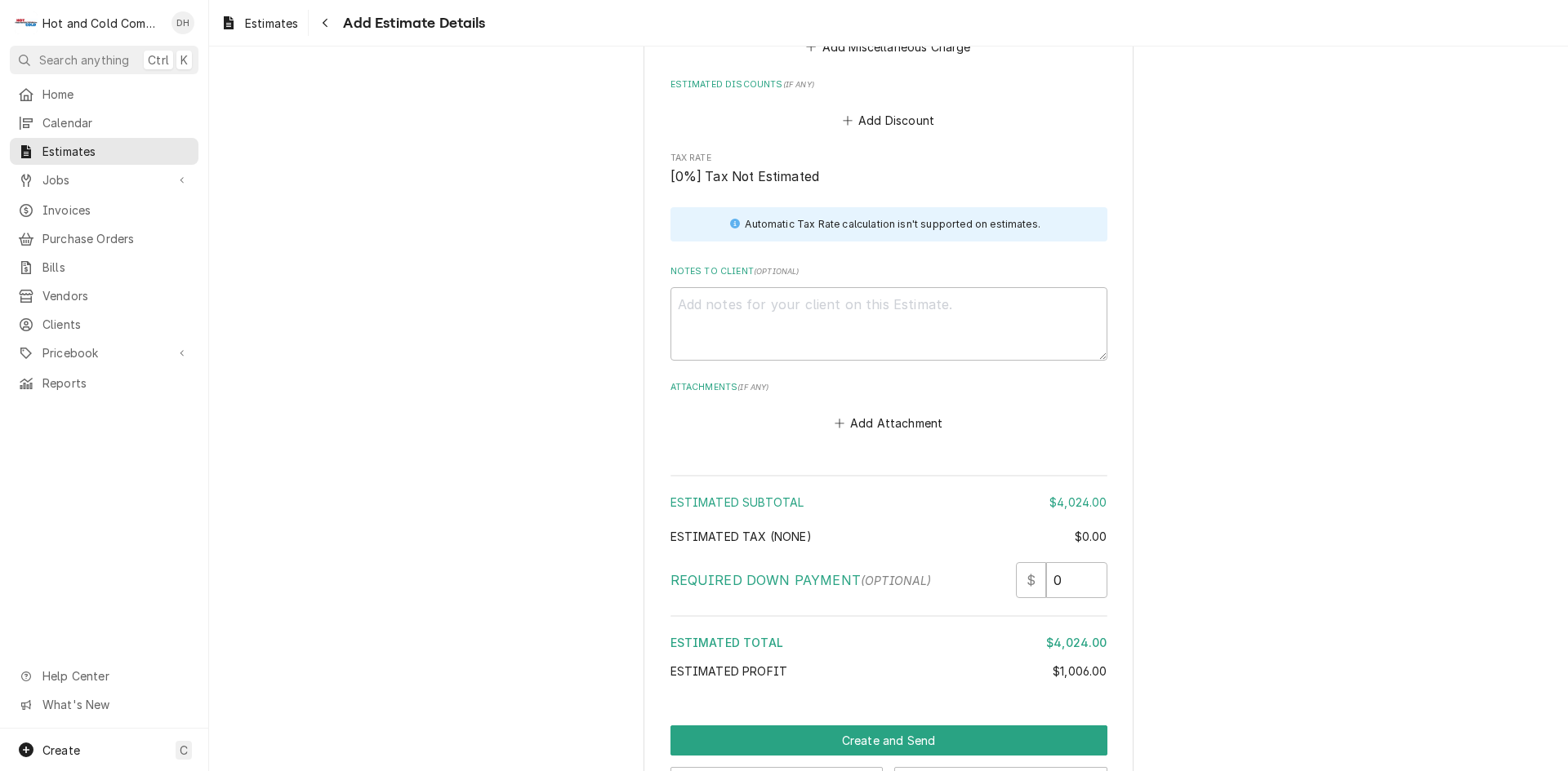
scroll to position [2169, 0]
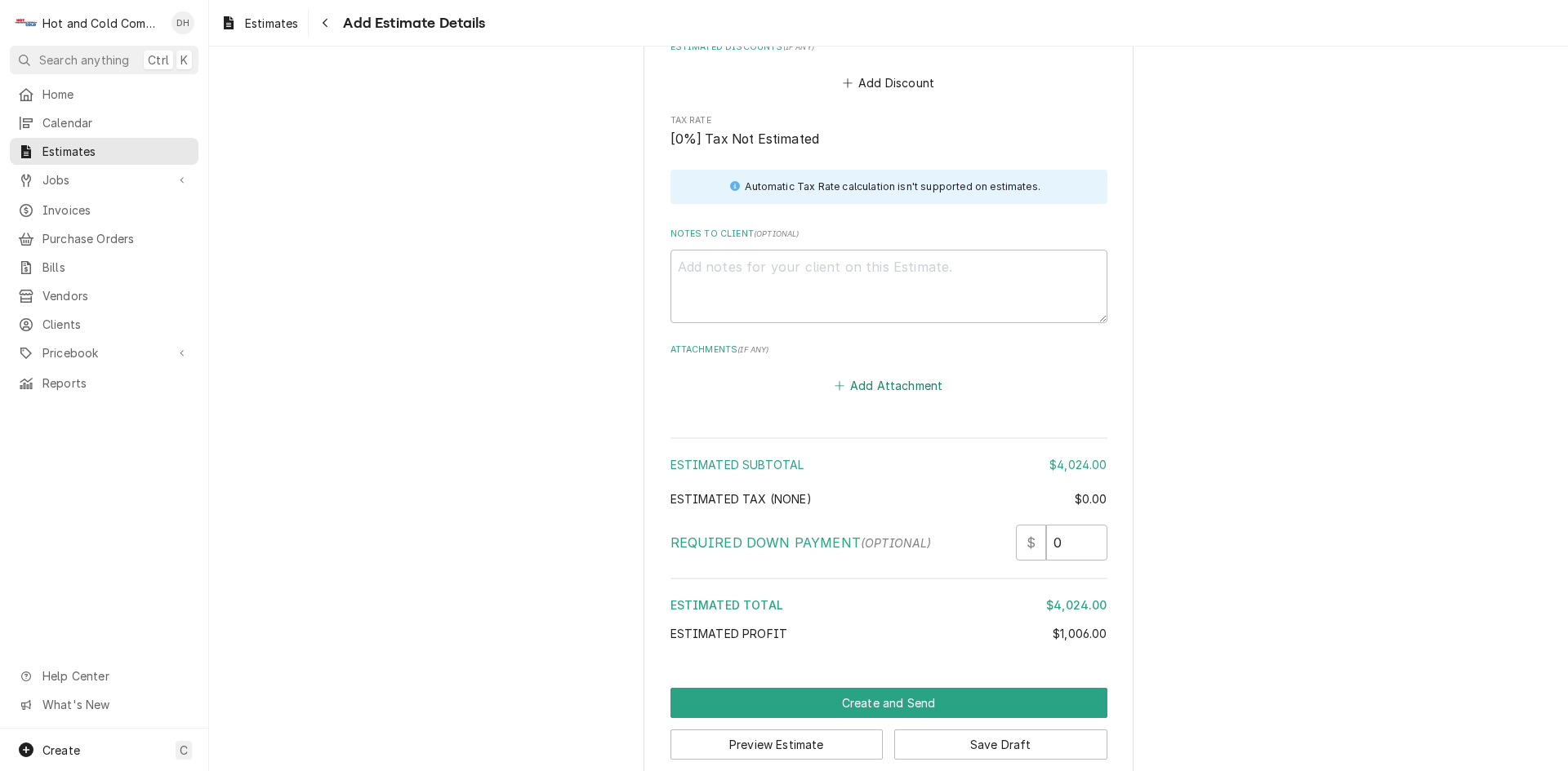
click at [852, 383] on button "Add Attachment" at bounding box center [888, 386] width 114 height 23
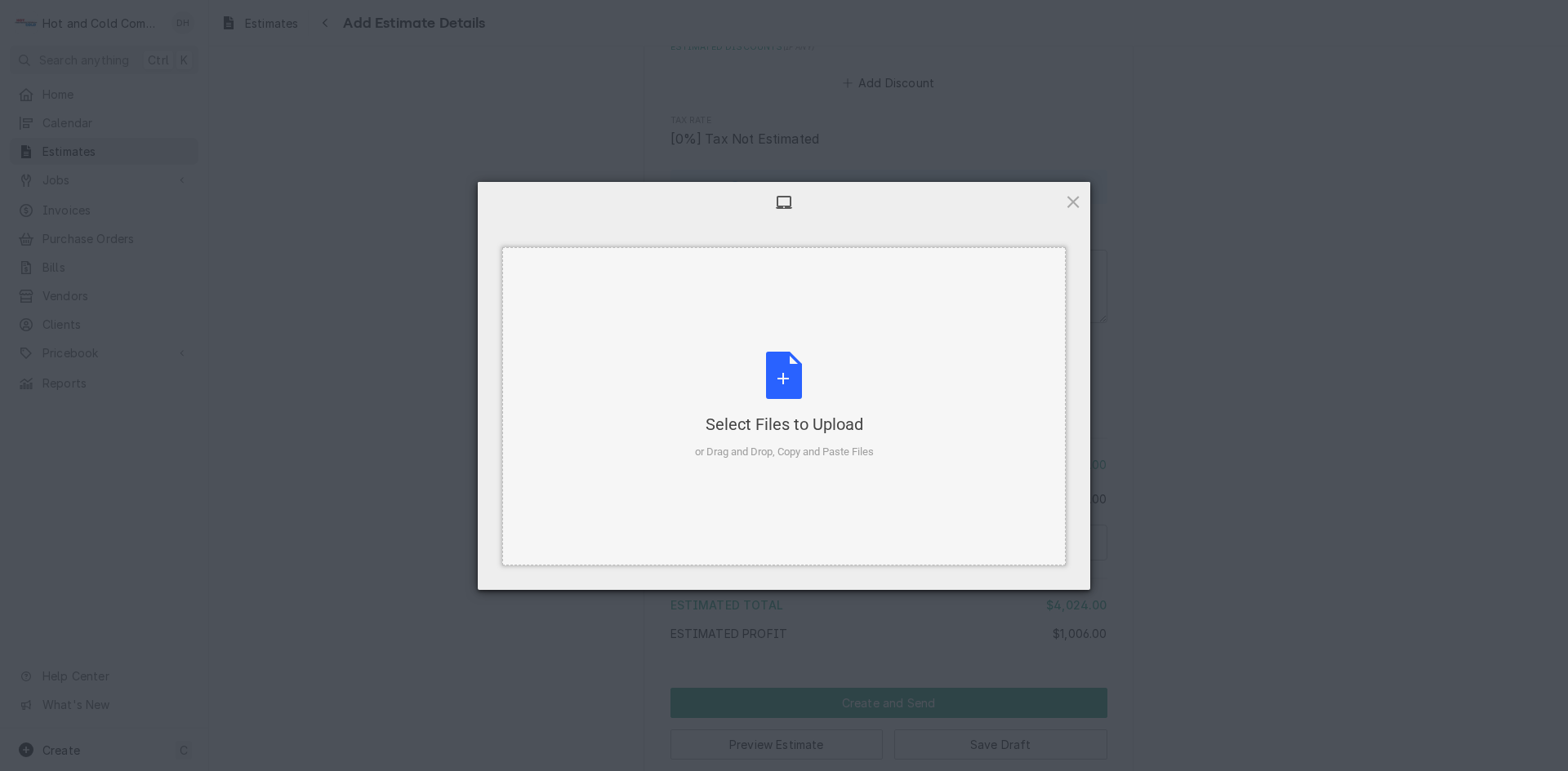
click at [780, 371] on div "Select Files to Upload or Drag and Drop, Copy and Paste Files" at bounding box center [784, 406] width 179 height 109
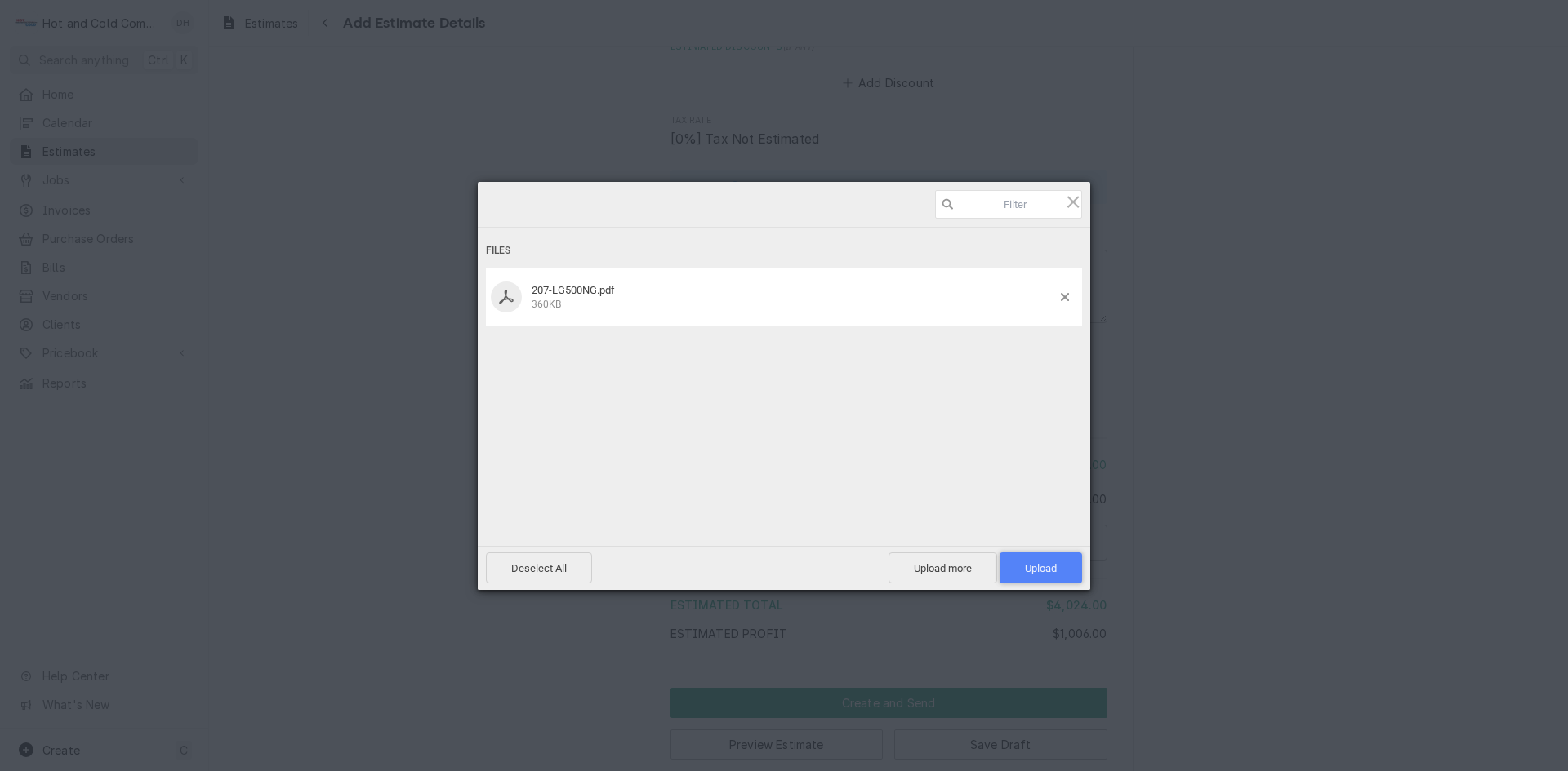
click at [1054, 564] on span "Upload 1" at bounding box center [1040, 569] width 31 height 12
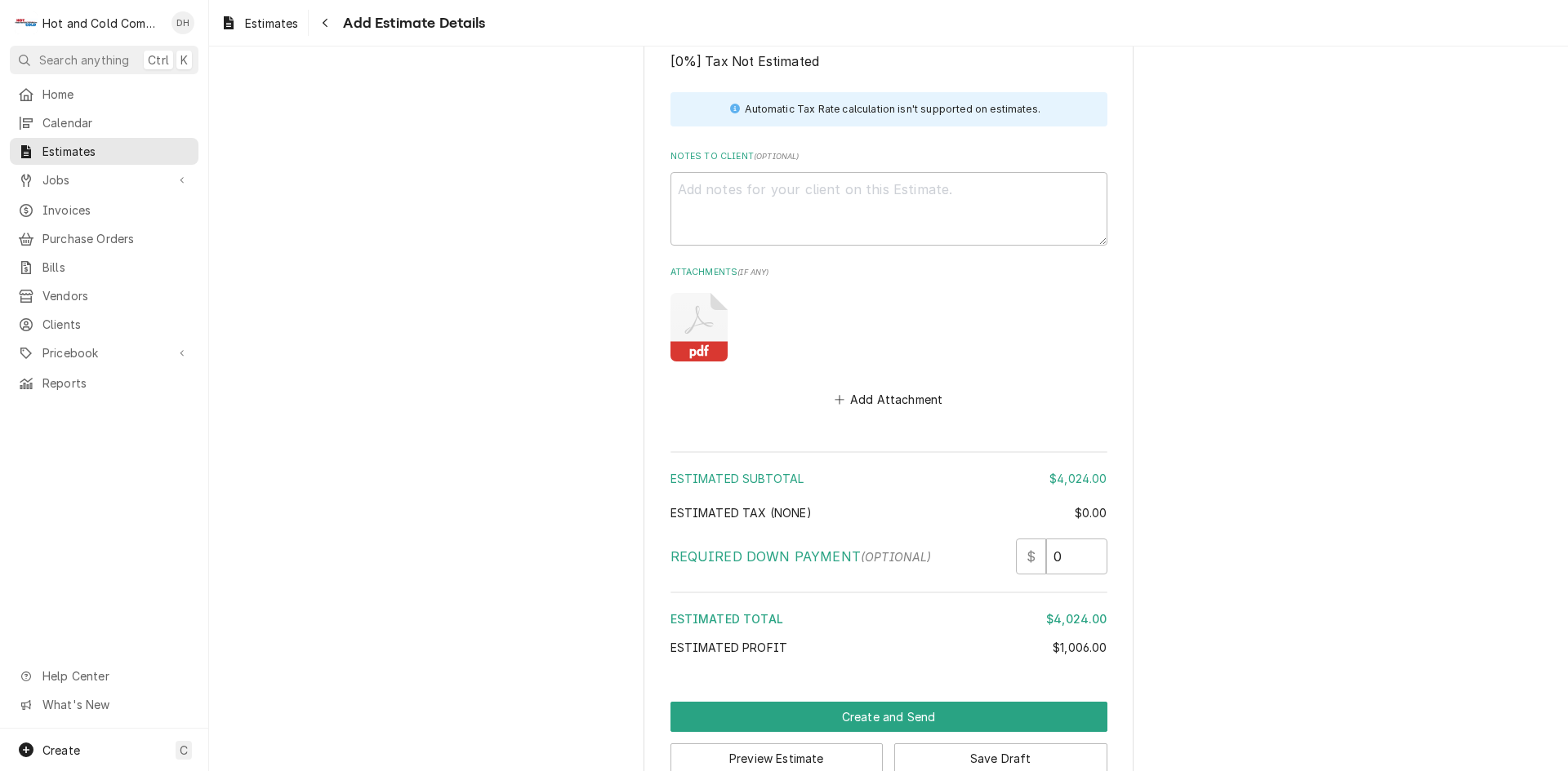
scroll to position [2284, 0]
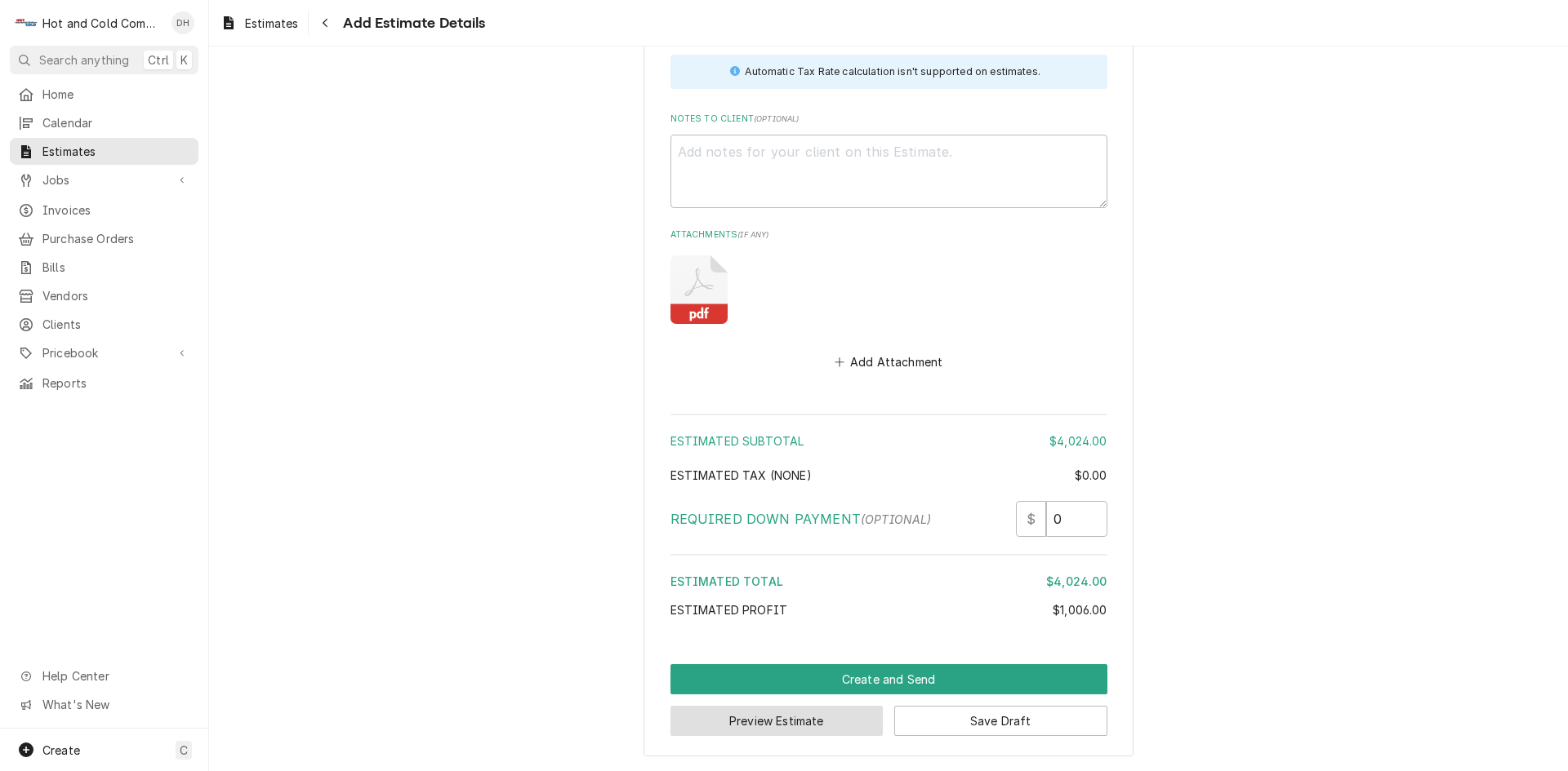
drag, startPoint x: 790, startPoint y: 721, endPoint x: 1141, endPoint y: 520, distance: 404.5
click at [795, 721] on button "Preview Estimate" at bounding box center [776, 722] width 213 height 31
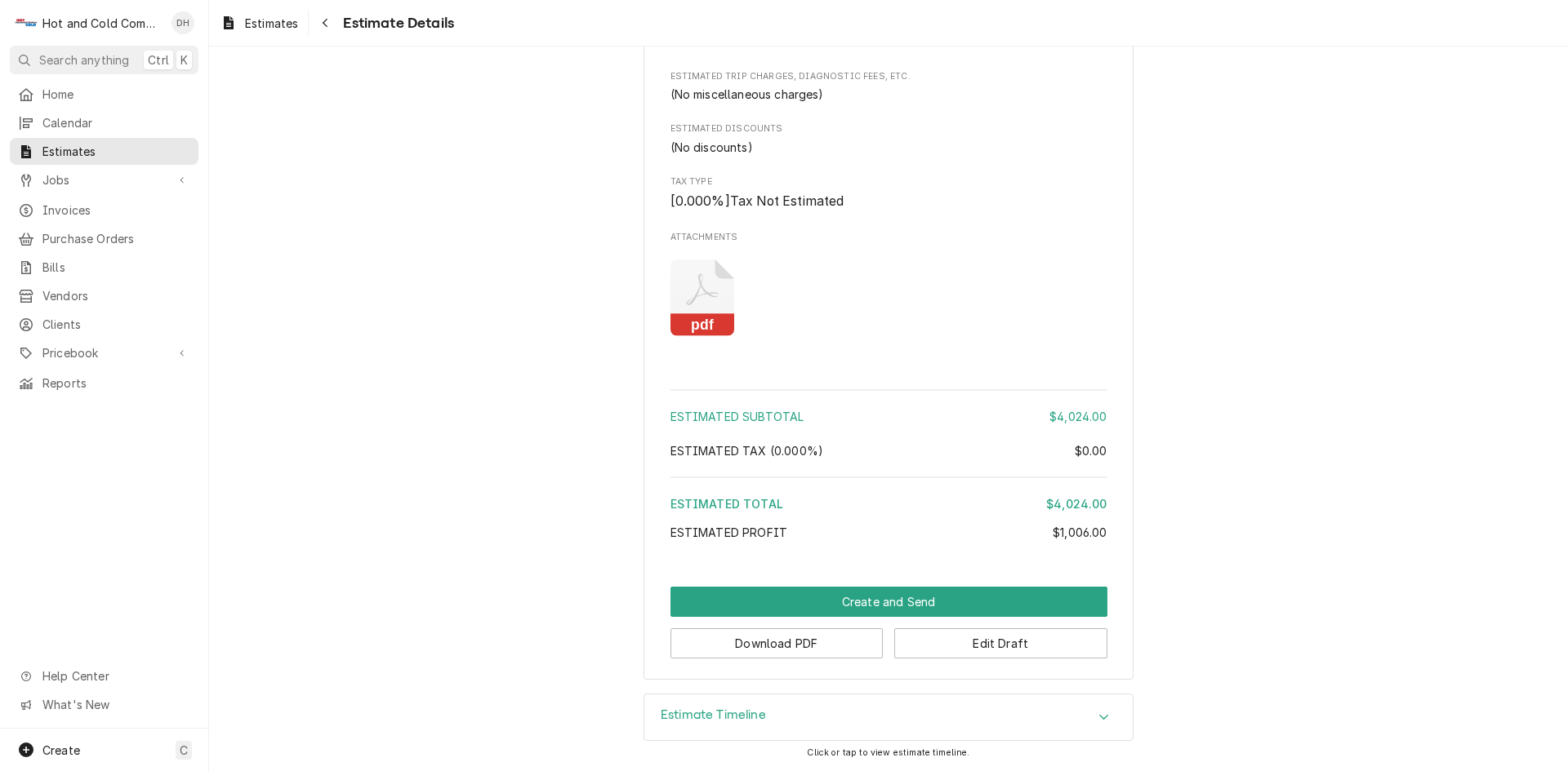
scroll to position [1266, 0]
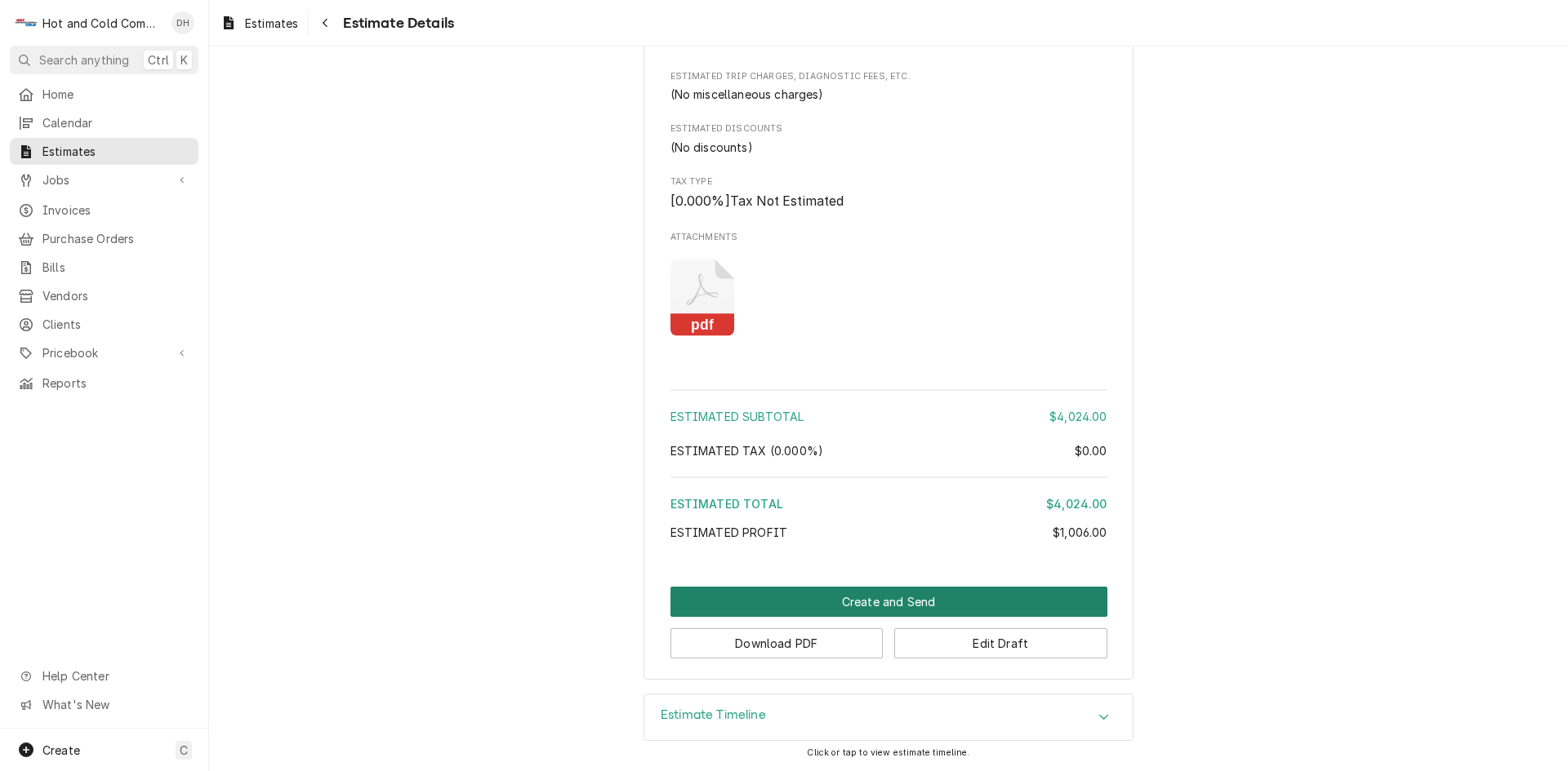
click at [872, 596] on button "Create and Send" at bounding box center [889, 602] width 437 height 31
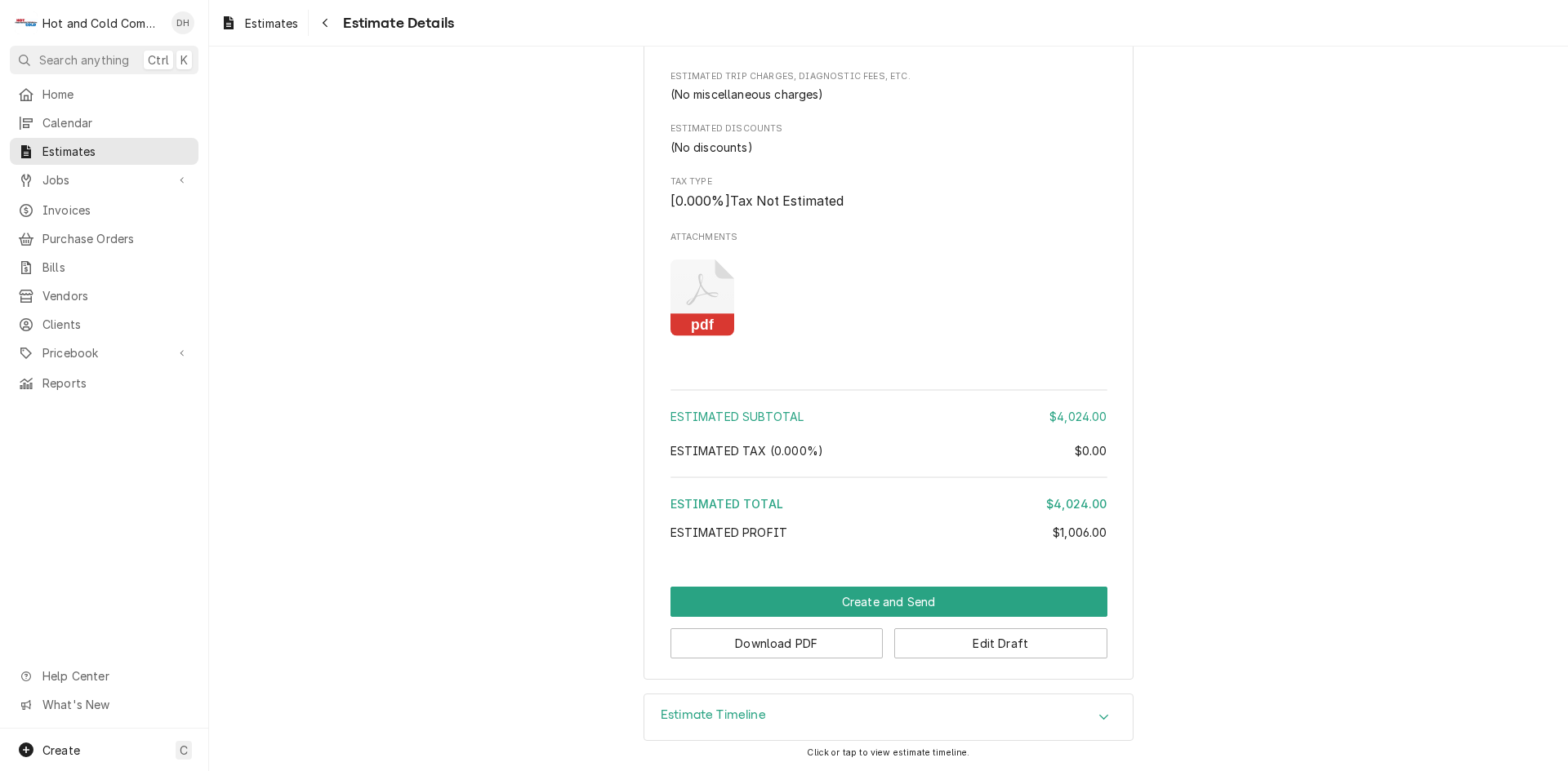
scroll to position [1257, 0]
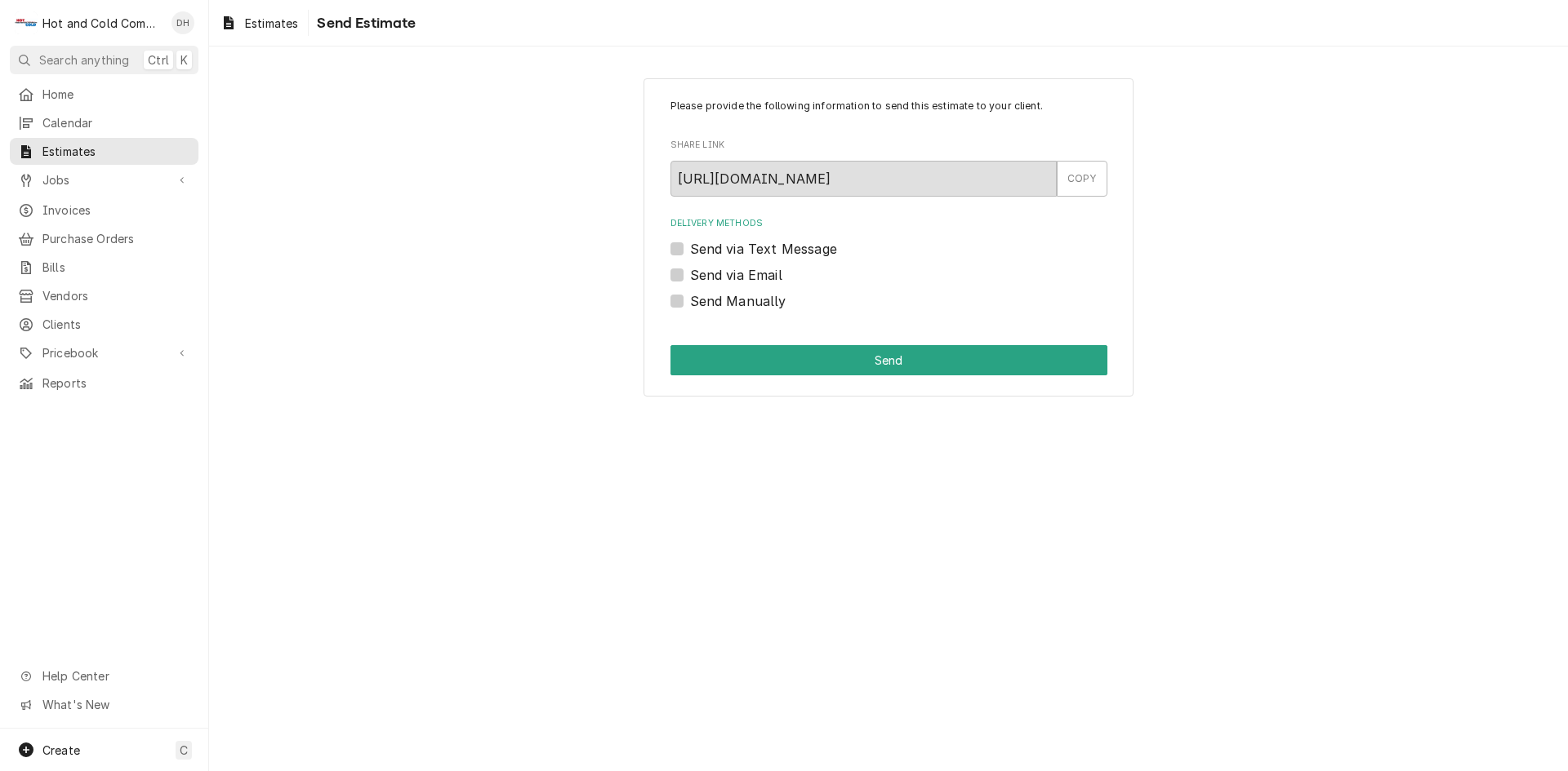
click at [690, 272] on label "Send via Email" at bounding box center [736, 275] width 92 height 20
click at [690, 272] on input "Send via Email" at bounding box center [908, 283] width 437 height 36
checkbox input "true"
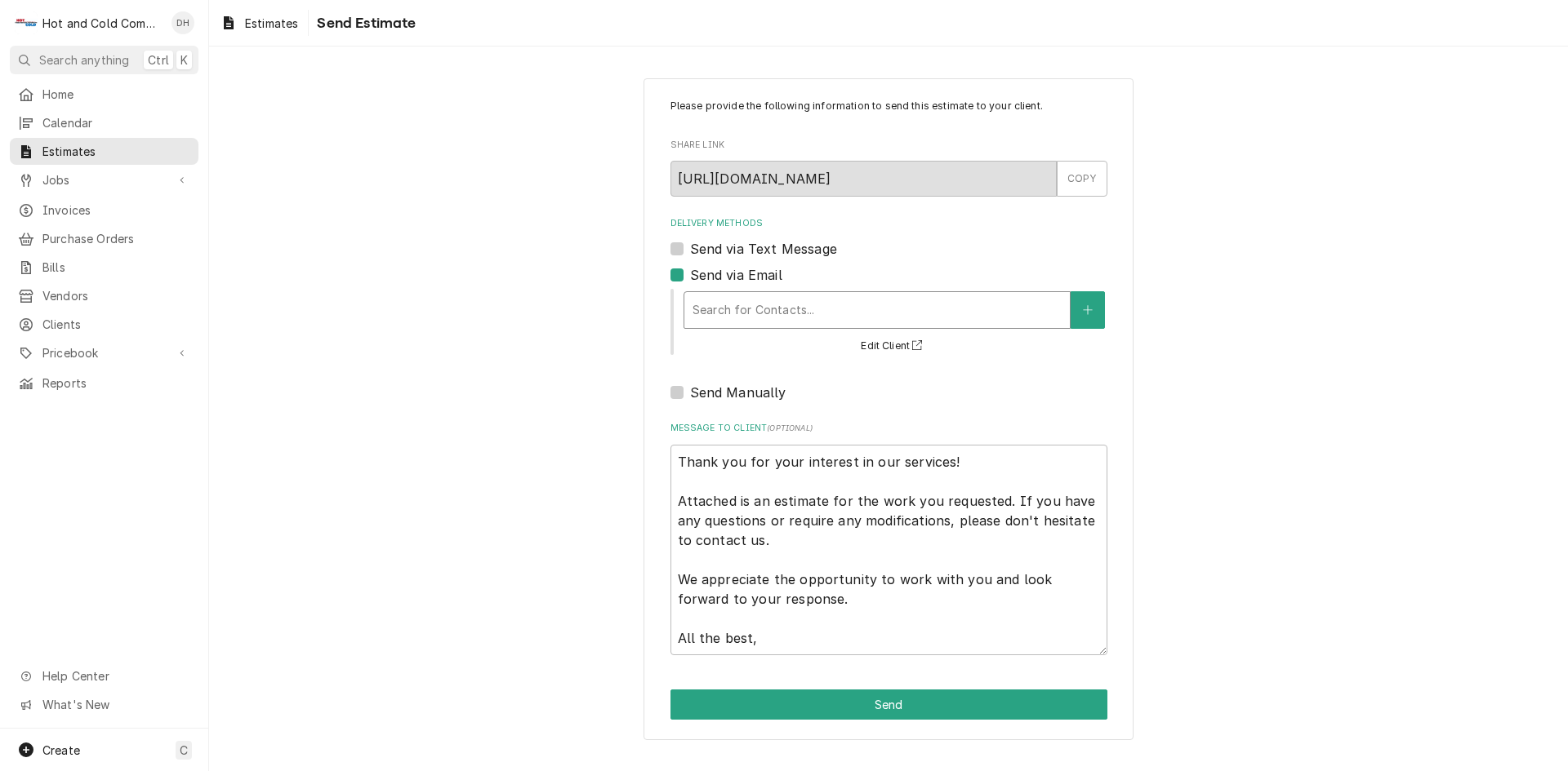
click at [846, 313] on div "Delivery Methods" at bounding box center [877, 310] width 369 height 30
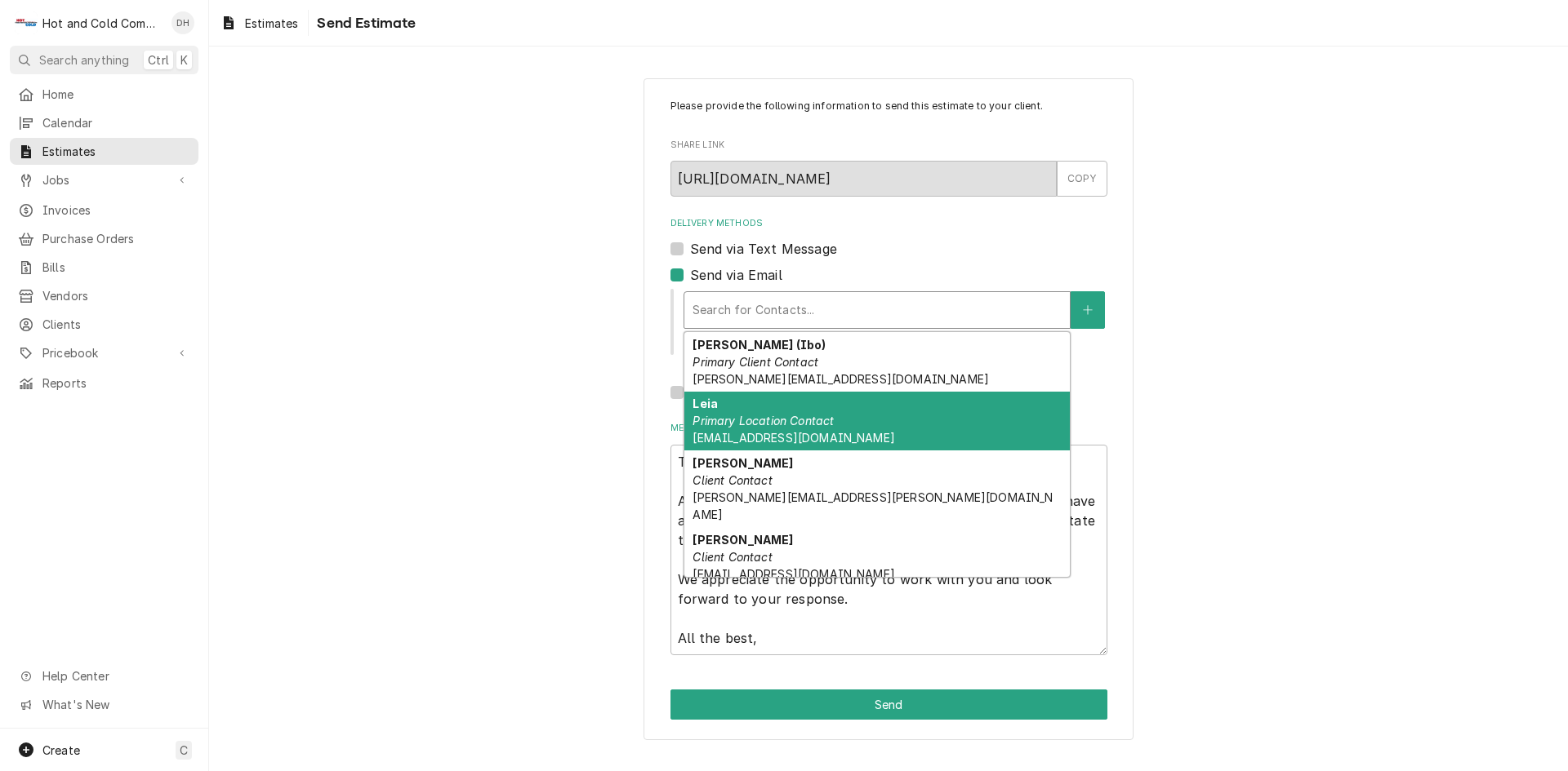
click at [757, 434] on span "[EMAIL_ADDRESS][DOMAIN_NAME]" at bounding box center [793, 438] width 202 height 14
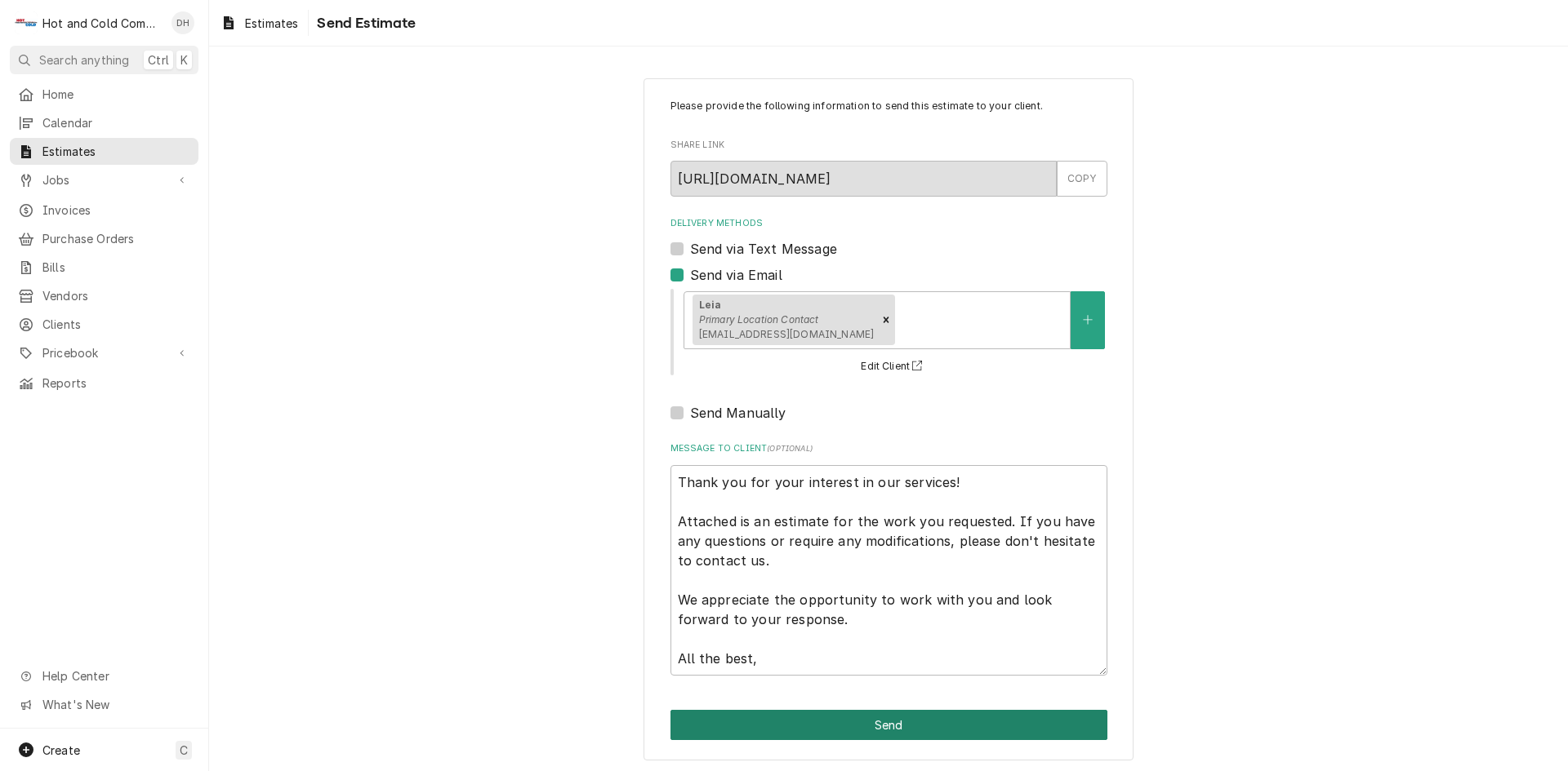
click at [883, 729] on button "Send" at bounding box center [889, 725] width 437 height 31
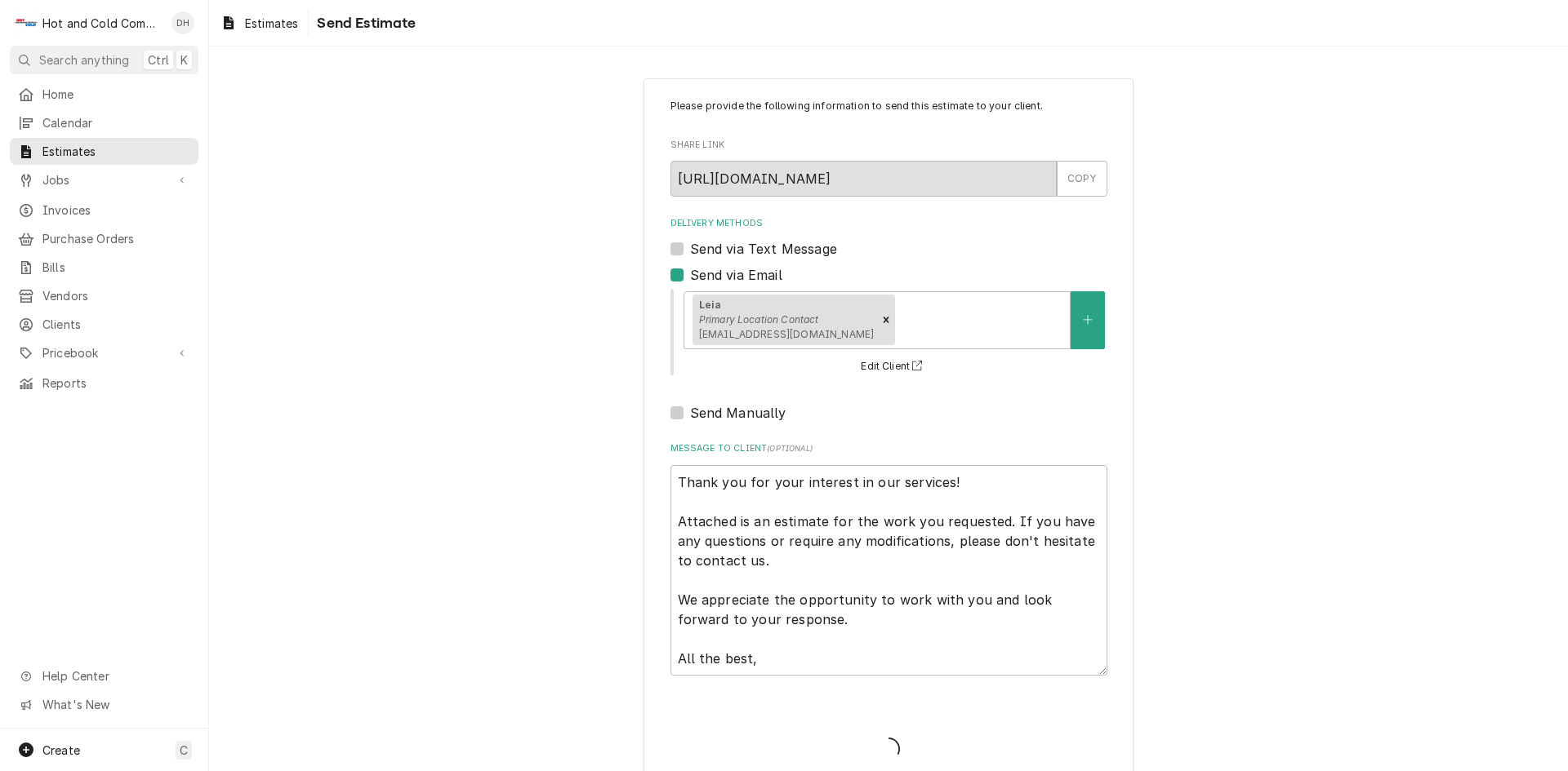
type textarea "x"
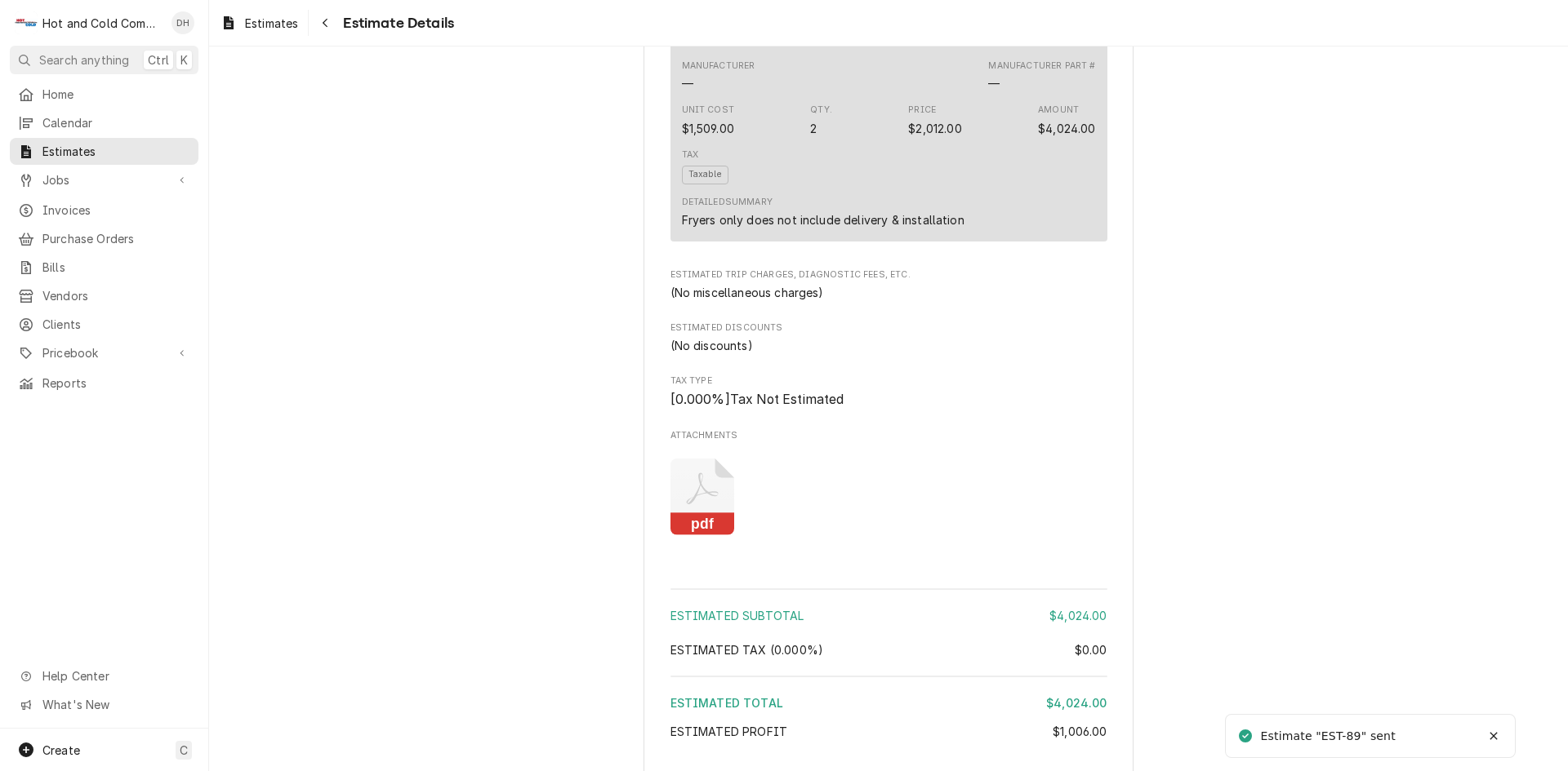
scroll to position [1403, 0]
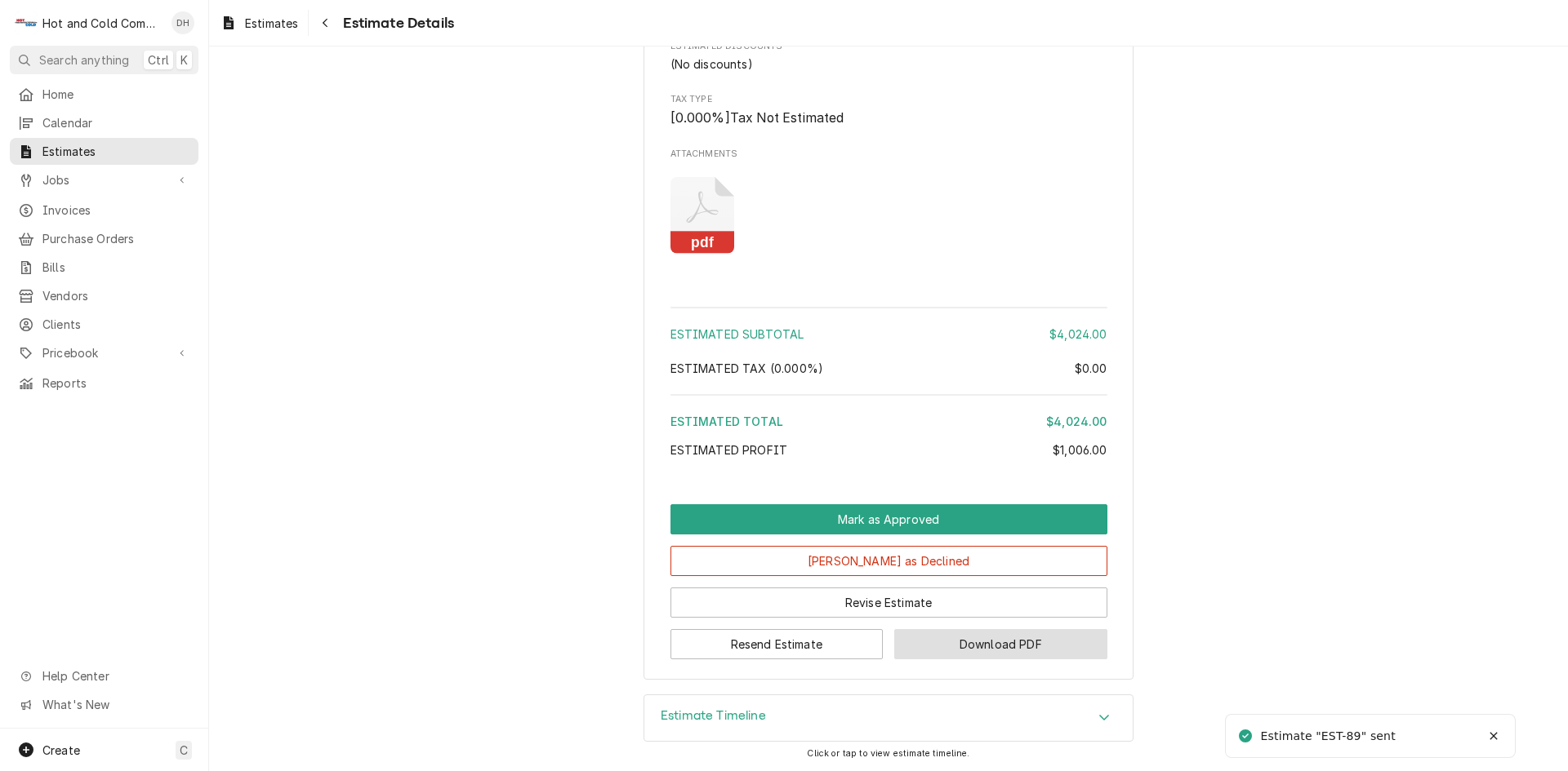
click at [1030, 643] on button "Download PDF" at bounding box center [1000, 644] width 213 height 31
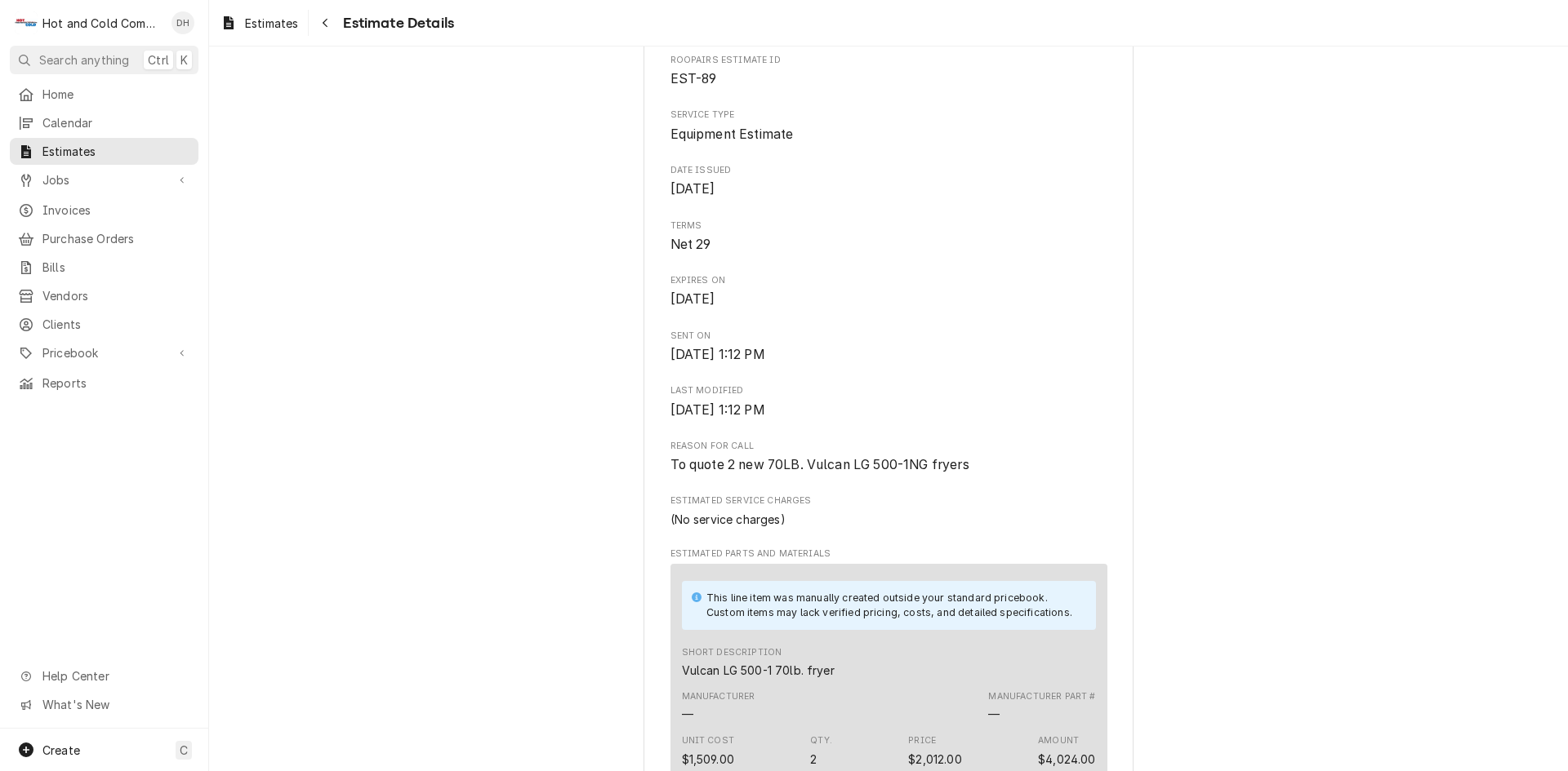
scroll to position [0, 0]
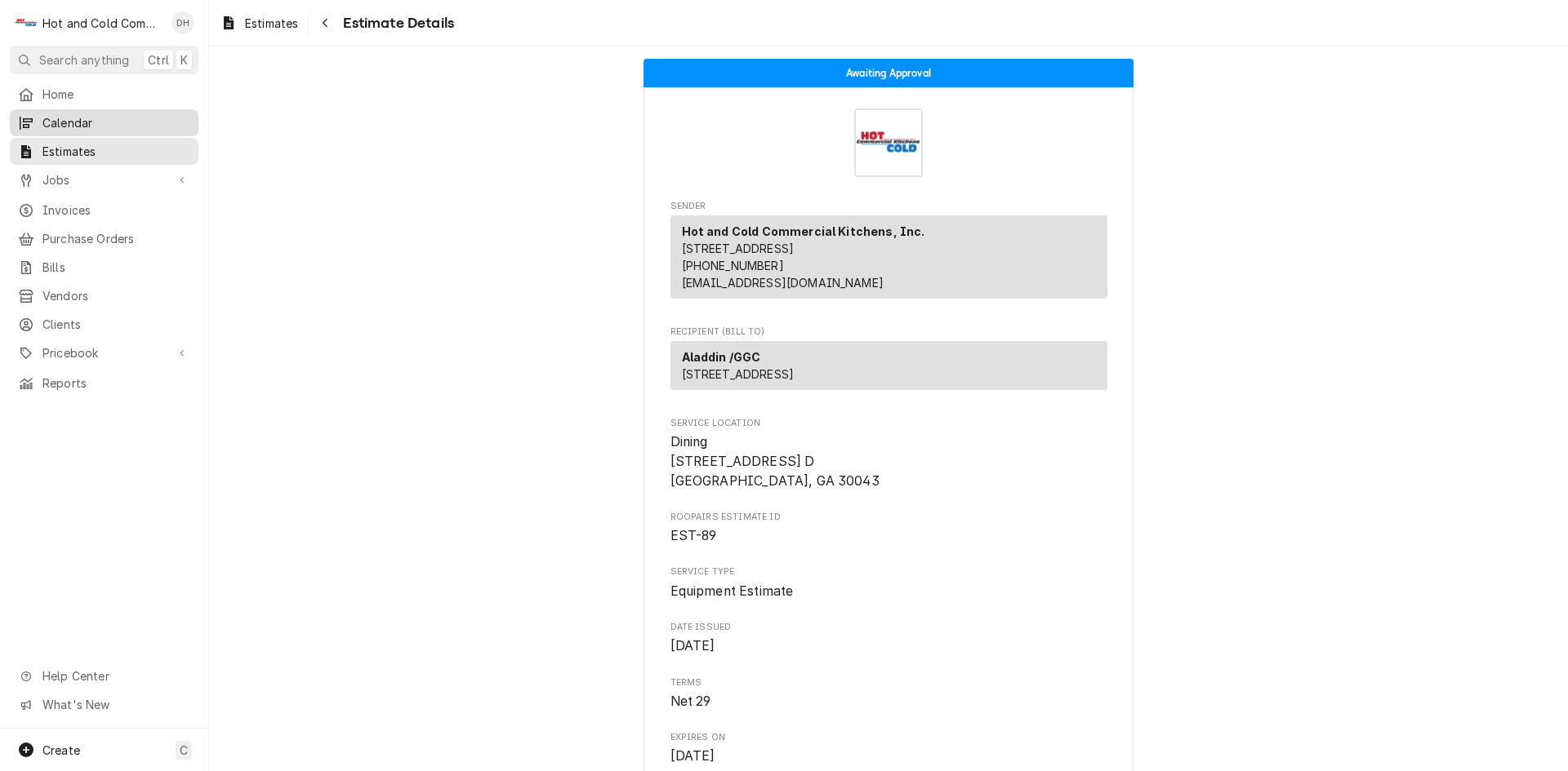
click at [88, 115] on span "Calendar" at bounding box center [116, 122] width 148 height 17
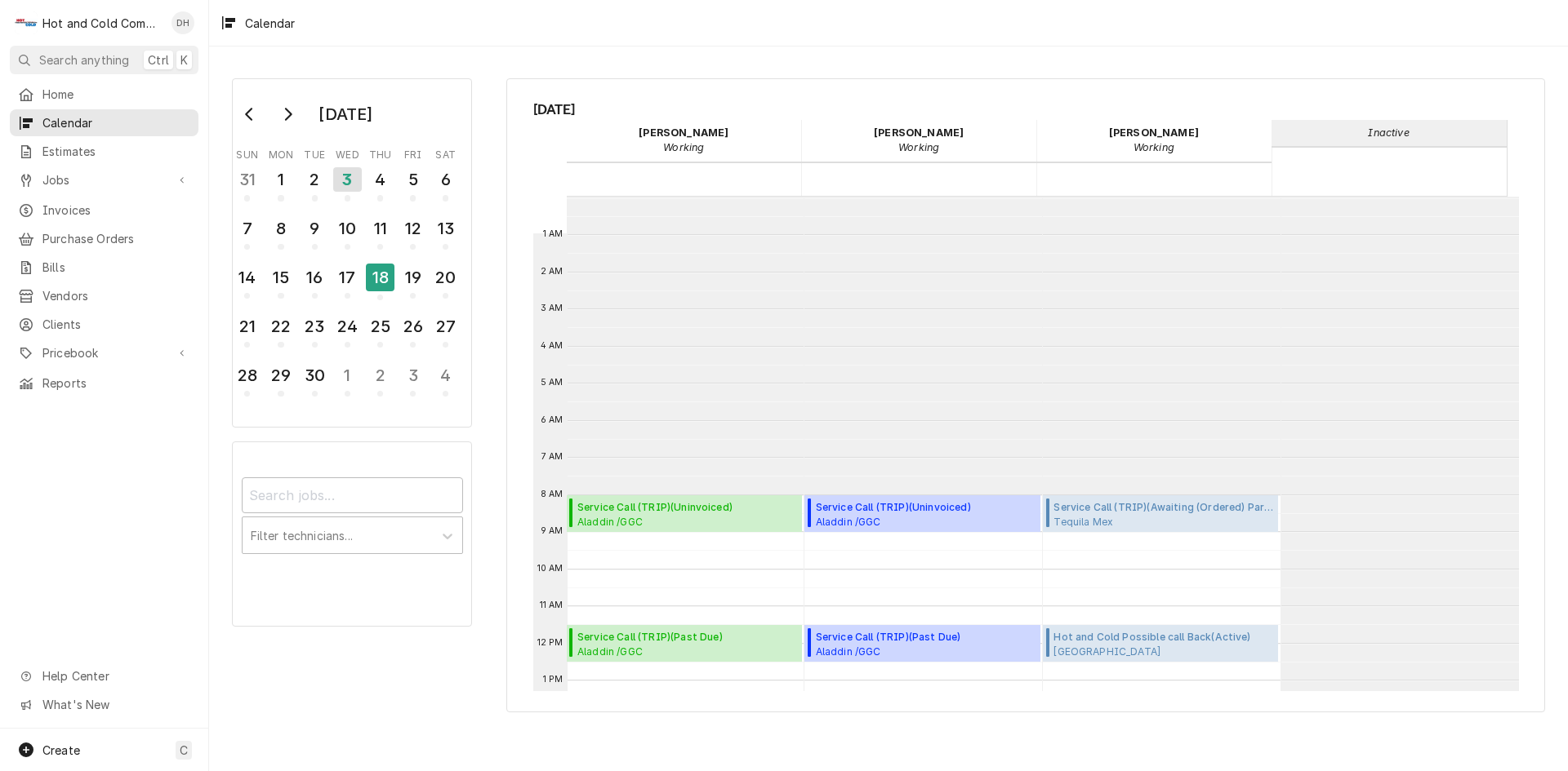
scroll to position [298, 0]
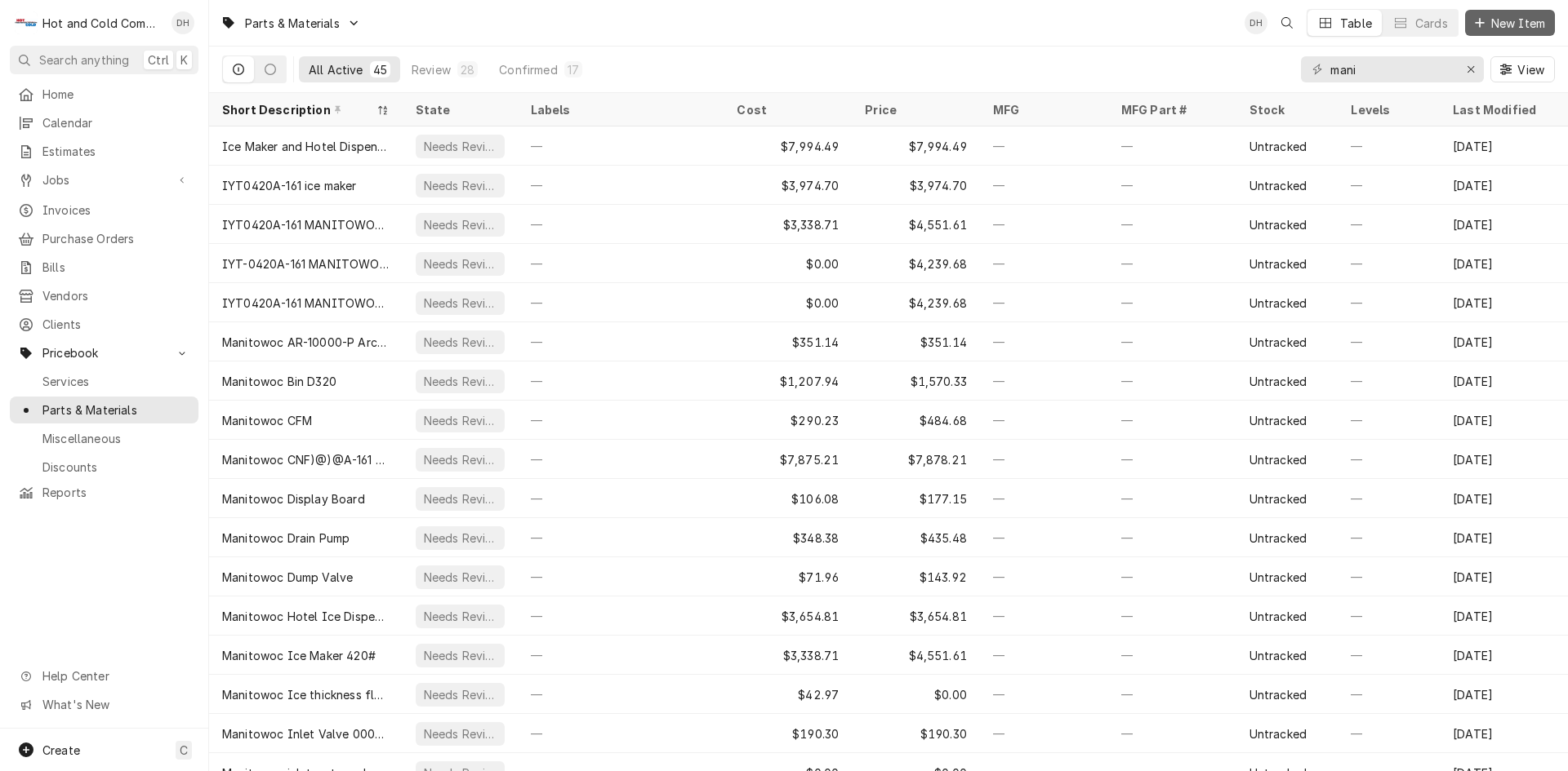
click at [1511, 23] on span "New Item" at bounding box center [1517, 23] width 60 height 17
click at [64, 174] on span "Jobs" at bounding box center [104, 180] width 123 height 17
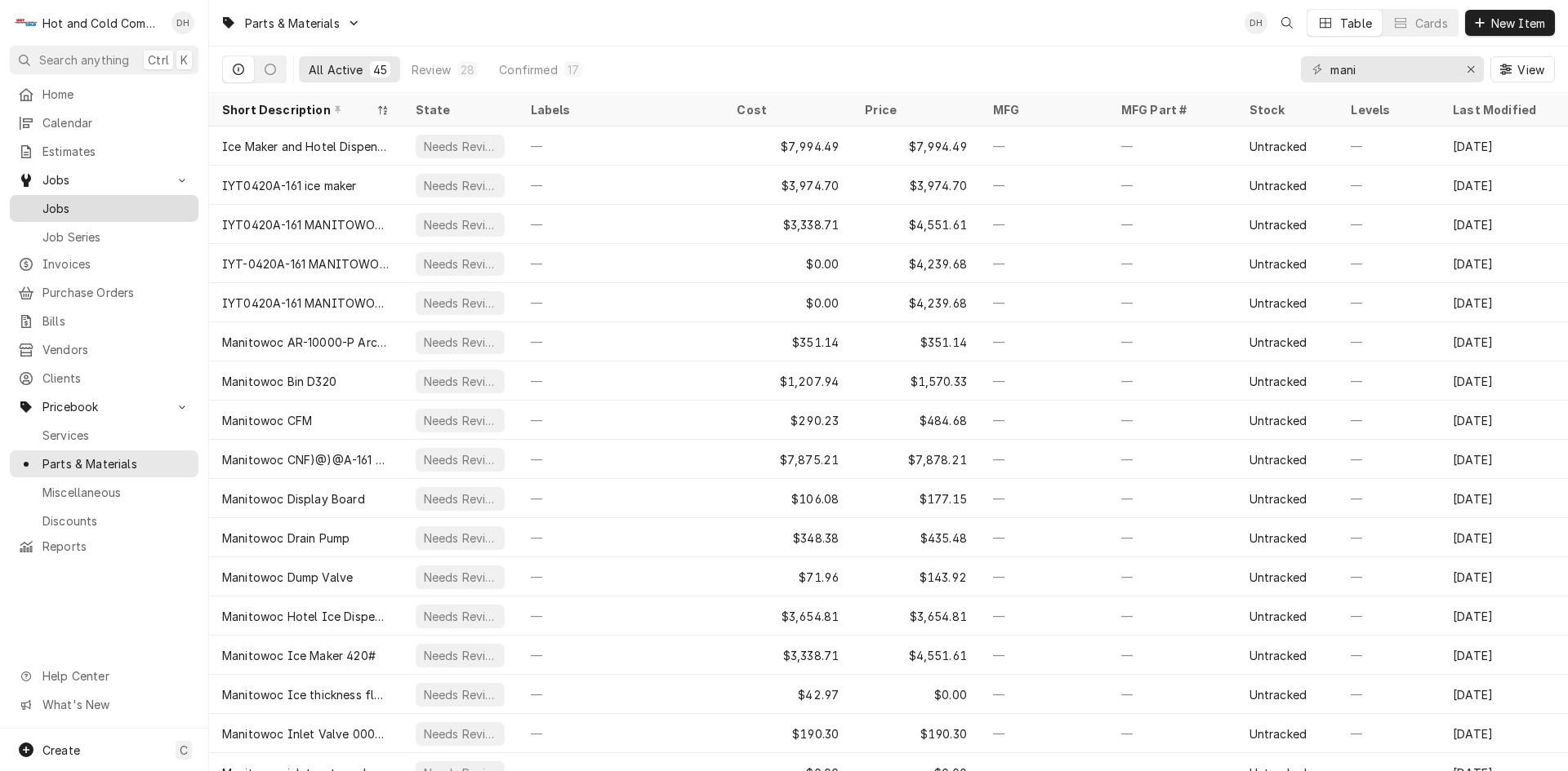
drag, startPoint x: 69, startPoint y: 202, endPoint x: 78, endPoint y: 205, distance: 9.5
click at [71, 202] on span "Jobs" at bounding box center [116, 208] width 148 height 17
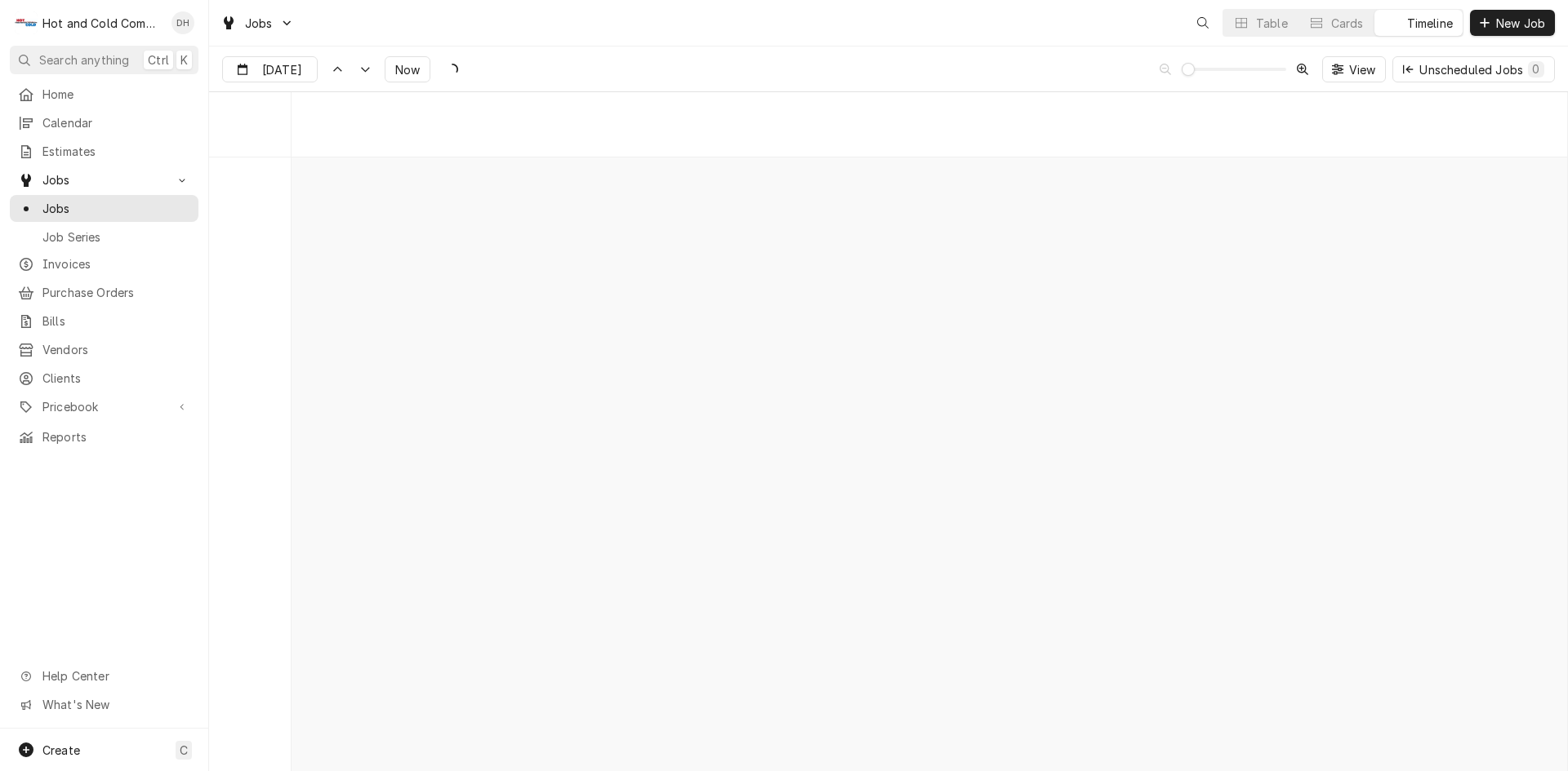
scroll to position [12772, 0]
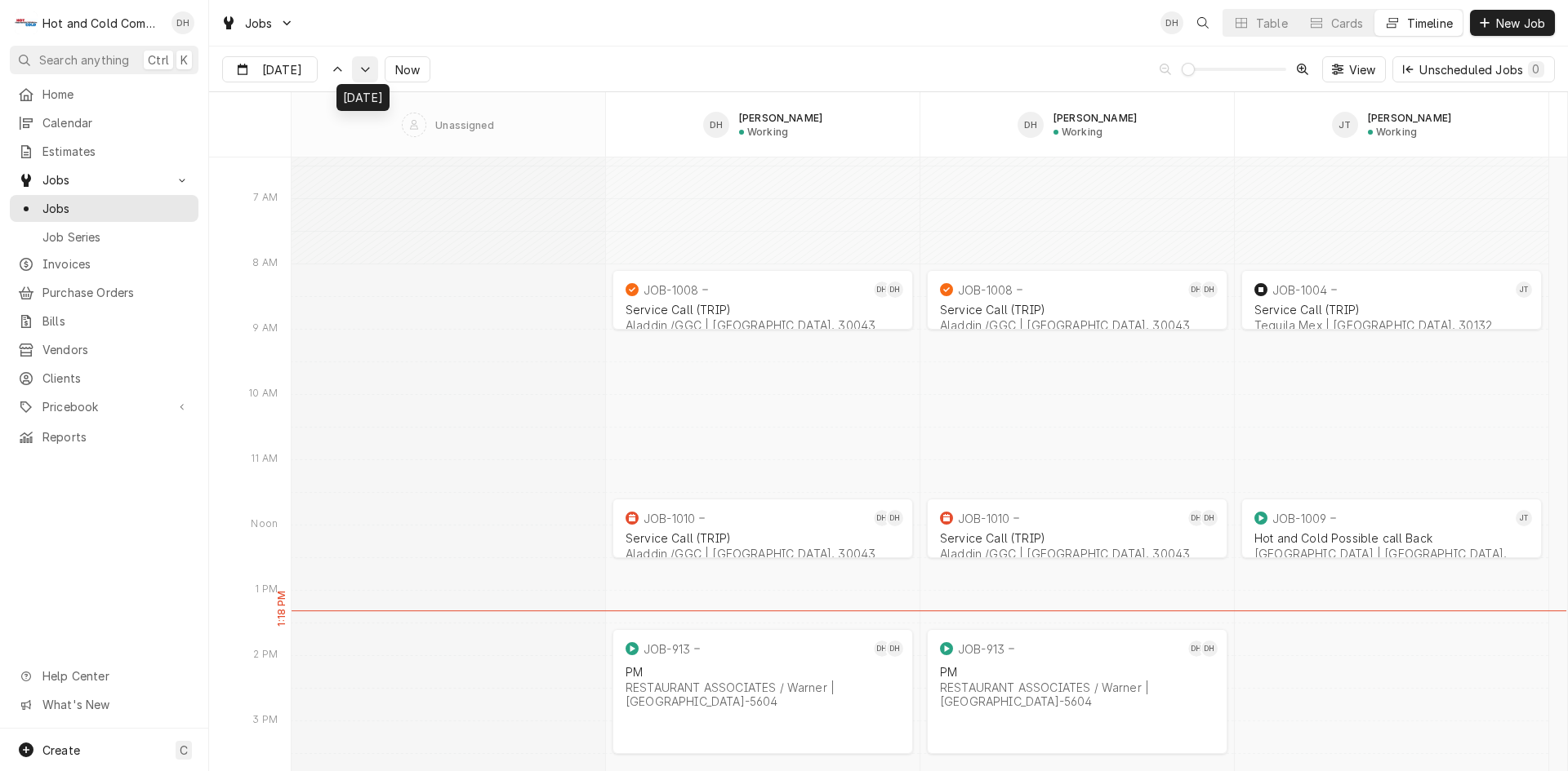
click at [357, 71] on div "Dynamic Content Wrapper" at bounding box center [365, 69] width 16 height 16
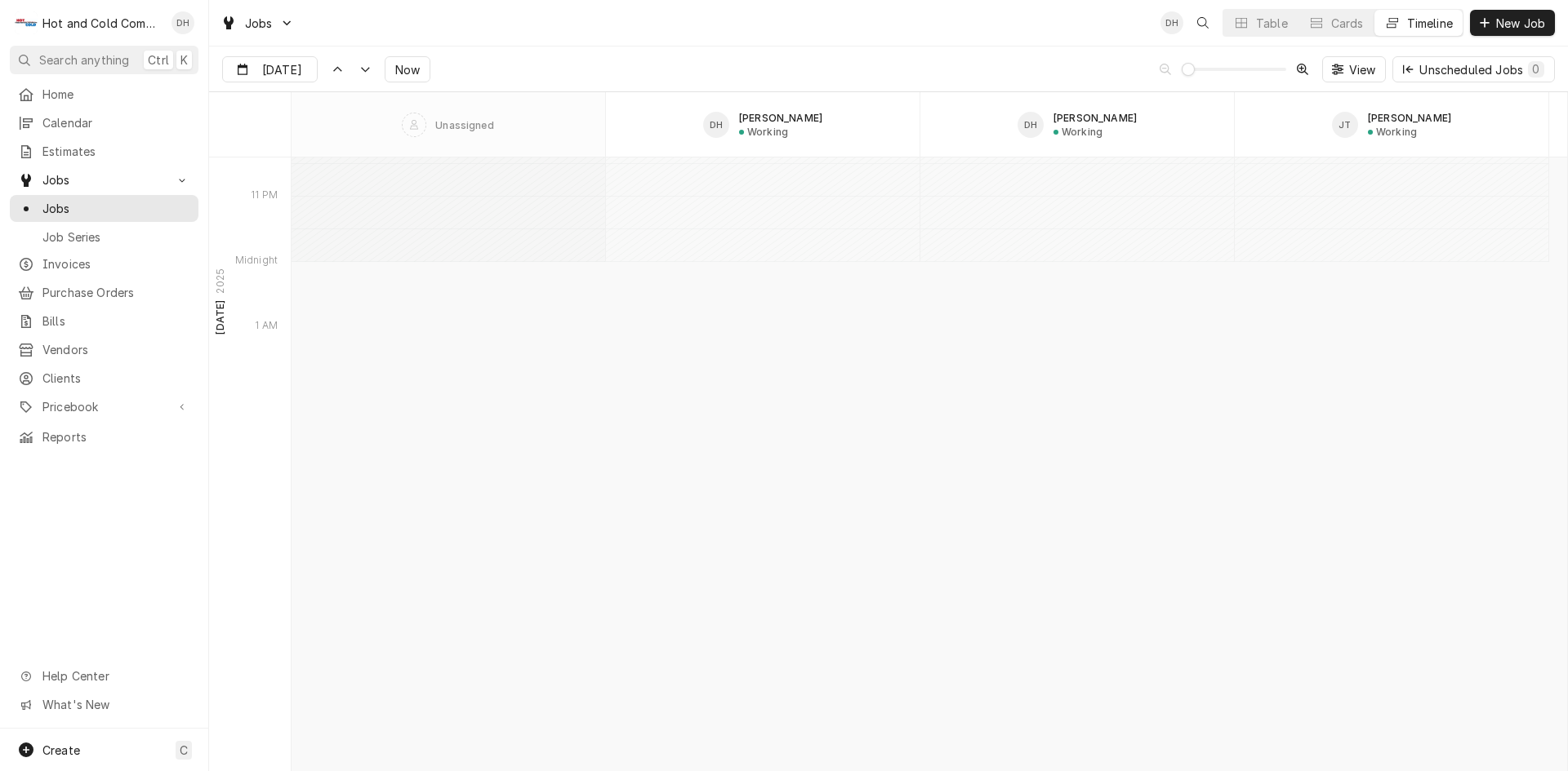
scroll to position [14147, 0]
type input "[DATE]"
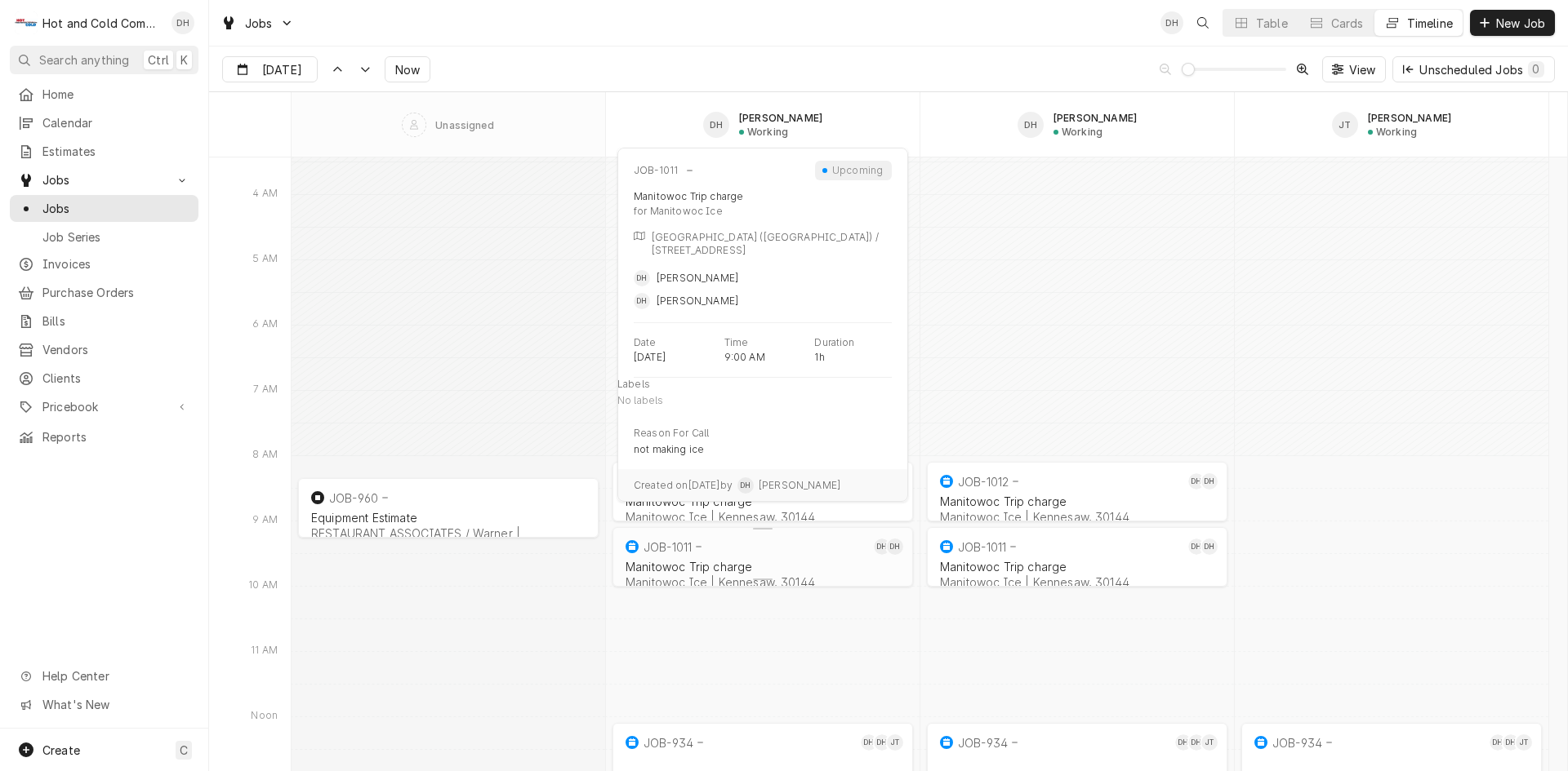
click at [762, 563] on div "Manitowoc Trip charge" at bounding box center [762, 567] width 275 height 14
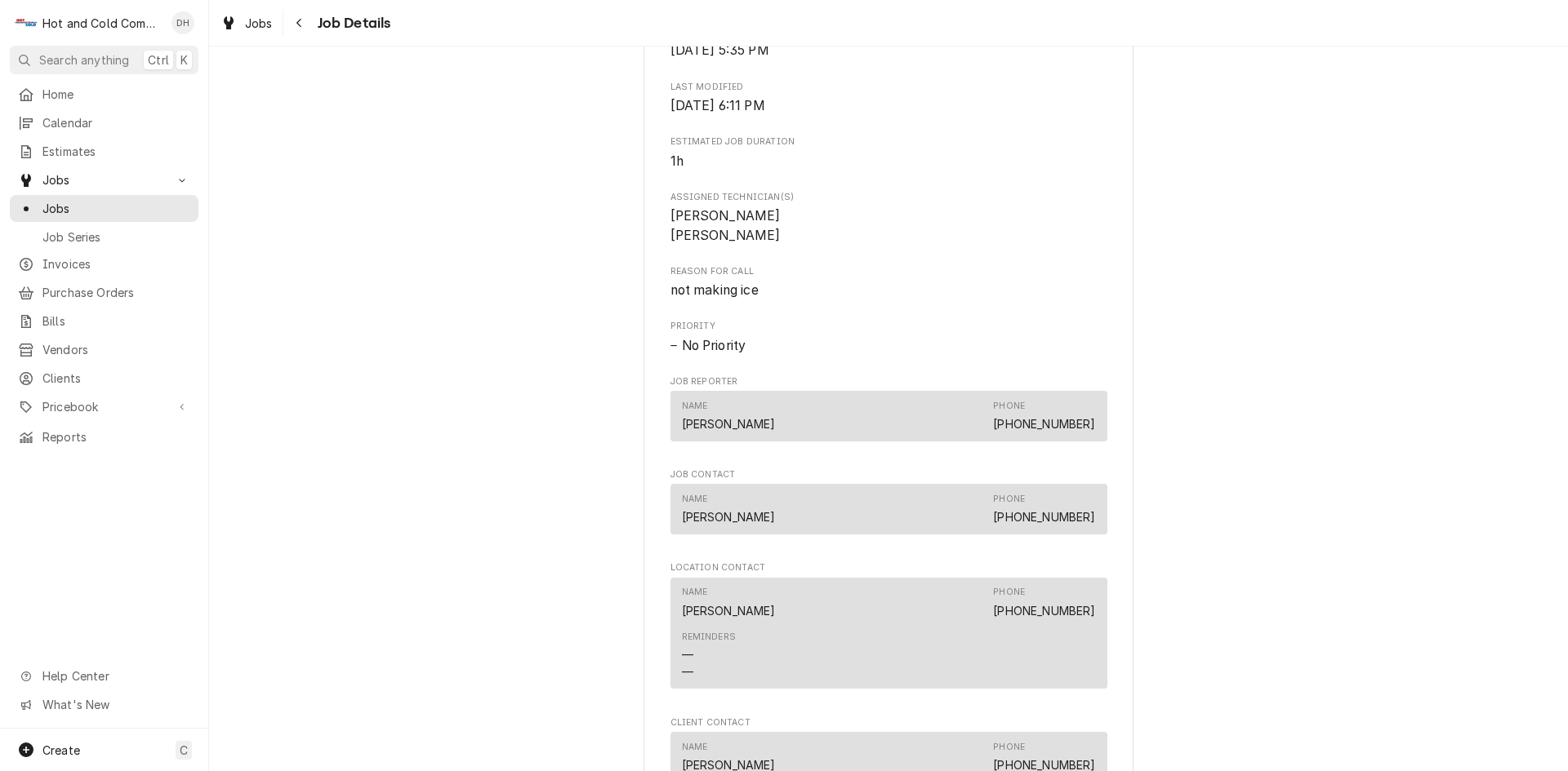
scroll to position [1063, 0]
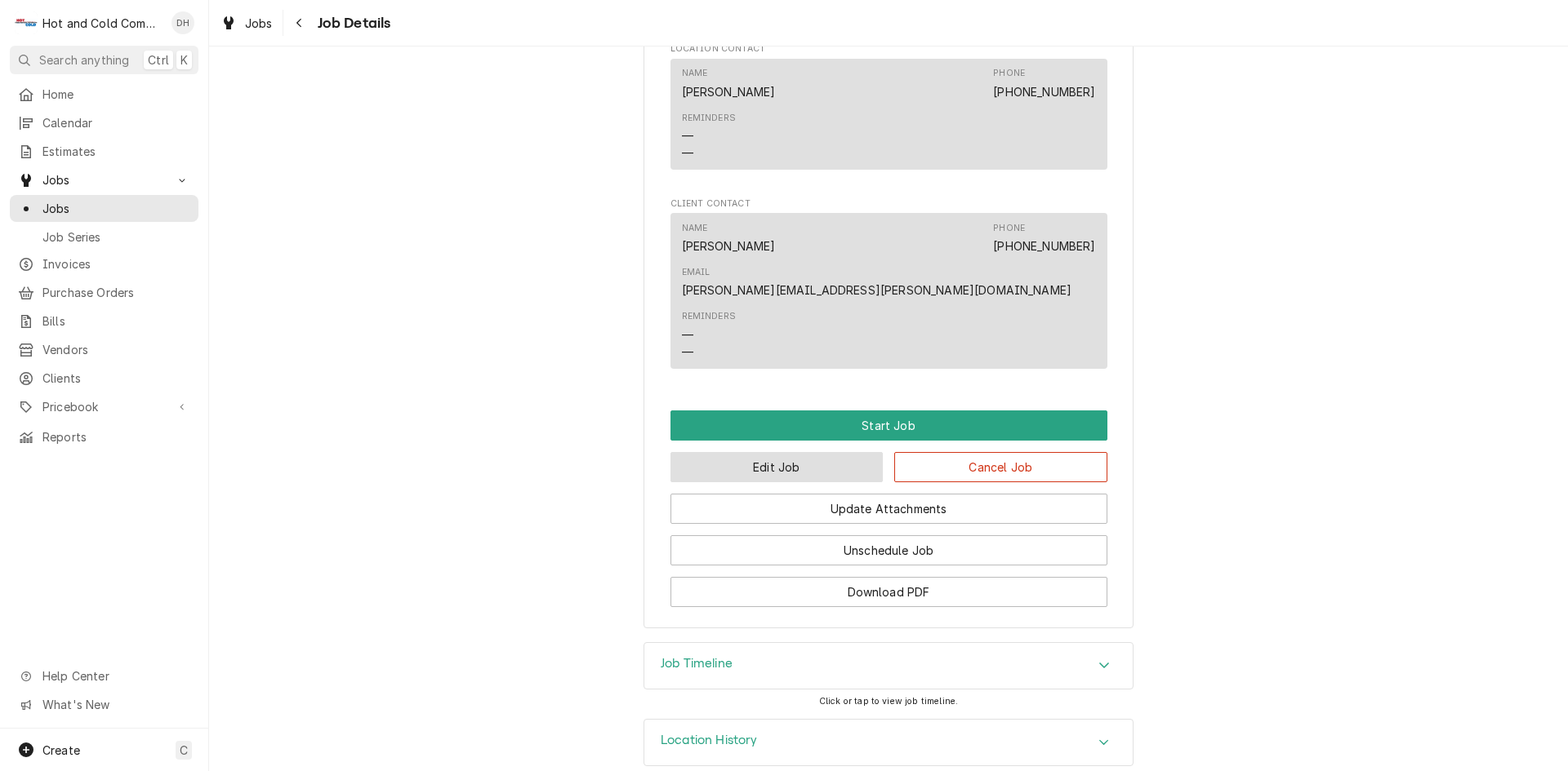
click at [764, 452] on button "Edit Job" at bounding box center [776, 468] width 213 height 31
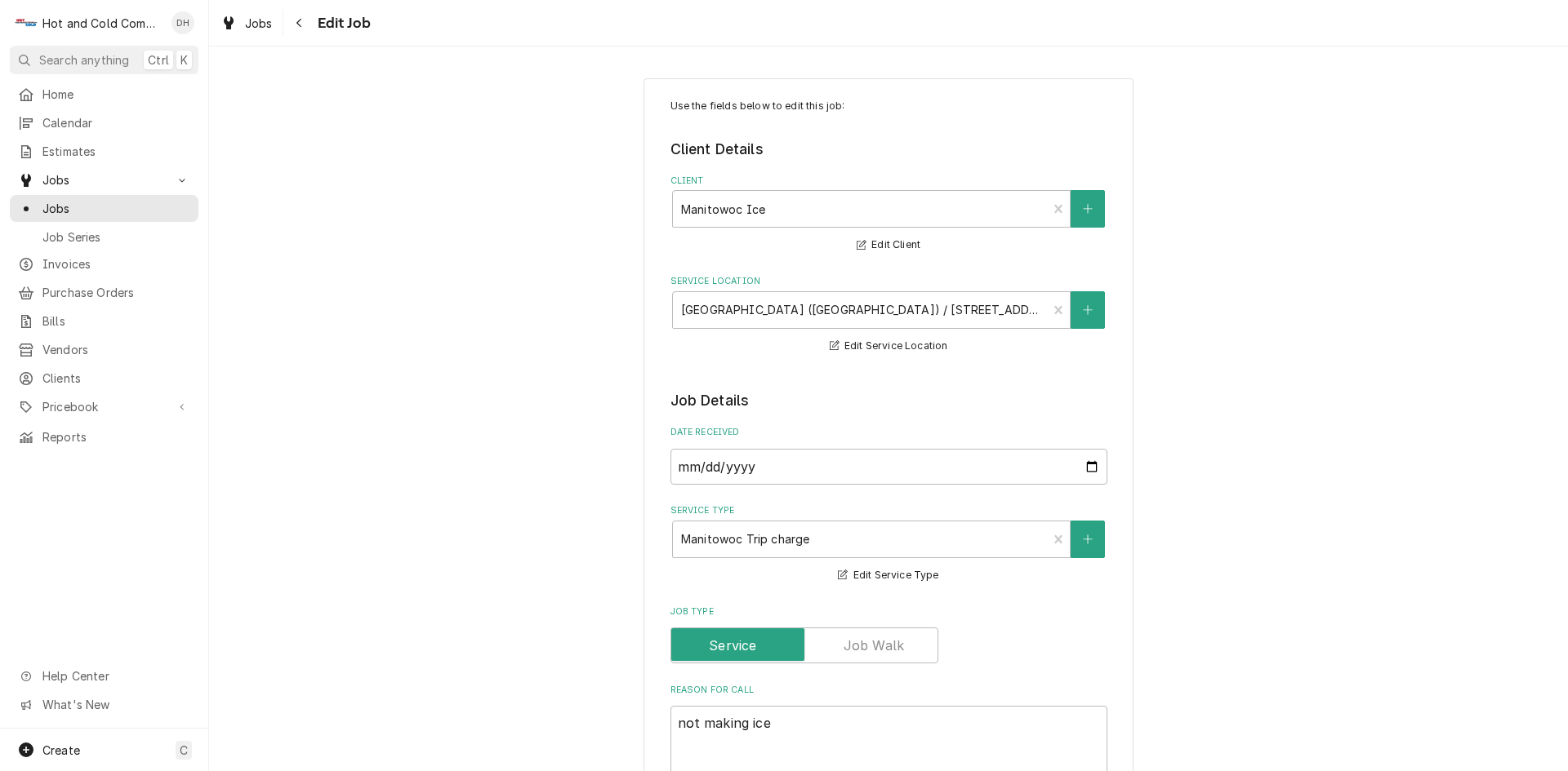
type textarea "x"
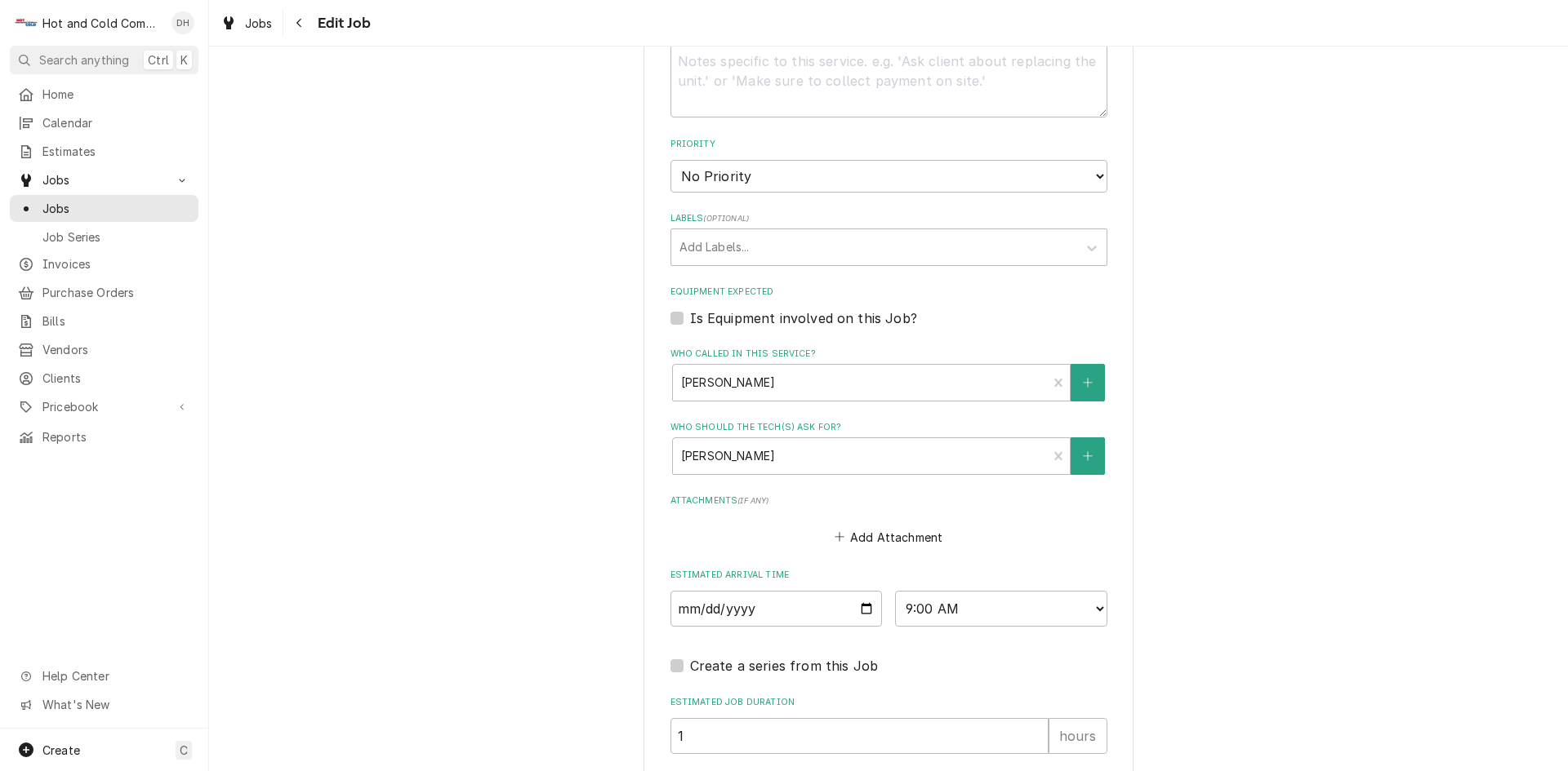
scroll to position [816, 0]
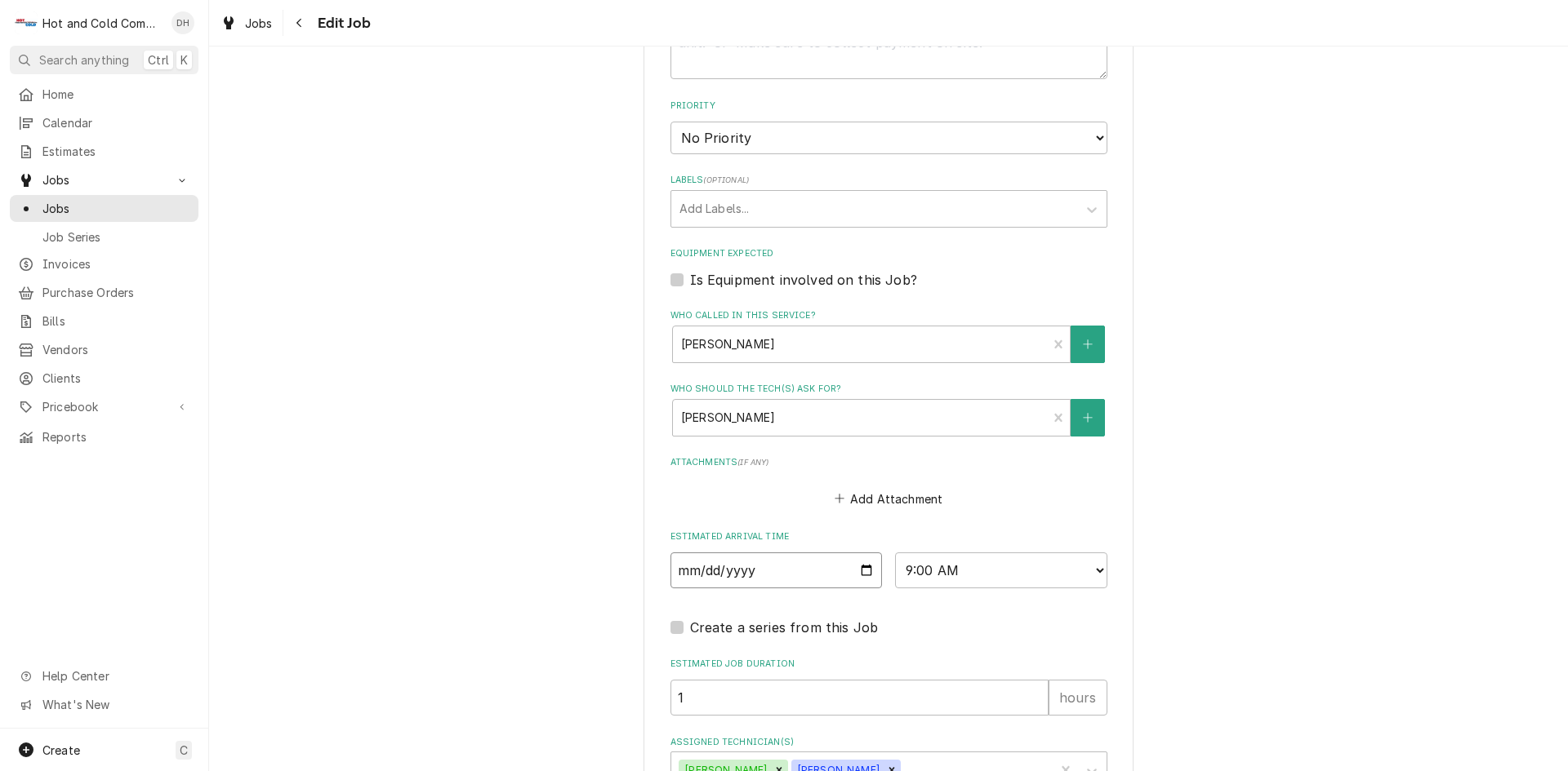
click at [865, 564] on input "2025-09-04" at bounding box center [776, 570] width 213 height 36
type input "2025-09-03"
type textarea "x"
click at [1090, 568] on select "AM / PM 6:00 AM 6:15 AM 6:30 AM 6:45 AM 7:00 AM 7:15 AM 7:30 AM 7:45 AM 8:00 AM…" at bounding box center [1001, 570] width 213 height 36
select select "14:15:00"
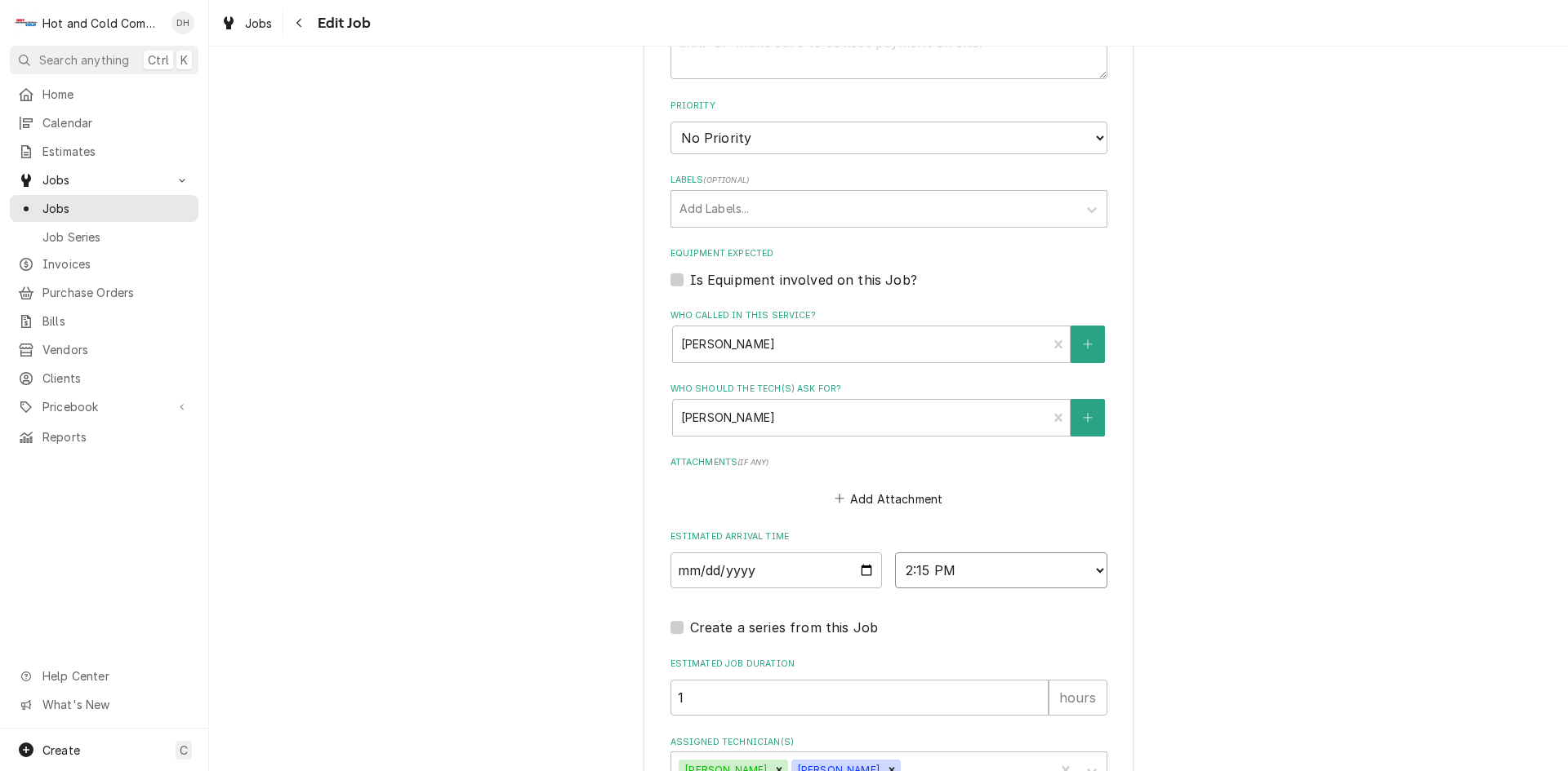
click at [895, 553] on select "AM / PM 6:00 AM 6:15 AM 6:30 AM 6:45 AM 7:00 AM 7:15 AM 7:30 AM 7:45 AM 8:00 AM…" at bounding box center [1001, 570] width 213 height 36
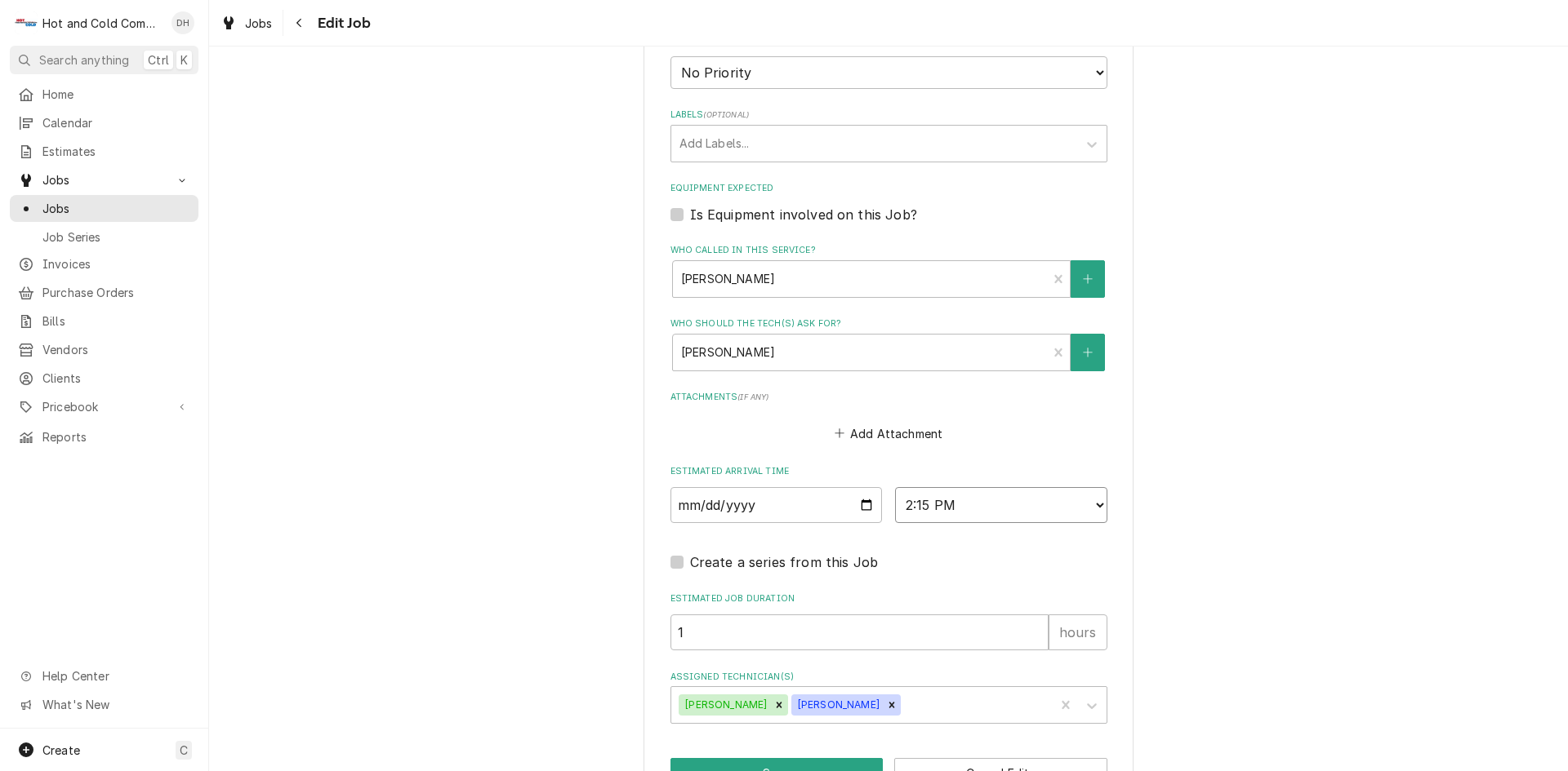
scroll to position [933, 0]
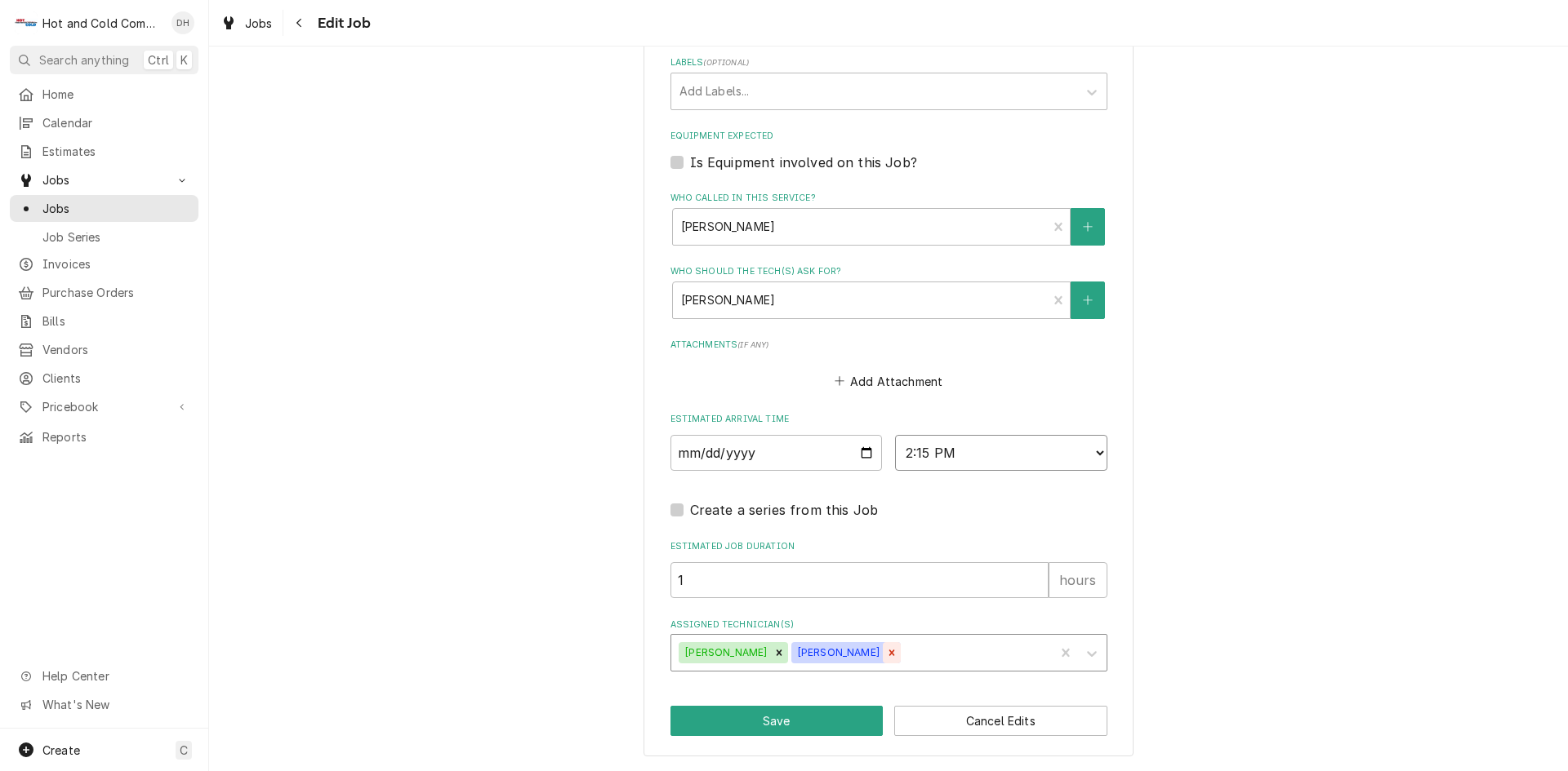
click at [889, 653] on icon "Remove David Harris" at bounding box center [892, 652] width 6 height 6
click at [773, 653] on icon "Remove Daryl Harris" at bounding box center [778, 652] width 11 height 11
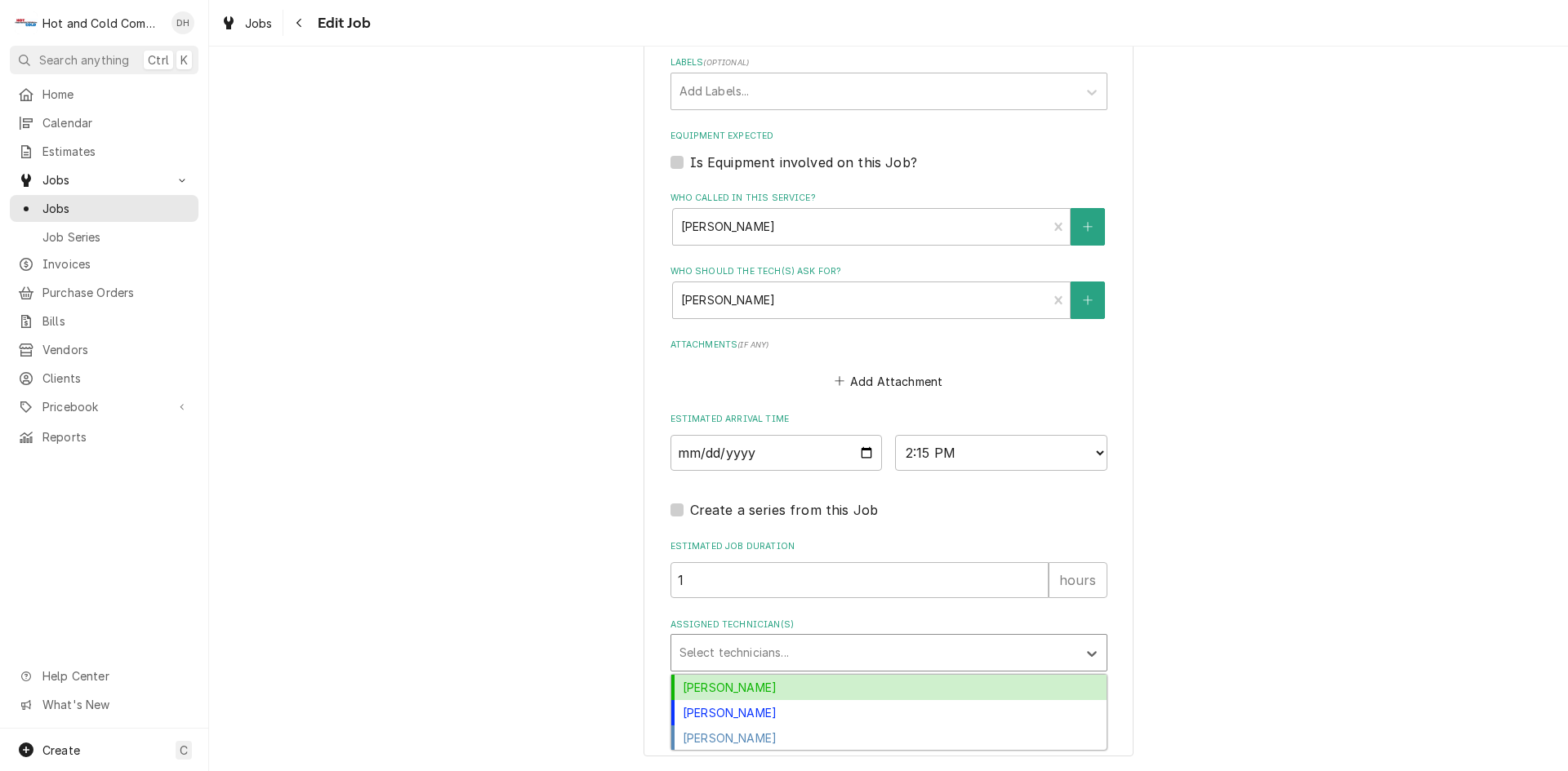
click at [787, 653] on div "Assigned Technician(s)" at bounding box center [874, 653] width 389 height 30
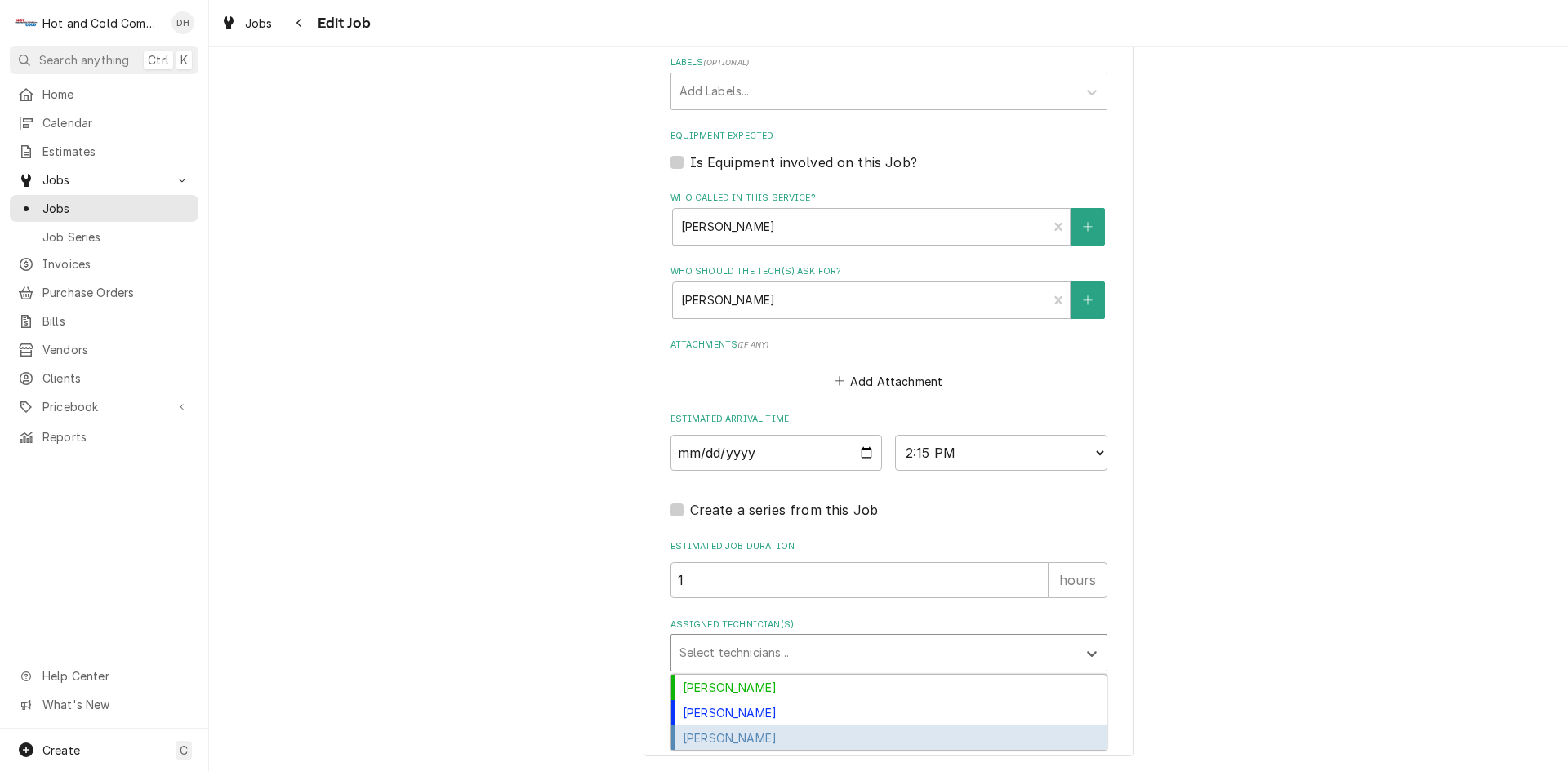
click at [771, 732] on div "[PERSON_NAME]" at bounding box center [889, 739] width 435 height 26
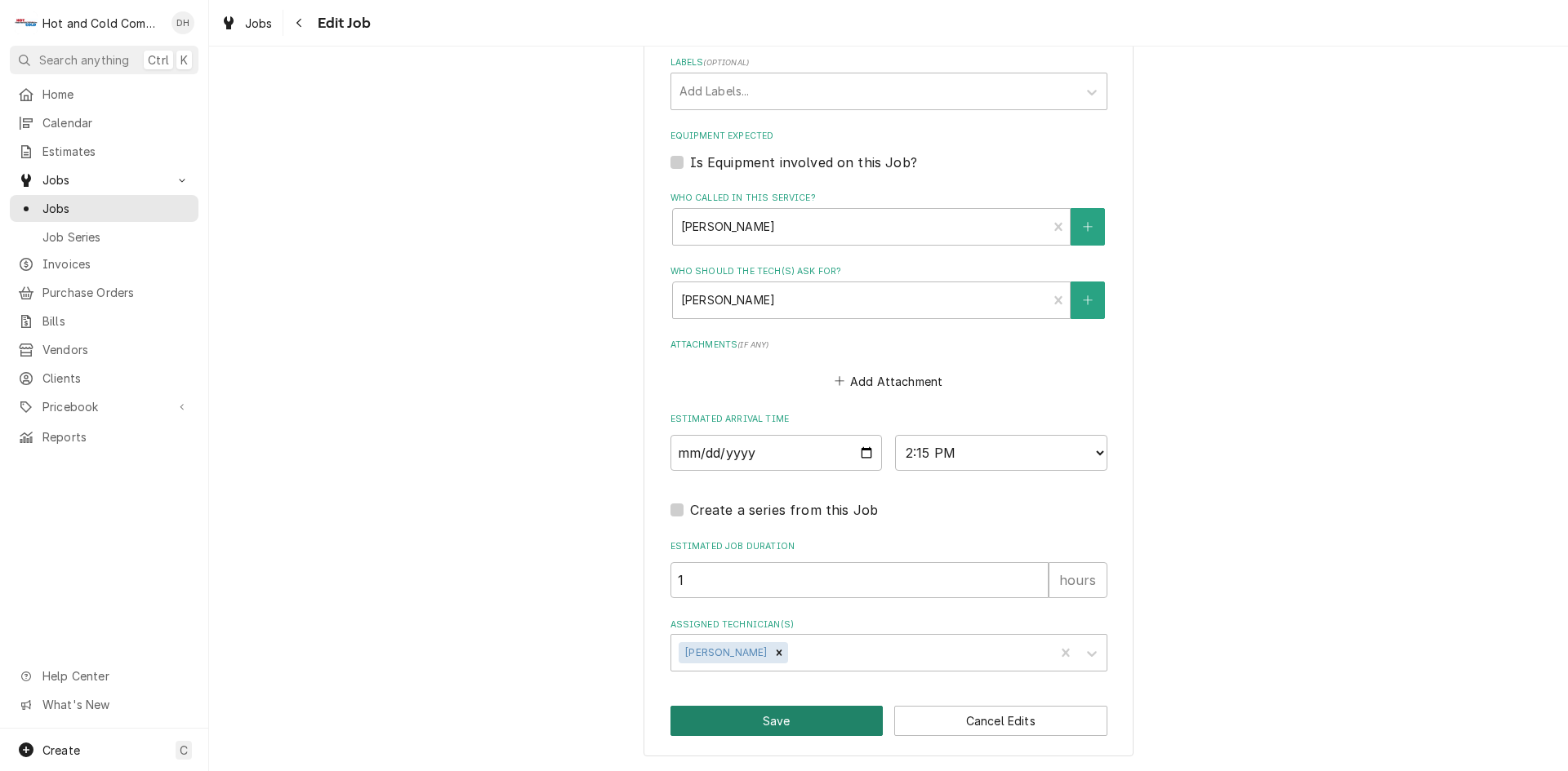
drag, startPoint x: 770, startPoint y: 714, endPoint x: 972, endPoint y: 588, distance: 238.1
click at [777, 712] on button "Save" at bounding box center [776, 722] width 213 height 31
type textarea "x"
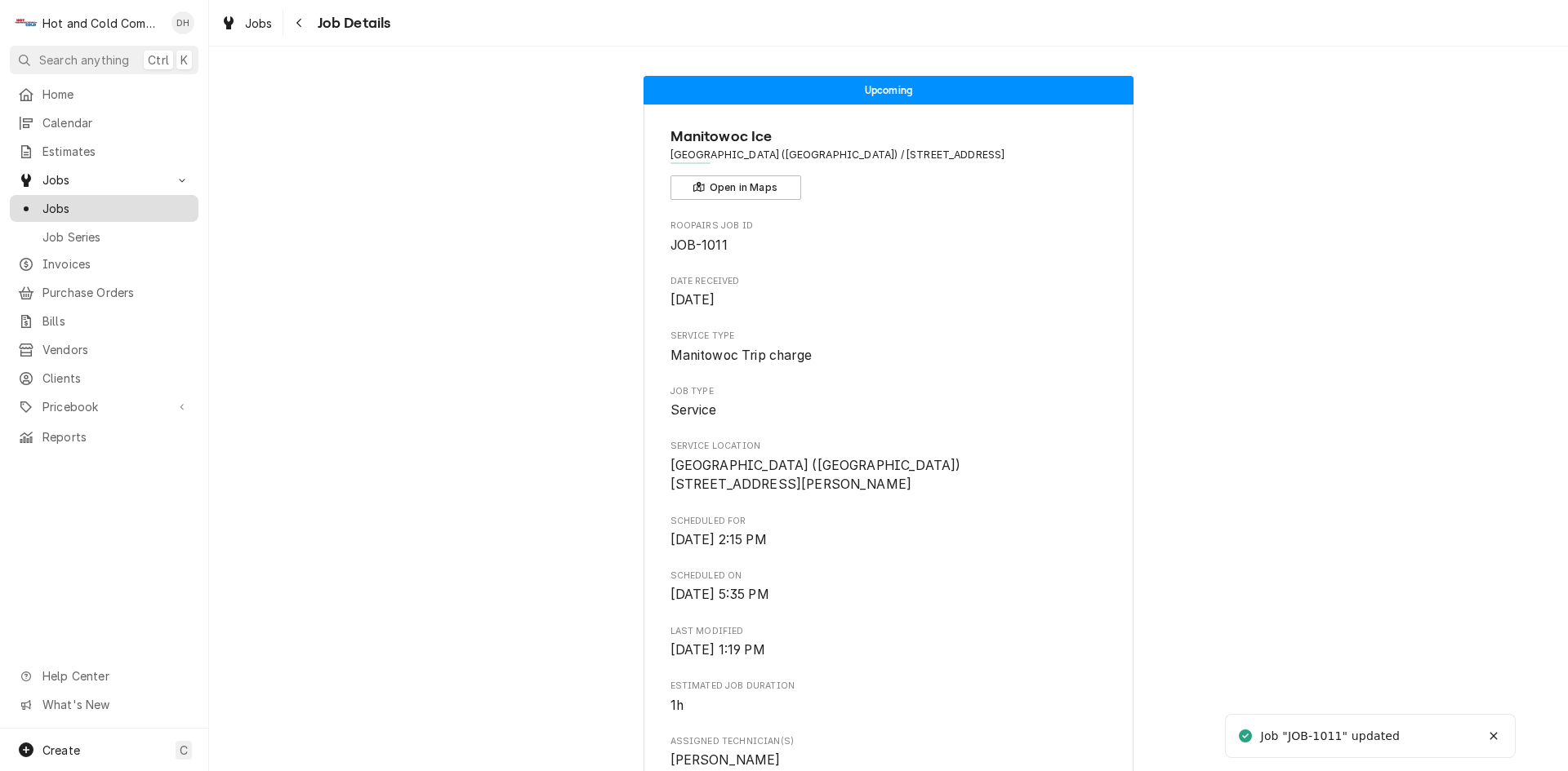
click at [69, 200] on span "Jobs" at bounding box center [116, 208] width 148 height 17
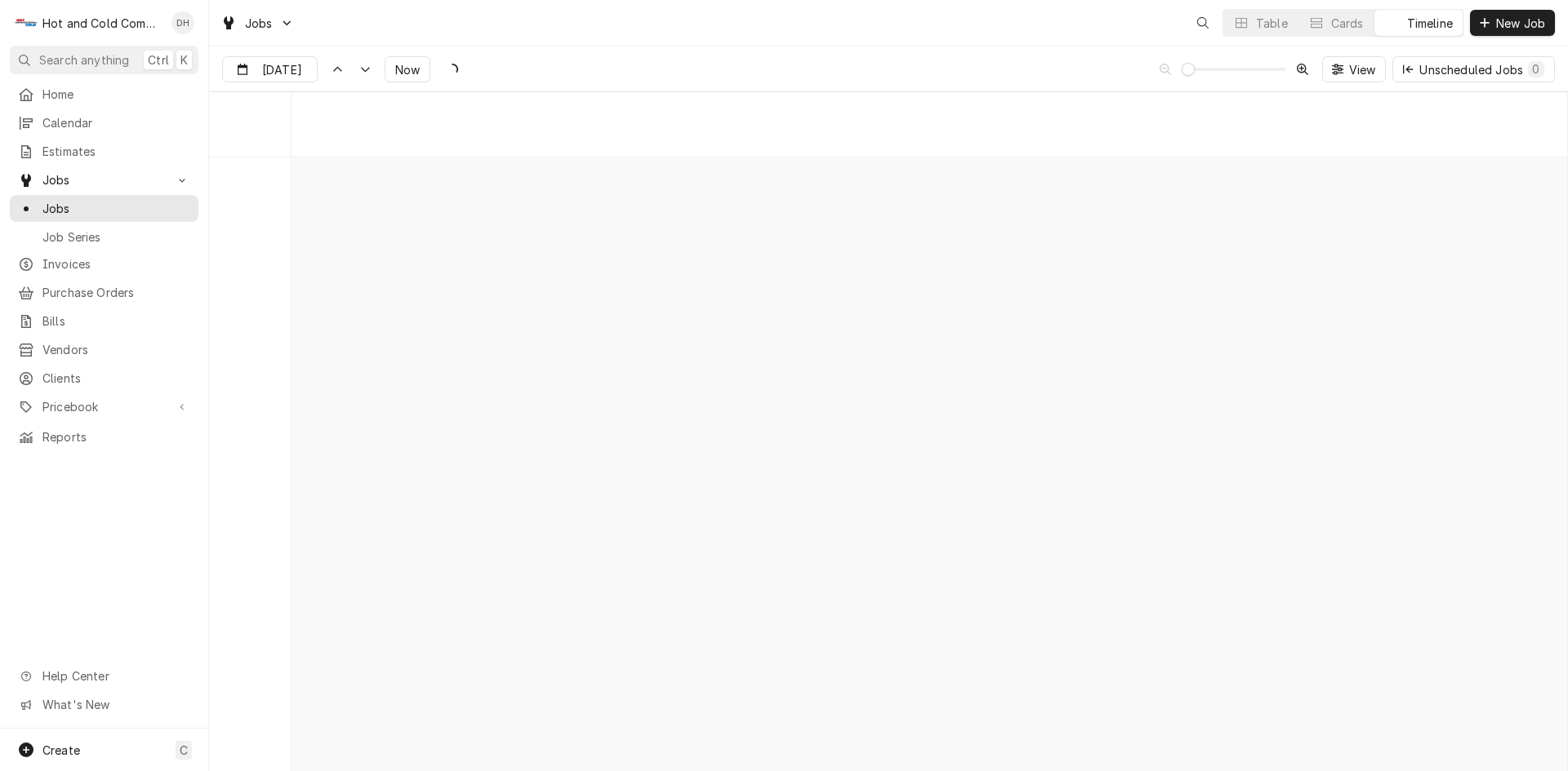
scroll to position [12776, 0]
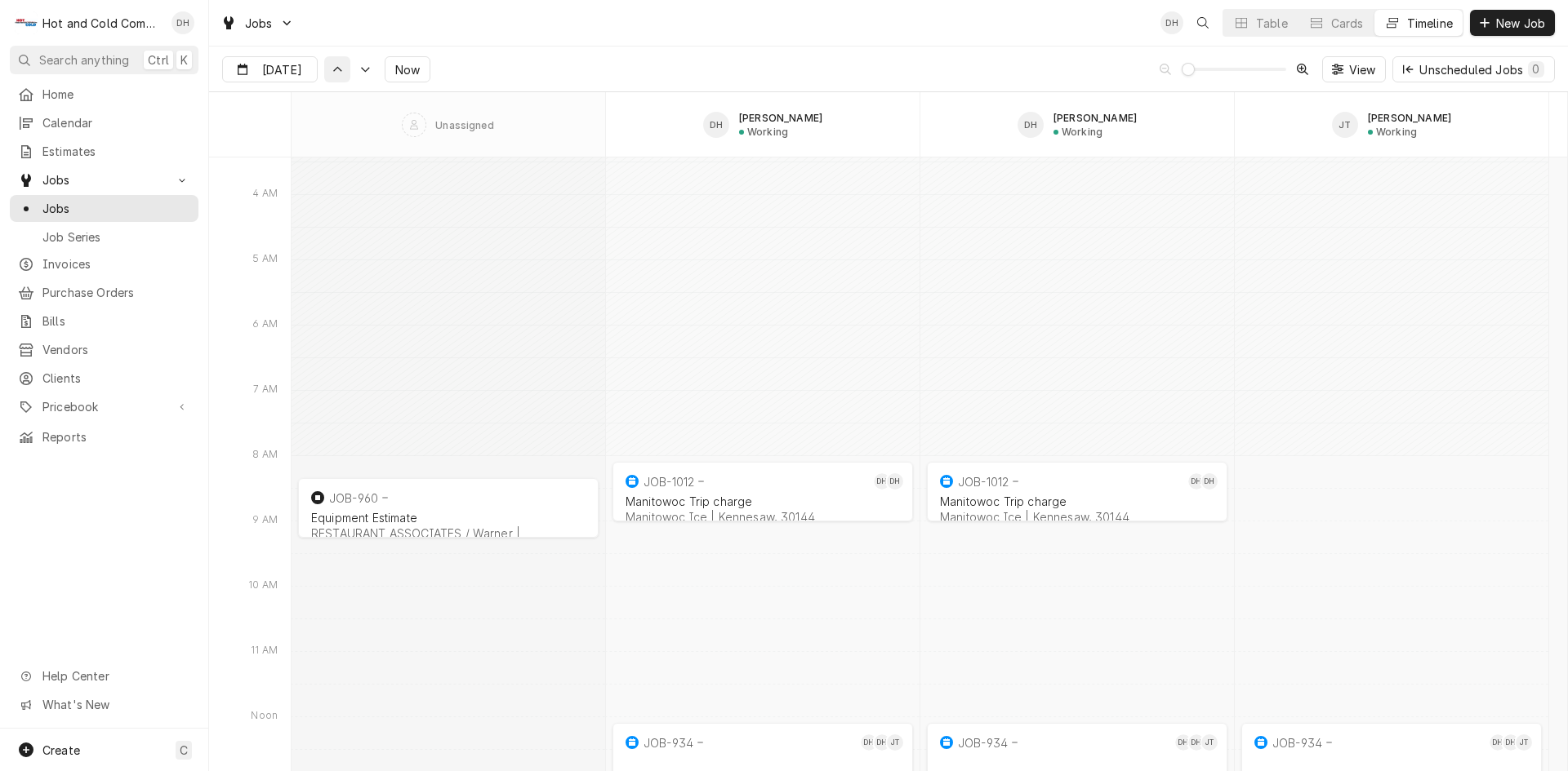
click at [332, 71] on icon "Dynamic Content Wrapper" at bounding box center [337, 70] width 11 height 8
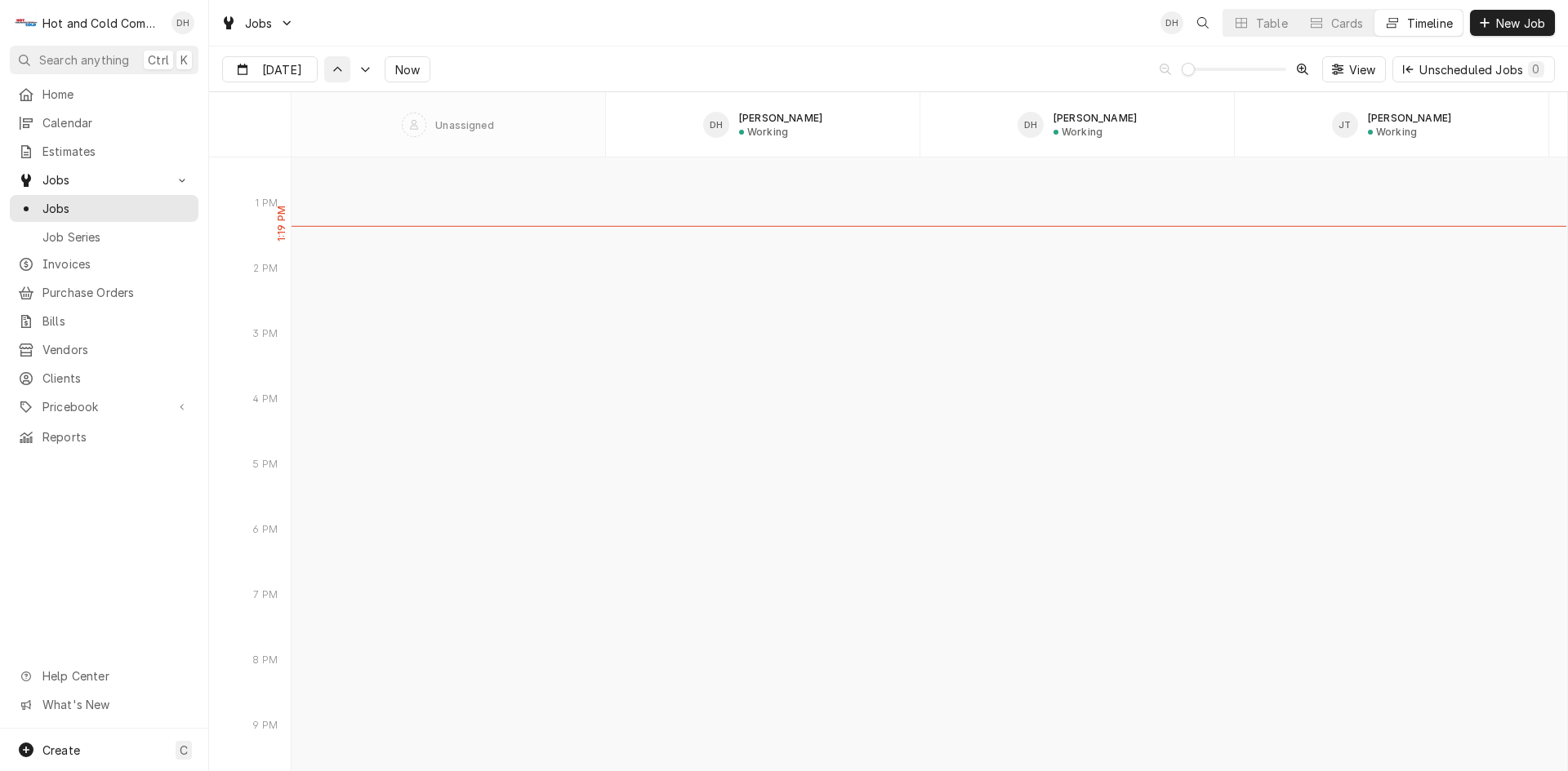
scroll to position [11557, 0]
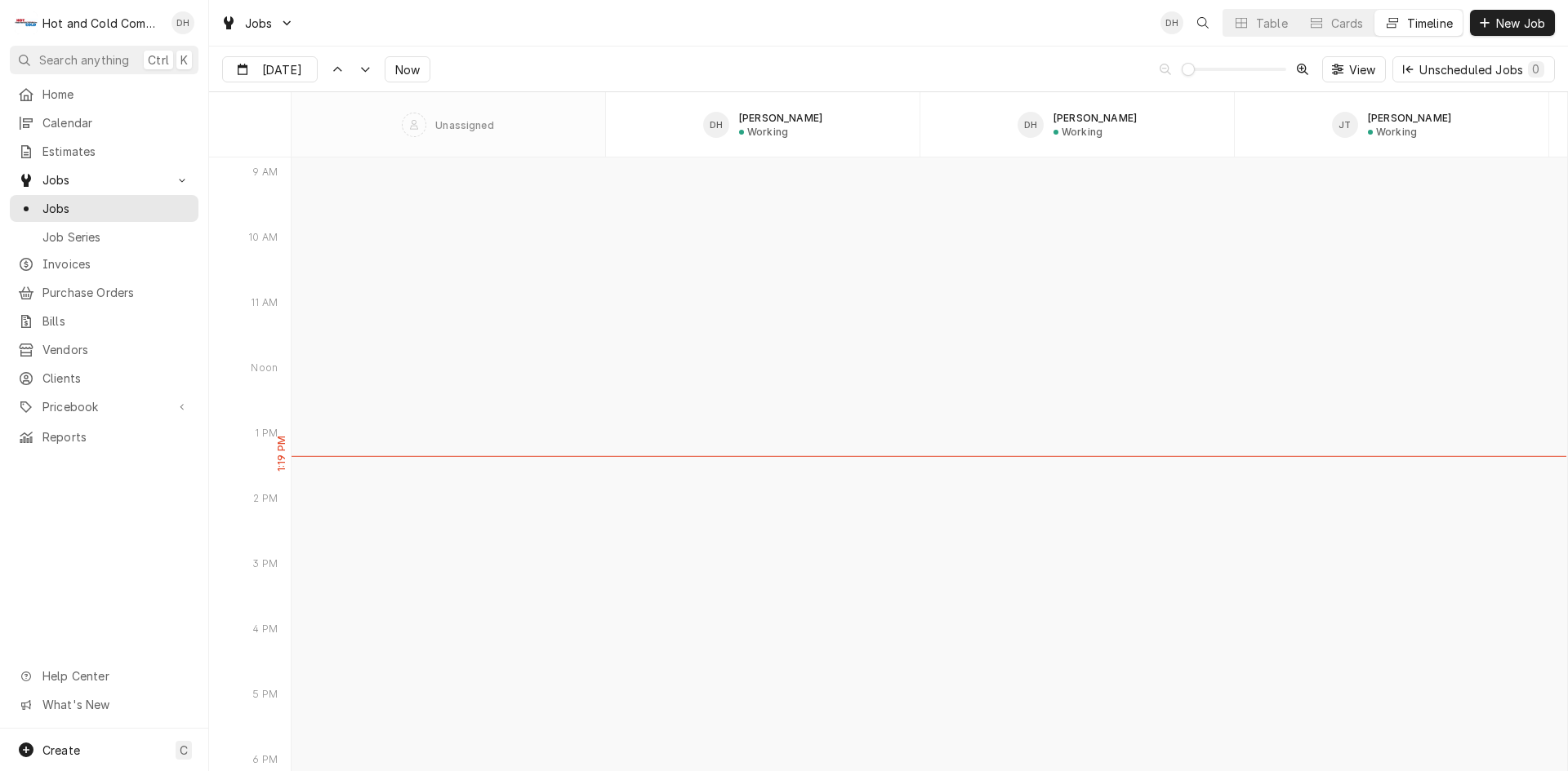
type input "[DATE]"
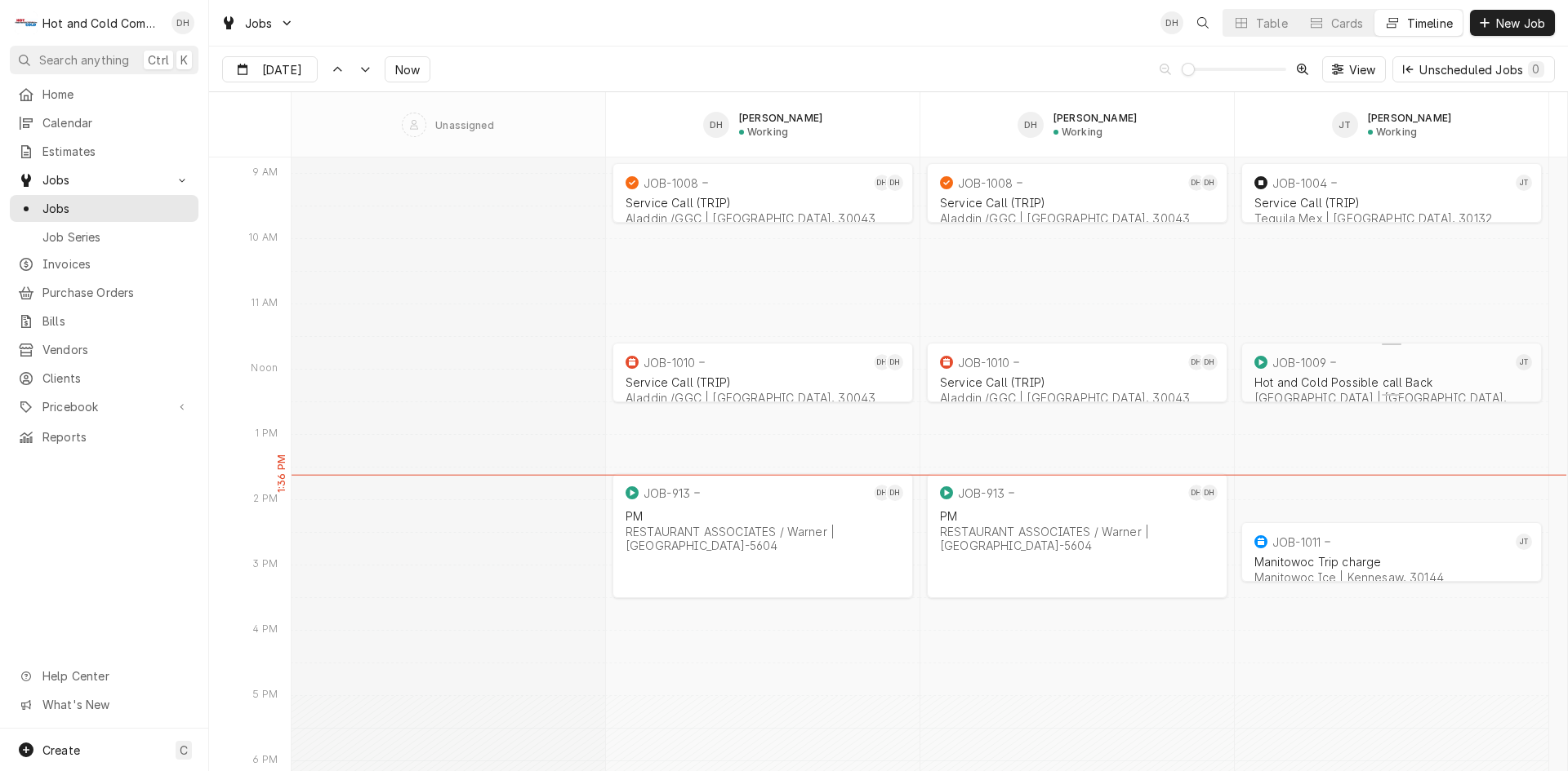
click at [1321, 369] on div "JOB-1009" at bounding box center [1381, 362] width 260 height 20
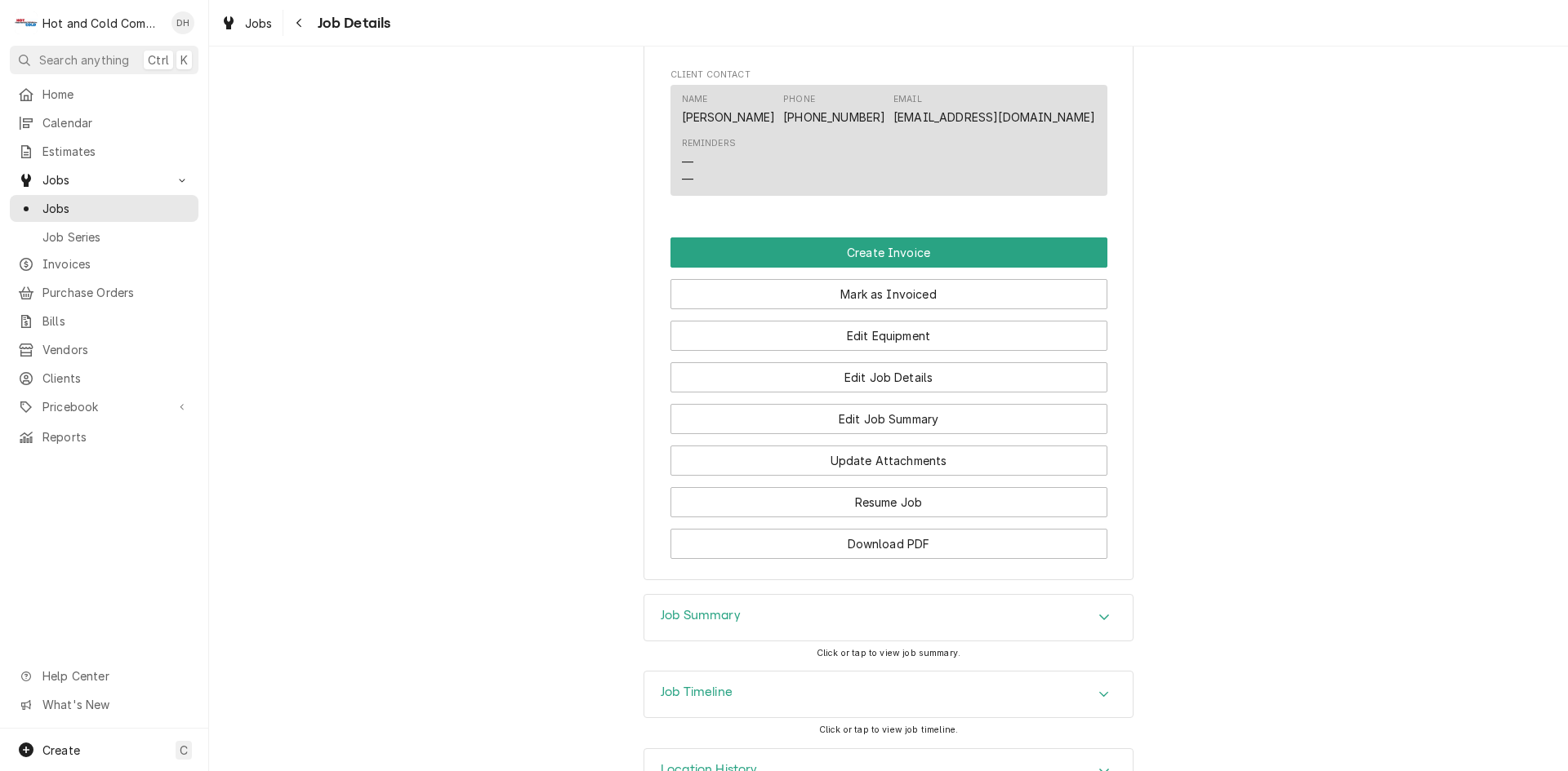
scroll to position [1088, 0]
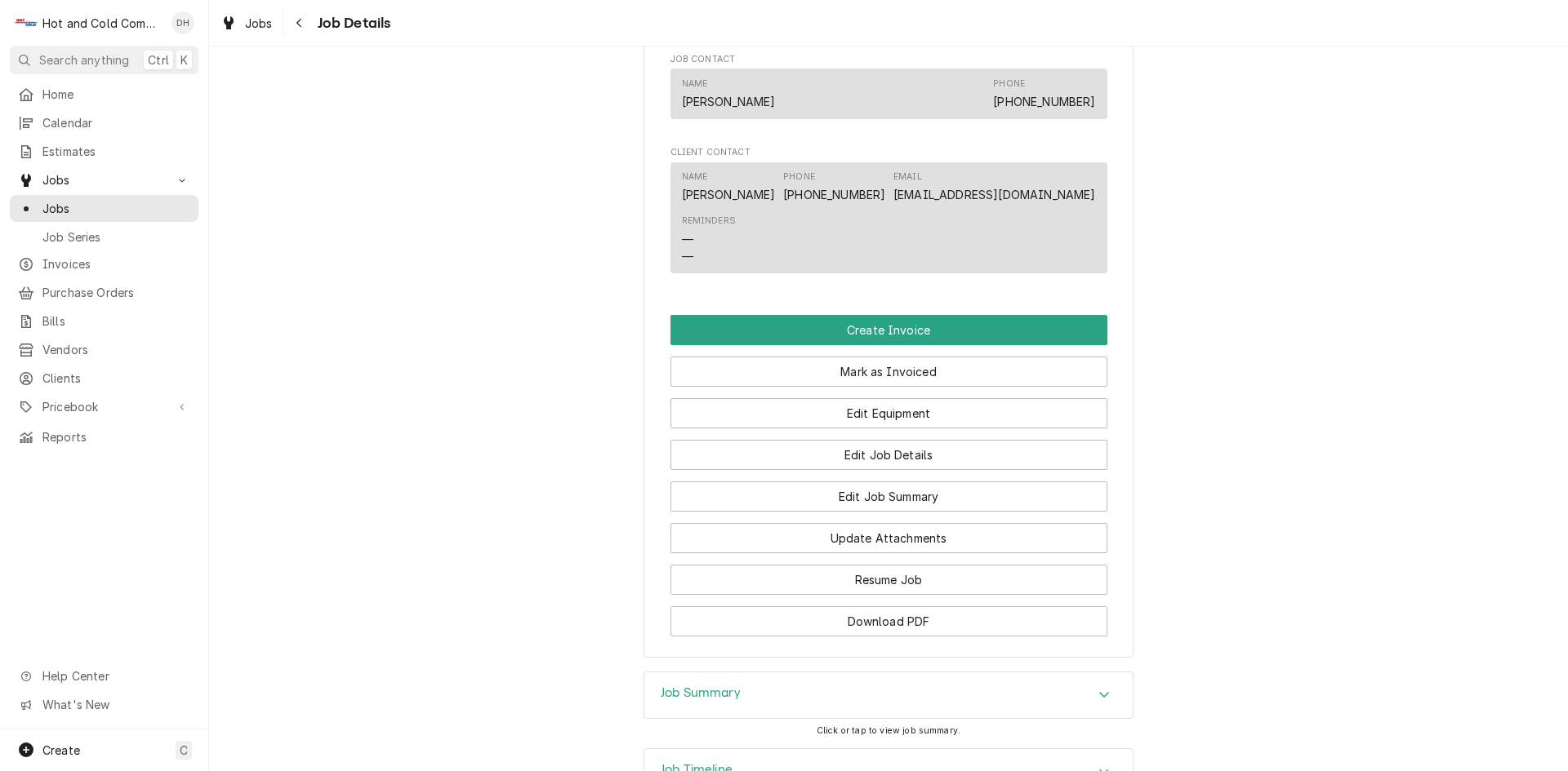
scroll to position [1088, 0]
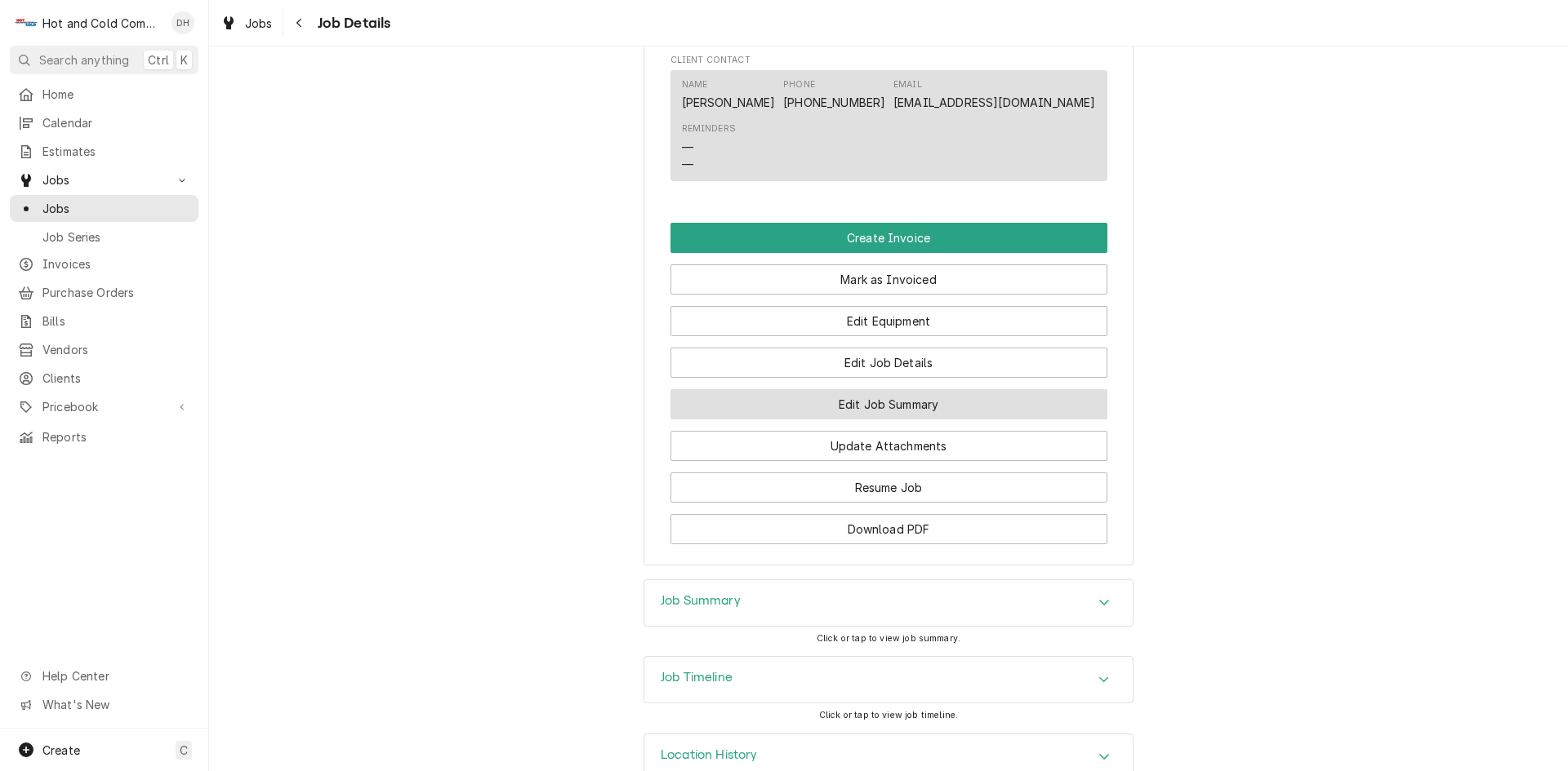
click at [923, 418] on button "Edit Job Summary" at bounding box center [889, 405] width 437 height 31
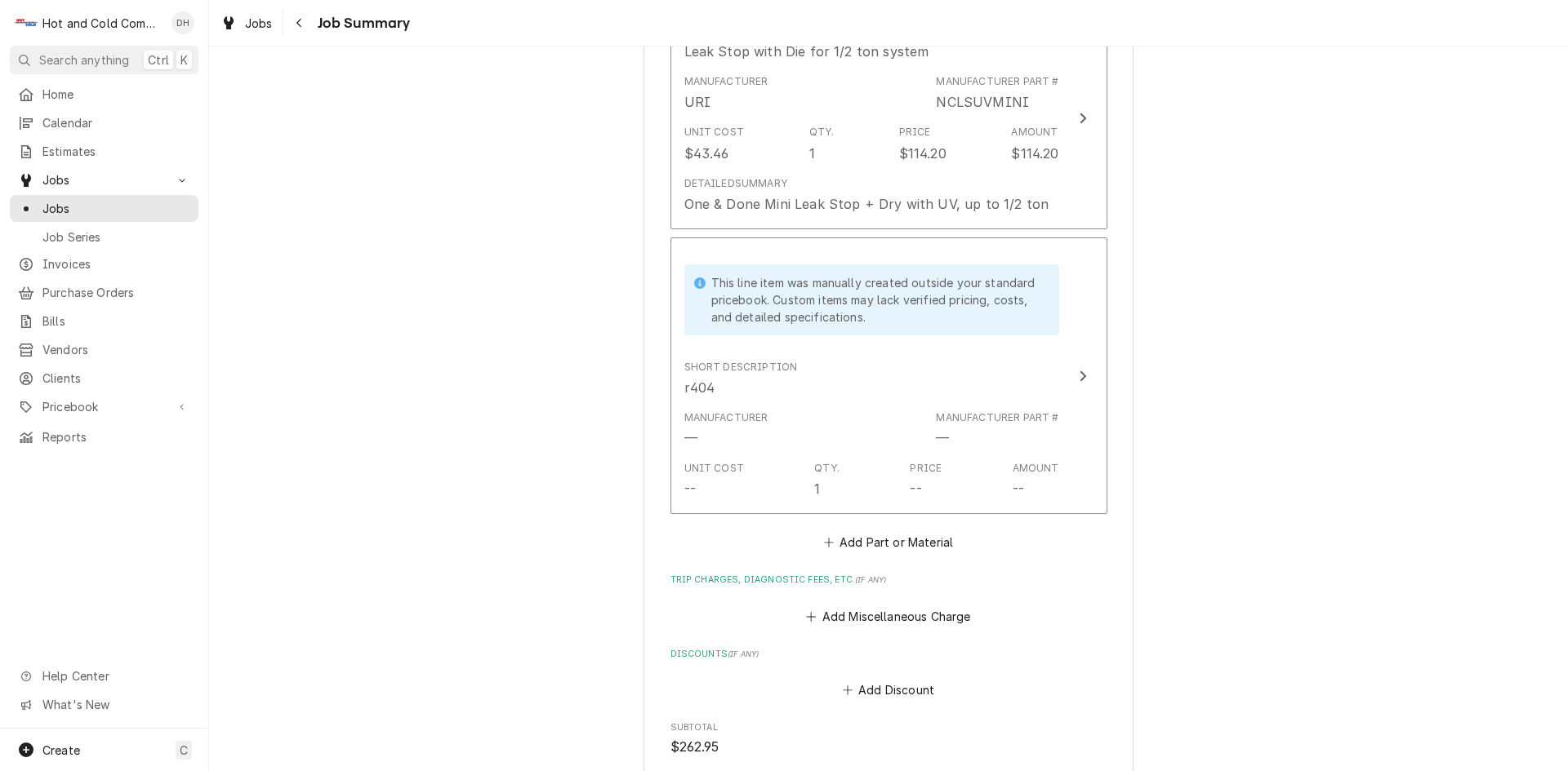
scroll to position [816, 0]
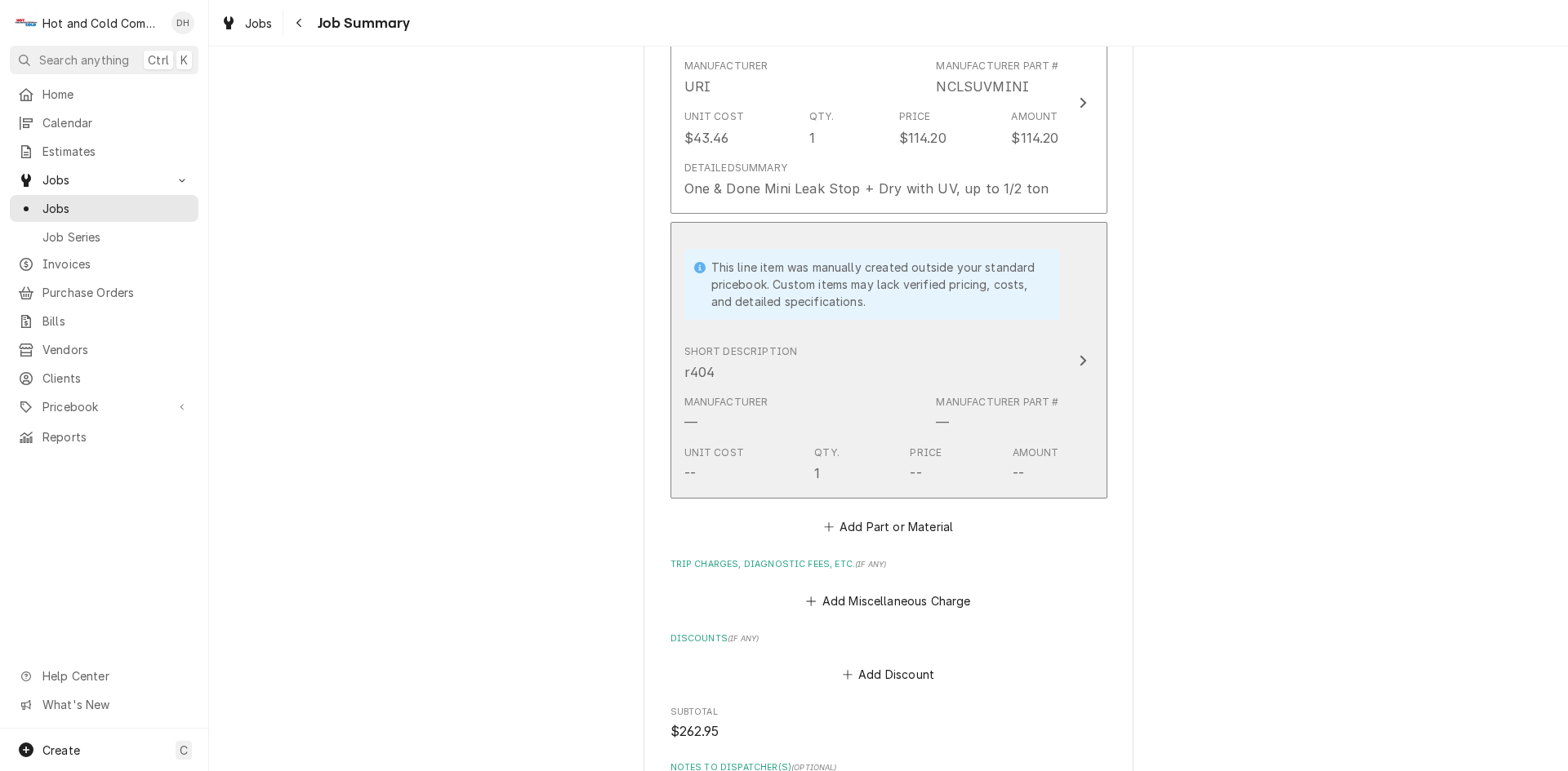
click at [880, 298] on div "This line item was manually created outside your standard pricebook. Custom ite…" at bounding box center [877, 284] width 332 height 51
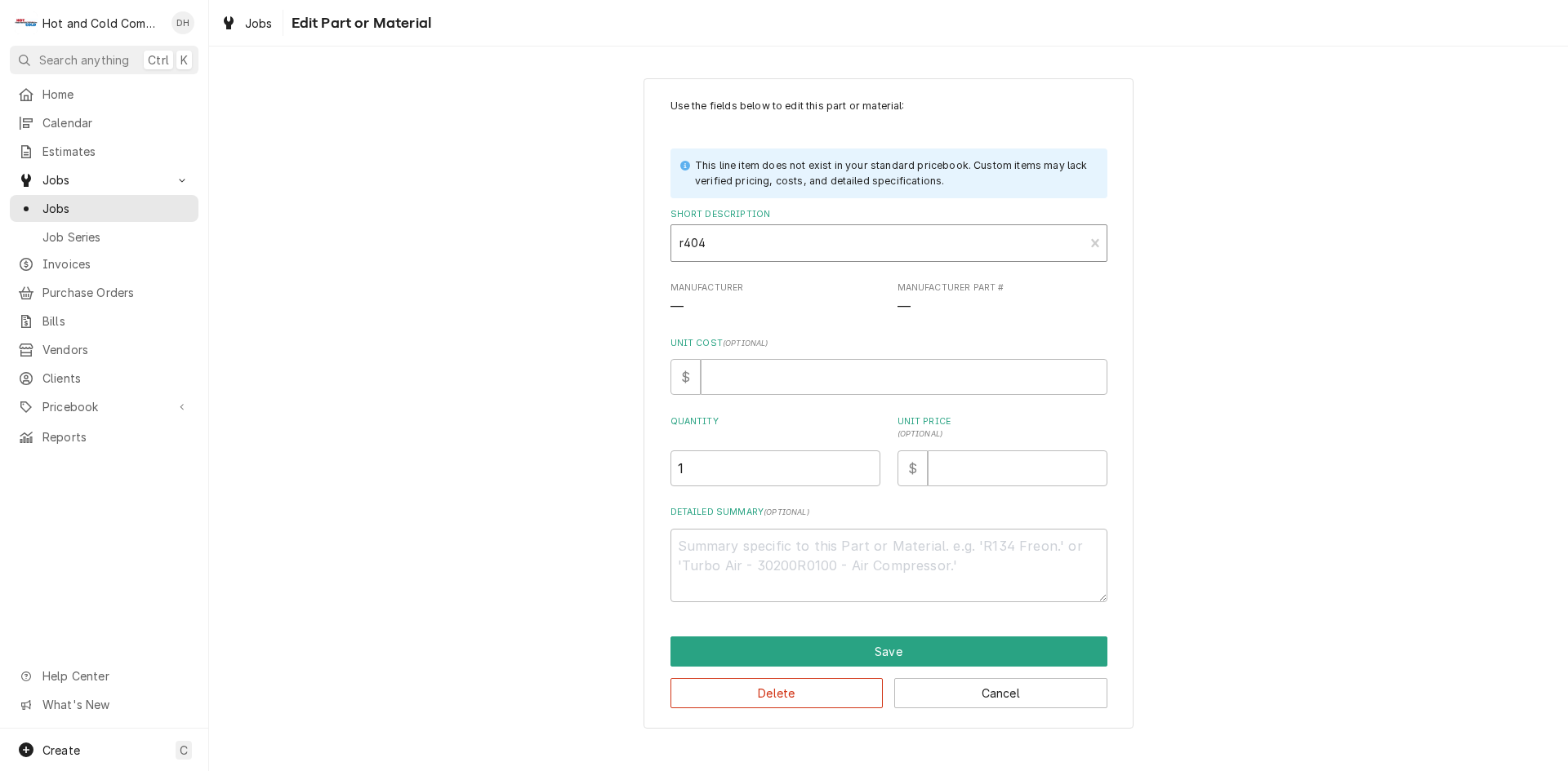
type textarea "x"
click at [682, 238] on input "Short Description" at bounding box center [681, 243] width 3 height 26
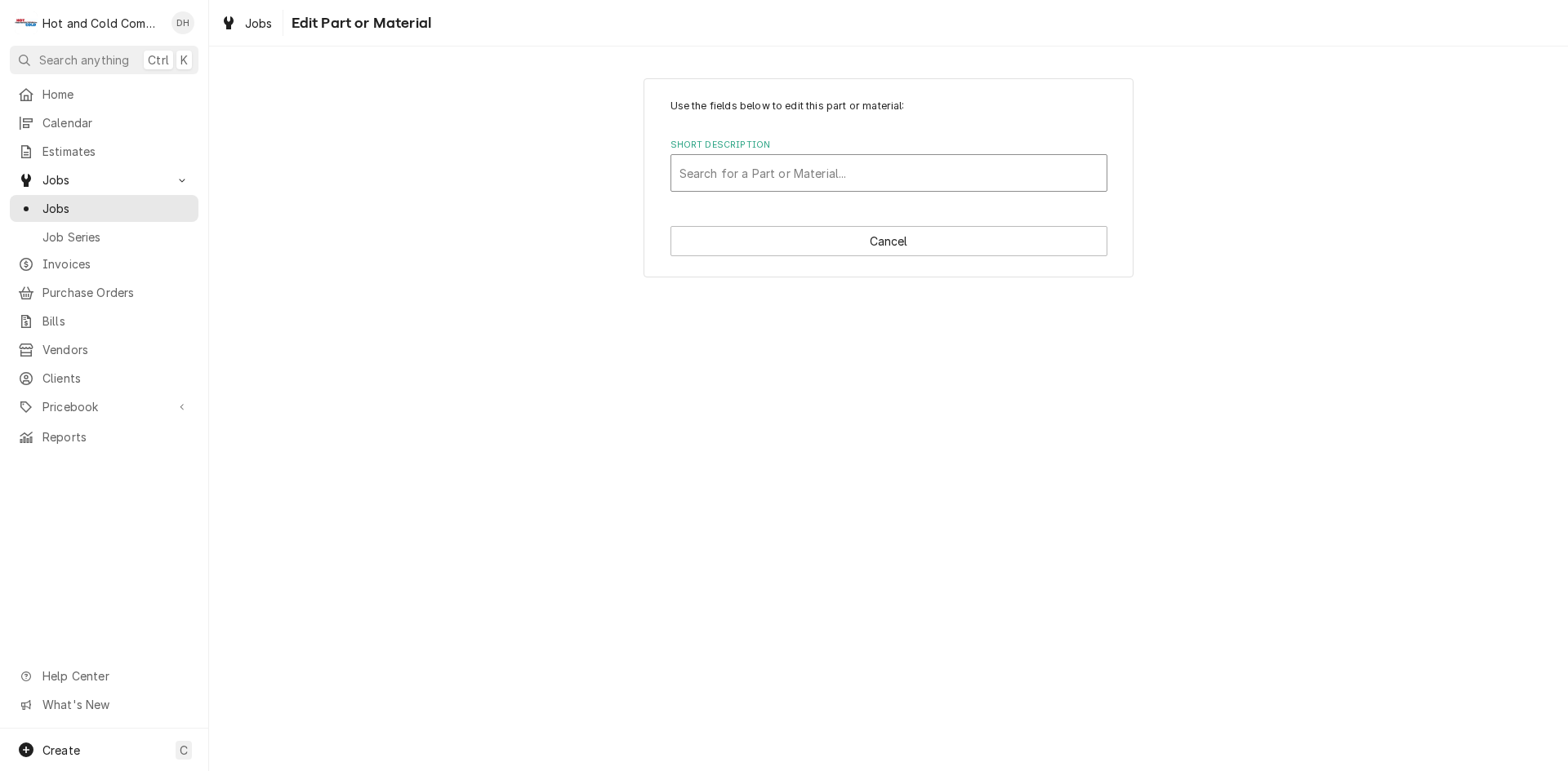
click at [735, 165] on div "Short Description" at bounding box center [889, 173] width 419 height 30
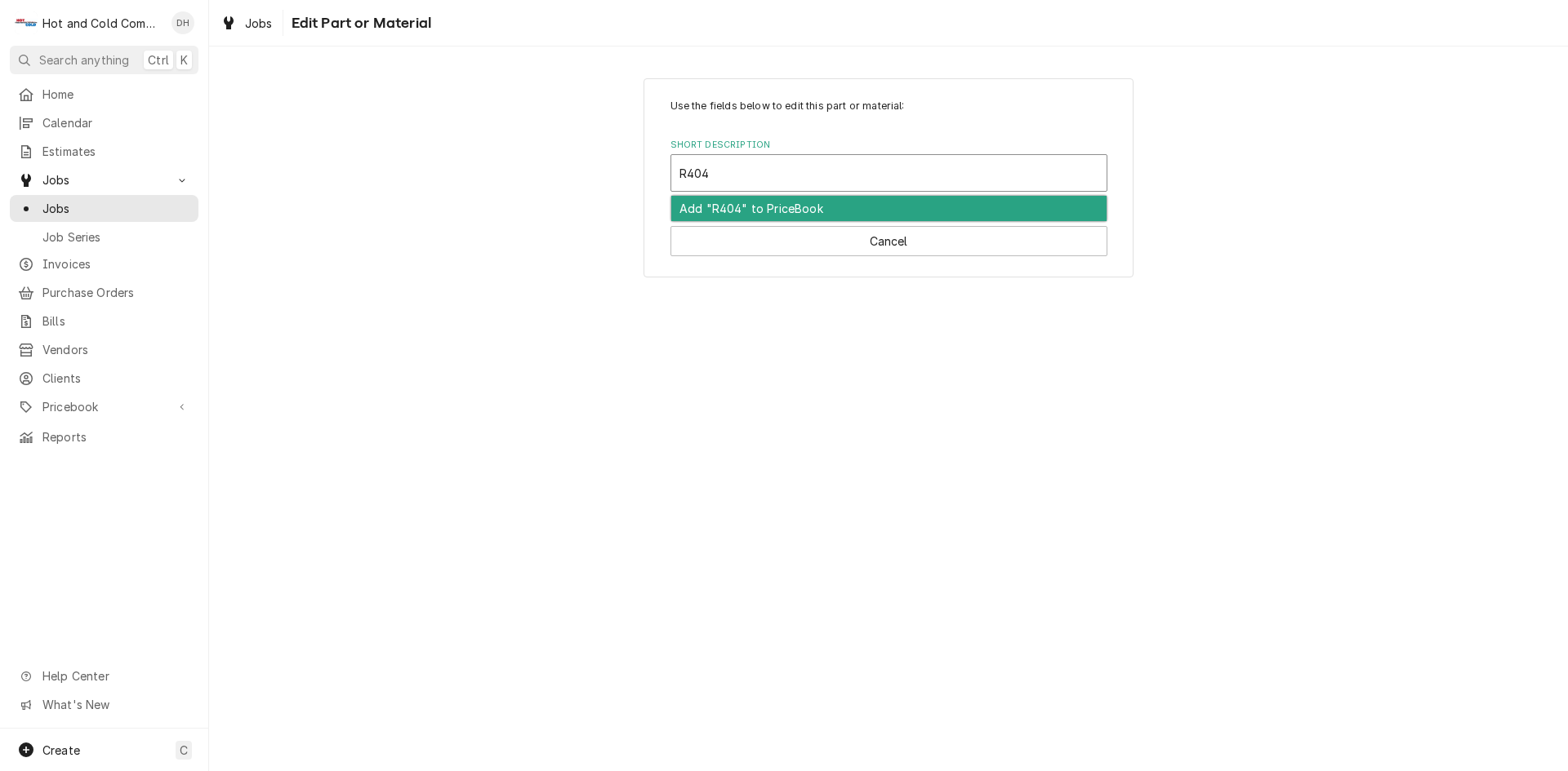
click at [688, 168] on input "R404" at bounding box center [696, 173] width 33 height 26
type input "R 404"
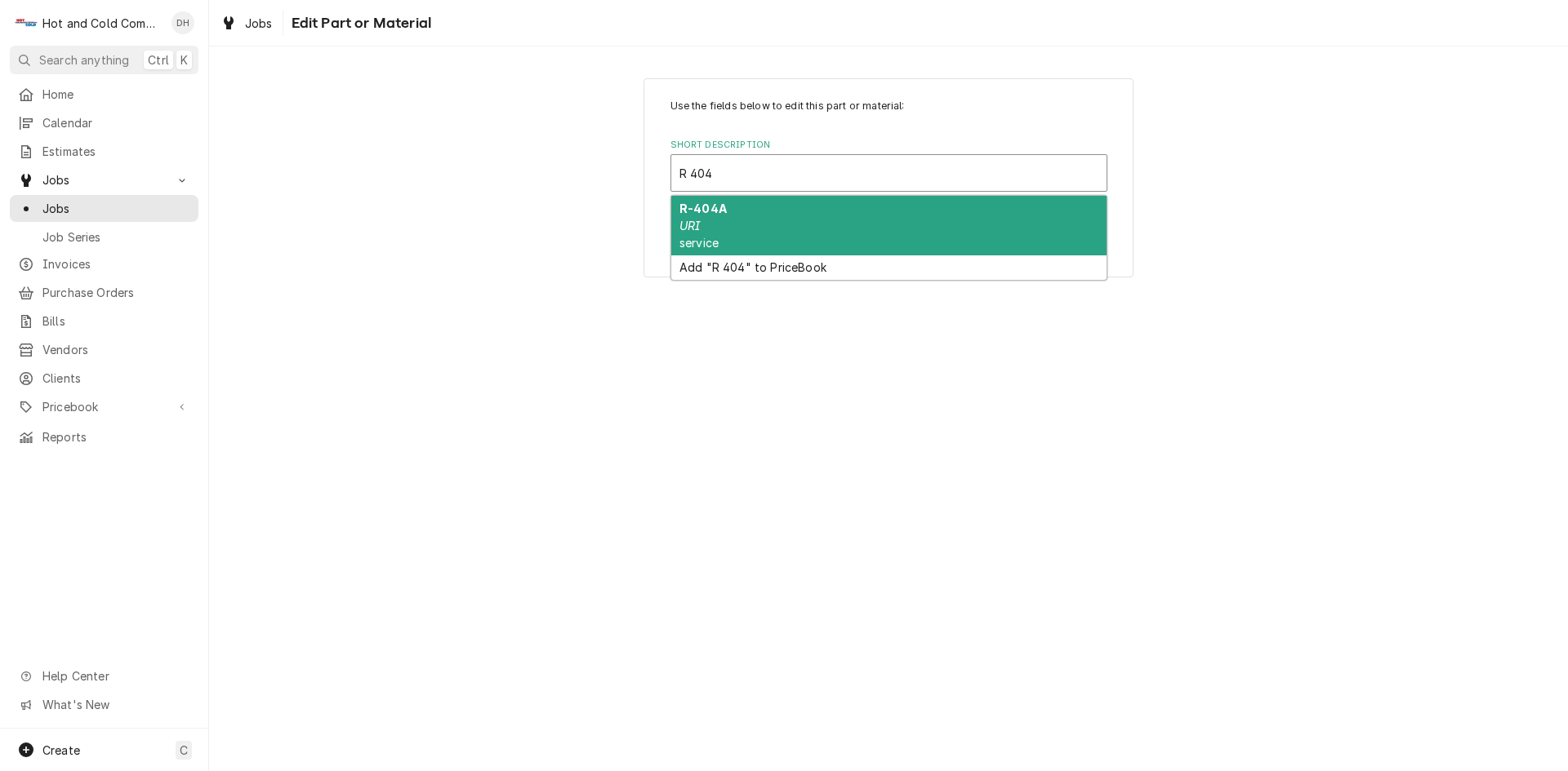
drag, startPoint x: 719, startPoint y: 213, endPoint x: 881, endPoint y: 219, distance: 162.1
click at [719, 213] on strong "R-404A" at bounding box center [703, 208] width 48 height 14
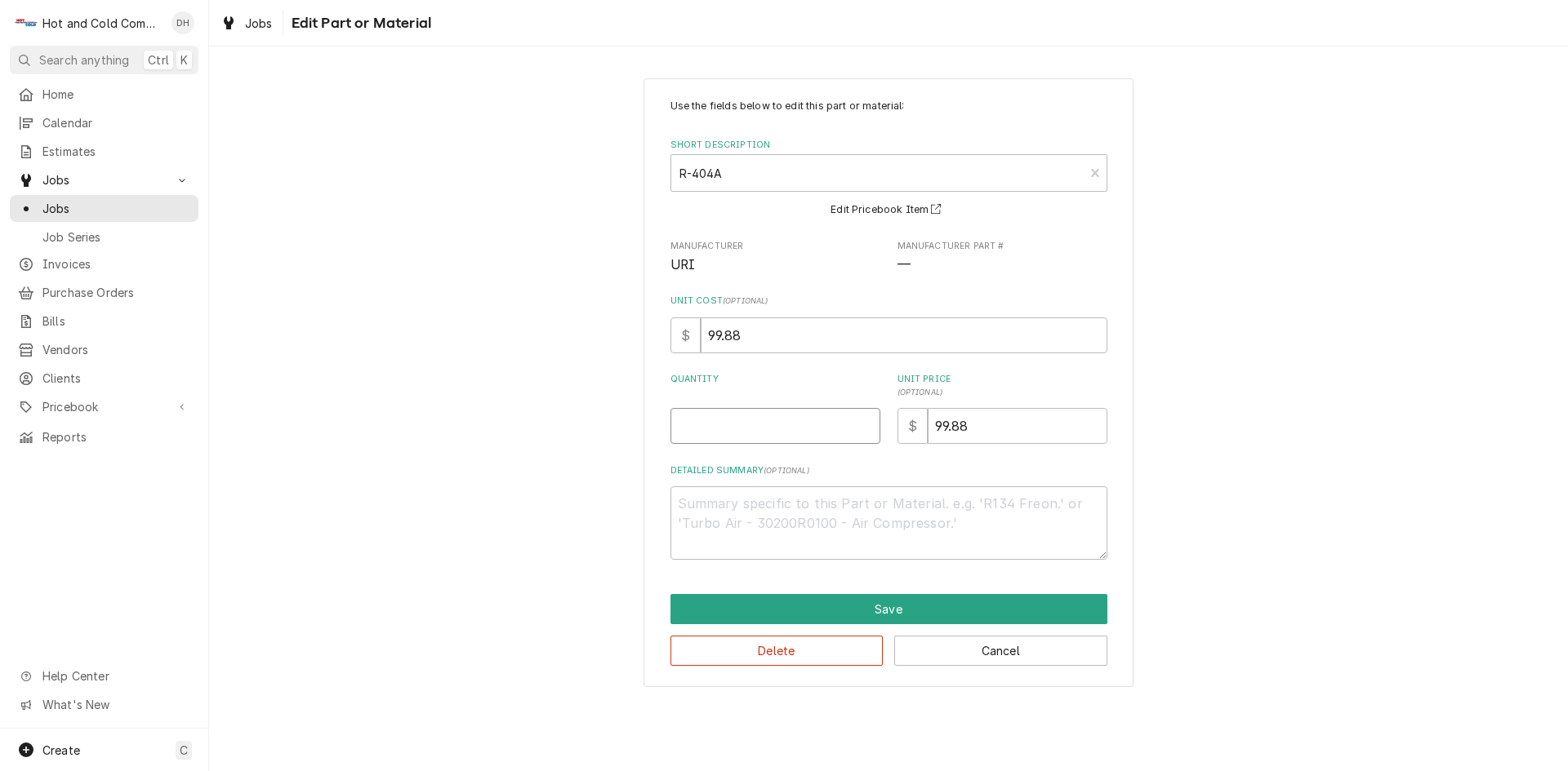
click at [762, 422] on input "Quantity" at bounding box center [775, 426] width 210 height 36
type textarea "x"
type input "1"
click at [896, 609] on button "Save" at bounding box center [889, 609] width 437 height 31
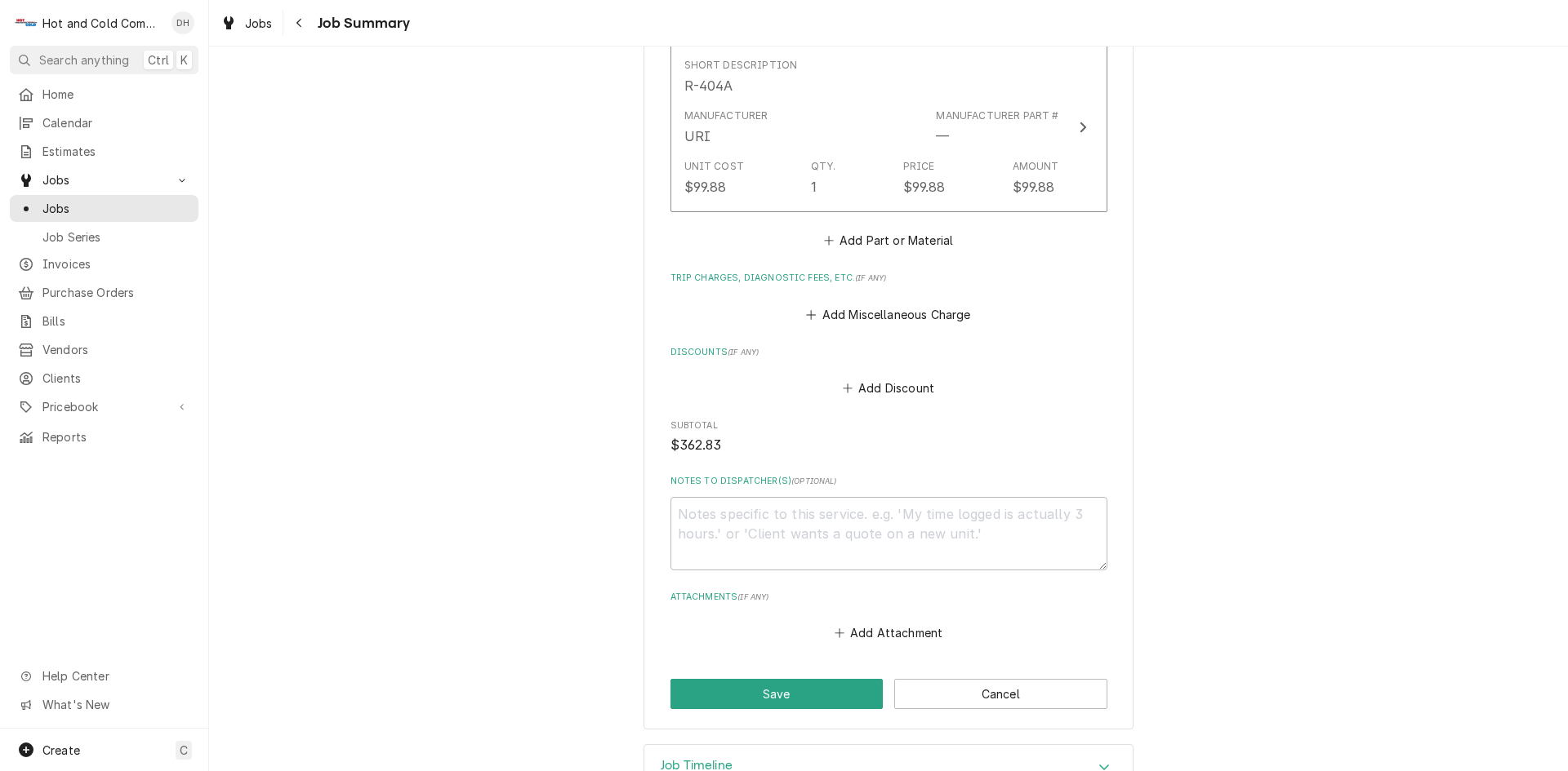
scroll to position [1046, 0]
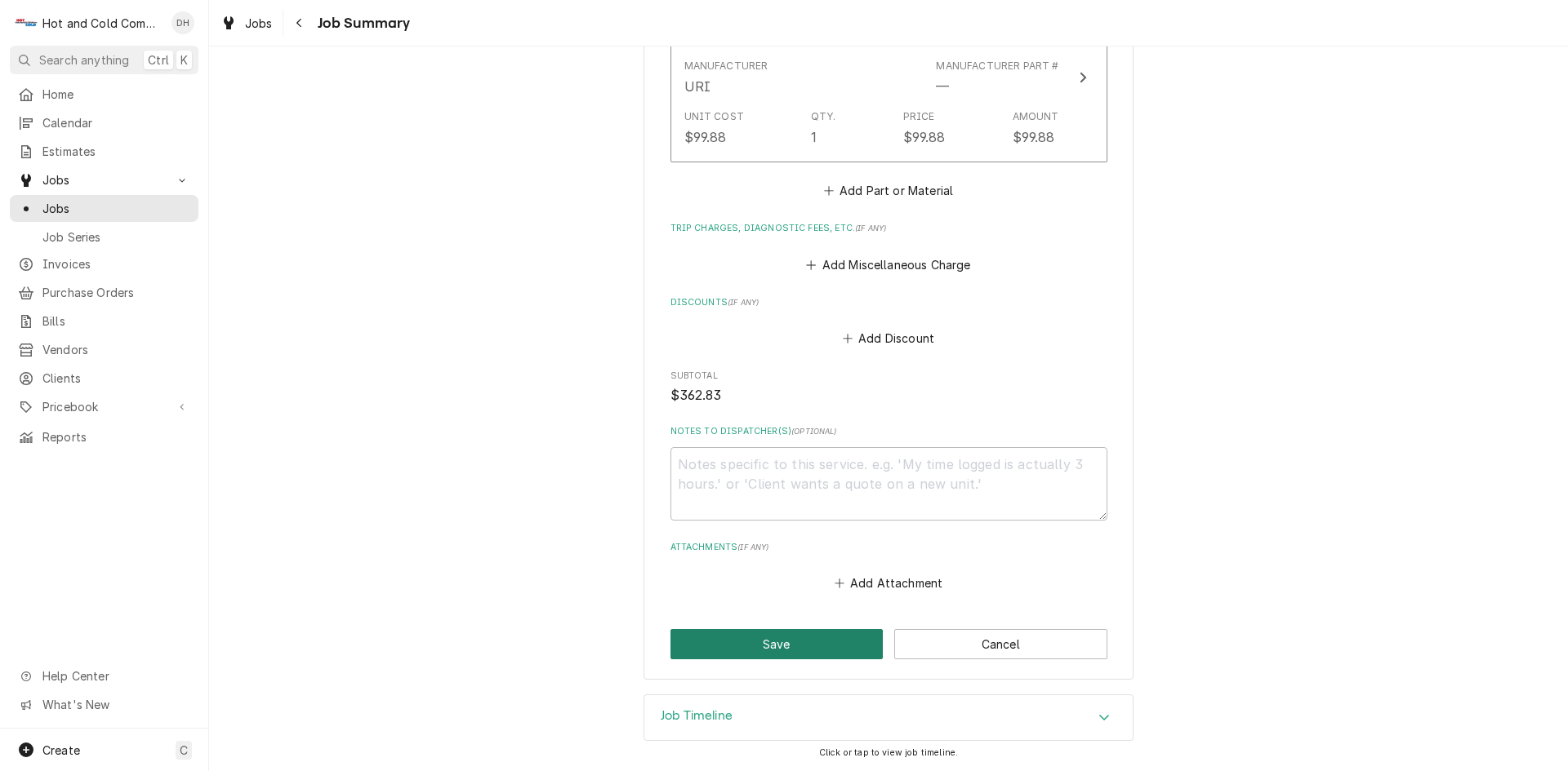
click at [773, 636] on button "Save" at bounding box center [776, 644] width 213 height 31
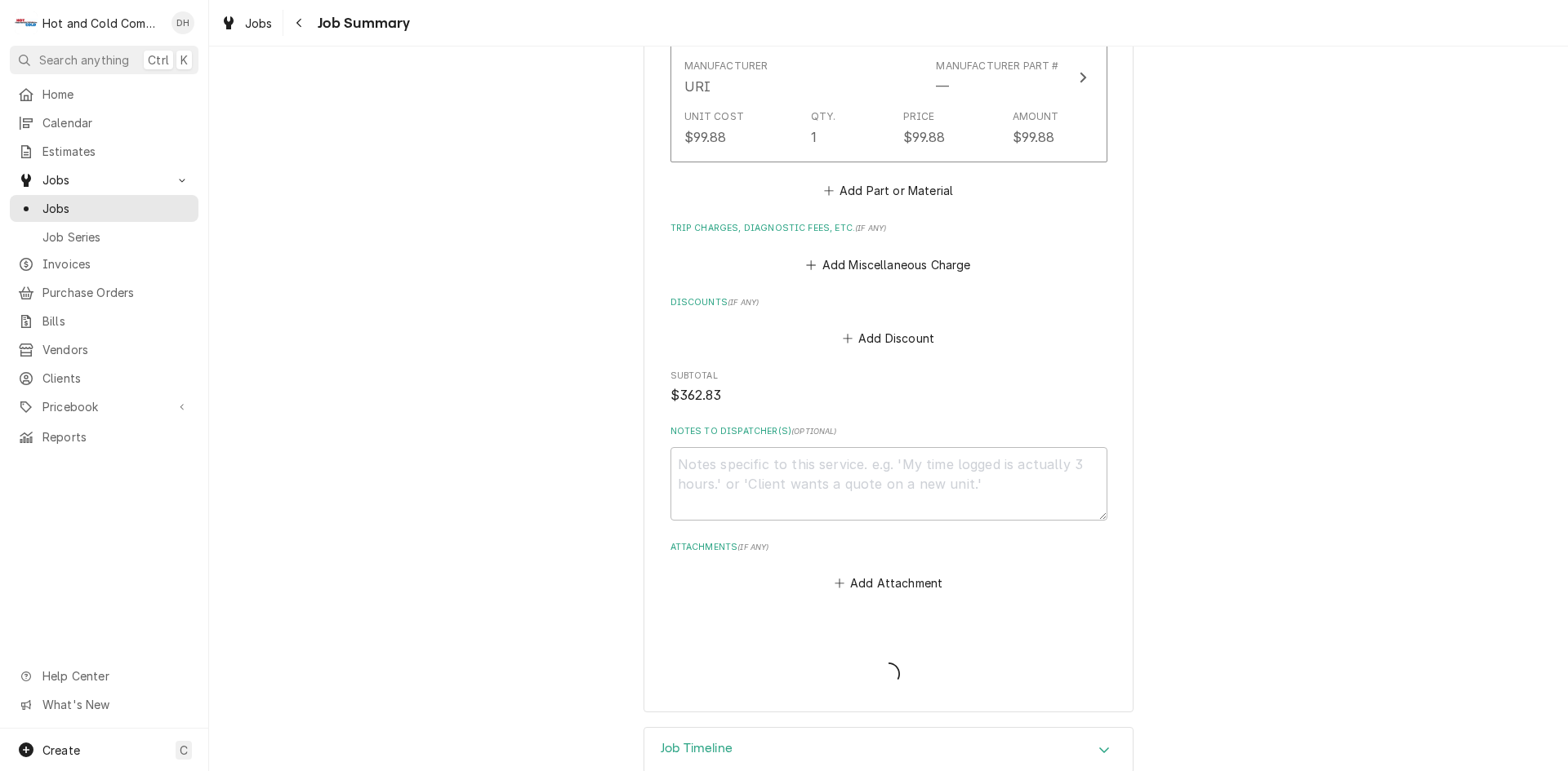
type textarea "x"
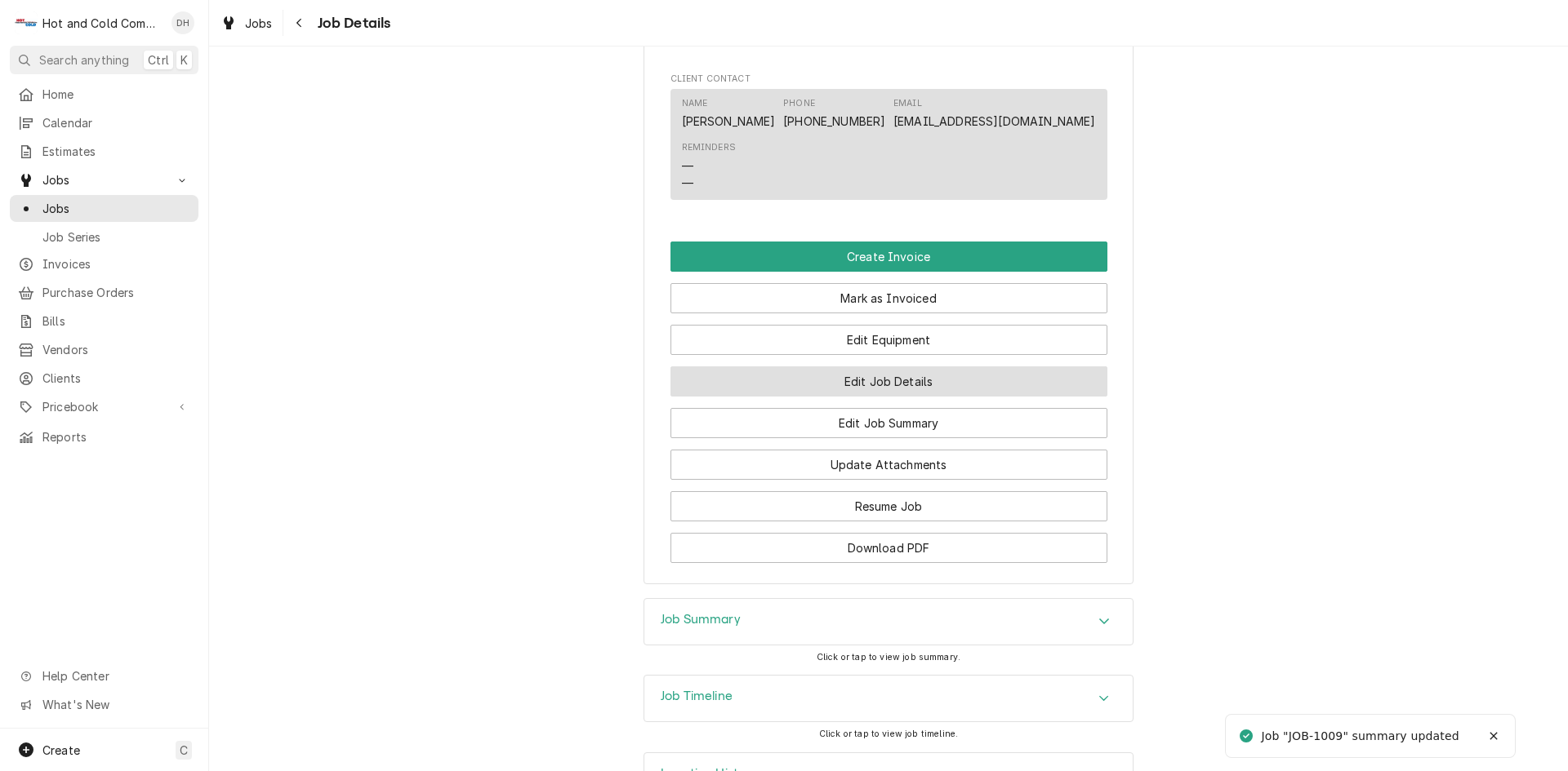
scroll to position [1147, 0]
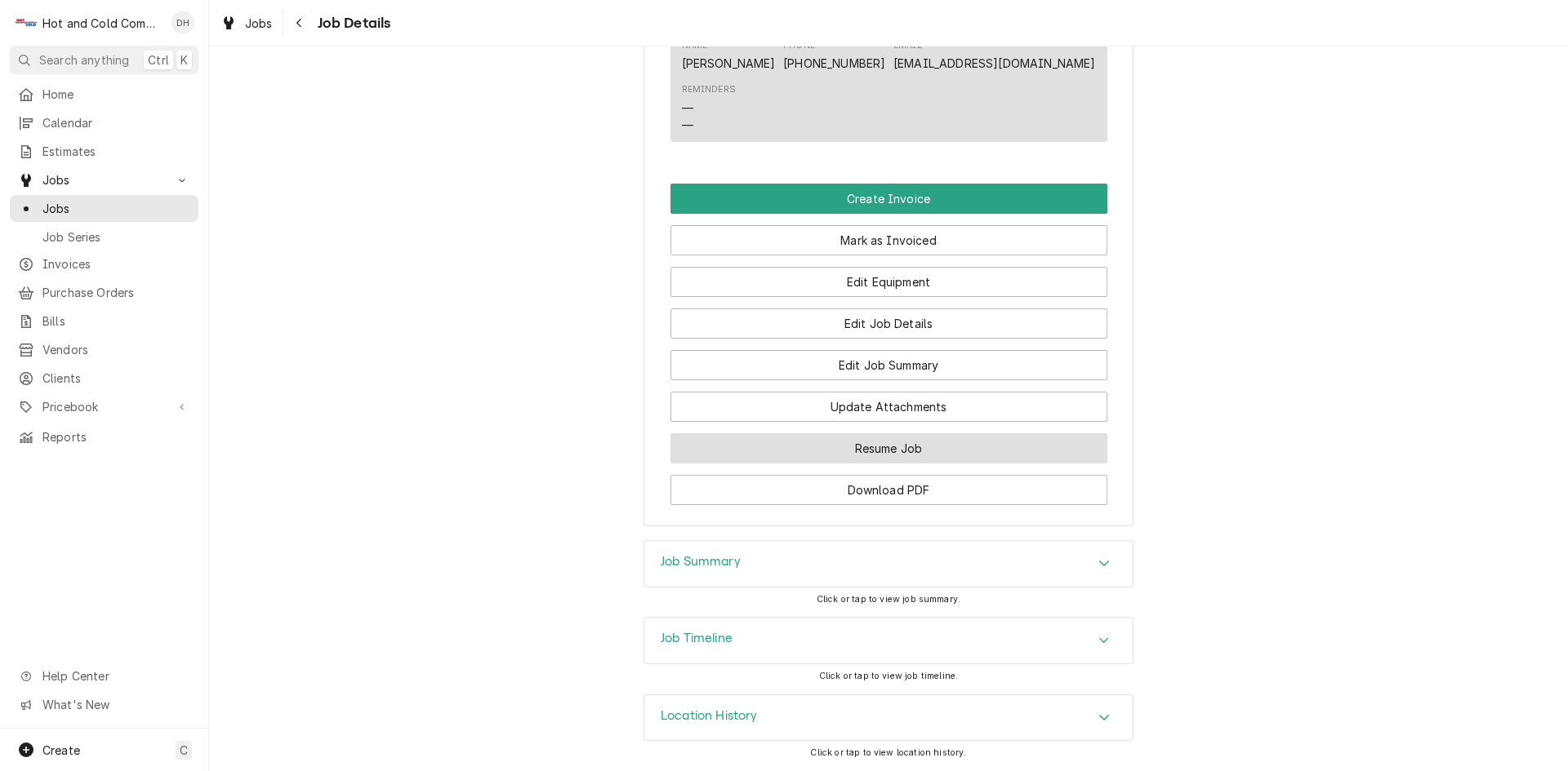
drag, startPoint x: 934, startPoint y: 438, endPoint x: 971, endPoint y: 420, distance: 41.1
click at [934, 438] on button "Resume Job" at bounding box center [889, 449] width 437 height 31
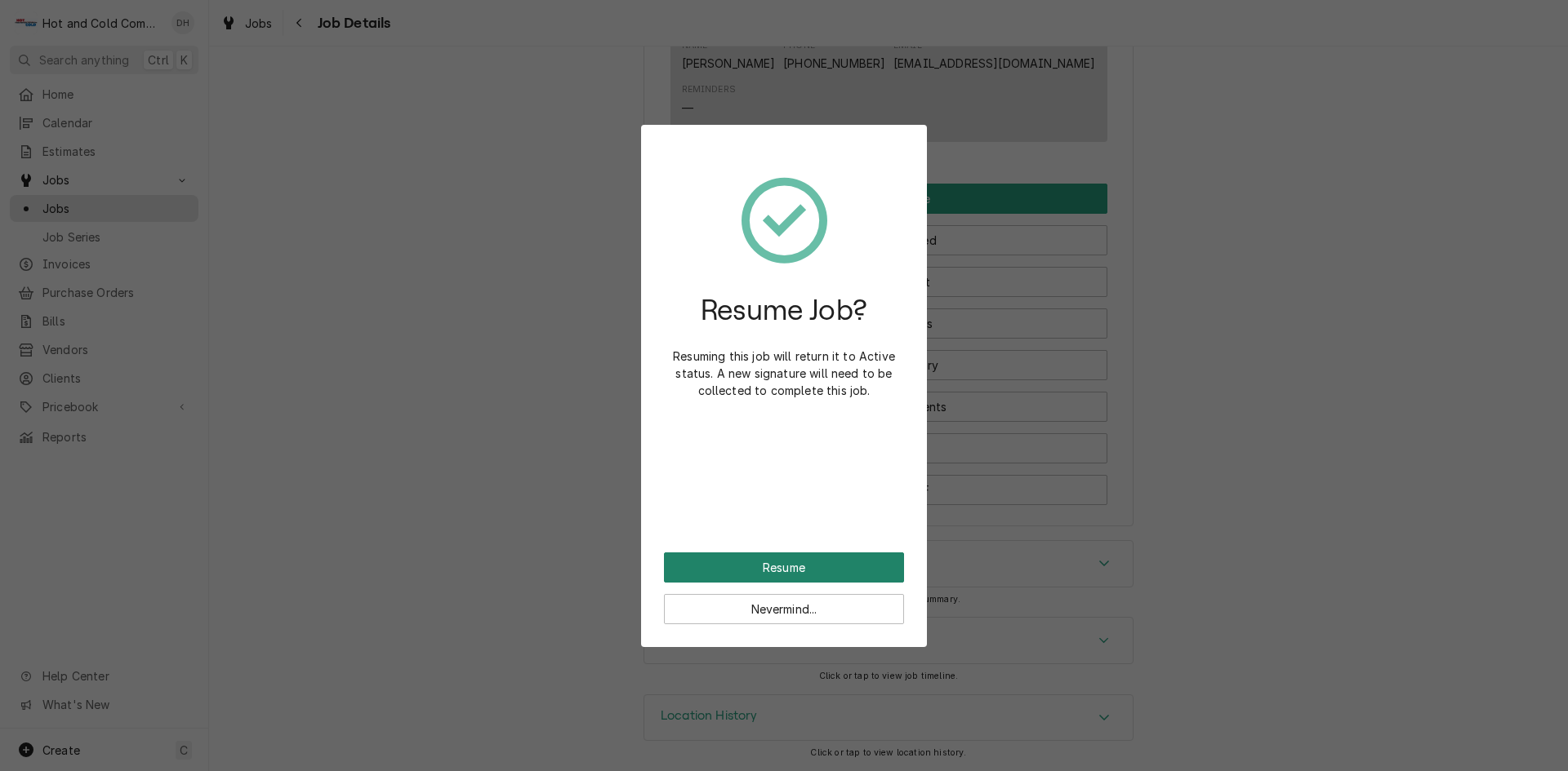
click at [838, 558] on button "Resume" at bounding box center [784, 568] width 240 height 31
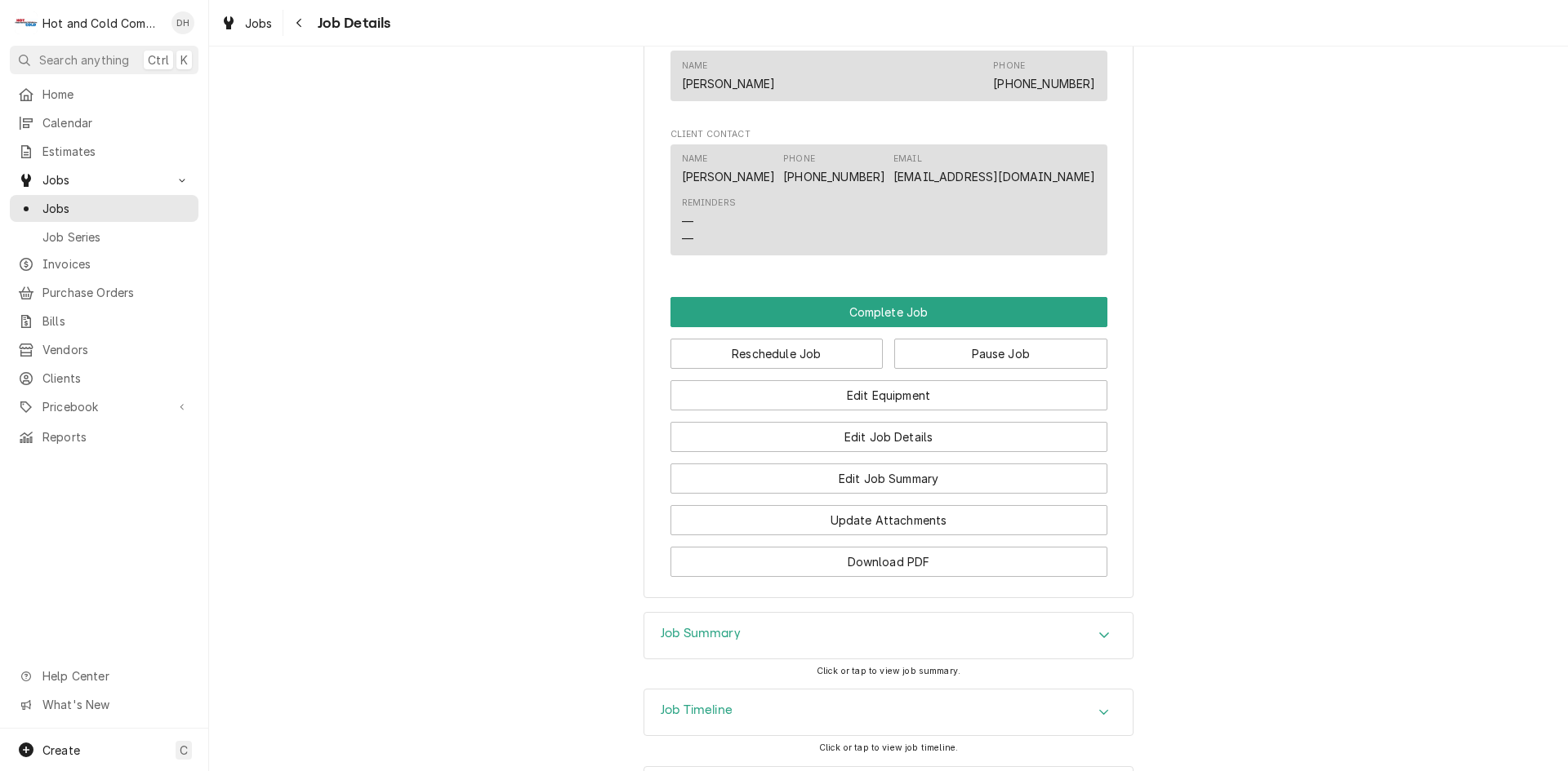
scroll to position [996, 0]
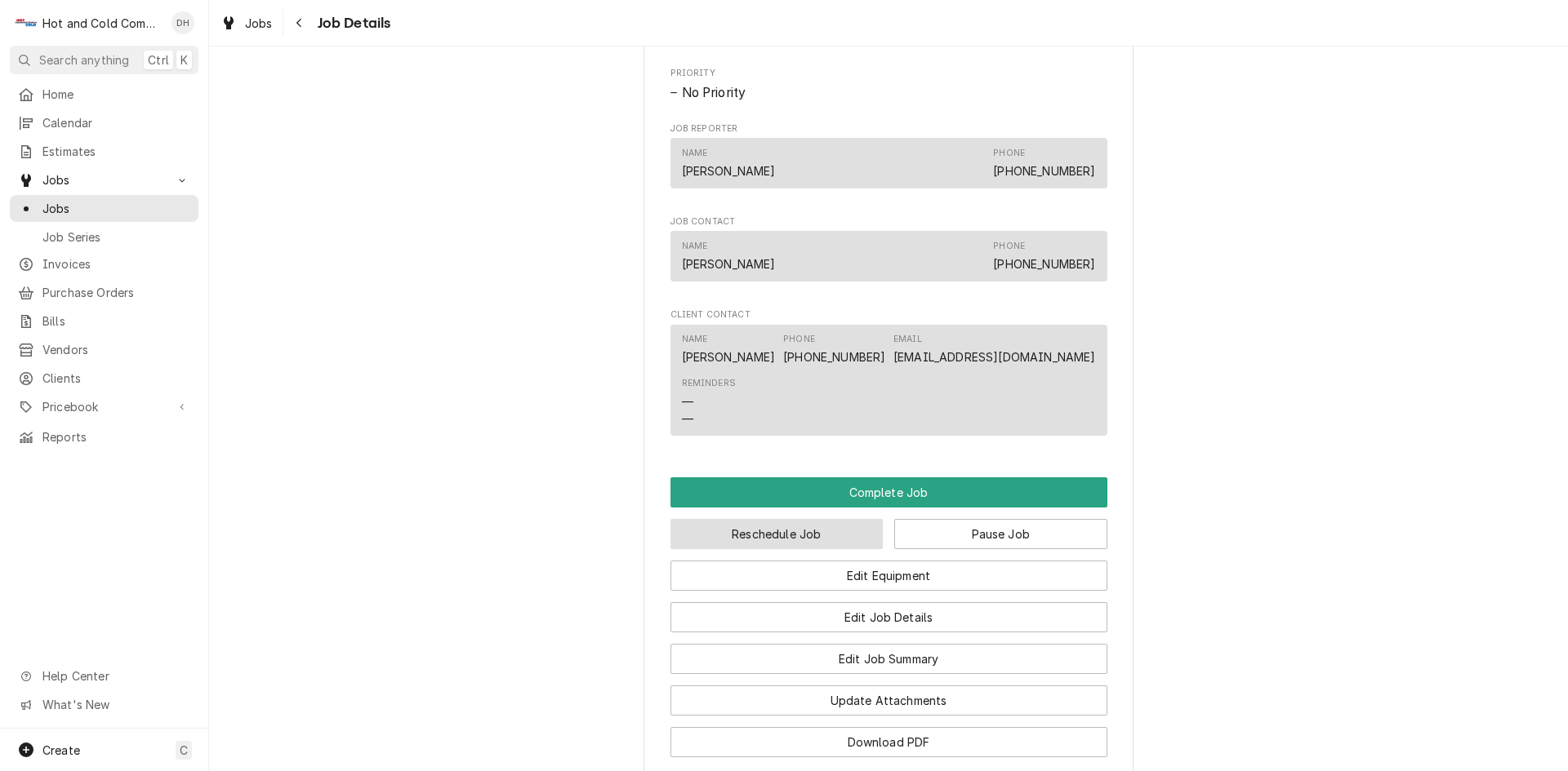
click at [769, 548] on button "Reschedule Job" at bounding box center [776, 535] width 213 height 31
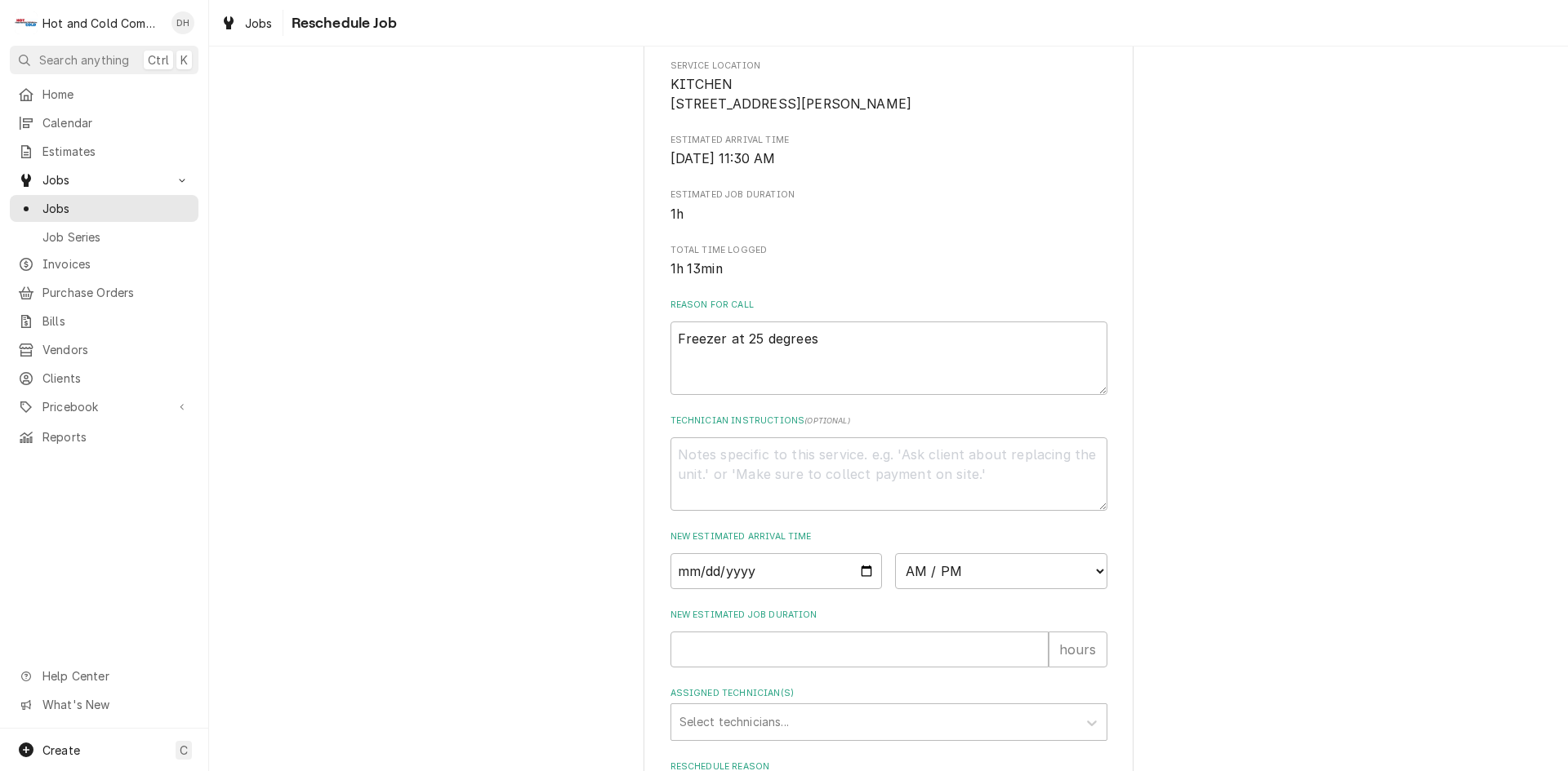
scroll to position [272, 0]
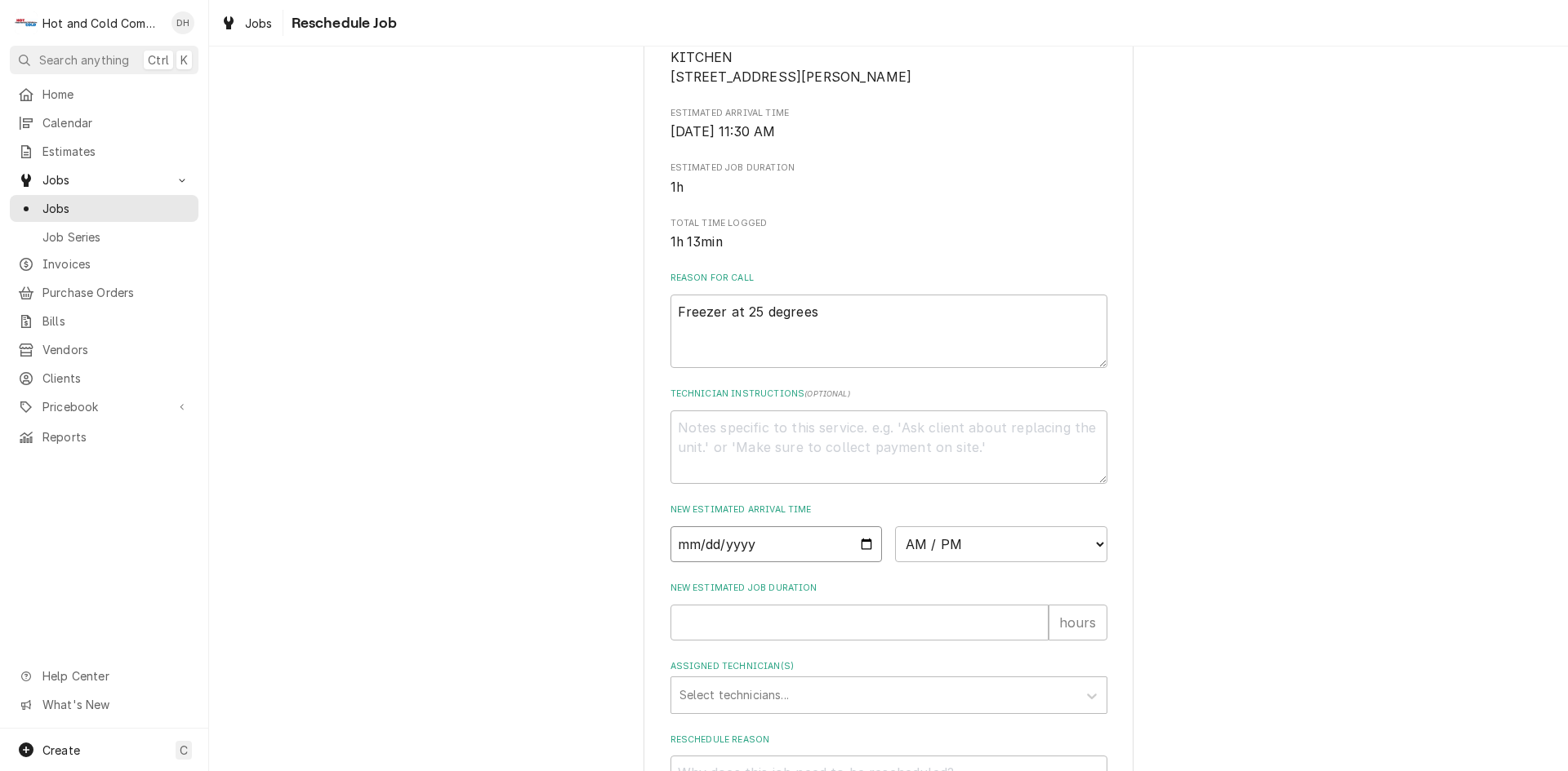
click at [858, 559] on input "Date" at bounding box center [776, 544] width 213 height 36
type input "2025-09-05"
type textarea "x"
click at [1093, 556] on select "AM / PM 6:00 AM 6:15 AM 6:30 AM 6:45 AM 7:00 AM 7:15 AM 7:30 AM 7:45 AM 8:00 AM…" at bounding box center [1001, 544] width 213 height 36
select select "08:30:00"
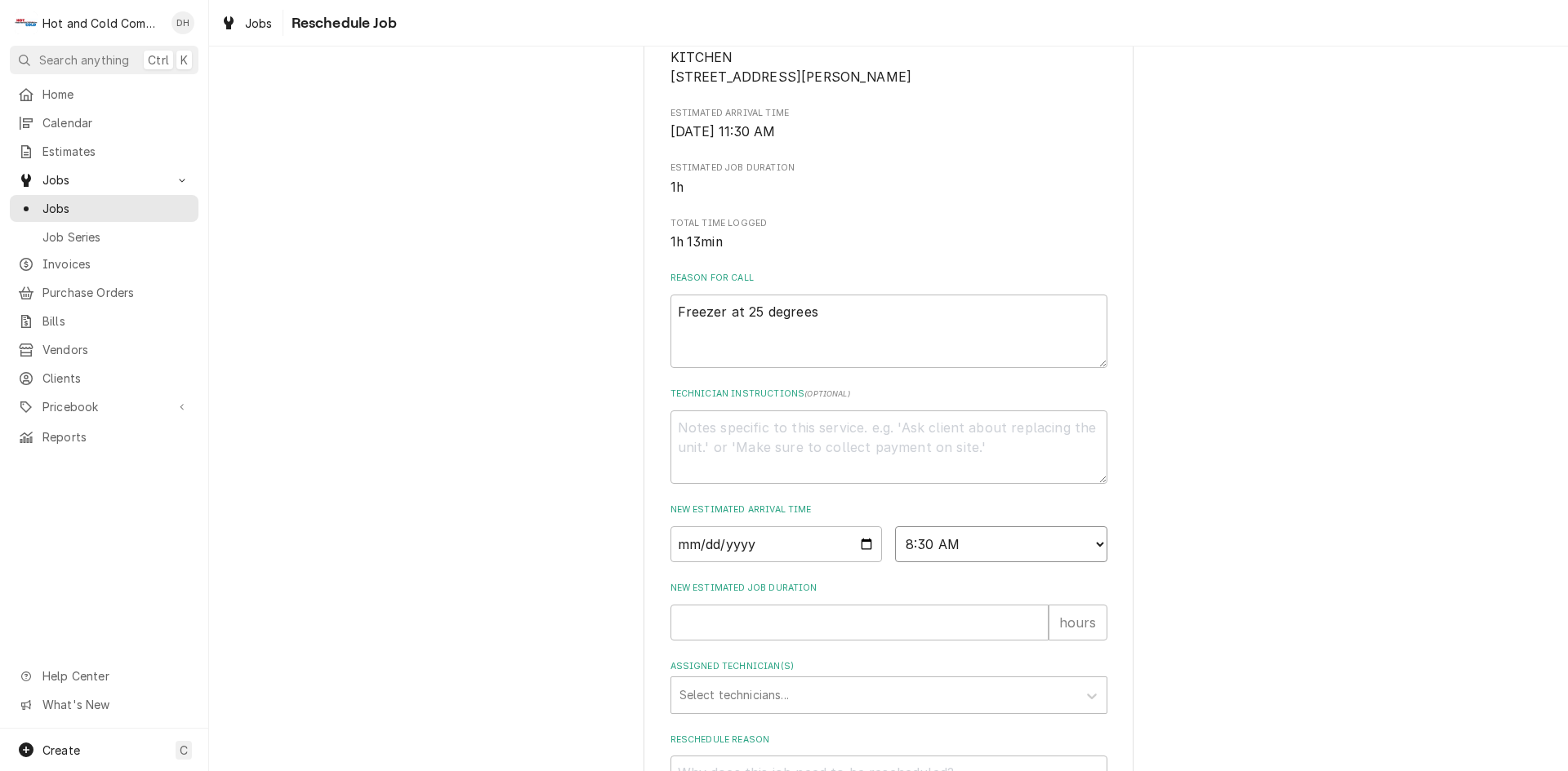
click at [895, 545] on select "AM / PM 6:00 AM 6:15 AM 6:30 AM 6:45 AM 7:00 AM 7:15 AM 7:30 AM 7:45 AM 8:00 AM…" at bounding box center [1001, 544] width 213 height 36
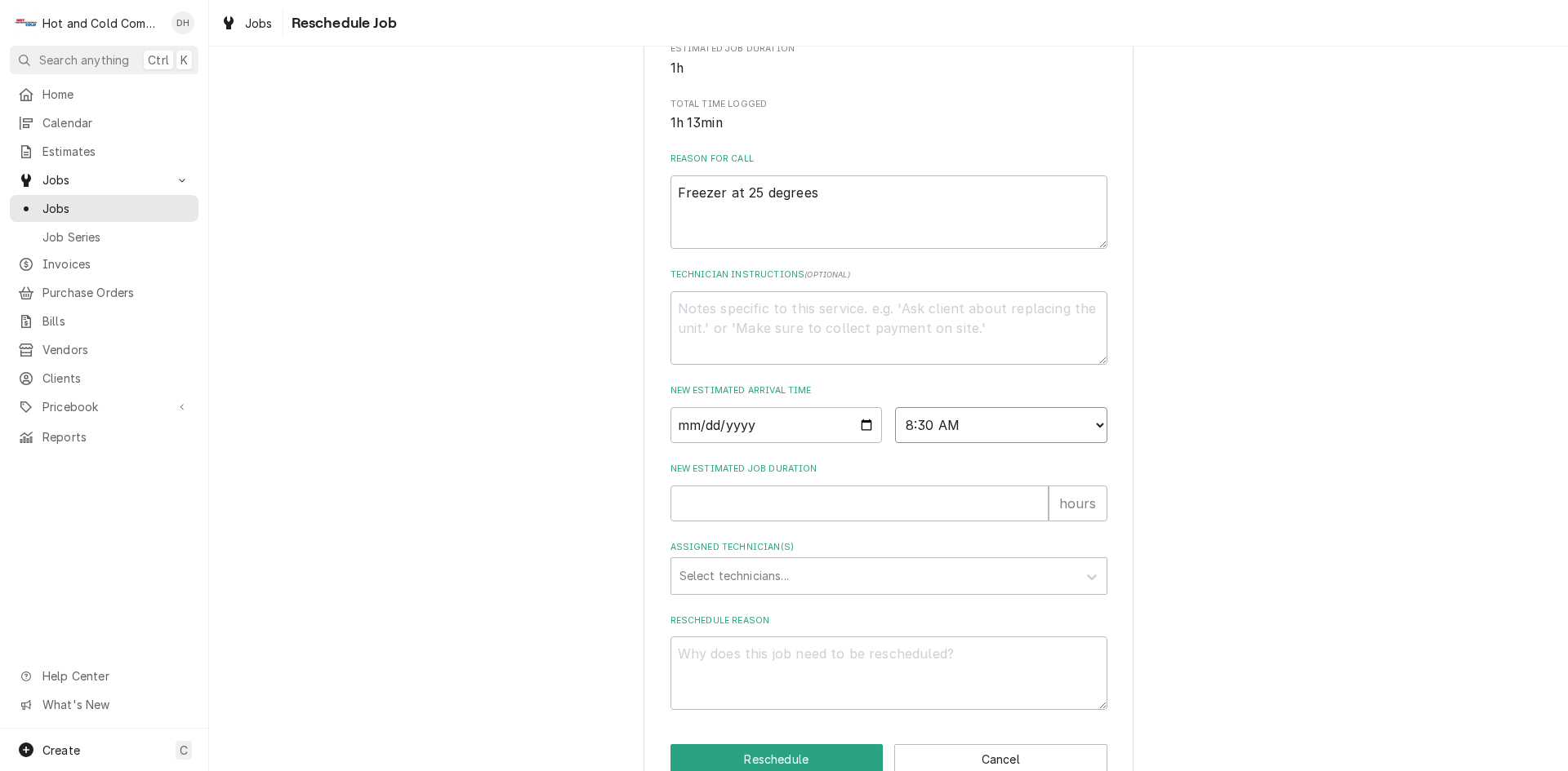
scroll to position [449, 0]
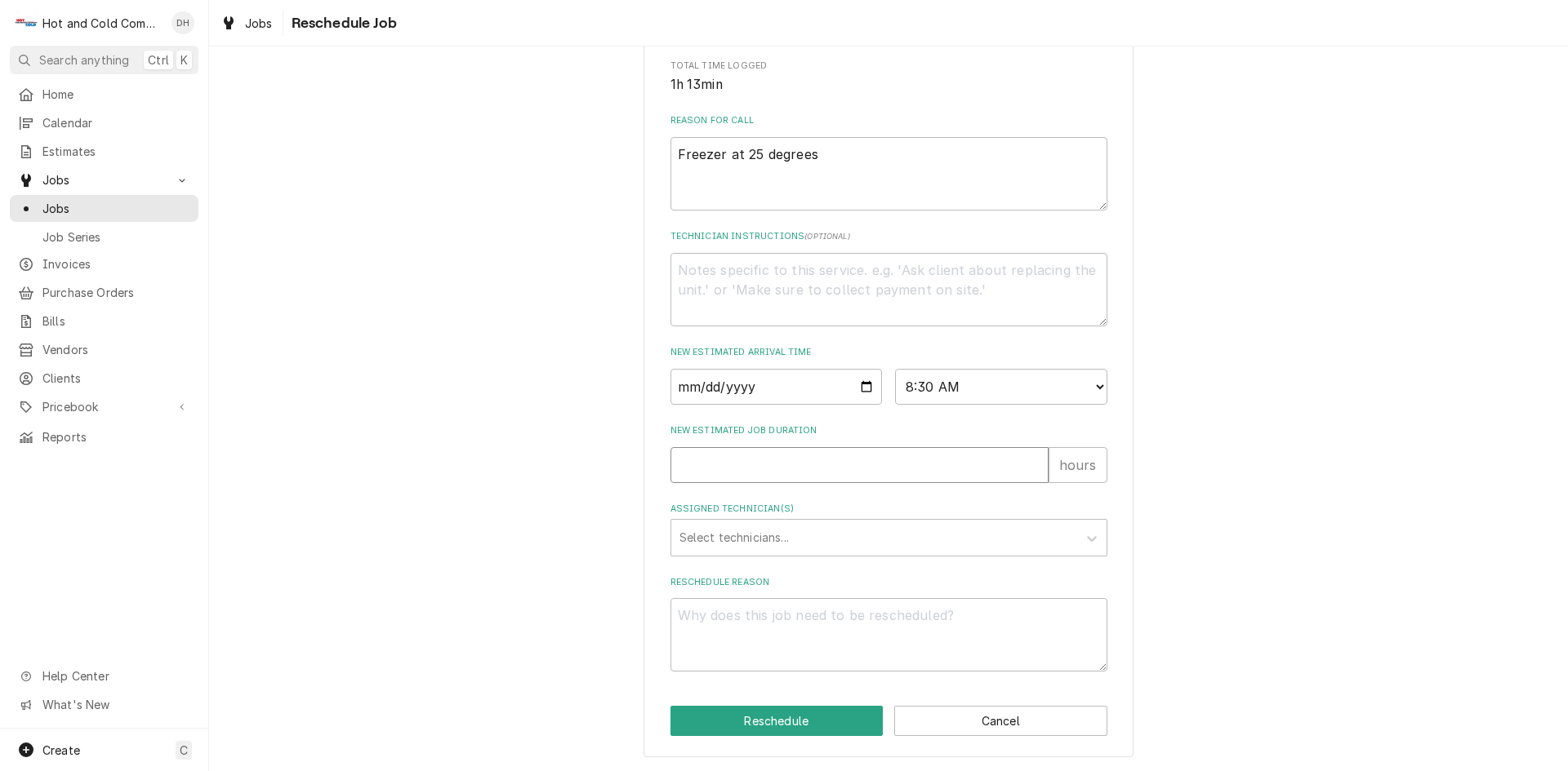
click at [793, 457] on input "New Estimated Job Duration" at bounding box center [859, 465] width 378 height 36
type textarea "x"
type input "1"
click at [821, 533] on div "Assigned Technician(s)" at bounding box center [874, 537] width 389 height 30
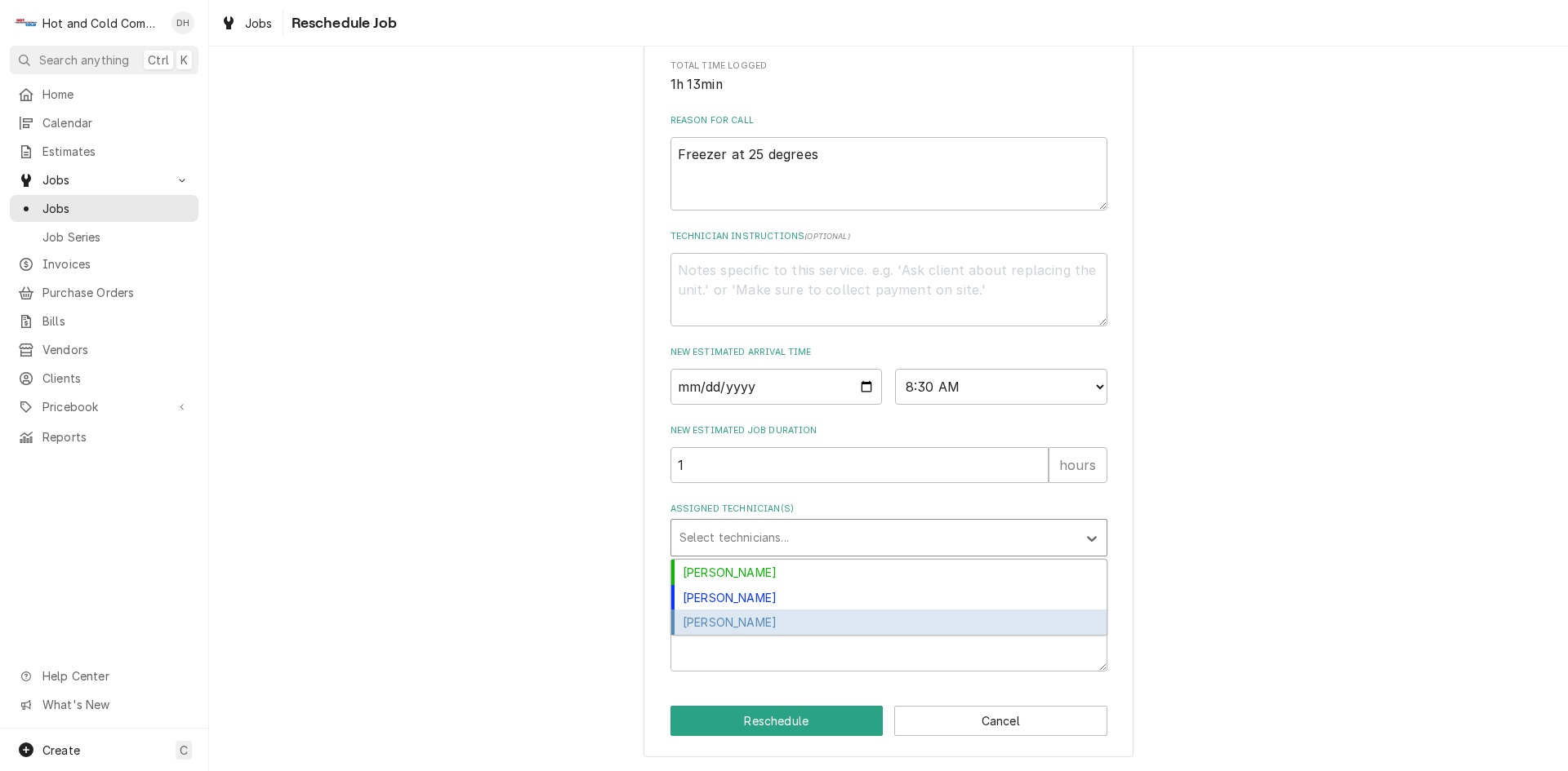
drag, startPoint x: 769, startPoint y: 618, endPoint x: 832, endPoint y: 598, distance: 66.1
click at [770, 618] on div "Jason Thomason" at bounding box center [889, 622] width 435 height 26
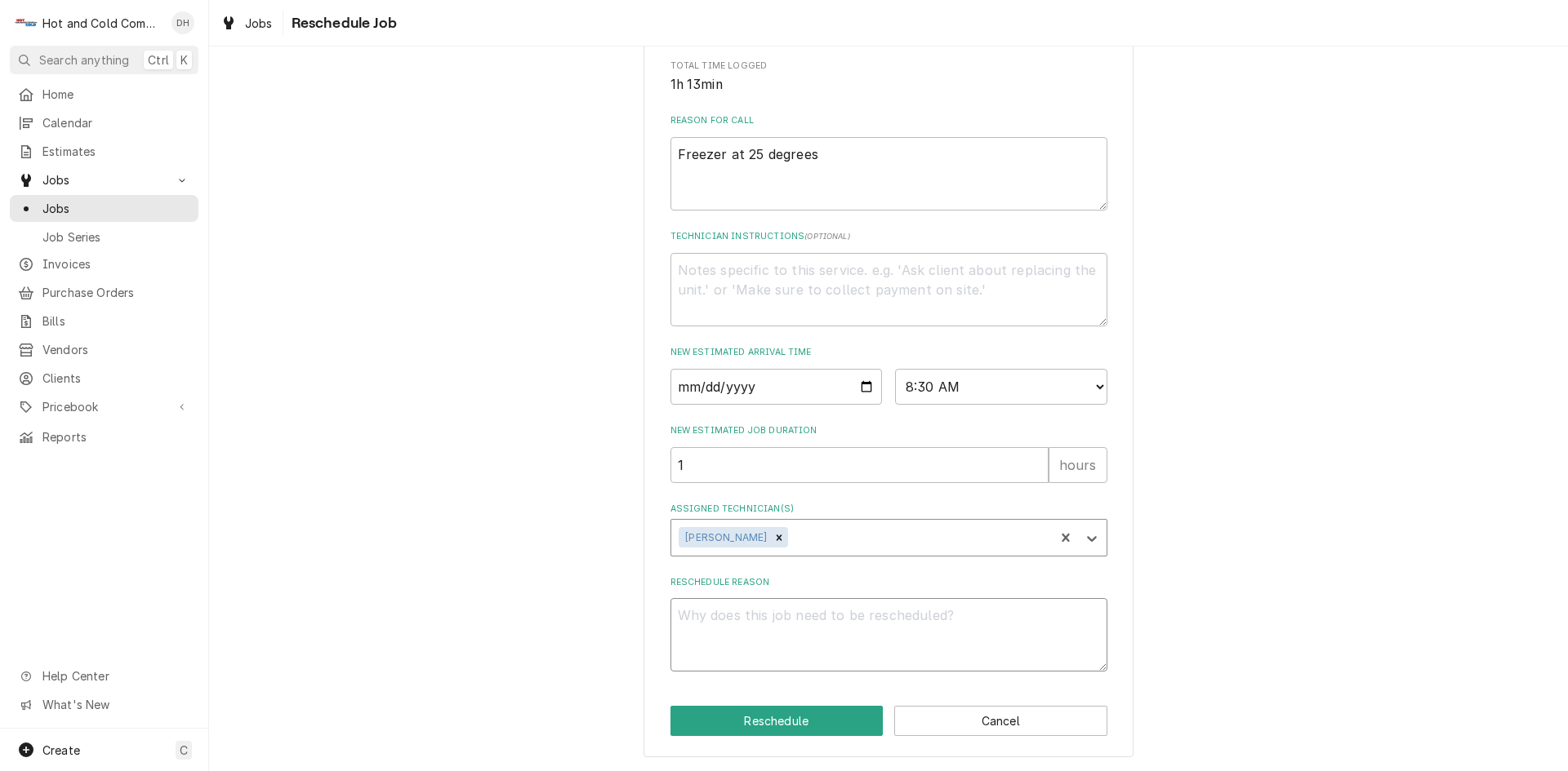
click at [882, 625] on textarea "Reschedule Reason" at bounding box center [889, 635] width 437 height 73
type textarea "x"
type textarea "t"
type textarea "x"
type textarea "to"
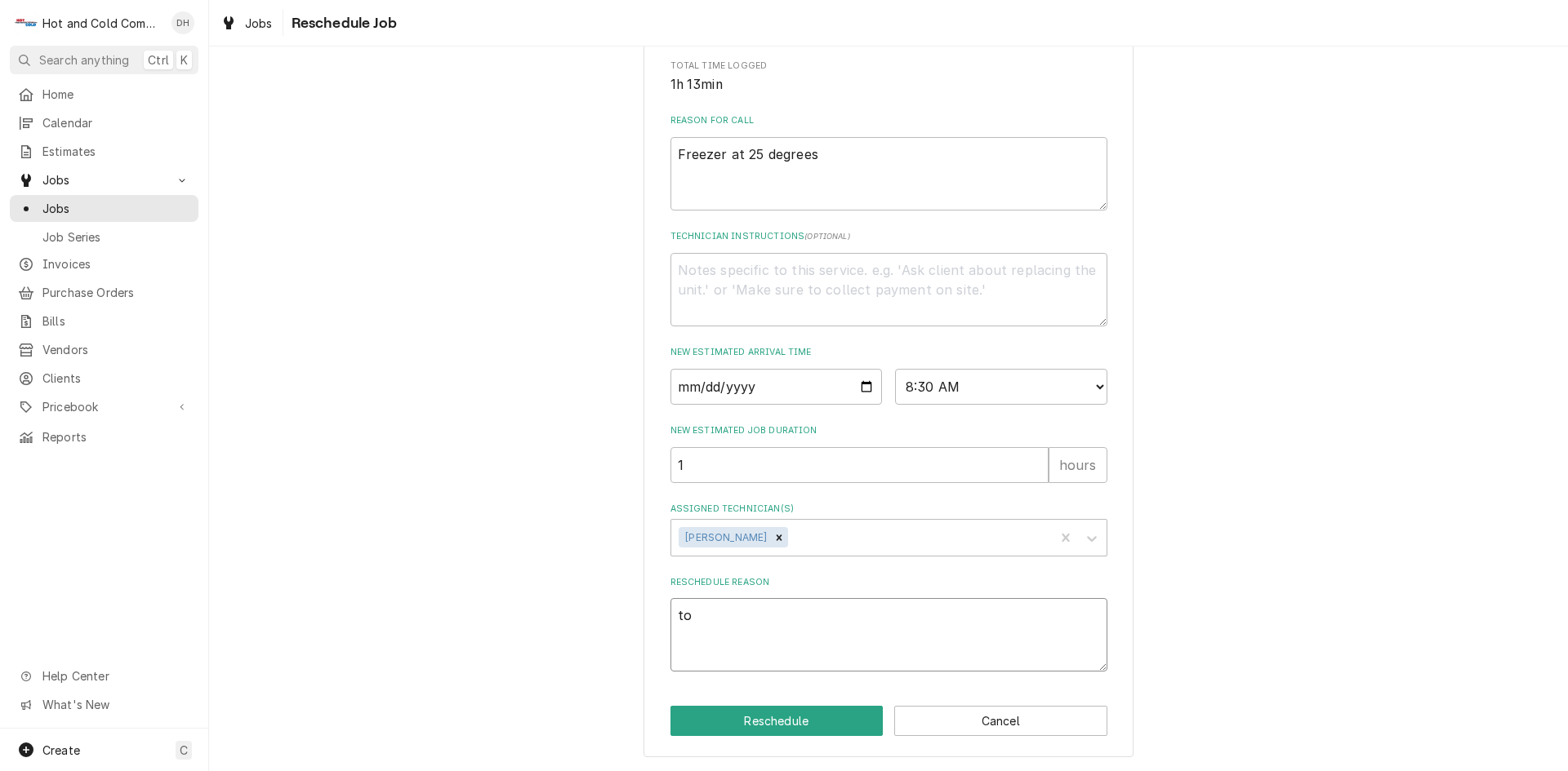
type textarea "x"
type textarea "to"
type textarea "x"
type textarea "to r"
type textarea "x"
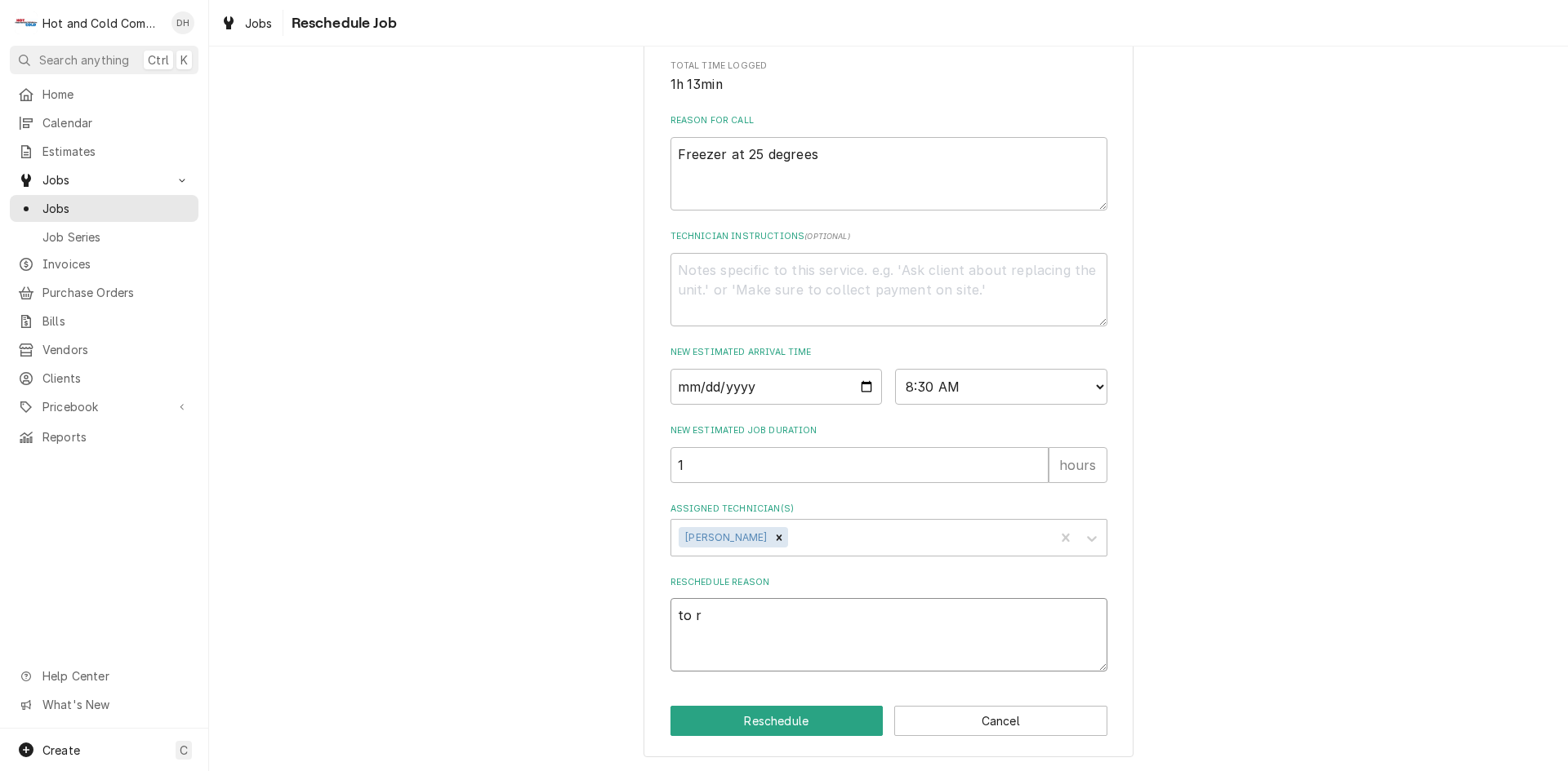
type textarea "to re"
type textarea "x"
type textarea "to rec"
type textarea "x"
type textarea "to rech"
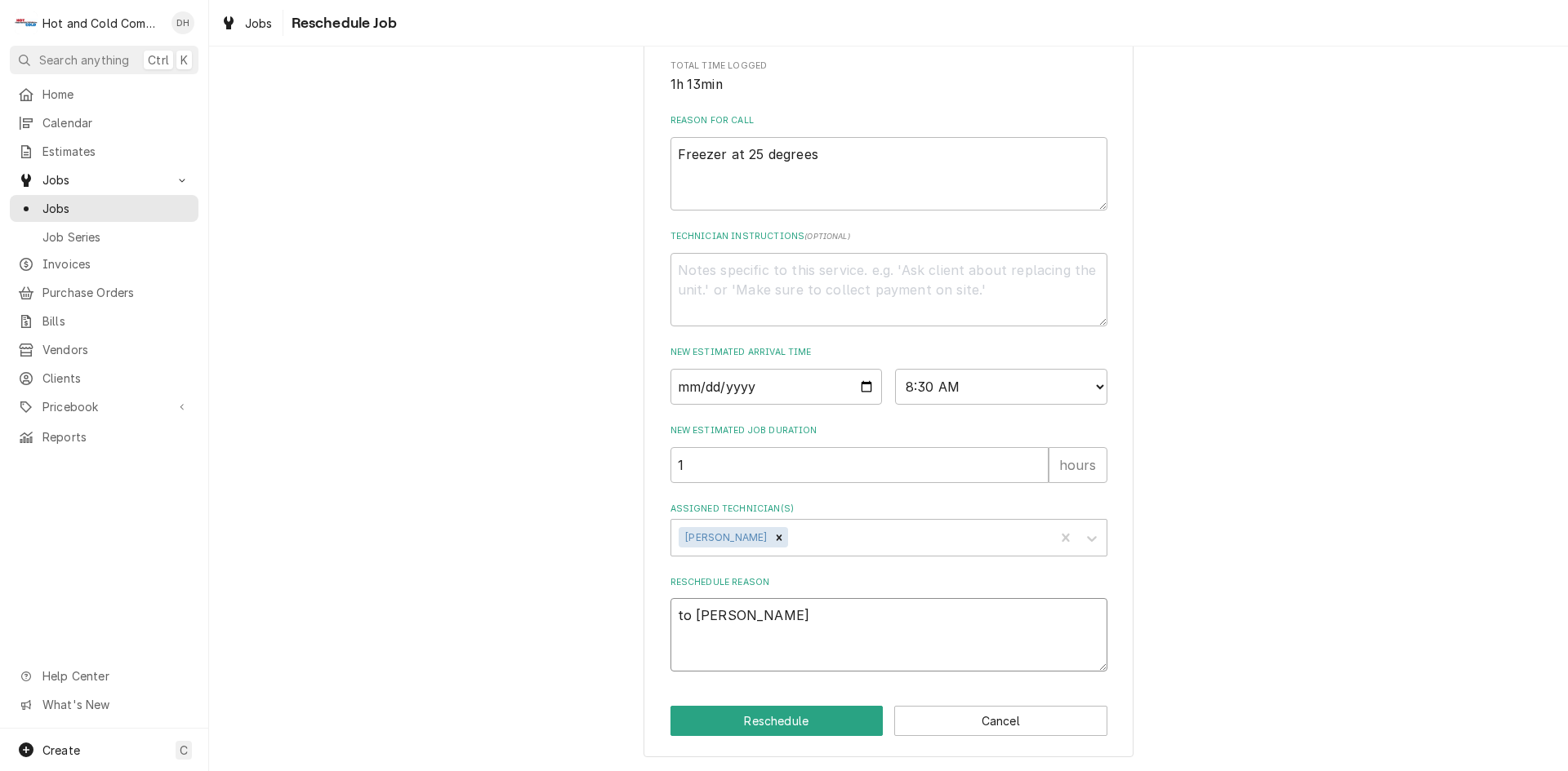
type textarea "x"
type textarea "to reche"
type textarea "x"
type textarea "to rechec"
type textarea "x"
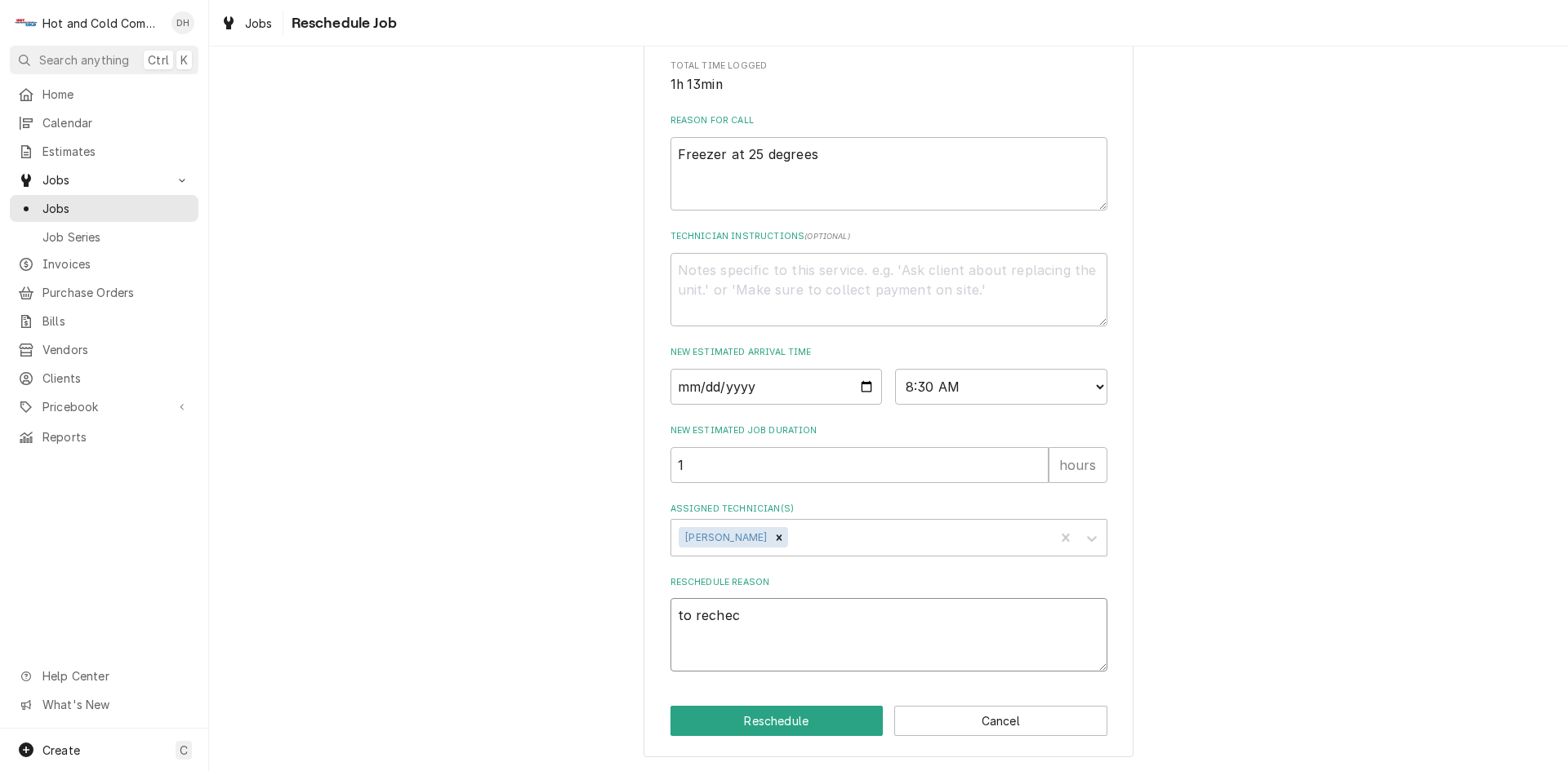
type textarea "to recheck"
type textarea "x"
type textarea "to recheck"
type textarea "x"
type textarea "to recheck f"
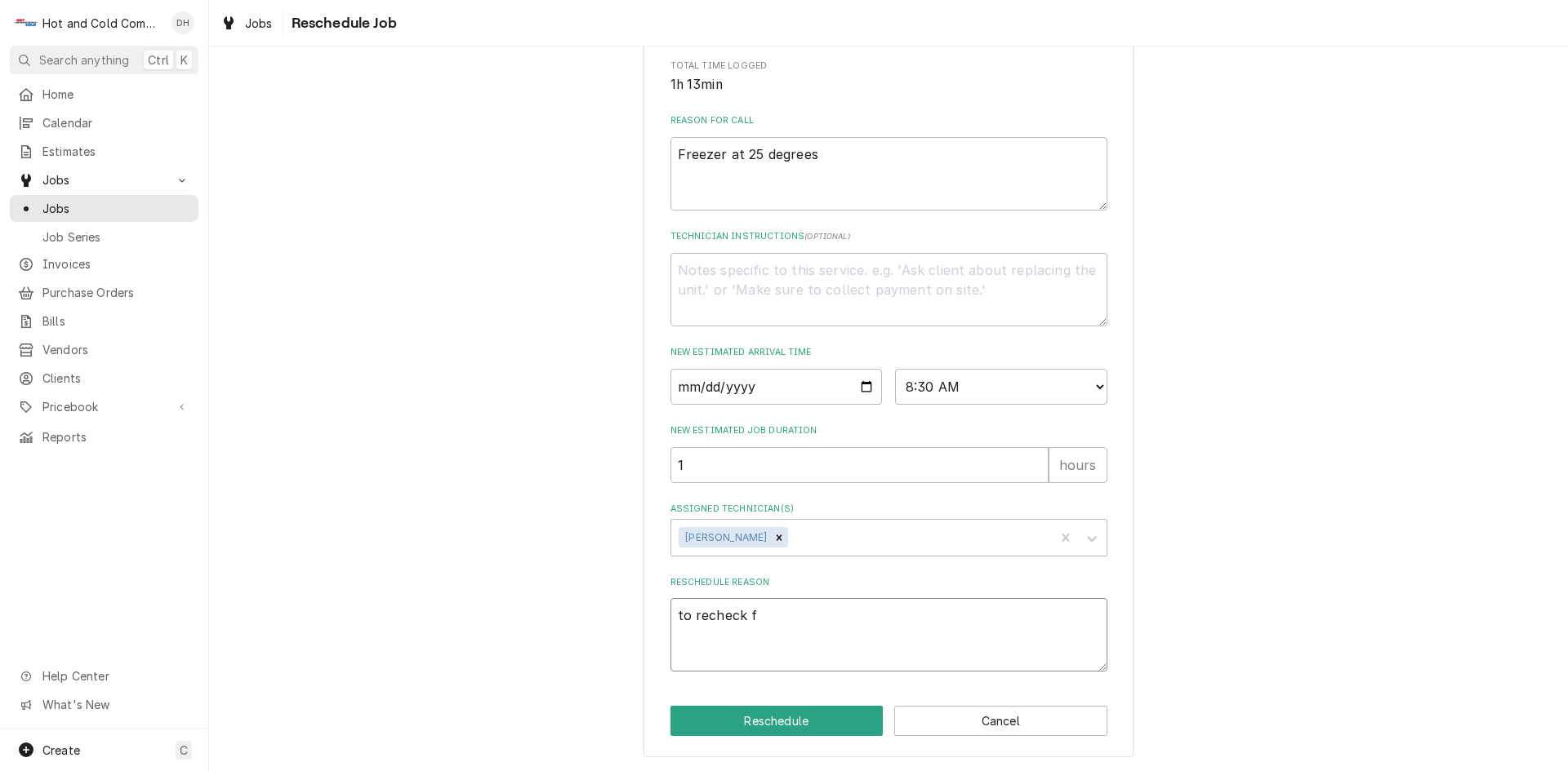
type textarea "x"
type textarea "to recheck fr"
type textarea "x"
type textarea "to recheck fre"
type textarea "x"
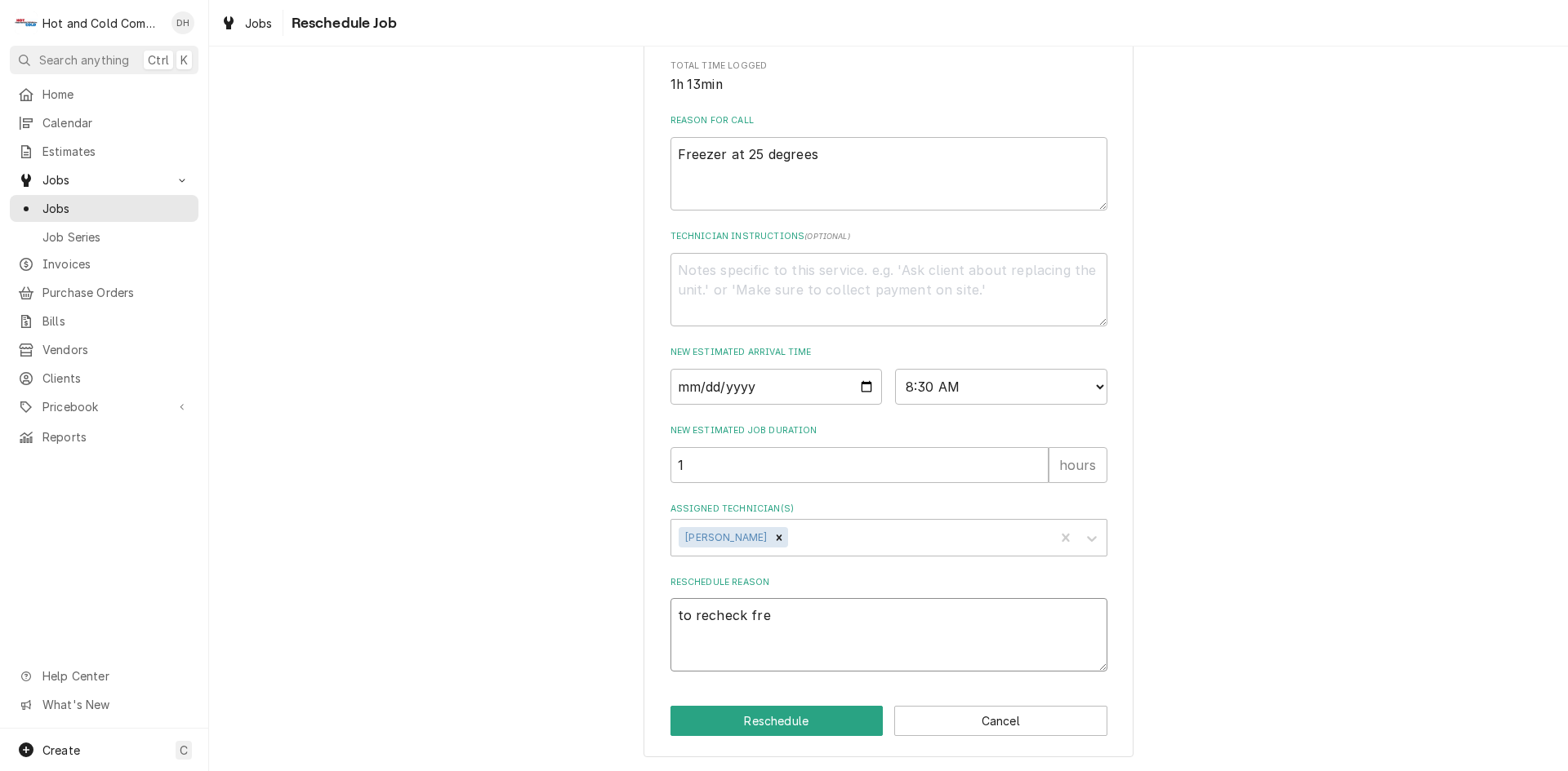
type textarea "to recheck free"
type textarea "x"
type textarea "to recheck freez"
type textarea "x"
type textarea "to recheck freeze"
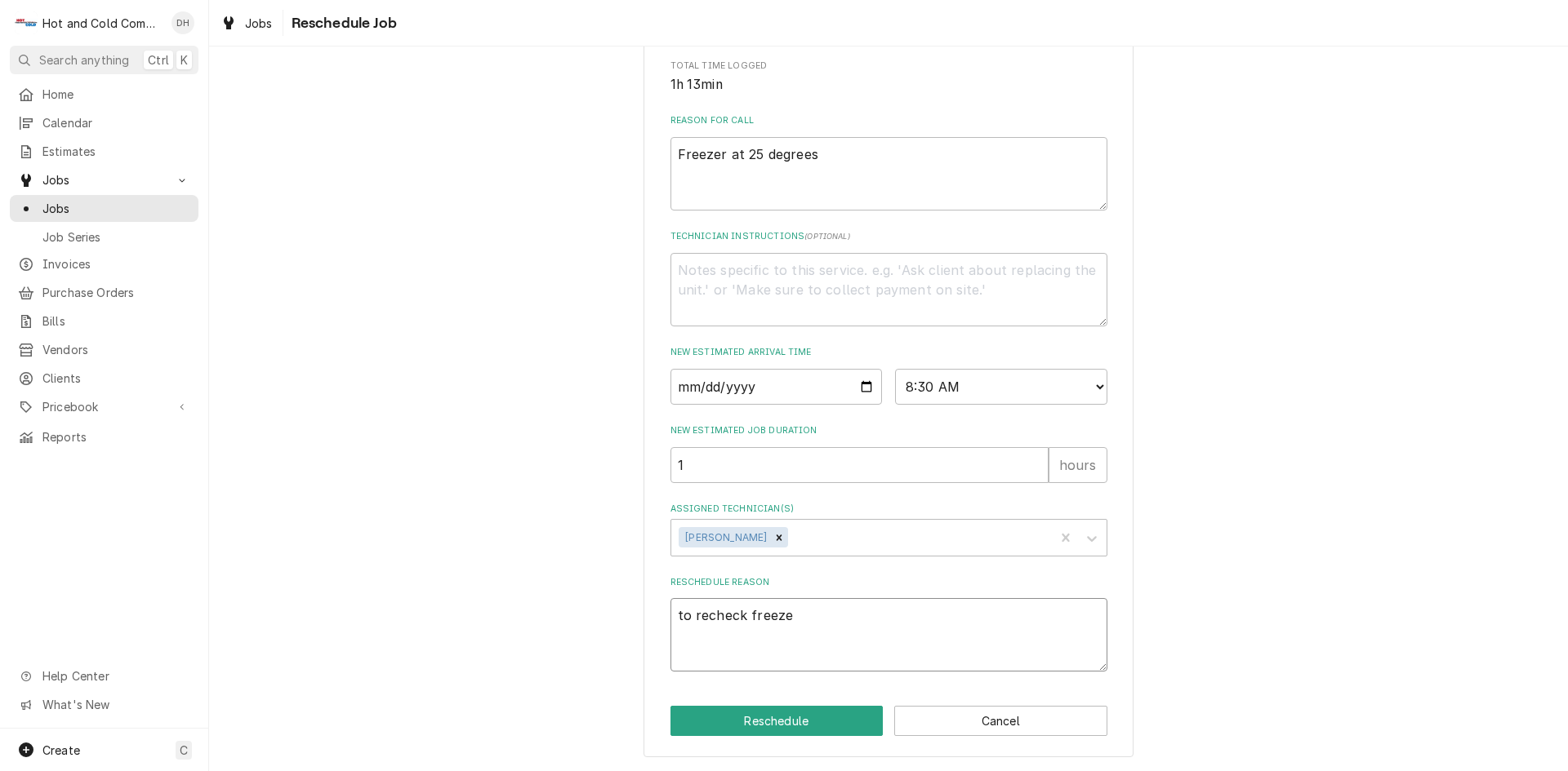
type textarea "x"
type textarea "to recheck freezer"
type textarea "x"
type textarea "to recheck freezer"
type textarea "x"
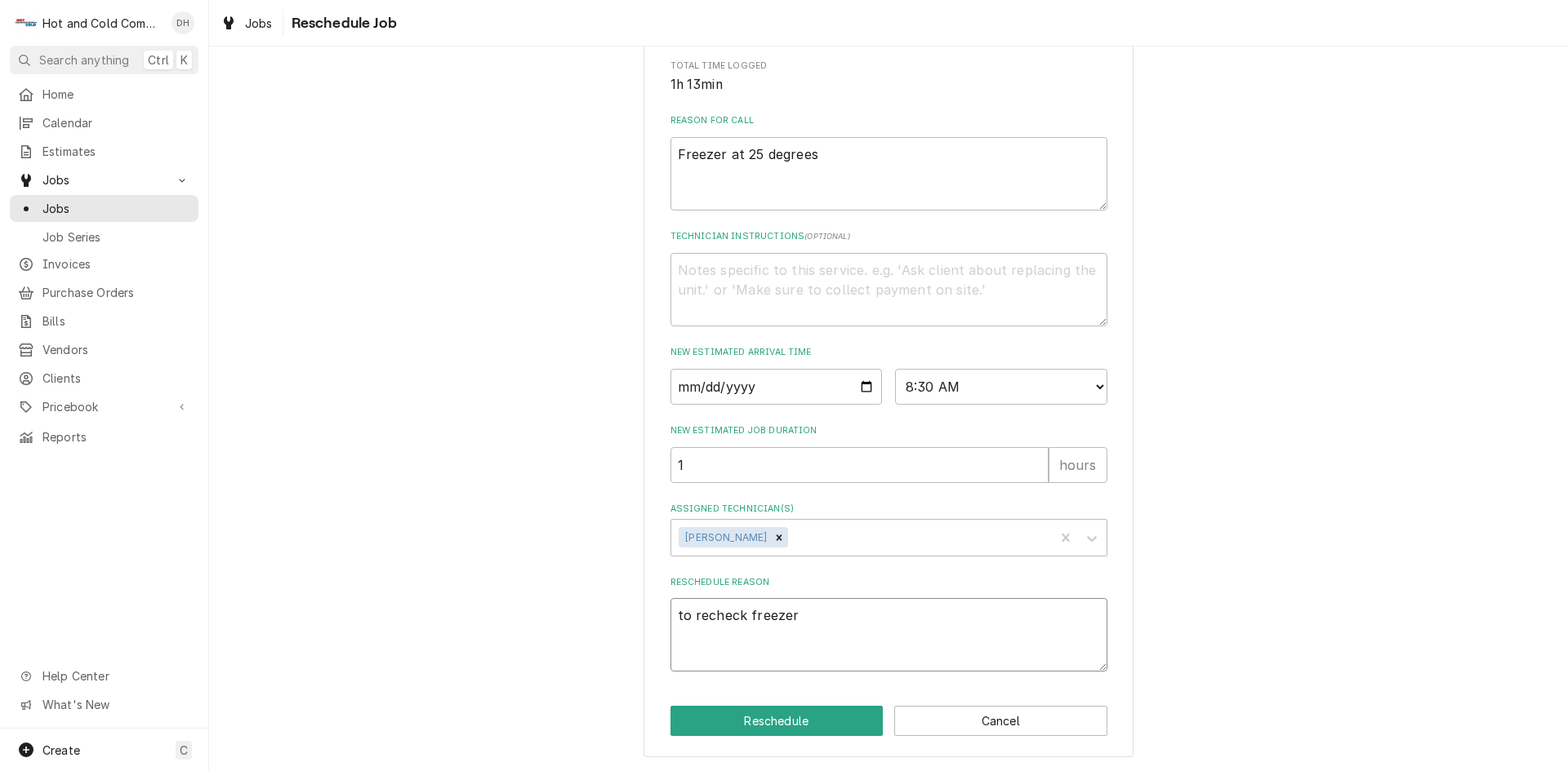
type textarea "to recheck freezer w"
type textarea "x"
type textarea "to recheck freezer wi"
type textarea "x"
type textarea "to recheck freezer wit"
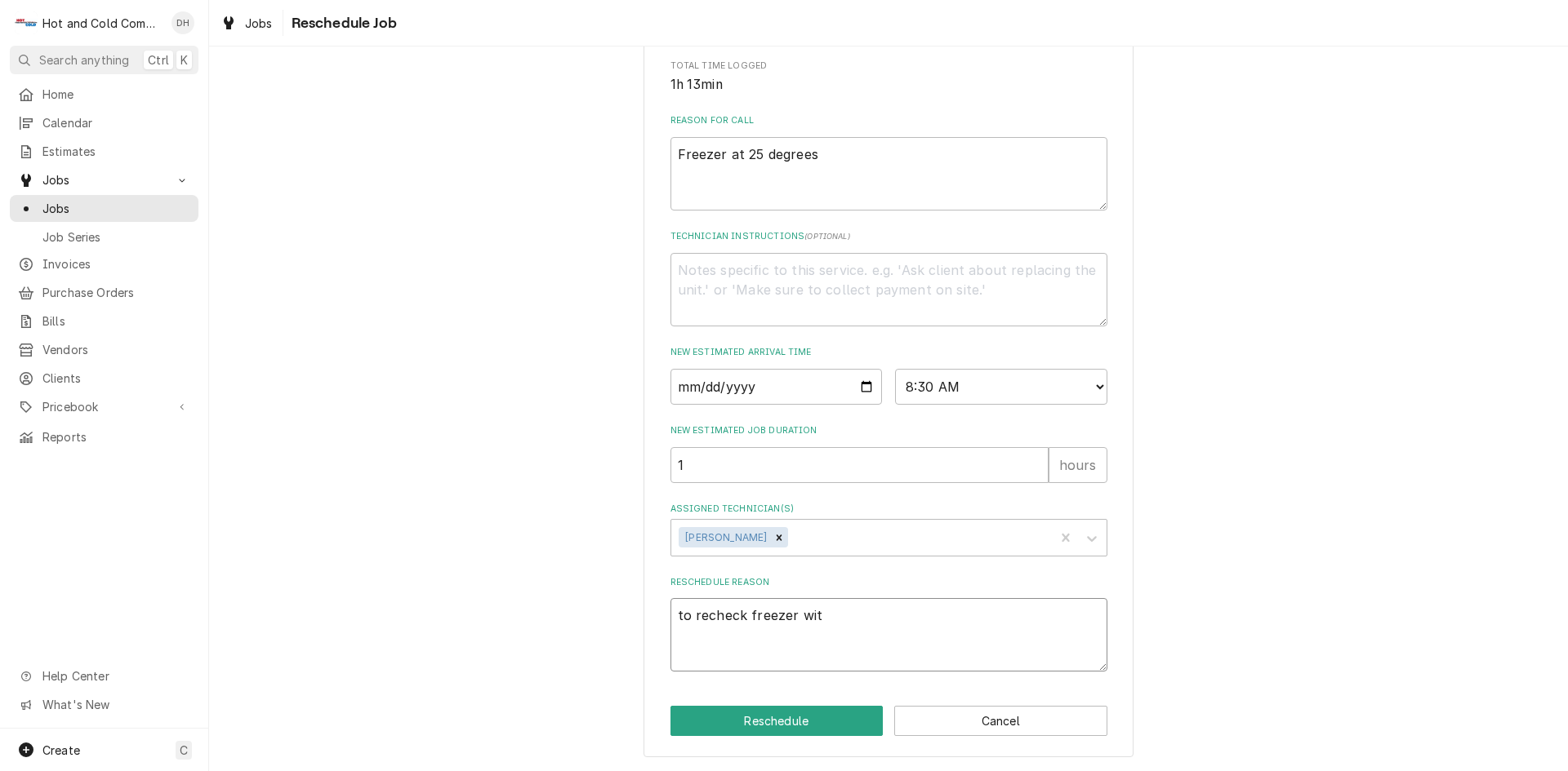
type textarea "x"
type textarea "to recheck freezer with"
type textarea "x"
type textarea "to recheck freezer with"
type textarea "x"
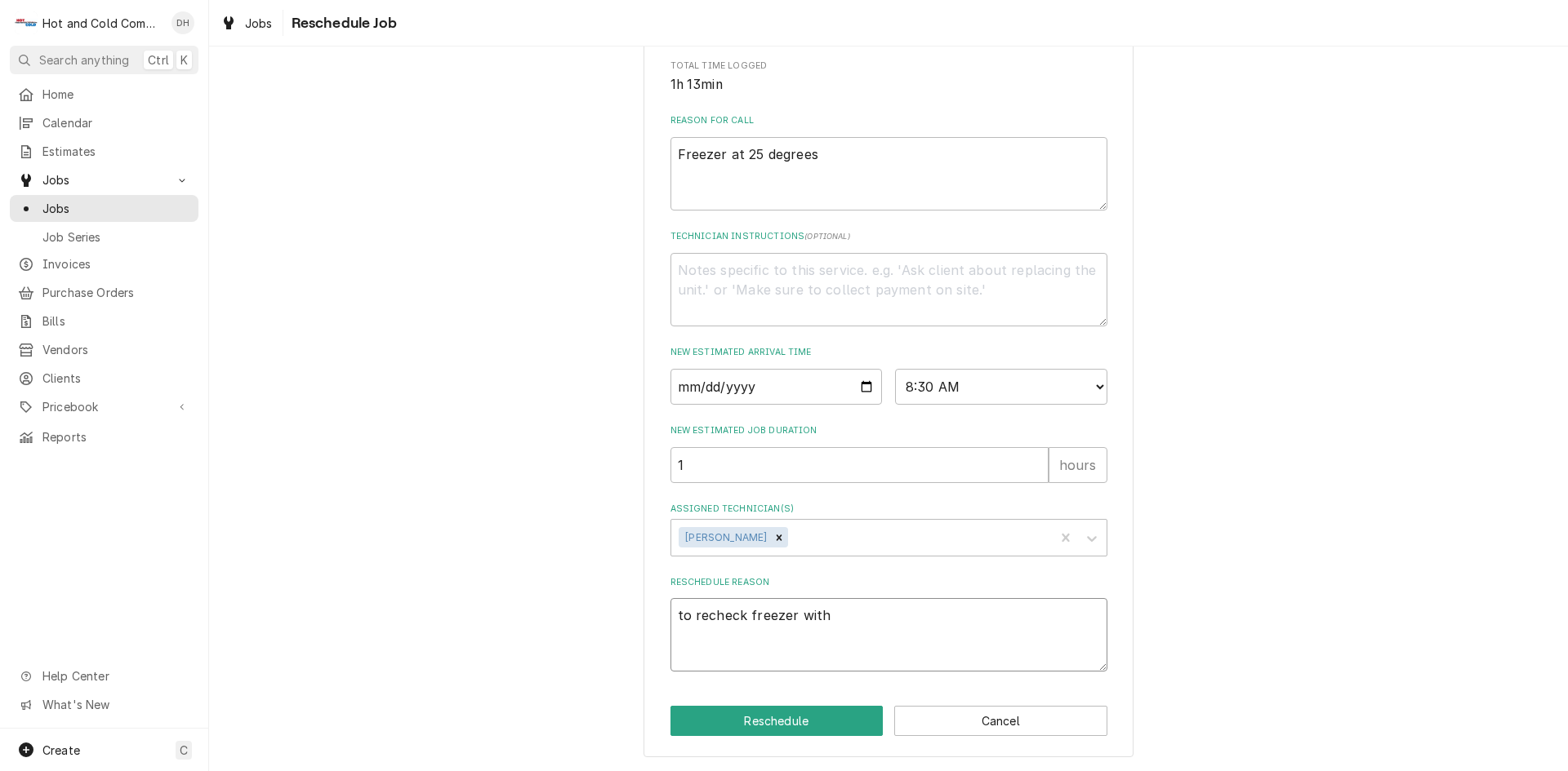
type textarea "to recheck freezer with l"
type textarea "x"
type textarea "to recheck freezer with li"
type textarea "x"
type textarea "to recheck freezer with lig"
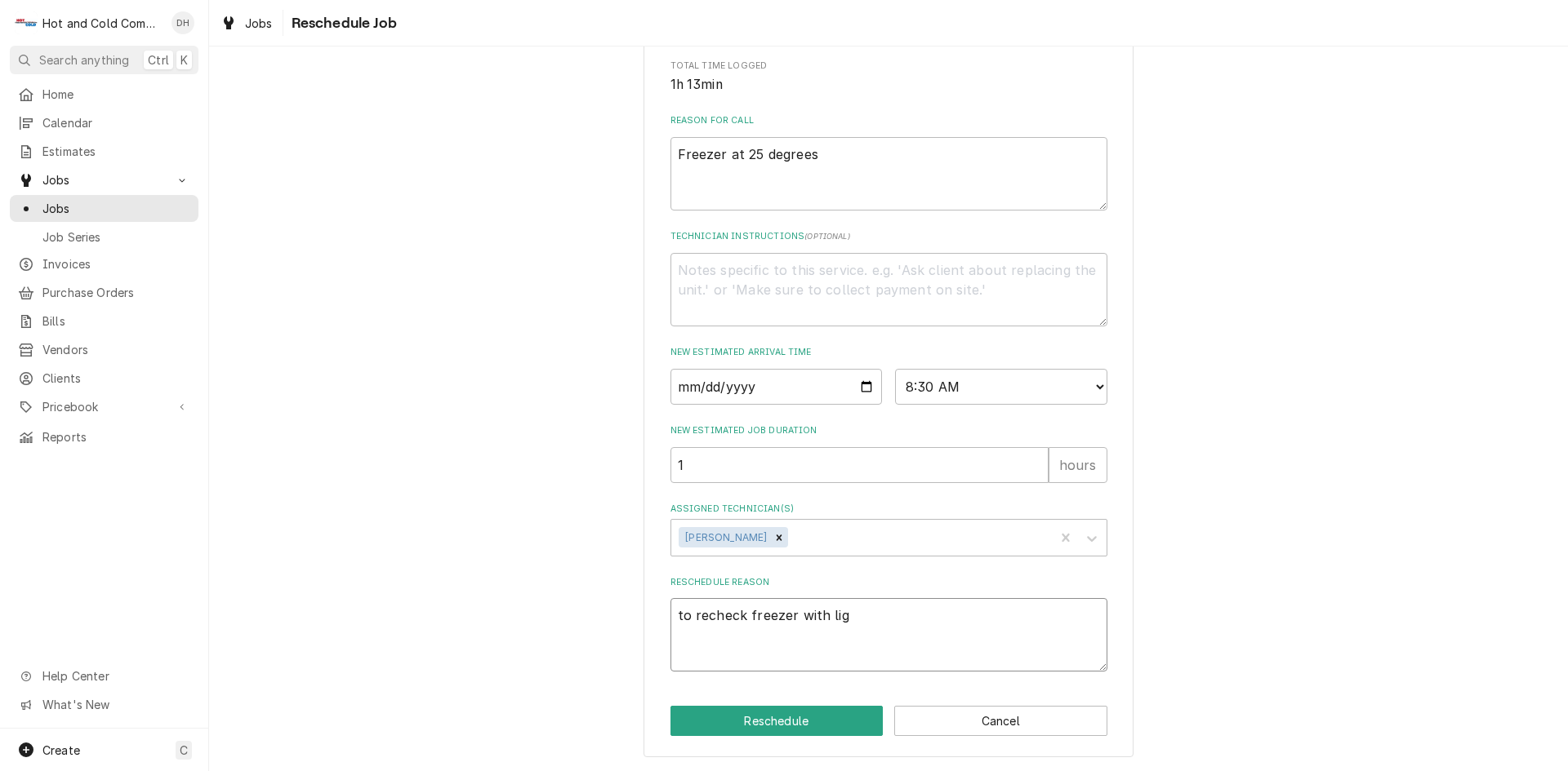
type textarea "x"
type textarea "to recheck freezer with ligh"
type textarea "x"
type textarea "to recheck freezer with light"
click at [793, 725] on button "Reschedule" at bounding box center [776, 722] width 213 height 31
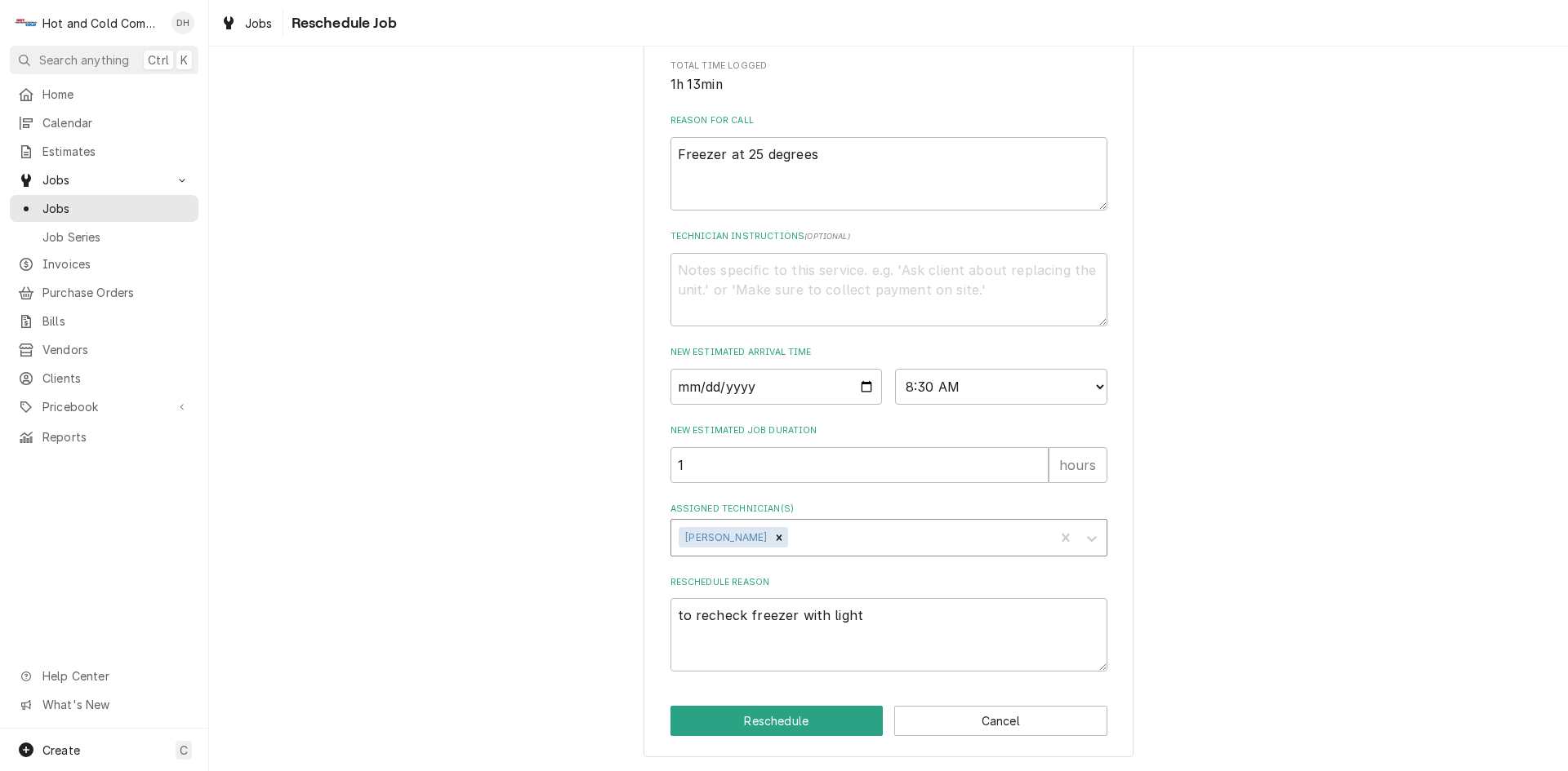
type textarea "x"
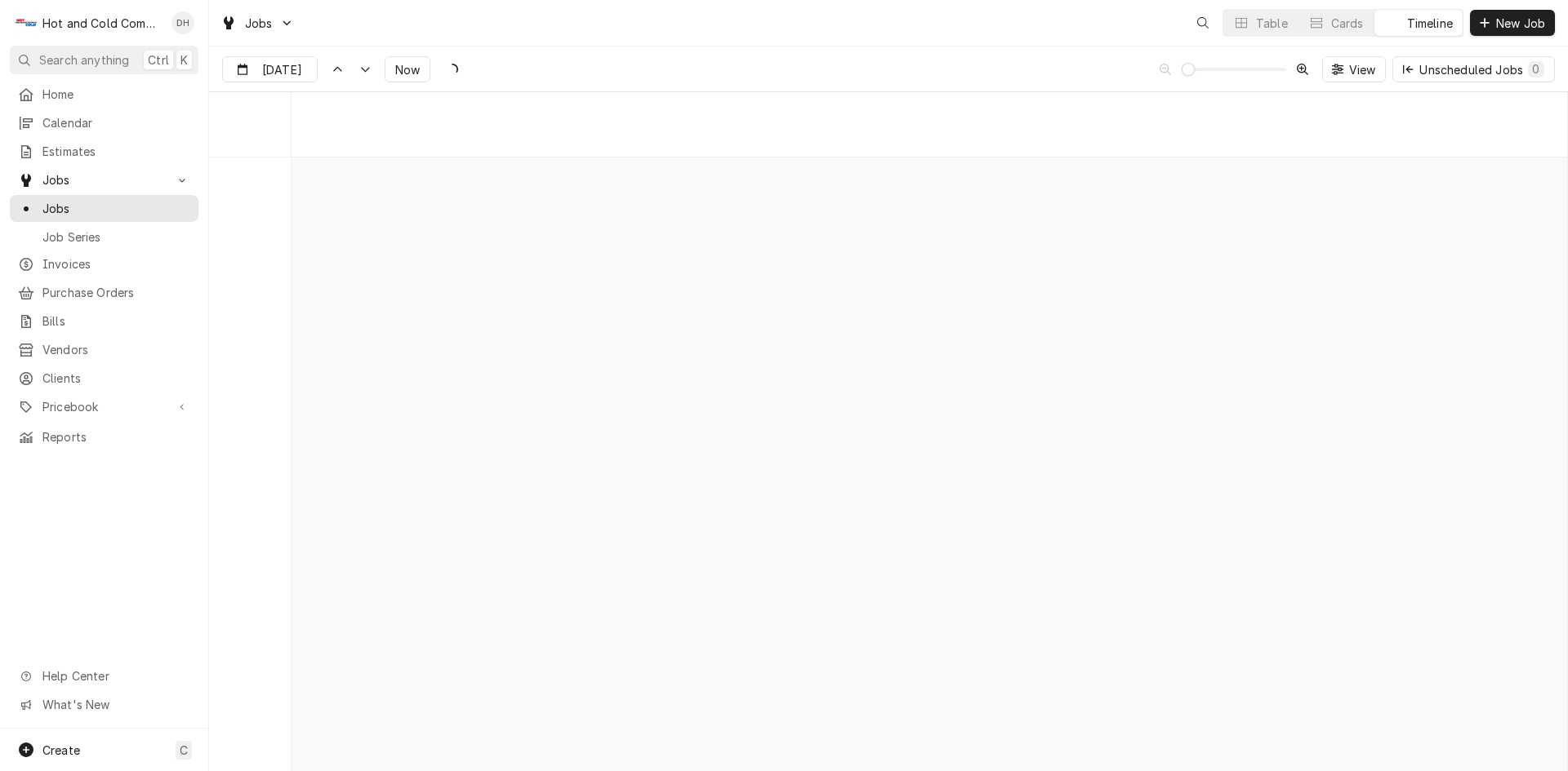
scroll to position [12781, 0]
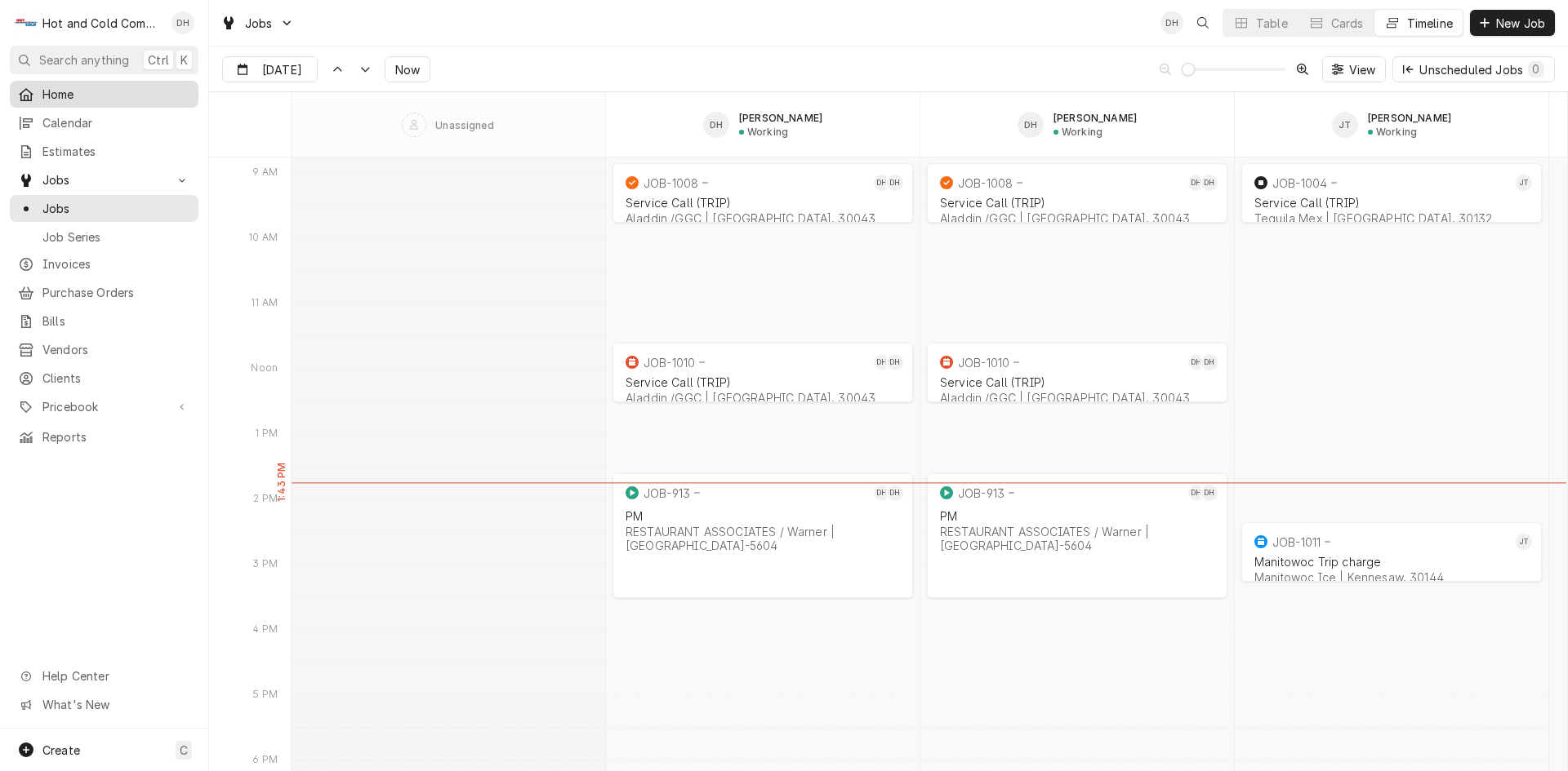
click at [59, 86] on span "Home" at bounding box center [116, 94] width 148 height 17
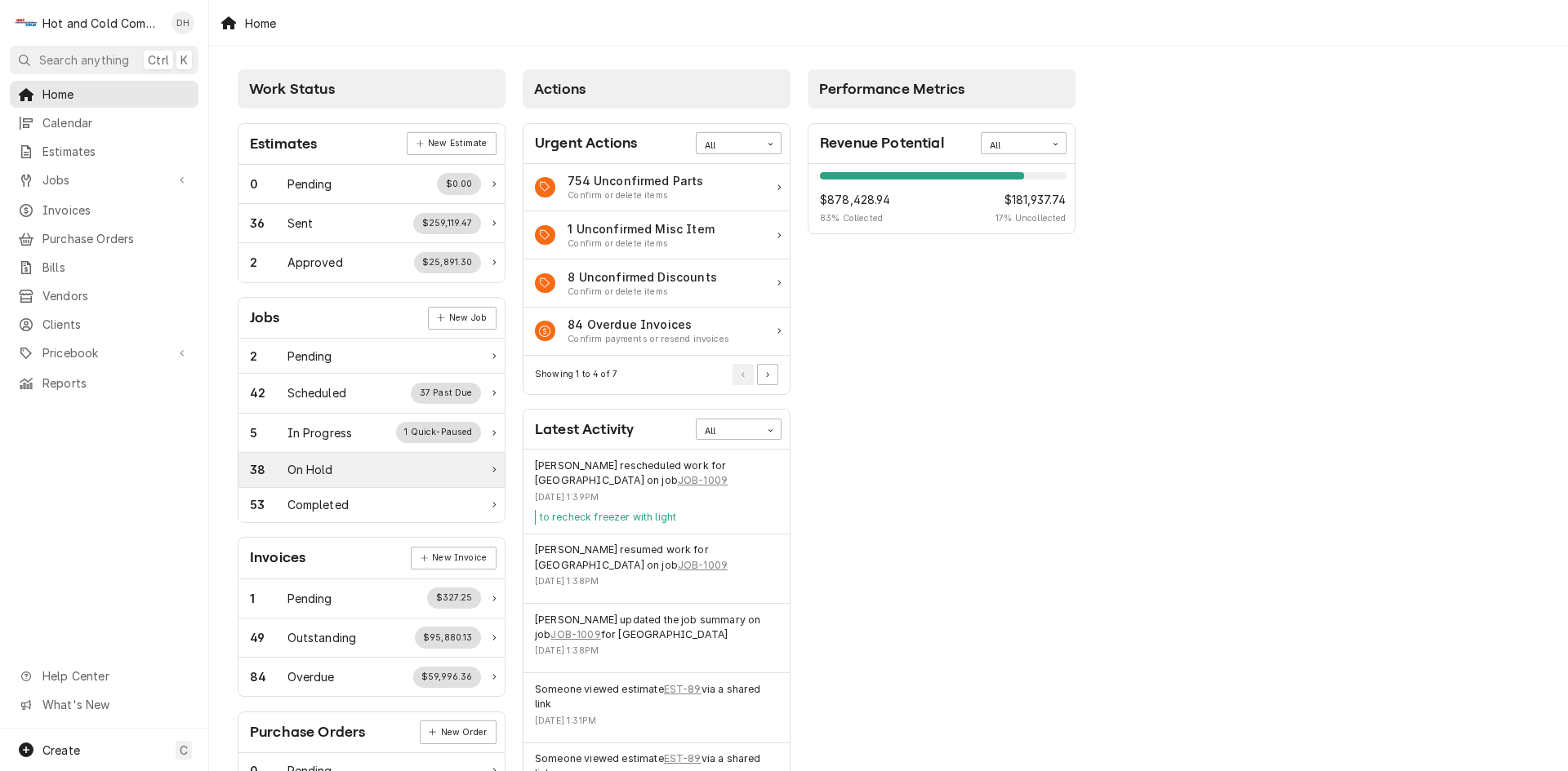
click at [339, 461] on div "38 On Hold" at bounding box center [366, 469] width 231 height 17
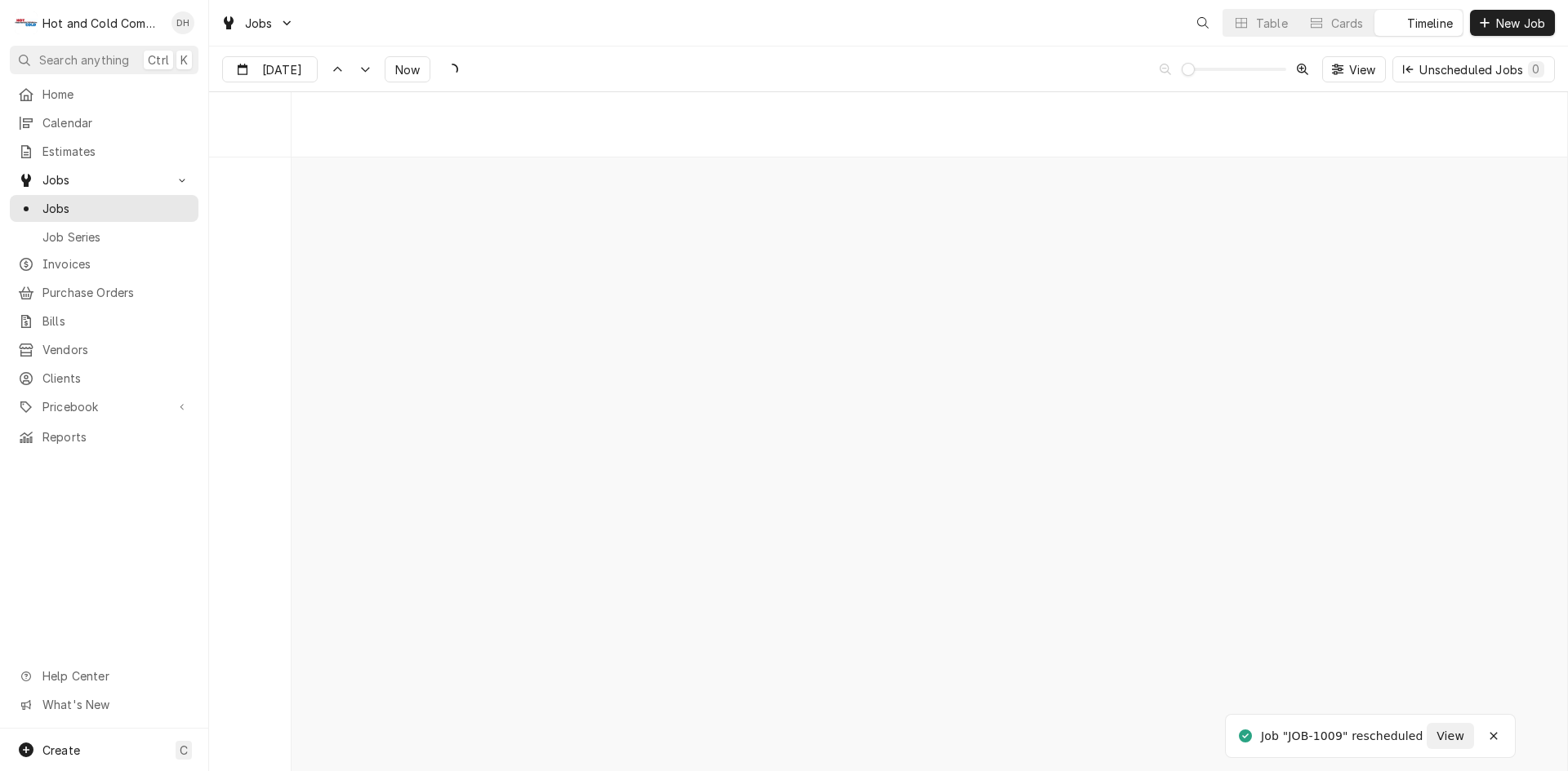
scroll to position [12781, 0]
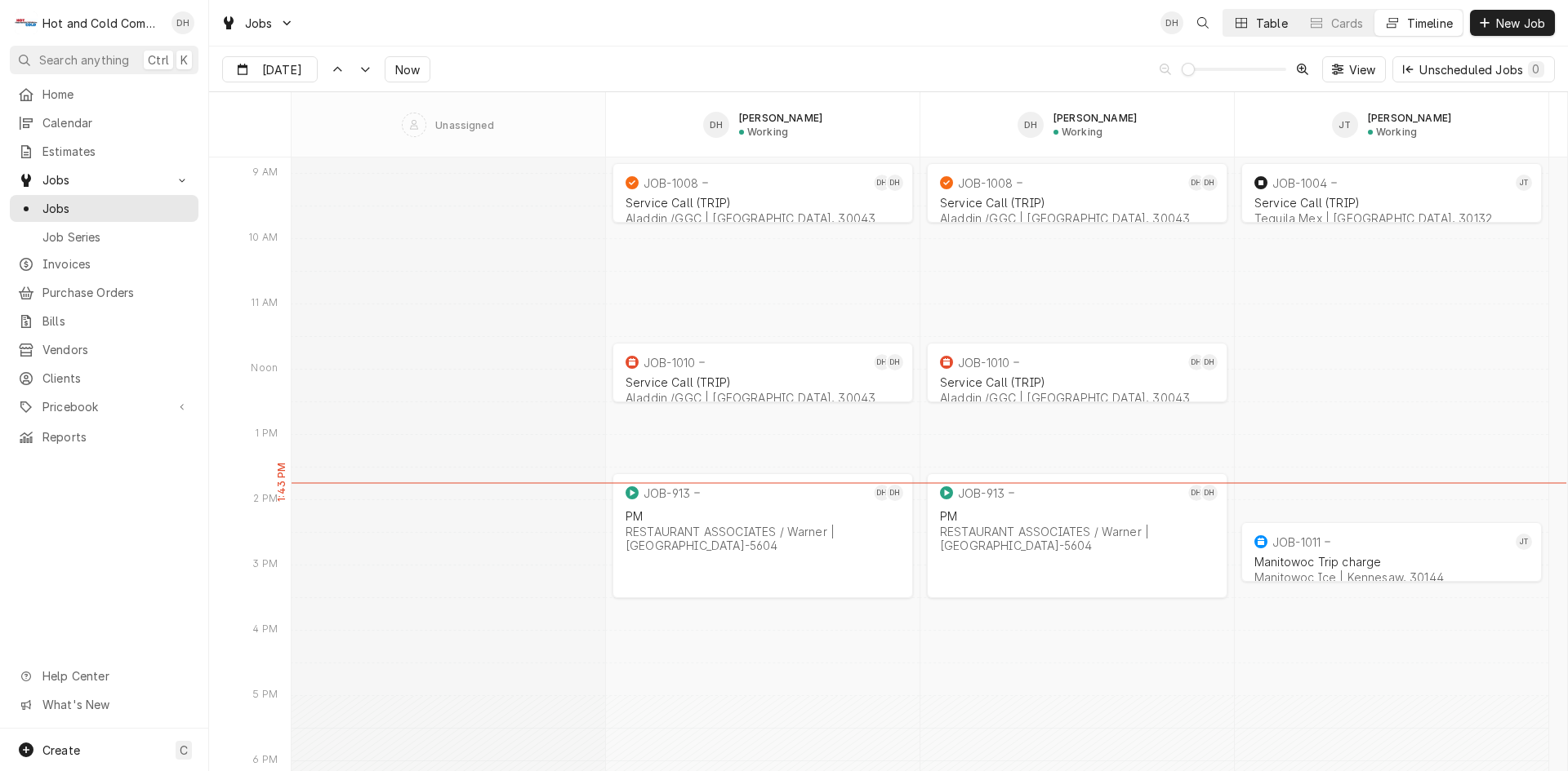
click at [1259, 26] on div "Table" at bounding box center [1271, 23] width 31 height 17
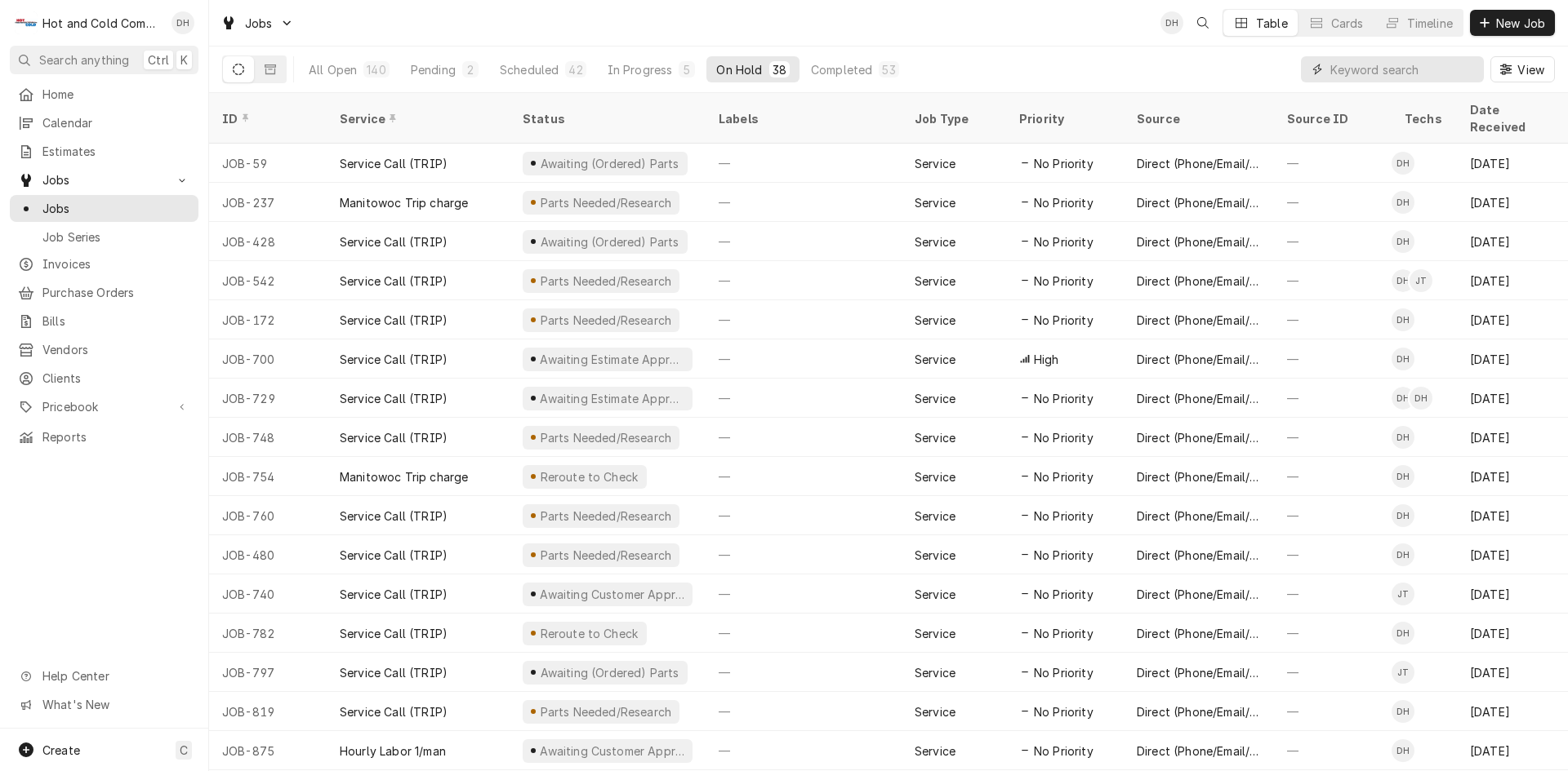
click at [1391, 68] on input "Dynamic Content Wrapper" at bounding box center [1402, 69] width 145 height 26
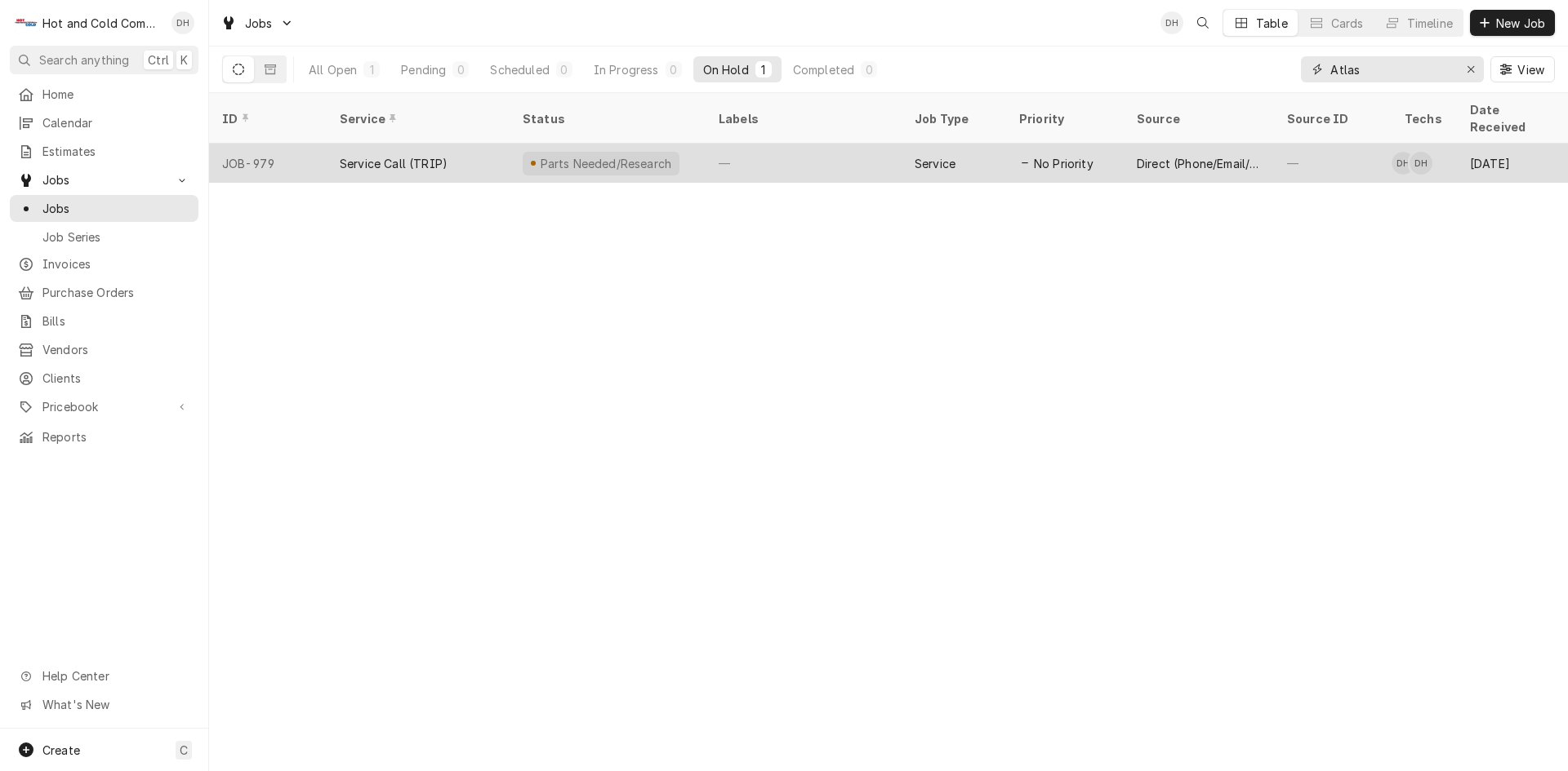
type input "Atlas"
click at [858, 145] on div "—" at bounding box center [804, 163] width 196 height 39
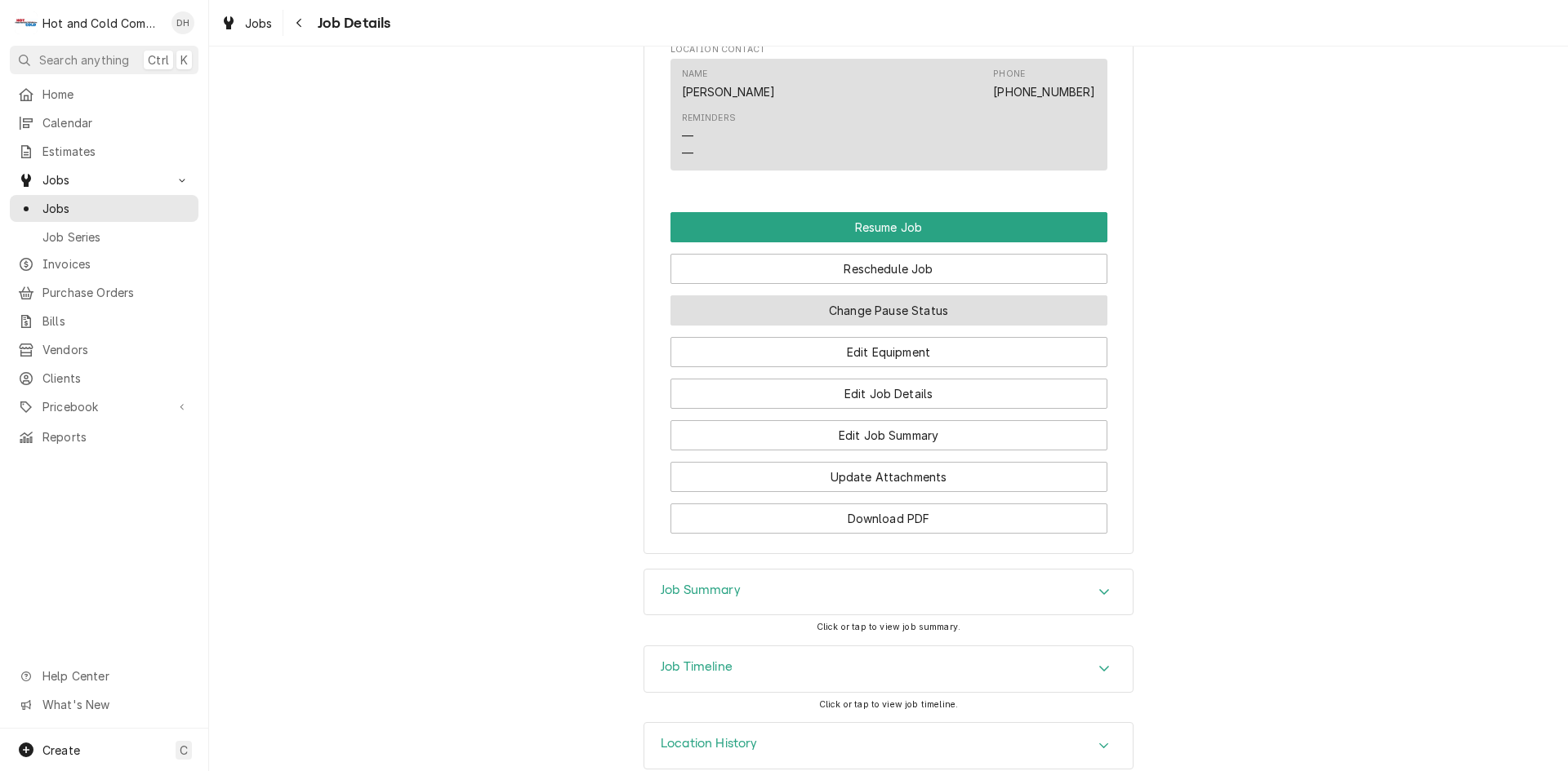
scroll to position [1632, 0]
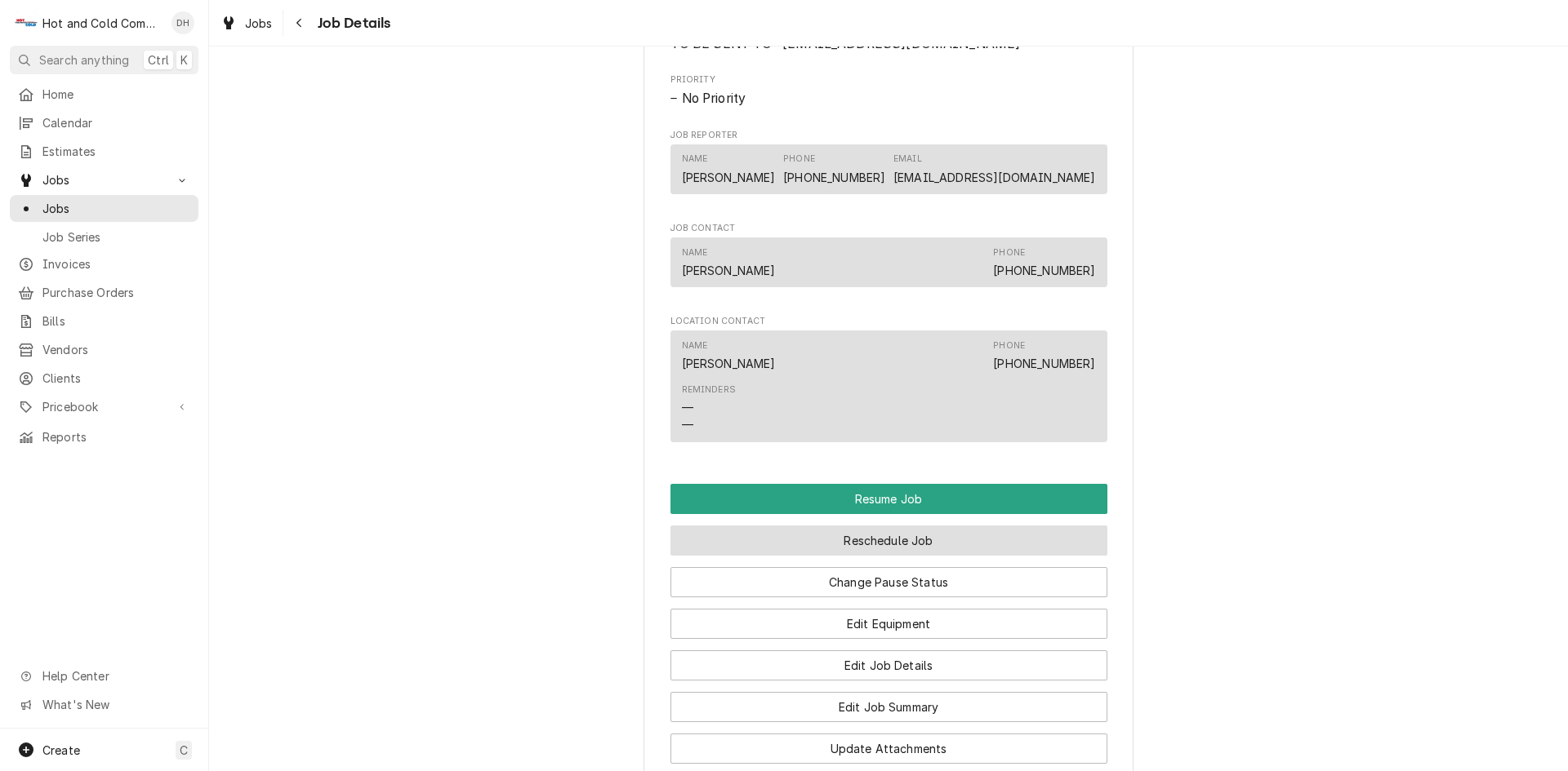
click at [895, 525] on button "Reschedule Job" at bounding box center [889, 541] width 437 height 31
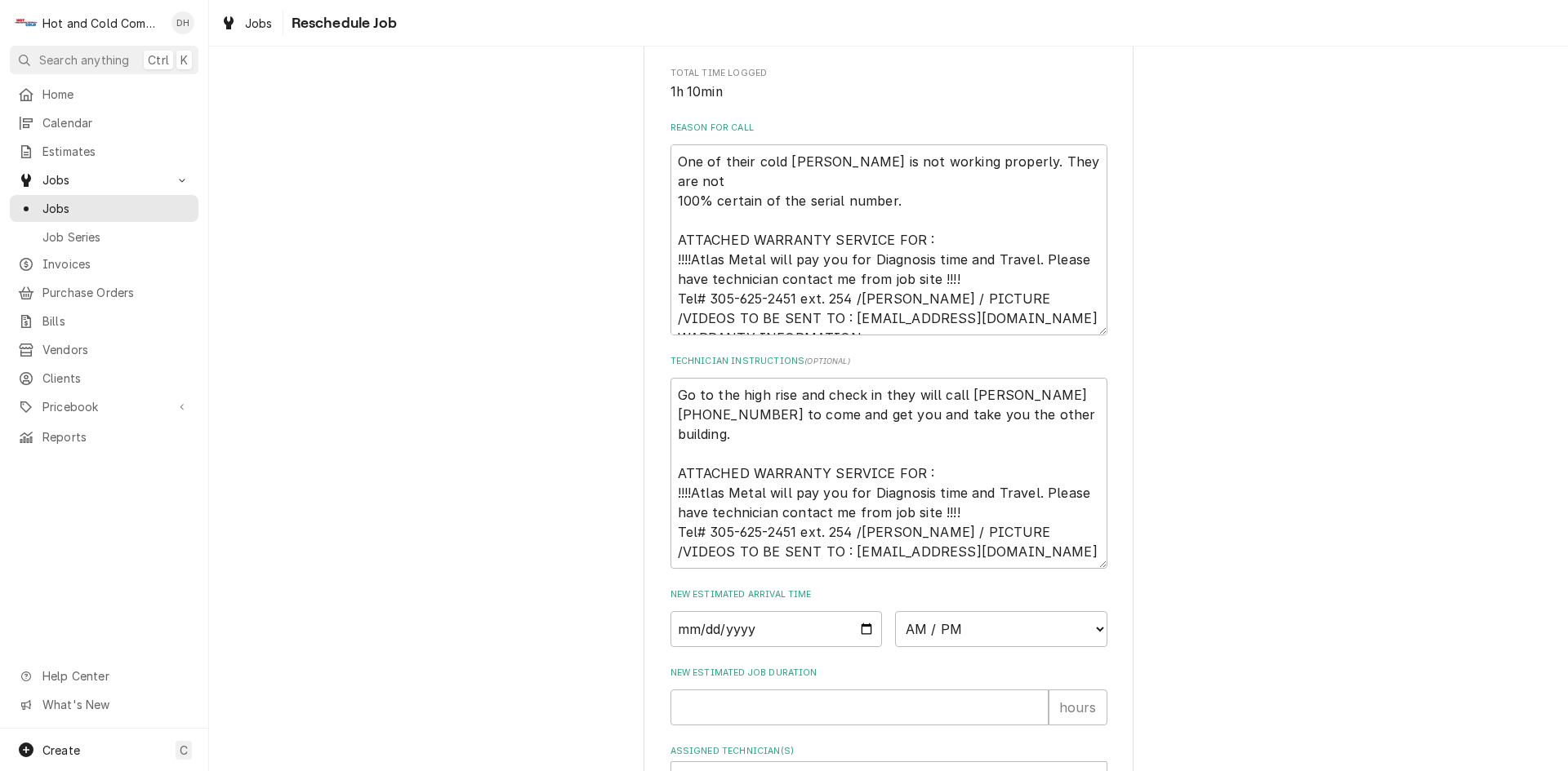
scroll to position [544, 0]
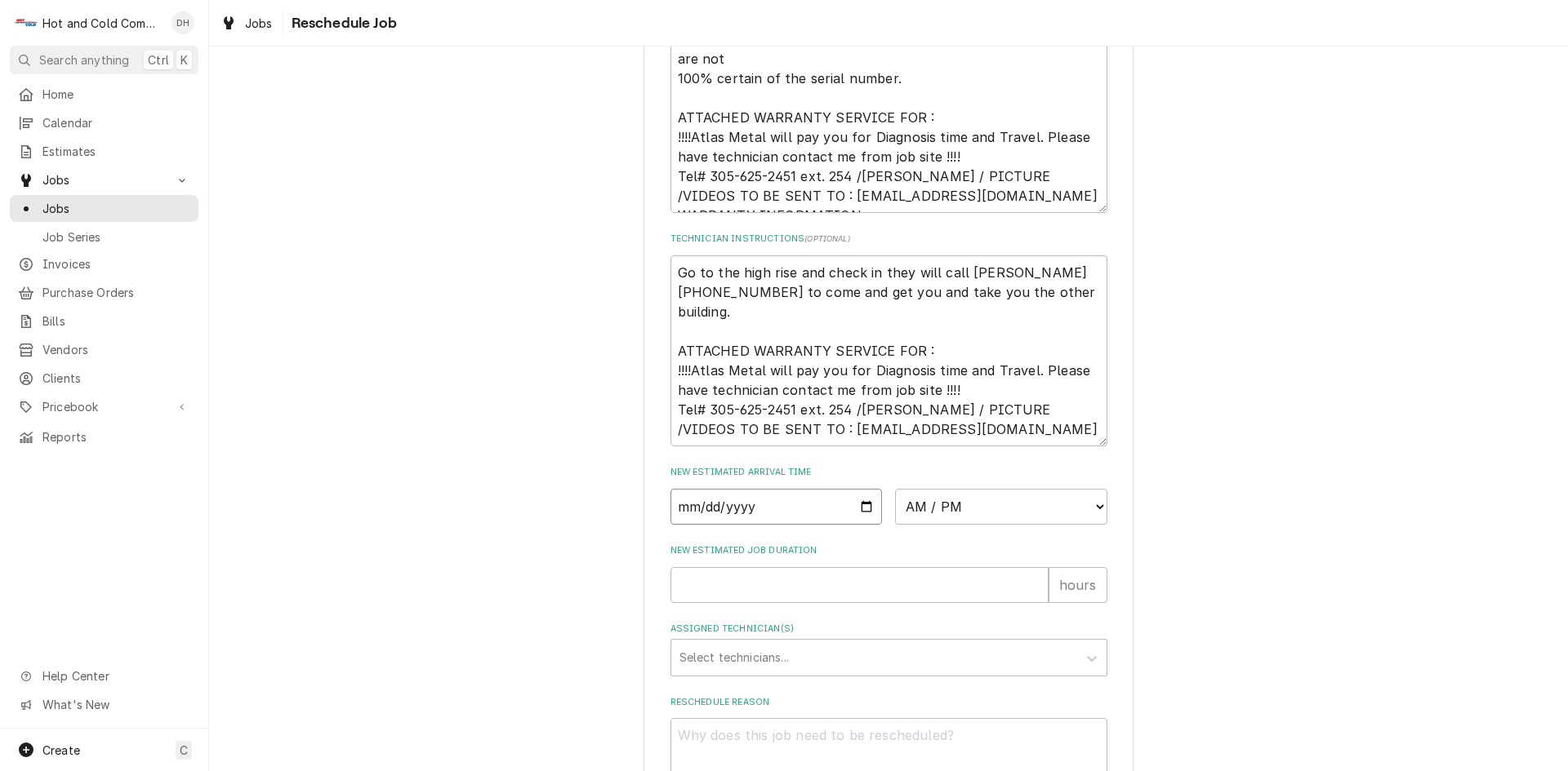
click at [861, 524] on input "Date" at bounding box center [776, 507] width 213 height 36
type textarea "x"
type input "[DATE]"
click at [1093, 524] on select "AM / PM 6:00 AM 6:15 AM 6:30 AM 6:45 AM 7:00 AM 7:15 AM 7:30 AM 7:45 AM 8:00 AM…" at bounding box center [1001, 507] width 213 height 36
select select "13:00:00"
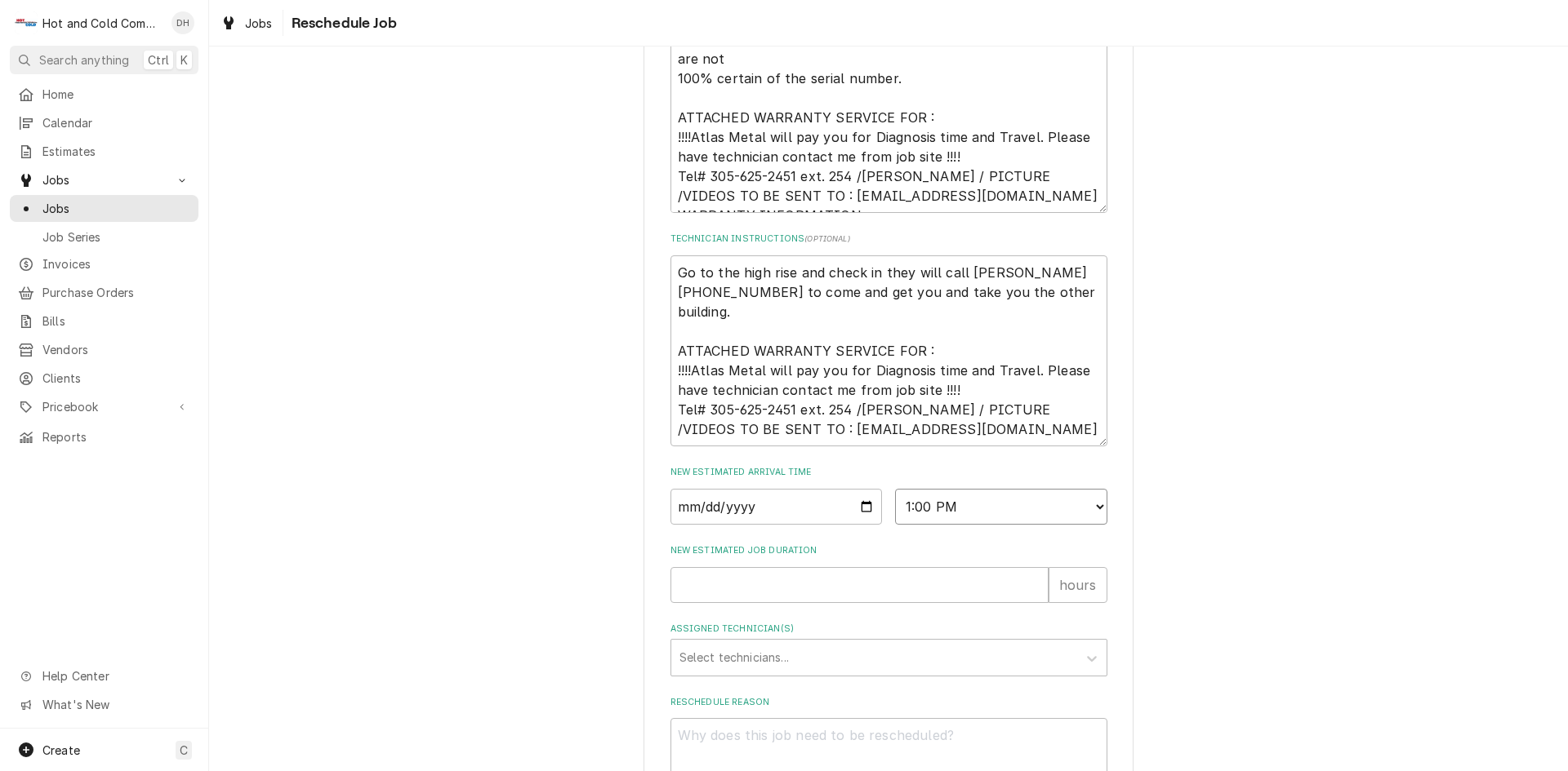
click at [895, 507] on select "AM / PM 6:00 AM 6:15 AM 6:30 AM 6:45 AM 7:00 AM 7:15 AM 7:30 AM 7:45 AM 8:00 AM…" at bounding box center [1001, 507] width 213 height 36
click at [768, 604] on input "New Estimated Job Duration" at bounding box center [859, 585] width 378 height 36
type textarea "x"
type input "4"
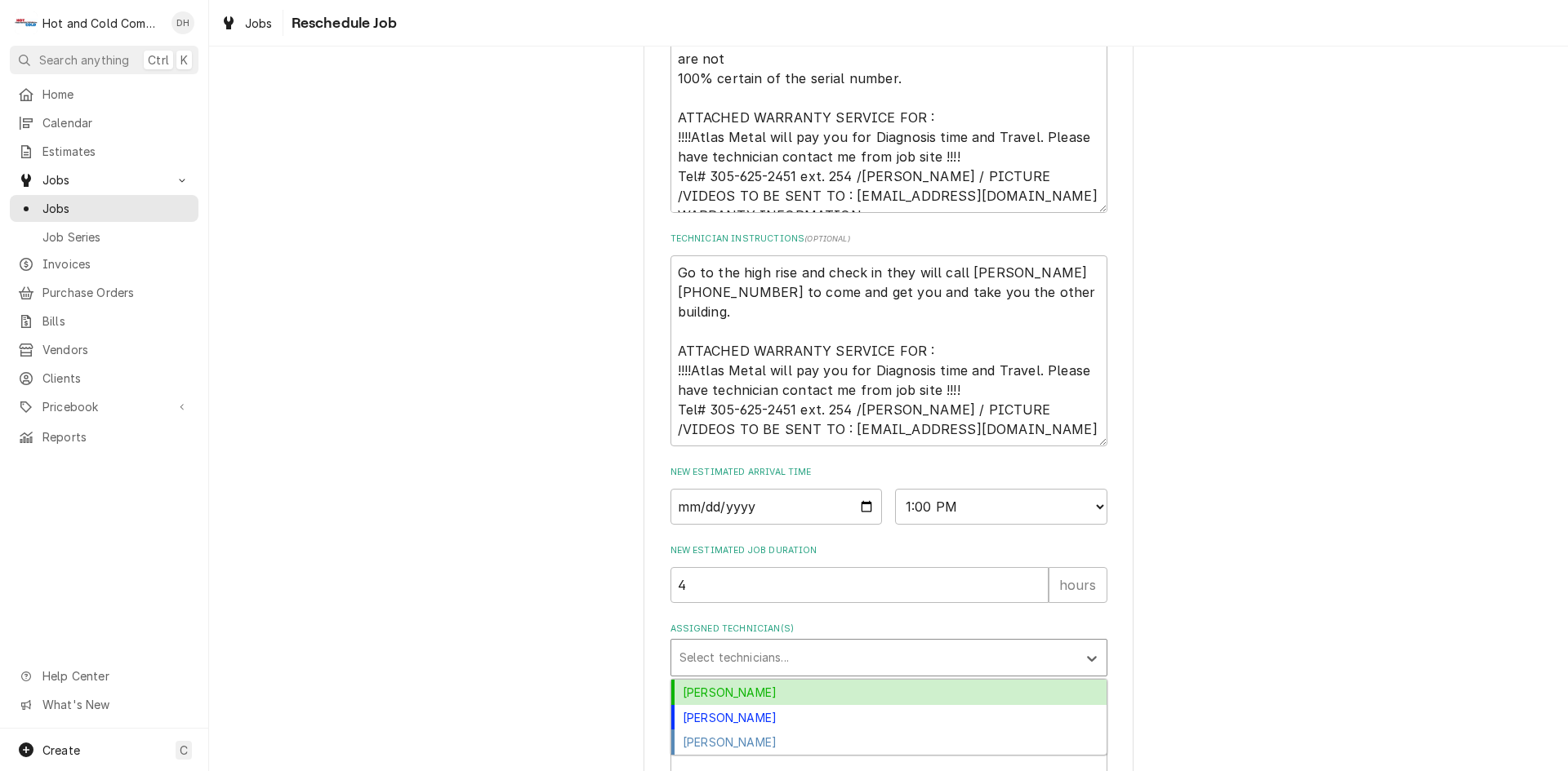
click at [876, 672] on div "Assigned Technician(s)" at bounding box center [874, 658] width 389 height 30
click at [775, 706] on div "Daryl Harris" at bounding box center [889, 693] width 435 height 26
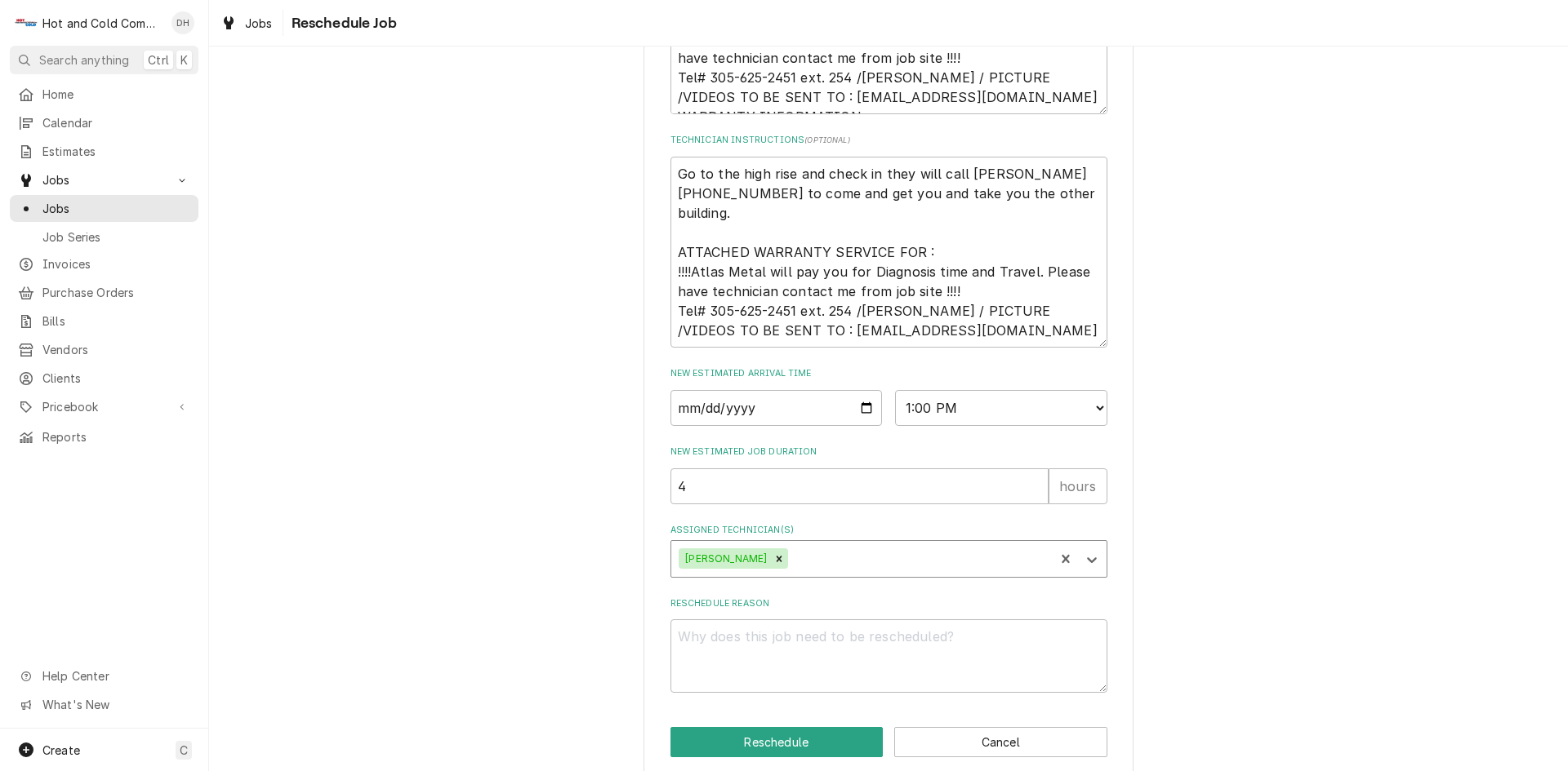
scroll to position [684, 0]
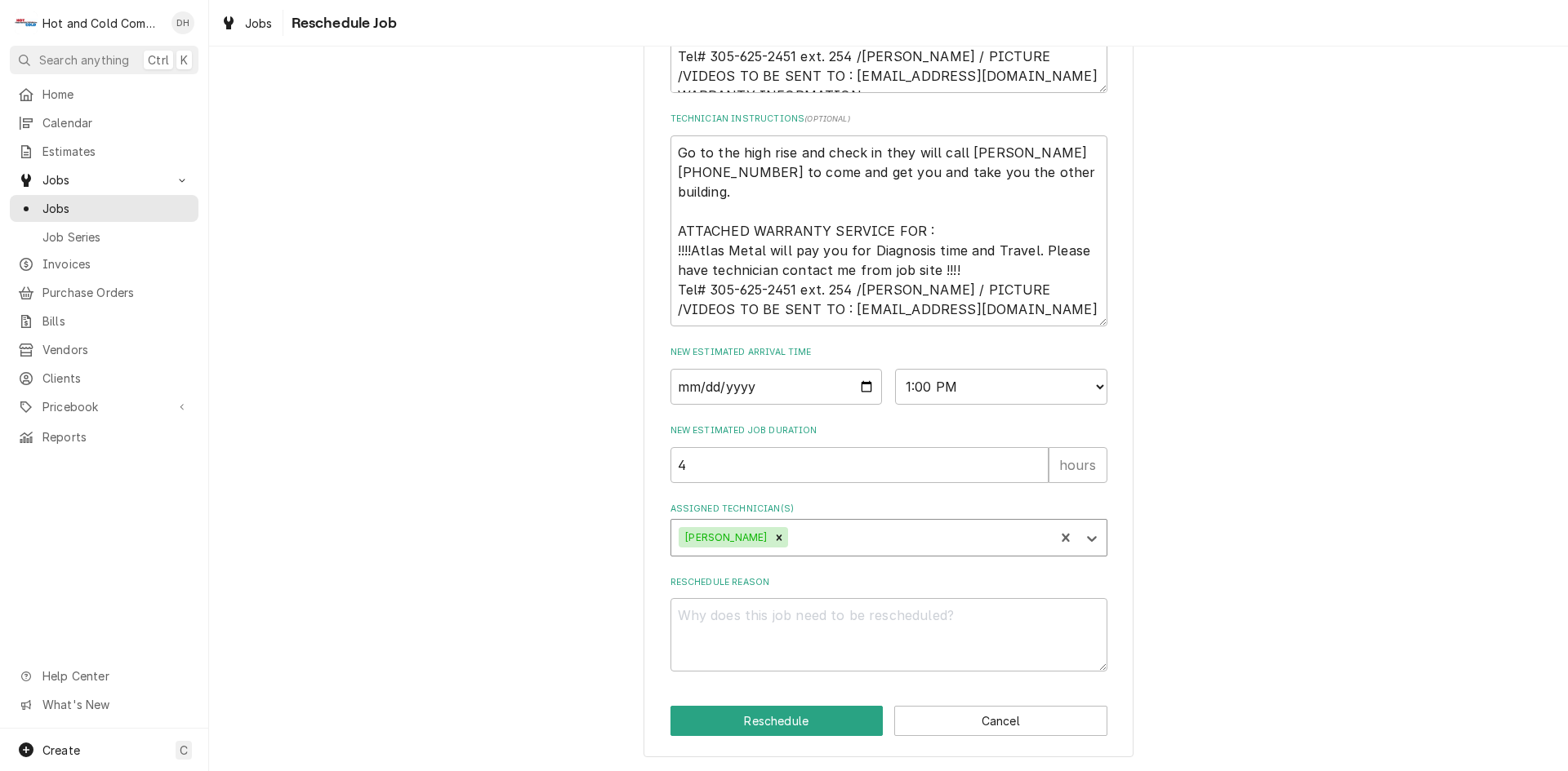
click at [845, 541] on div "Assigned Technician(s)" at bounding box center [918, 537] width 255 height 30
click at [710, 572] on div "David Harris" at bounding box center [889, 573] width 435 height 26
drag, startPoint x: 767, startPoint y: 633, endPoint x: 786, endPoint y: 640, distance: 20.2
click at [786, 640] on textarea "Reschedule Reason" at bounding box center [889, 635] width 437 height 73
type textarea "x"
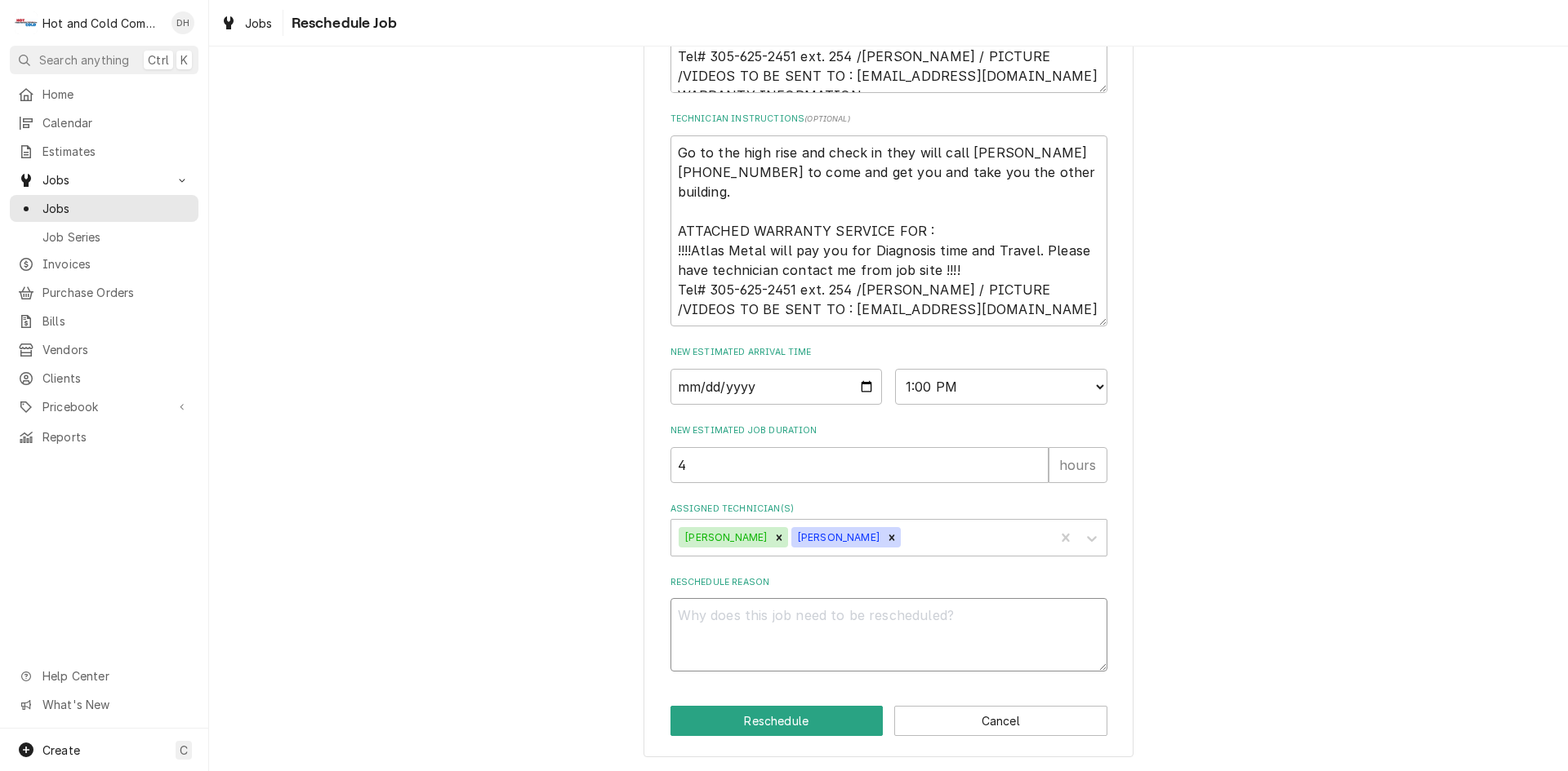
type textarea "t"
type textarea "x"
type textarea "to"
type textarea "x"
type textarea "to"
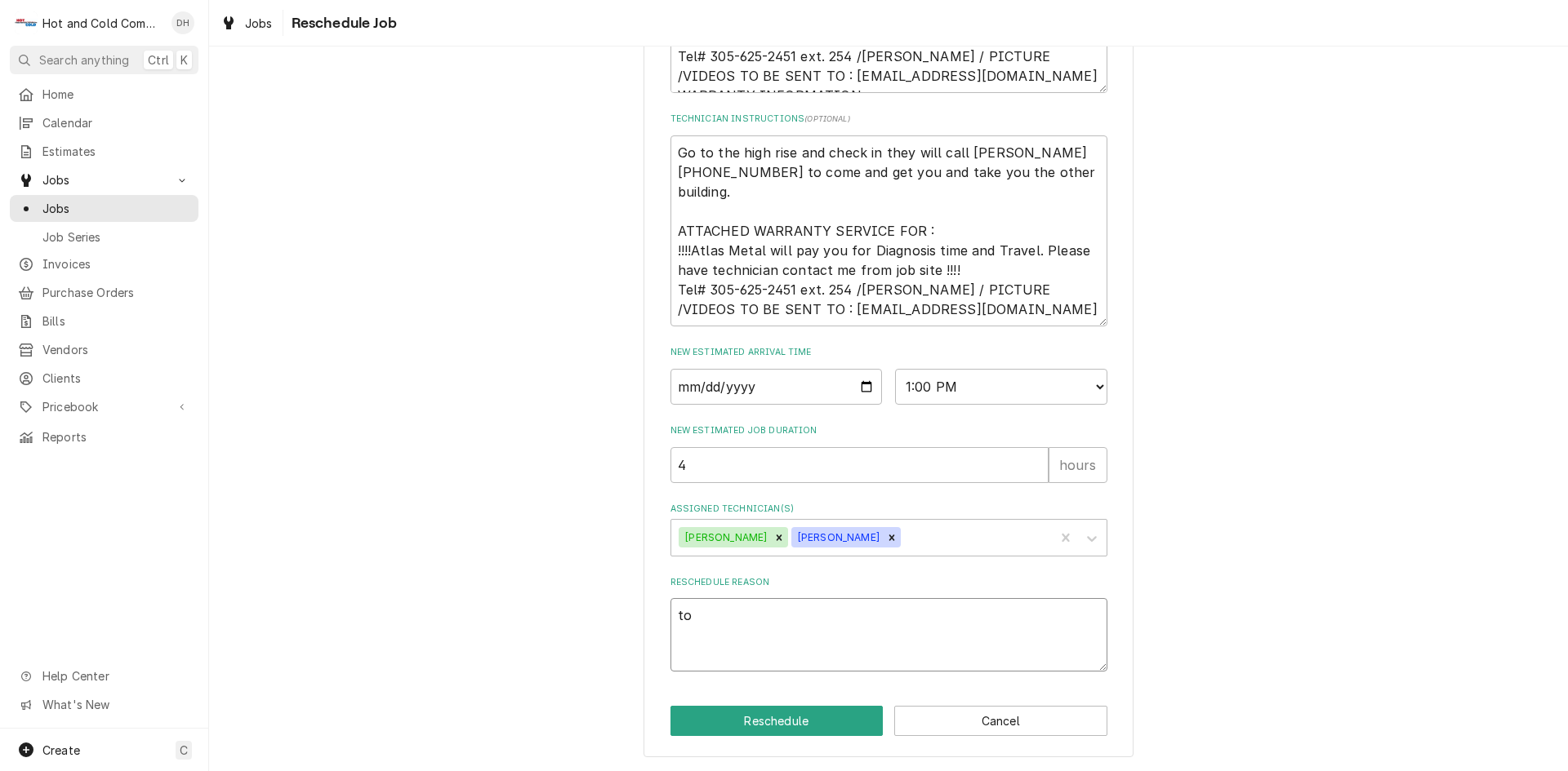
type textarea "x"
type textarea "to r"
type textarea "x"
type textarea "to re"
type textarea "x"
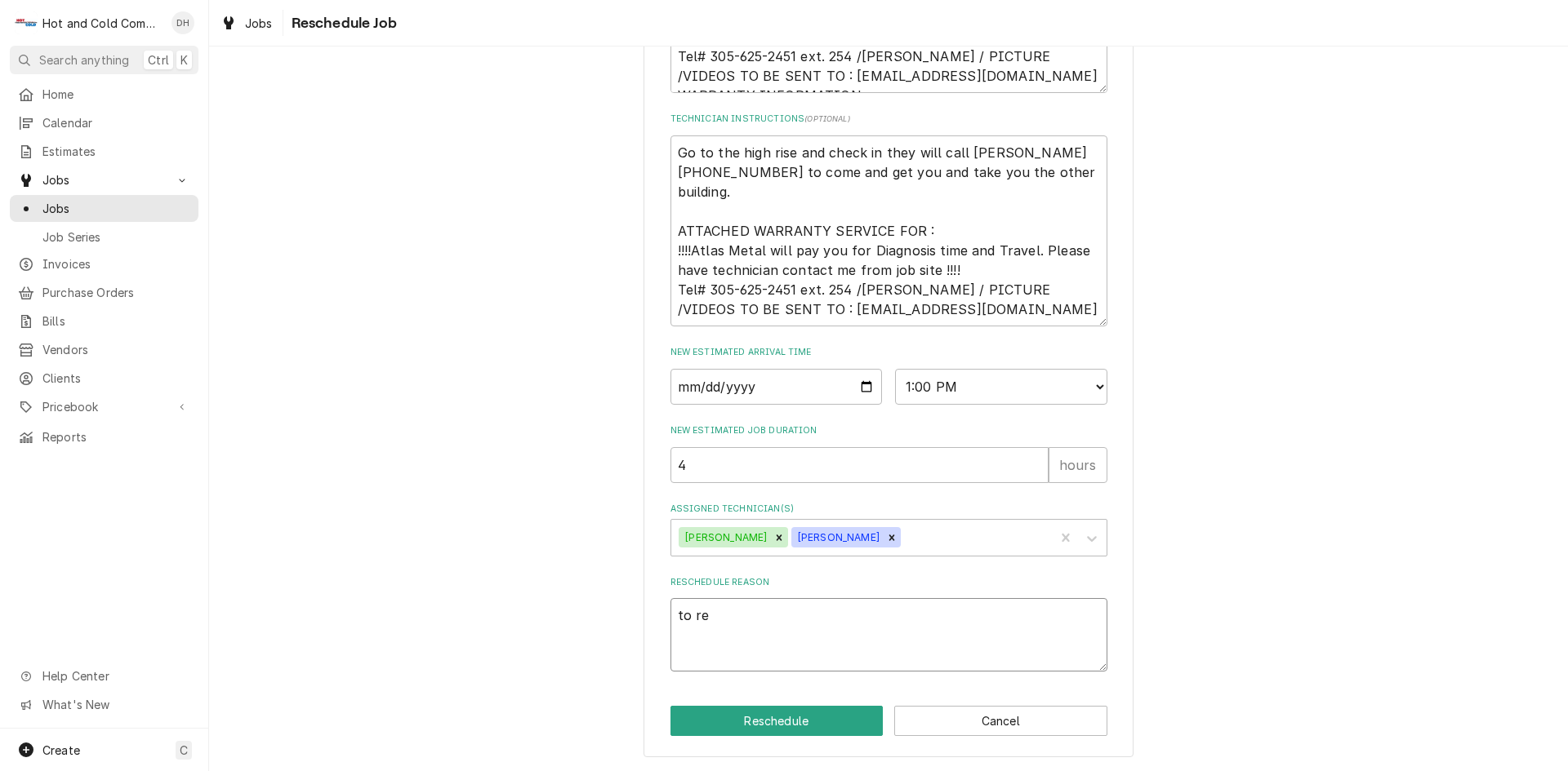
type textarea "to rep"
type textarea "x"
type textarea "to repl"
type textarea "x"
type textarea "to repla"
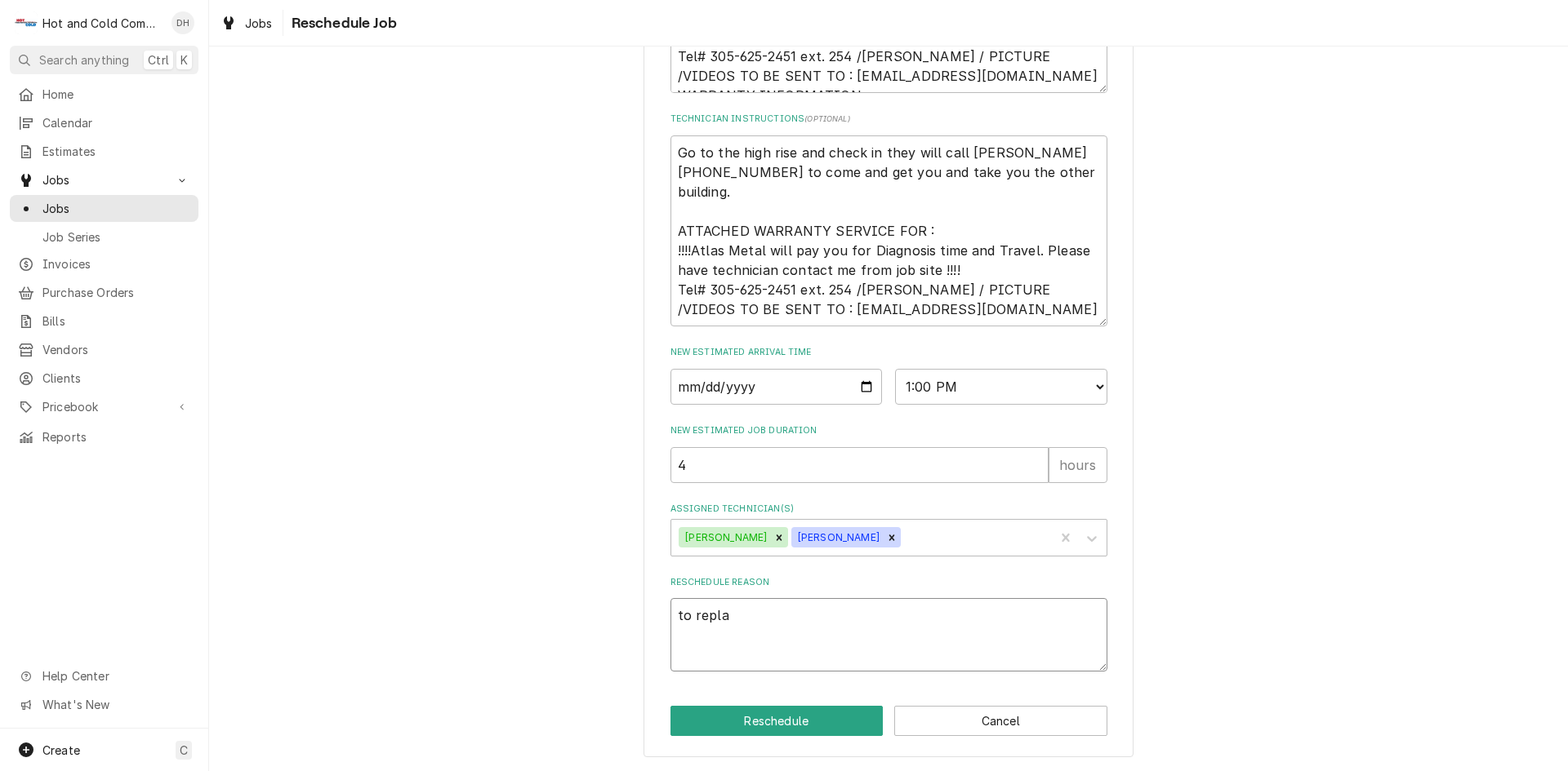
type textarea "x"
type textarea "to replac"
type textarea "x"
type textarea "to replace"
type textarea "x"
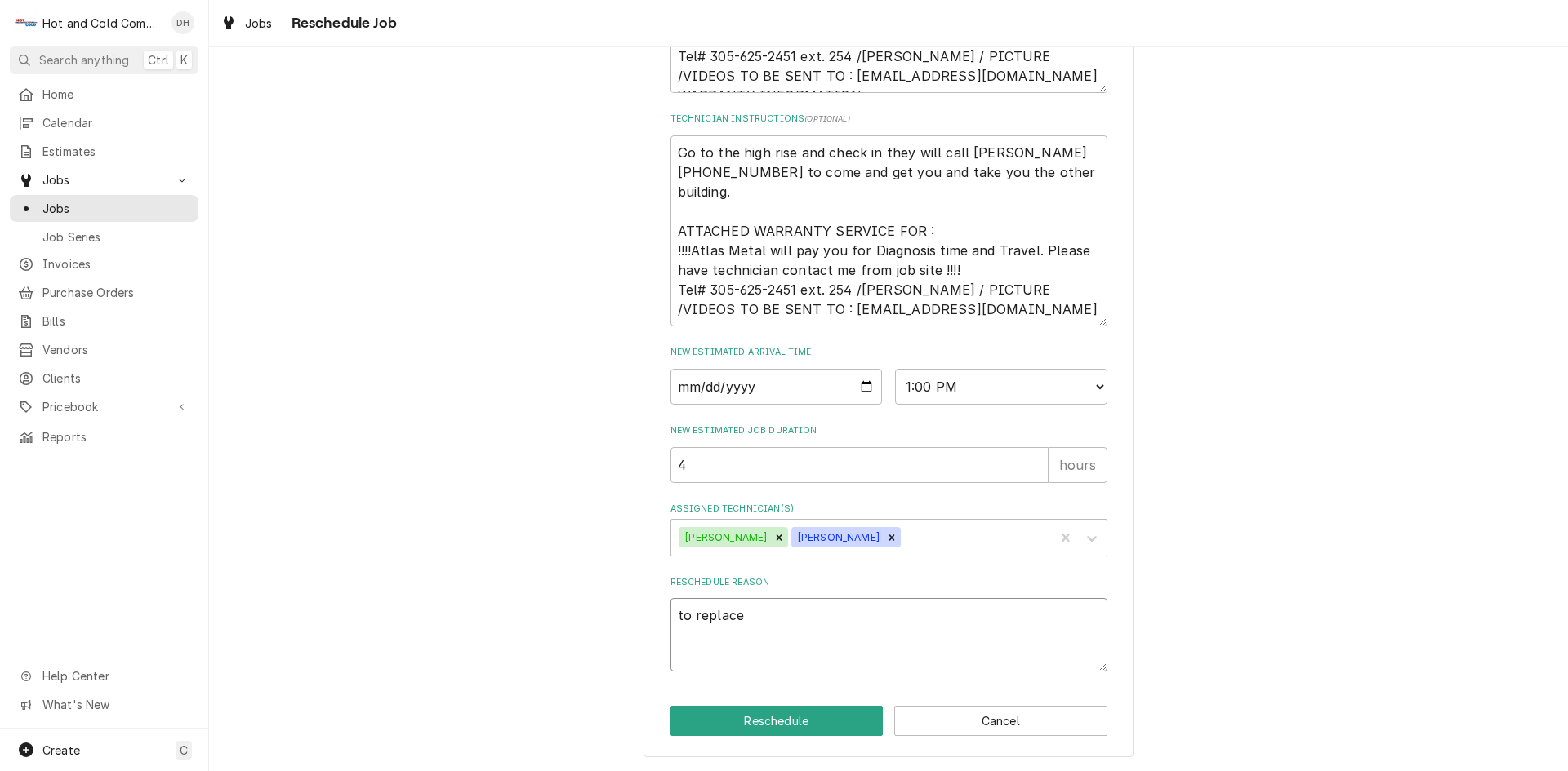
type textarea "to replace"
type textarea "x"
type textarea "to replace c"
type textarea "x"
type textarea "to replace co"
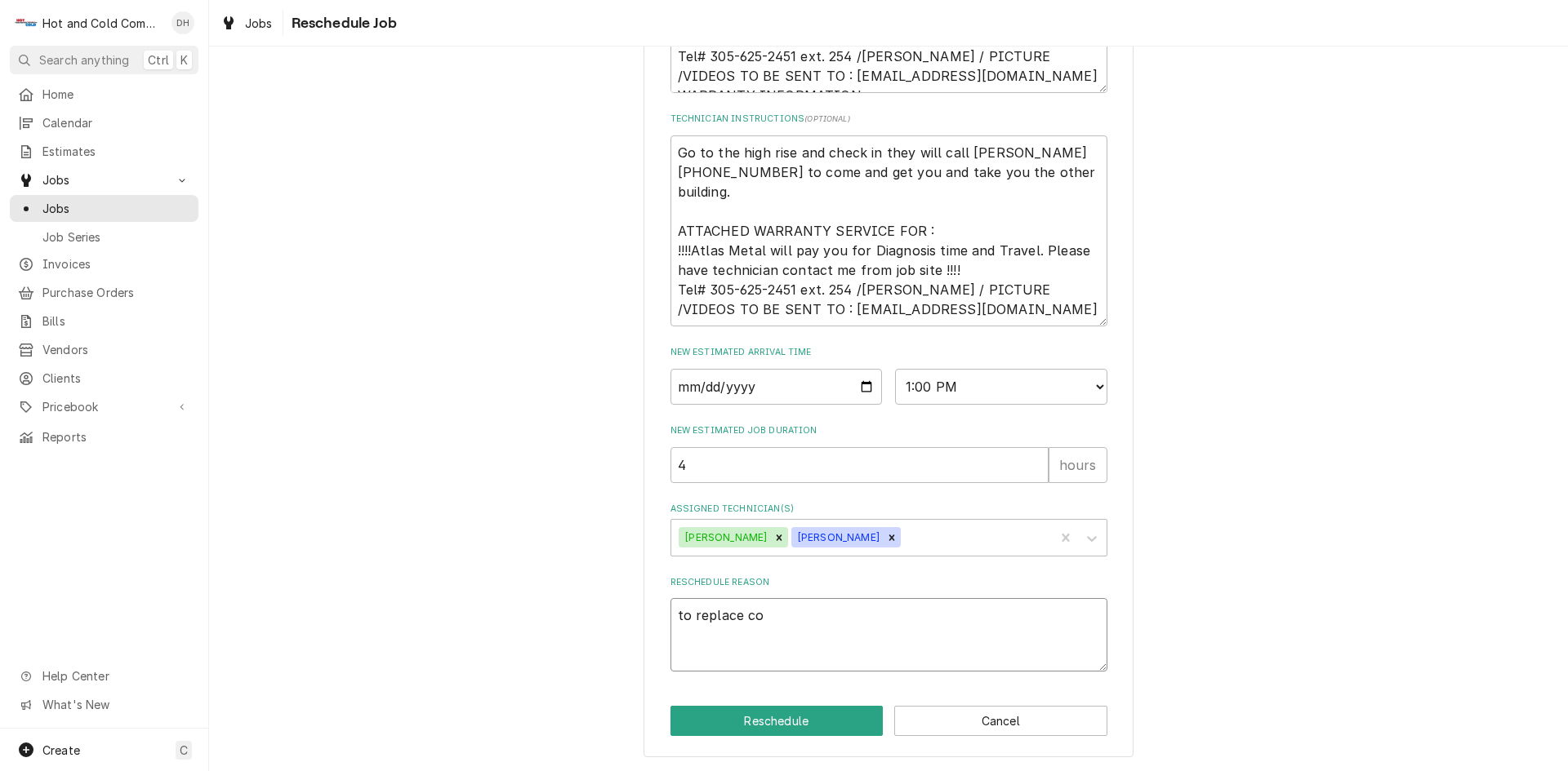
type textarea "x"
type textarea "to replace con"
type textarea "x"
type textarea "to replace cond"
type textarea "x"
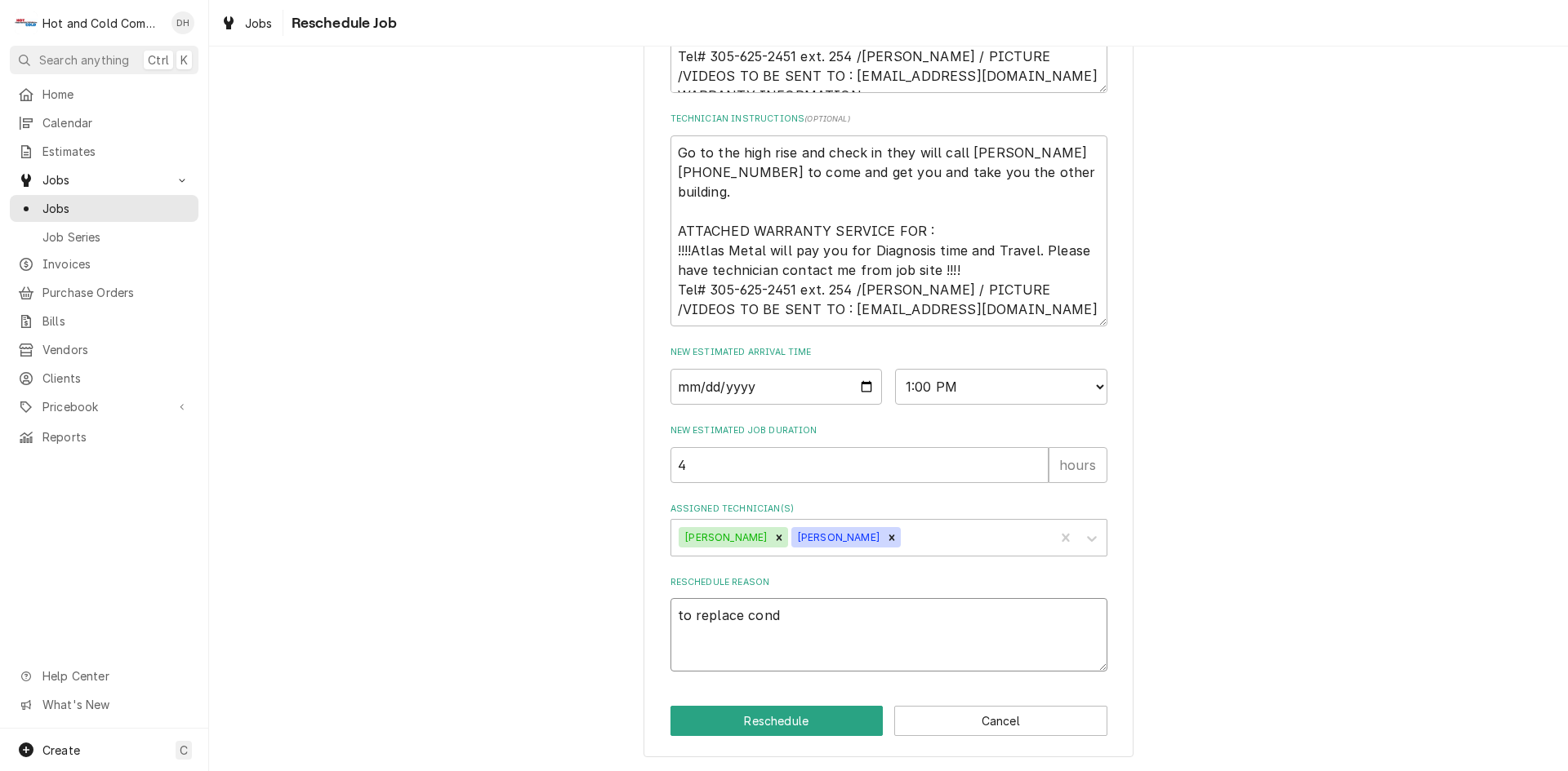
type textarea "to replace conde"
type textarea "x"
type textarea "to replace conden"
type textarea "x"
type textarea "to replace condens"
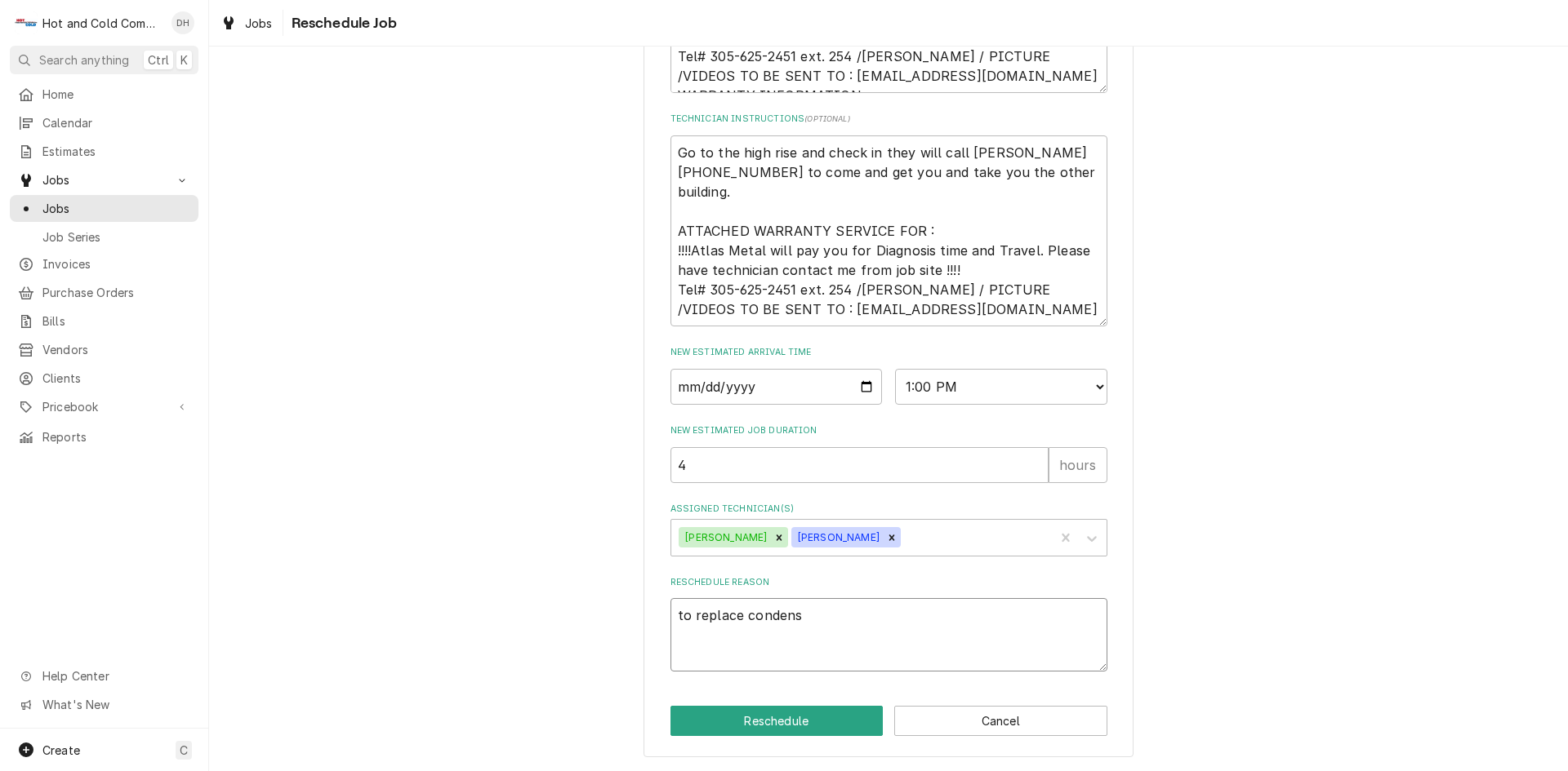
type textarea "x"
type textarea "to replace condensi"
type textarea "x"
type textarea "to replace condensin"
type textarea "x"
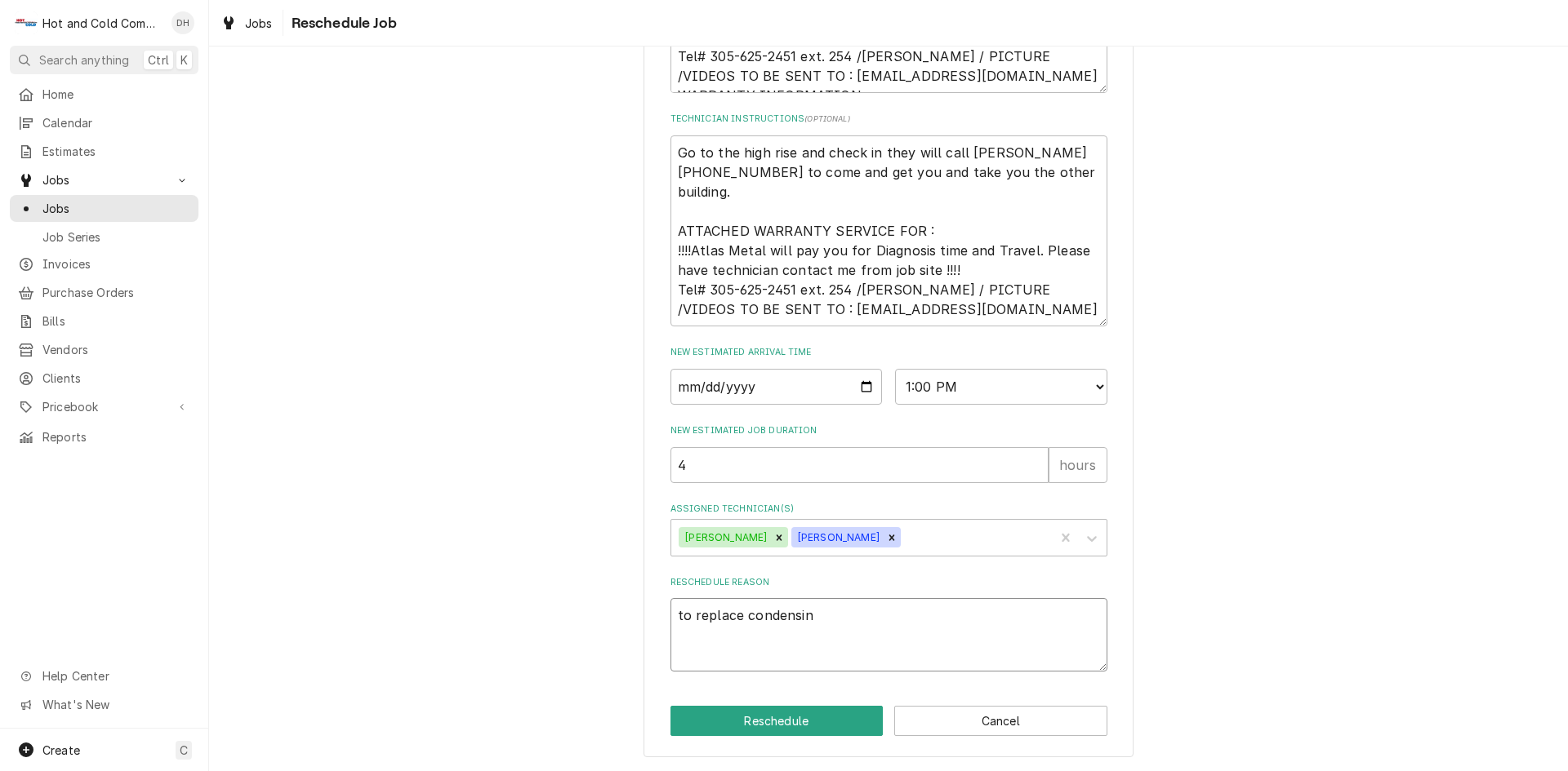
type textarea "to replace condensing"
type textarea "x"
type textarea "to replace condensing"
type textarea "x"
type textarea "to replace condensing u"
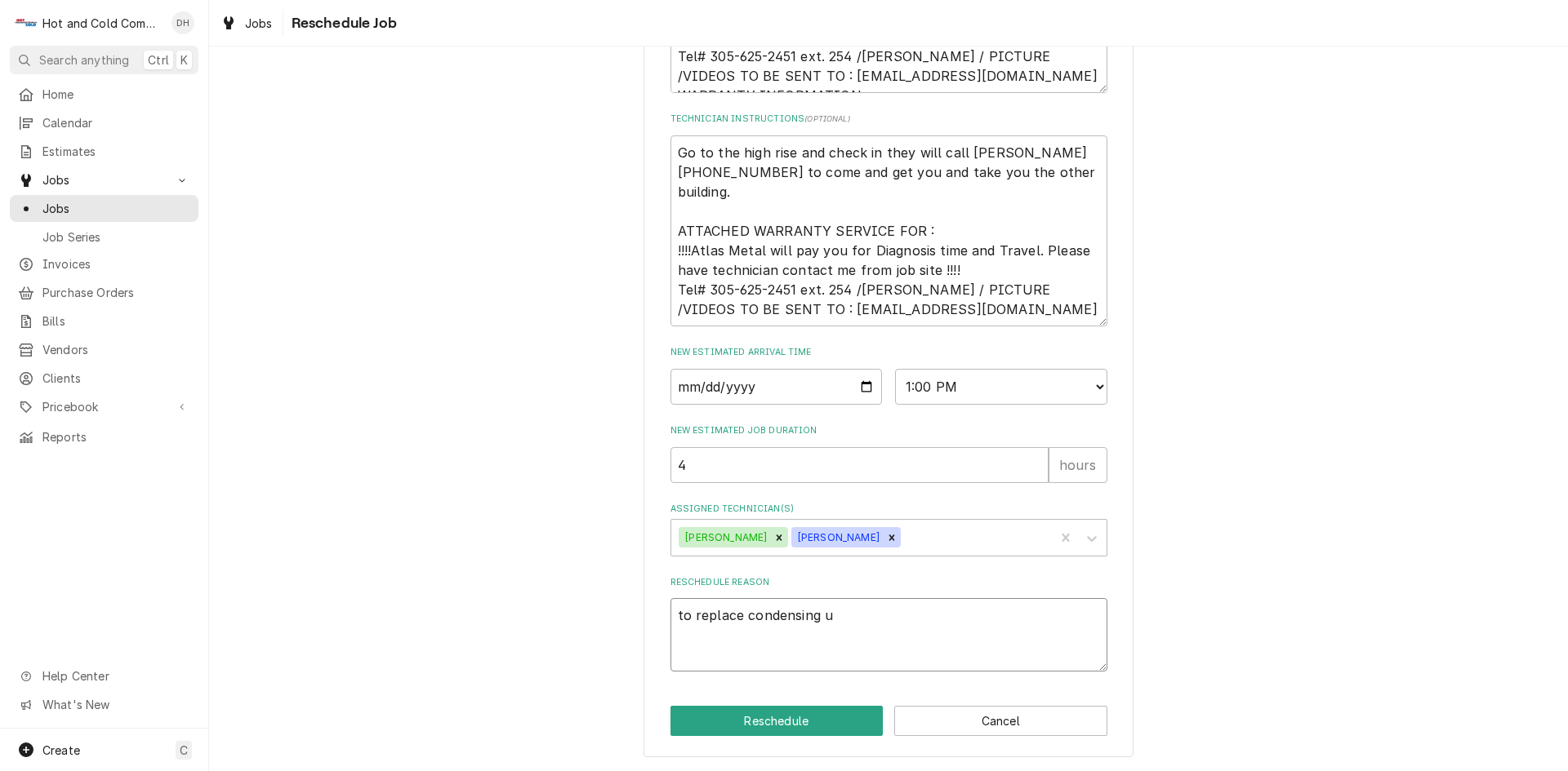
type textarea "x"
type textarea "to replace condensing un"
type textarea "x"
type textarea "to replace condensing uni"
type textarea "x"
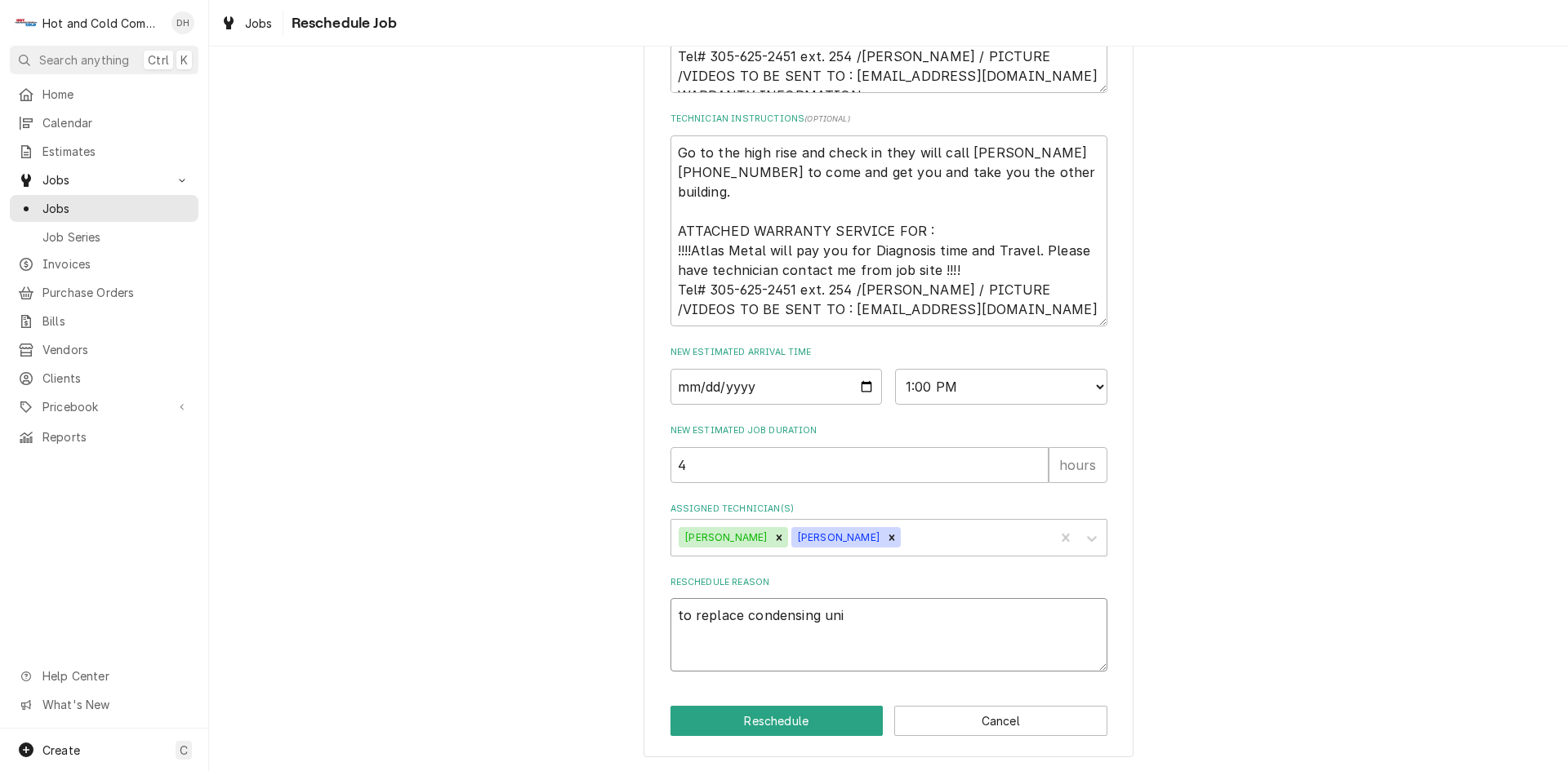
type textarea "to replace condensing unit"
type textarea "x"
type textarea "to replace condensing unit"
drag, startPoint x: 803, startPoint y: 716, endPoint x: 849, endPoint y: 660, distance: 72.5
click at [802, 716] on button "Reschedule" at bounding box center [776, 722] width 213 height 31
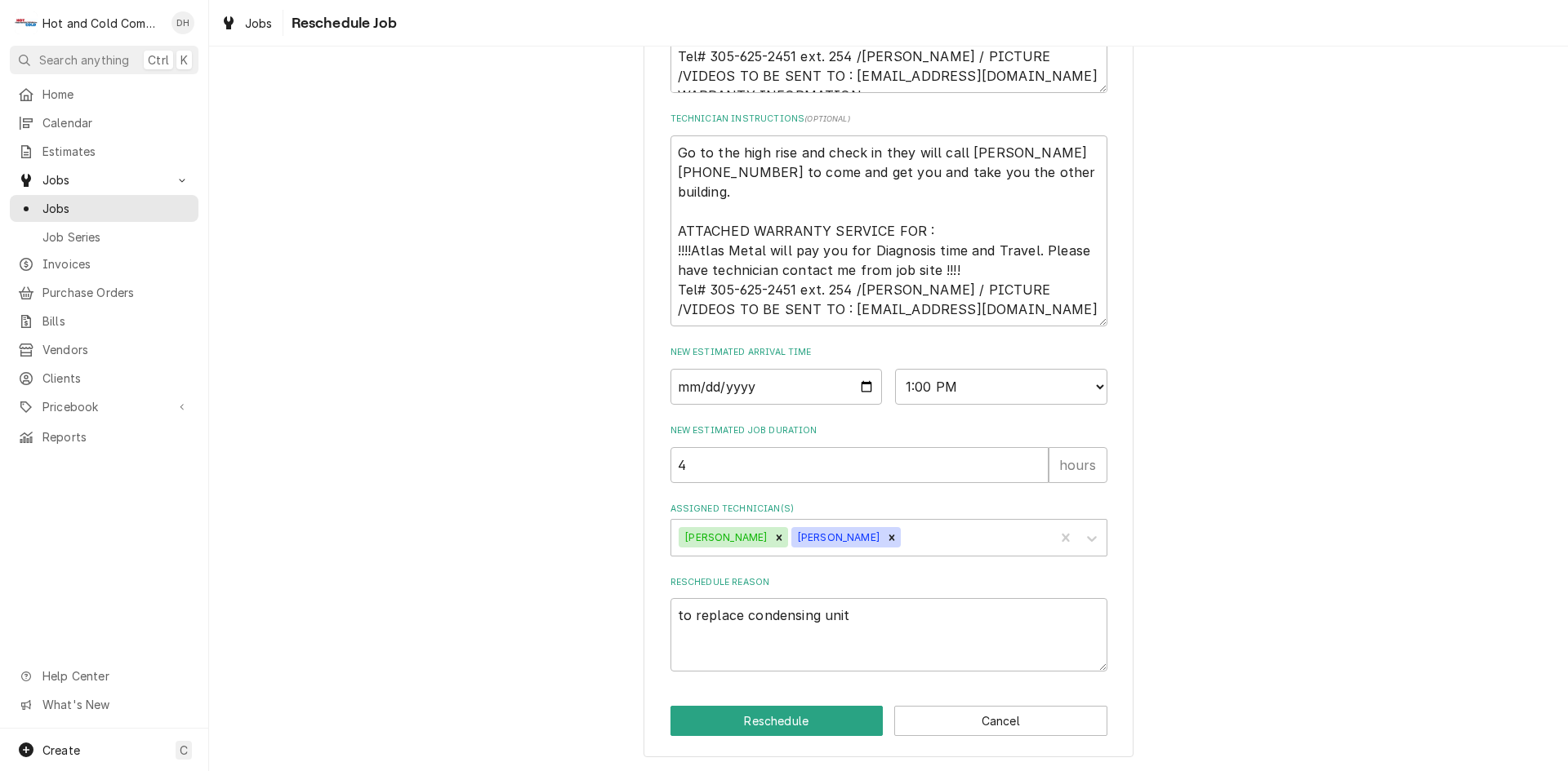
type textarea "x"
